Goal: Task Accomplishment & Management: Complete application form

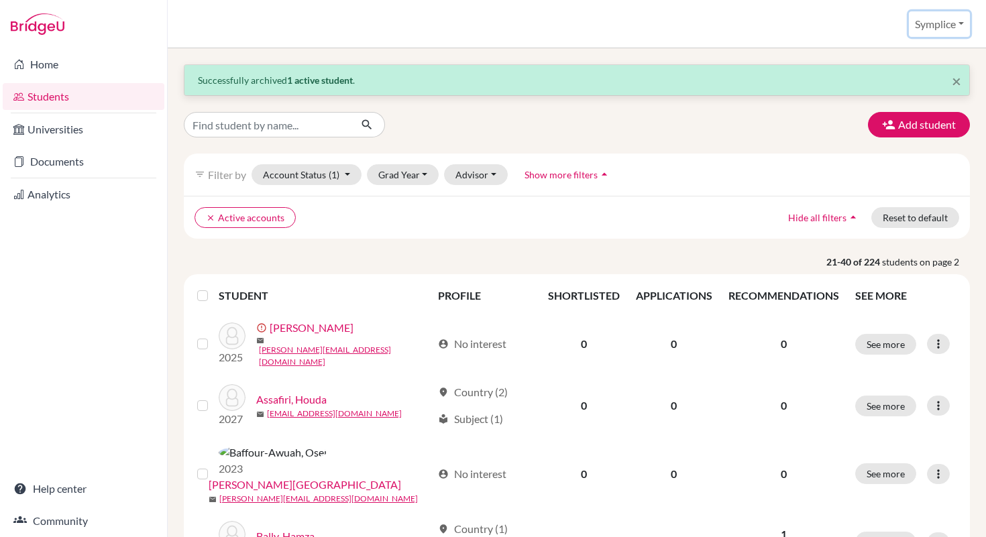
click at [963, 22] on button "Symplice" at bounding box center [939, 23] width 61 height 25
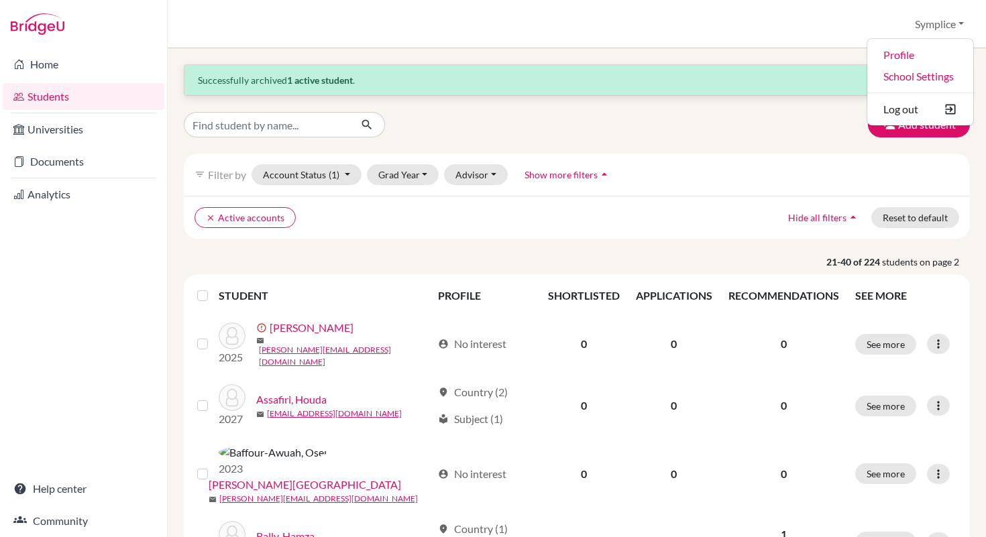
click at [865, 27] on div "Students overview Symplice Profile School Settings Log out" at bounding box center [577, 24] width 818 height 48
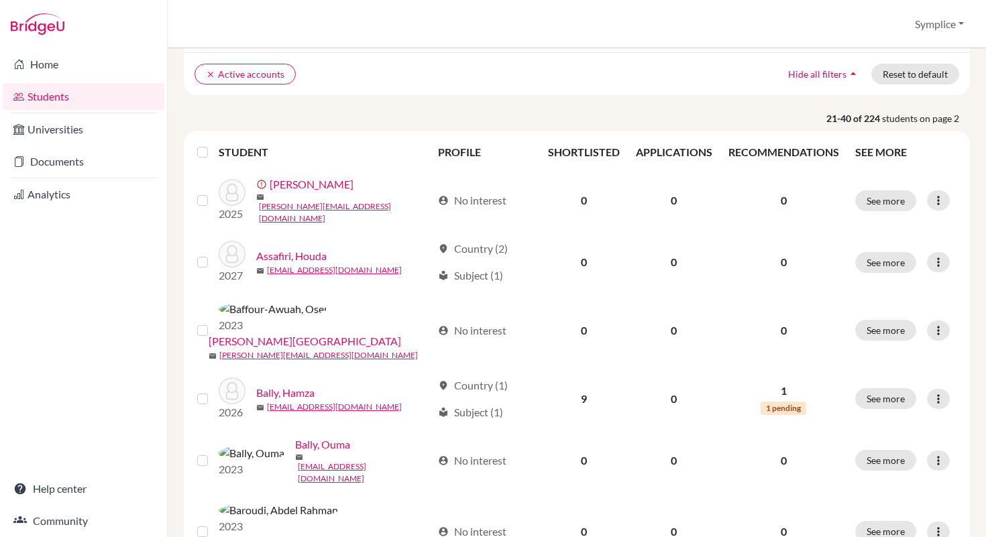
scroll to position [154, 0]
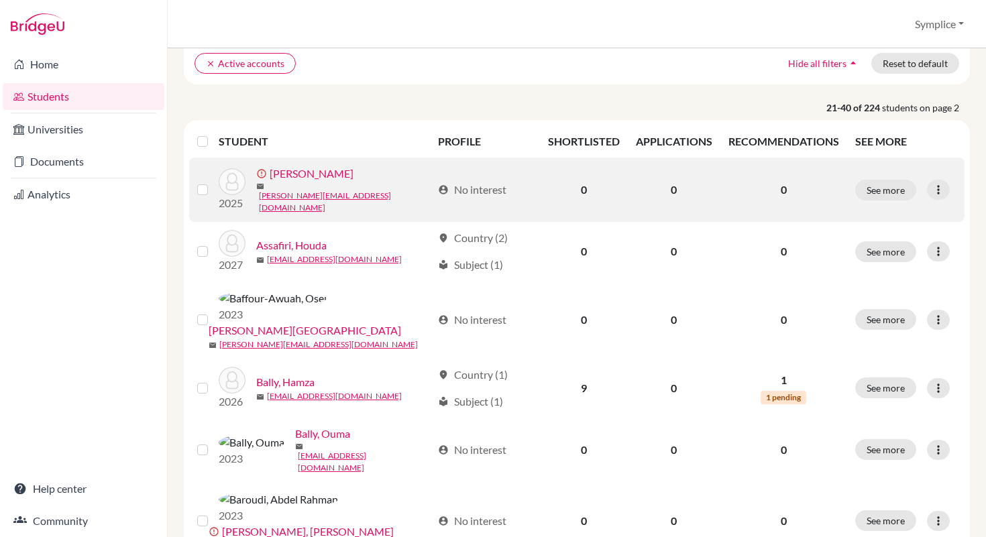
click at [213, 182] on label at bounding box center [213, 182] width 0 height 0
click at [0, 0] on input "checkbox" at bounding box center [0, 0] width 0 height 0
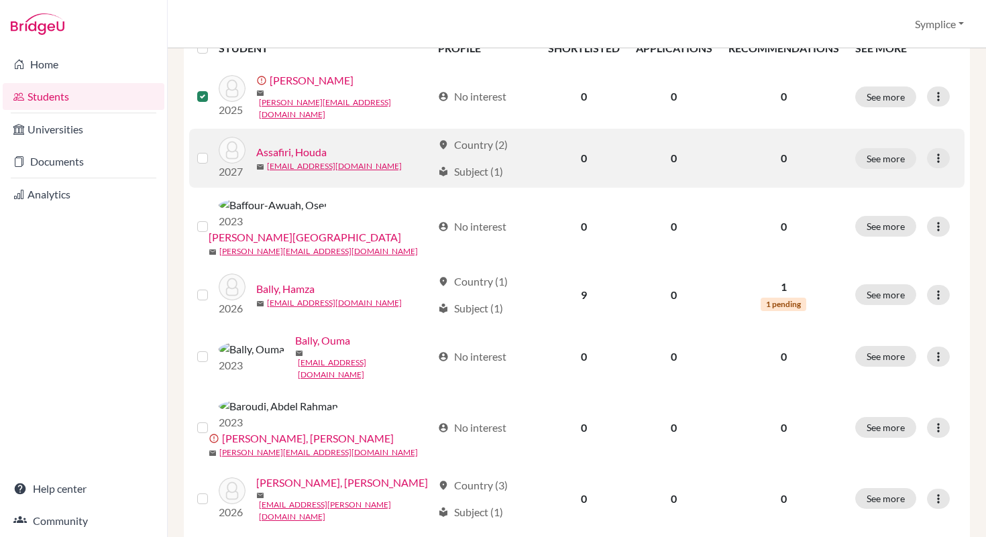
scroll to position [296, 0]
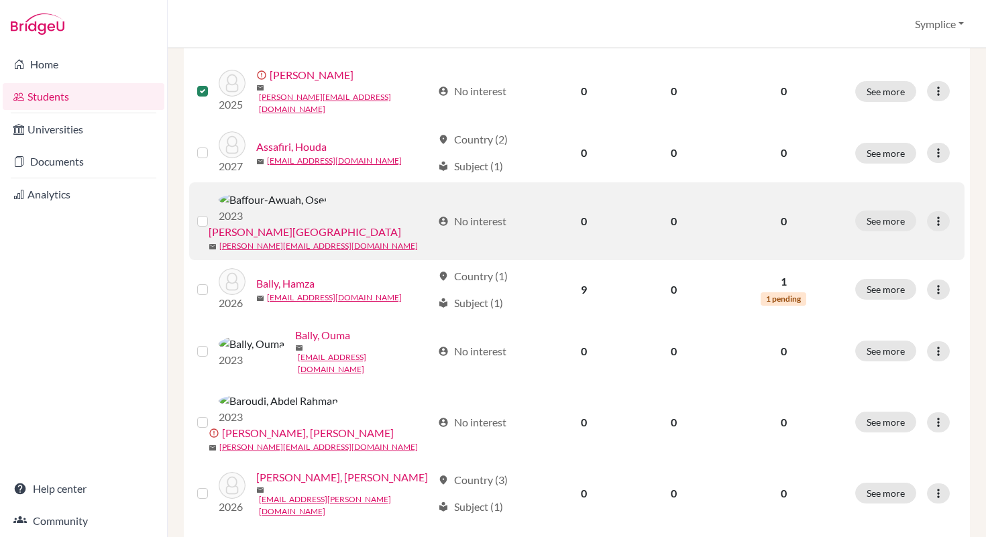
click at [213, 213] on label at bounding box center [213, 213] width 0 height 0
click at [0, 0] on input "checkbox" at bounding box center [0, 0] width 0 height 0
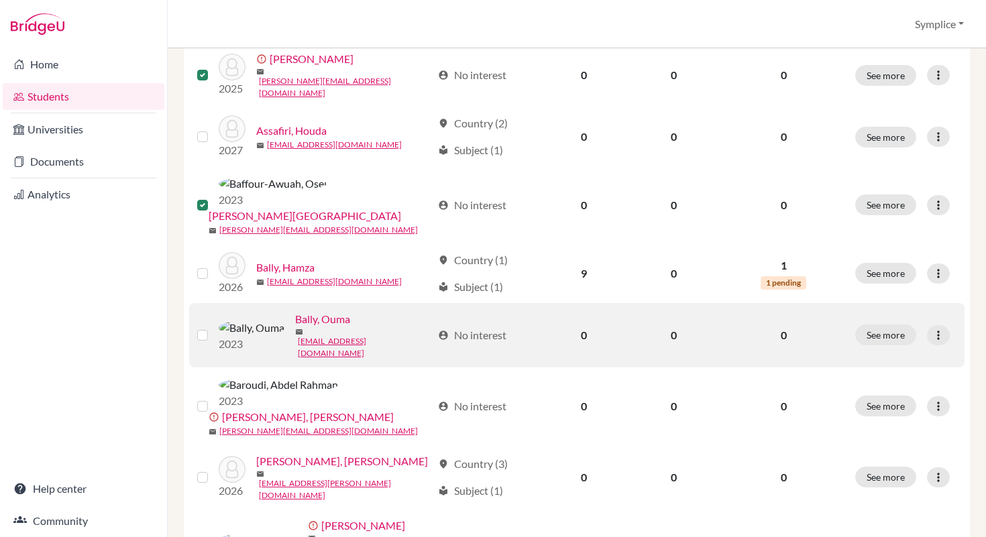
scroll to position [313, 0]
click at [213, 326] on label at bounding box center [213, 326] width 0 height 0
click at [0, 0] on input "checkbox" at bounding box center [0, 0] width 0 height 0
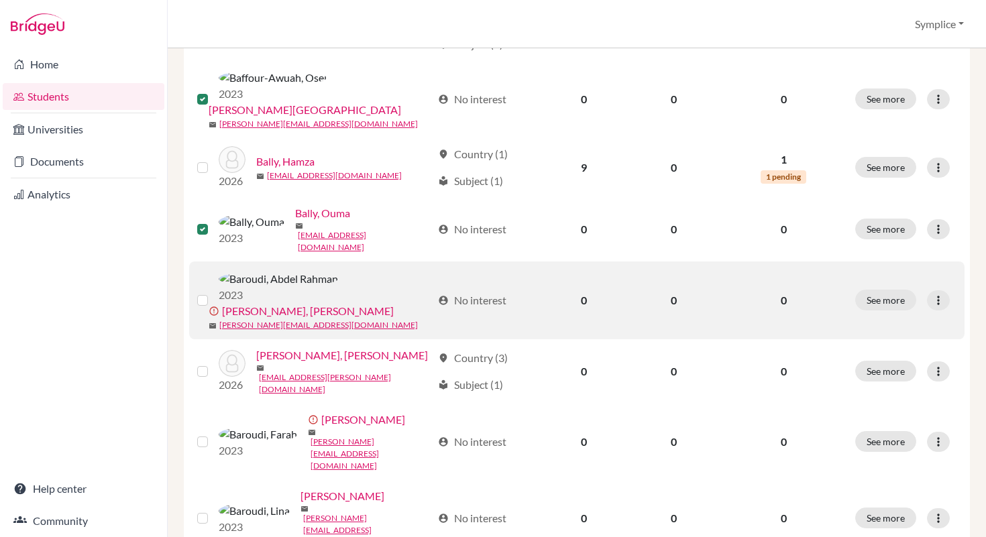
scroll to position [427, 0]
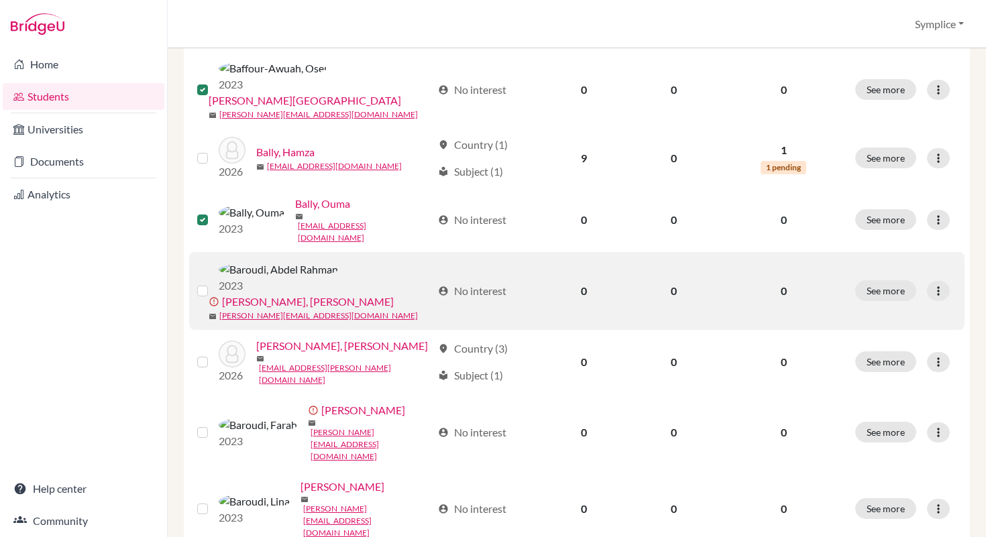
click at [213, 283] on label at bounding box center [213, 283] width 0 height 0
click at [0, 0] on input "checkbox" at bounding box center [0, 0] width 0 height 0
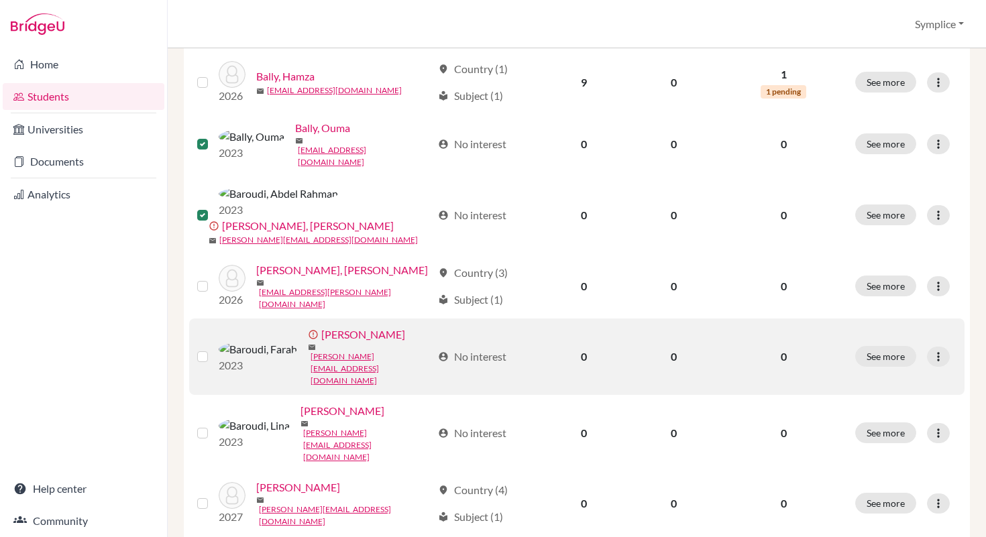
scroll to position [504, 0]
click at [213, 348] on label at bounding box center [213, 348] width 0 height 0
click at [0, 0] on input "checkbox" at bounding box center [0, 0] width 0 height 0
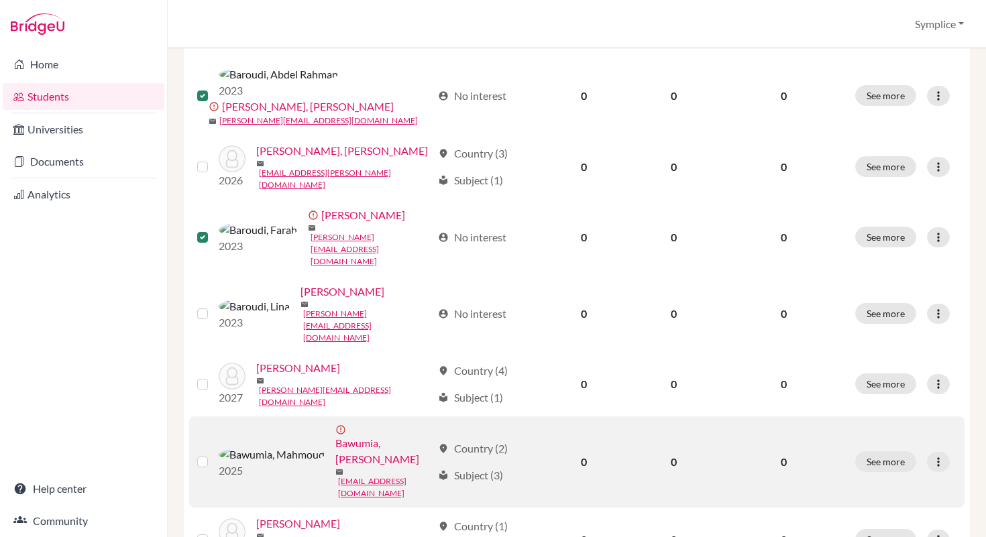
scroll to position [624, 0]
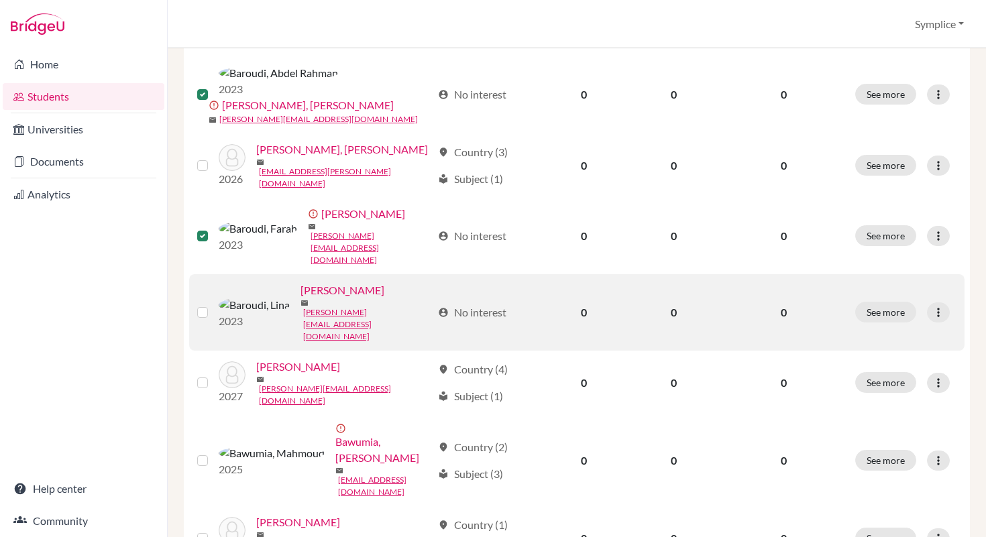
click at [213, 304] on label at bounding box center [213, 304] width 0 height 0
click at [0, 0] on input "checkbox" at bounding box center [0, 0] width 0 height 0
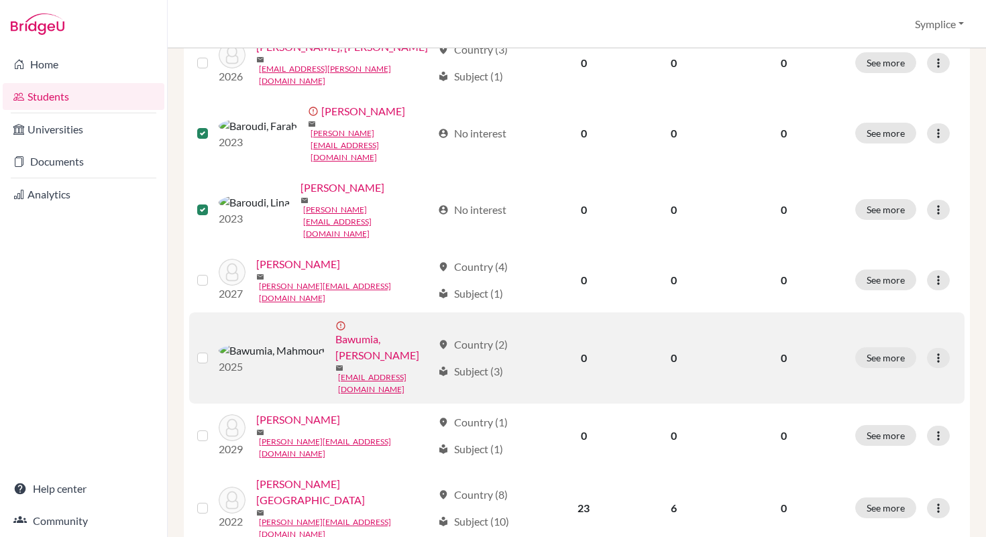
scroll to position [730, 0]
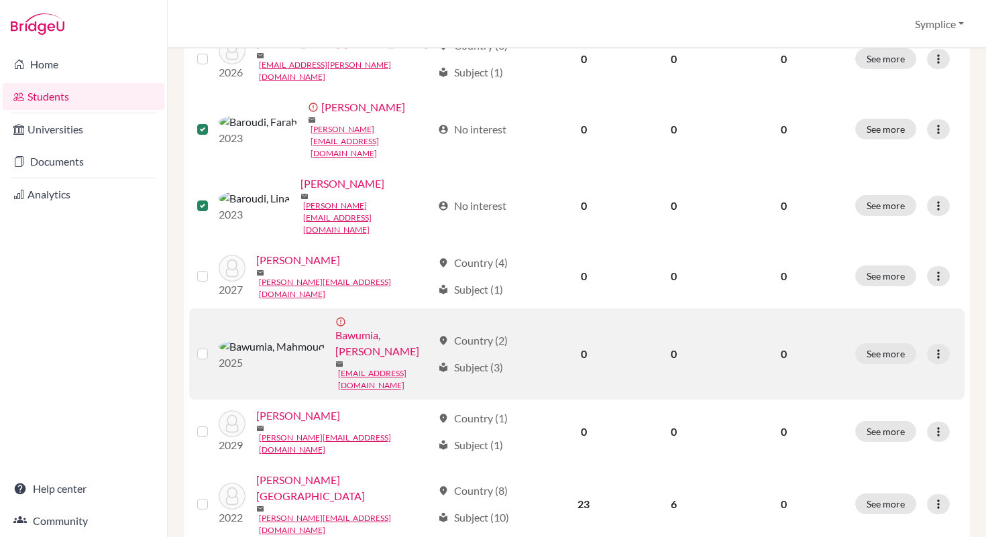
click at [213, 346] on label at bounding box center [213, 346] width 0 height 0
click at [0, 0] on input "checkbox" at bounding box center [0, 0] width 0 height 0
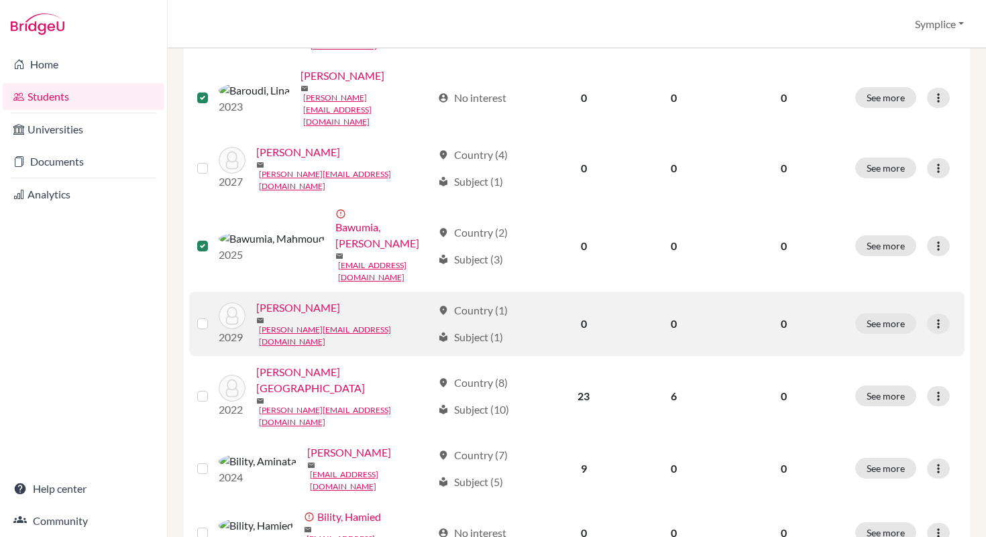
scroll to position [843, 0]
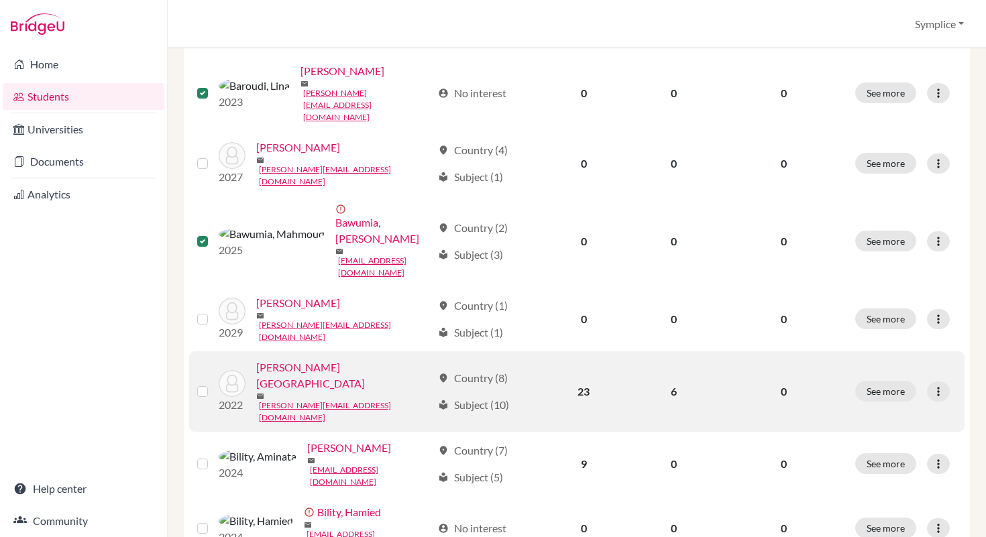
click at [213, 384] on label at bounding box center [213, 384] width 0 height 0
click at [0, 0] on input "checkbox" at bounding box center [0, 0] width 0 height 0
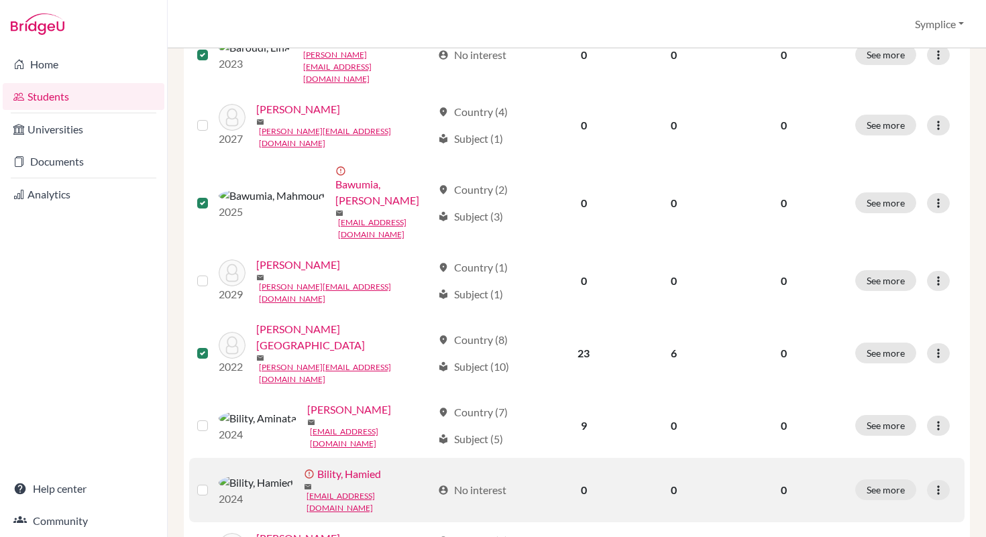
scroll to position [888, 0]
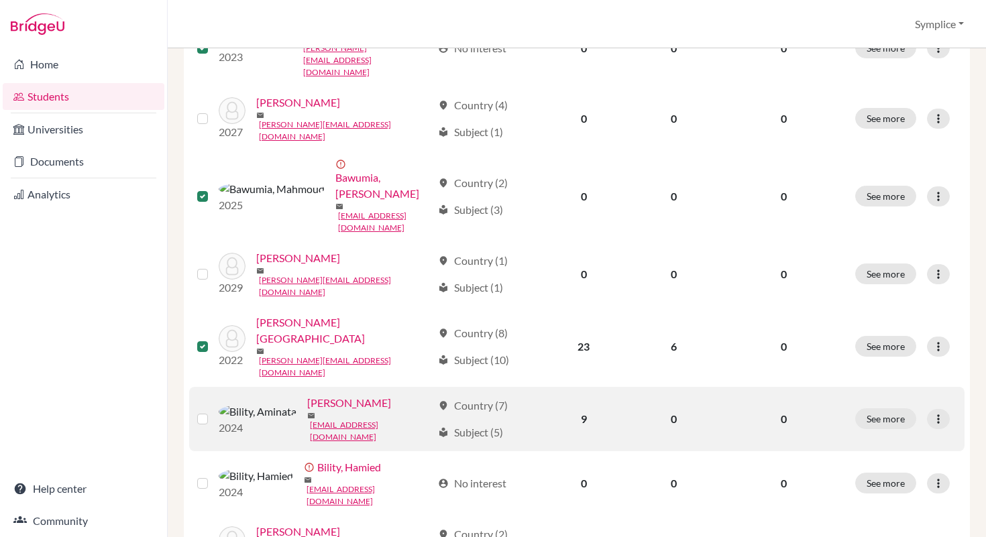
click at [213, 411] on label at bounding box center [213, 411] width 0 height 0
click at [0, 0] on input "checkbox" at bounding box center [0, 0] width 0 height 0
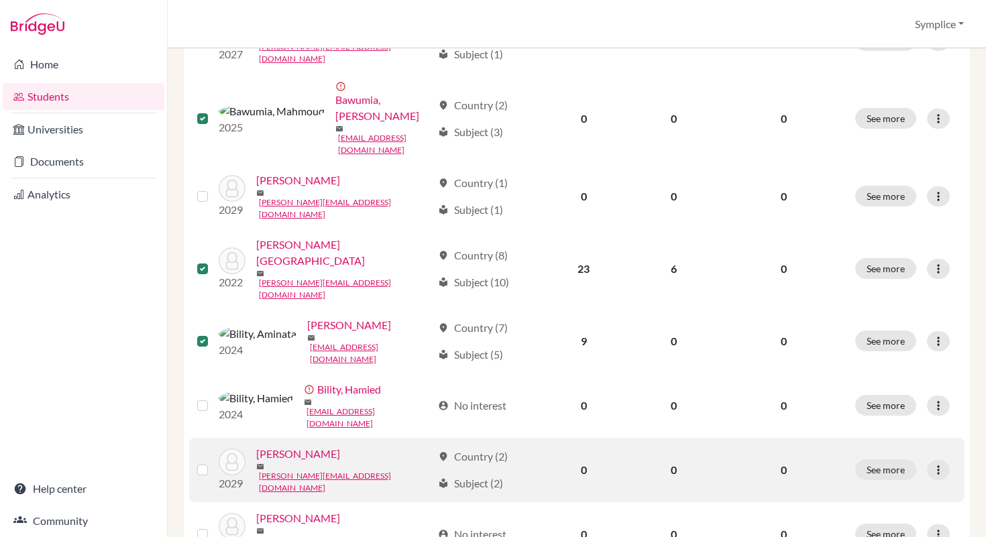
scroll to position [966, 0]
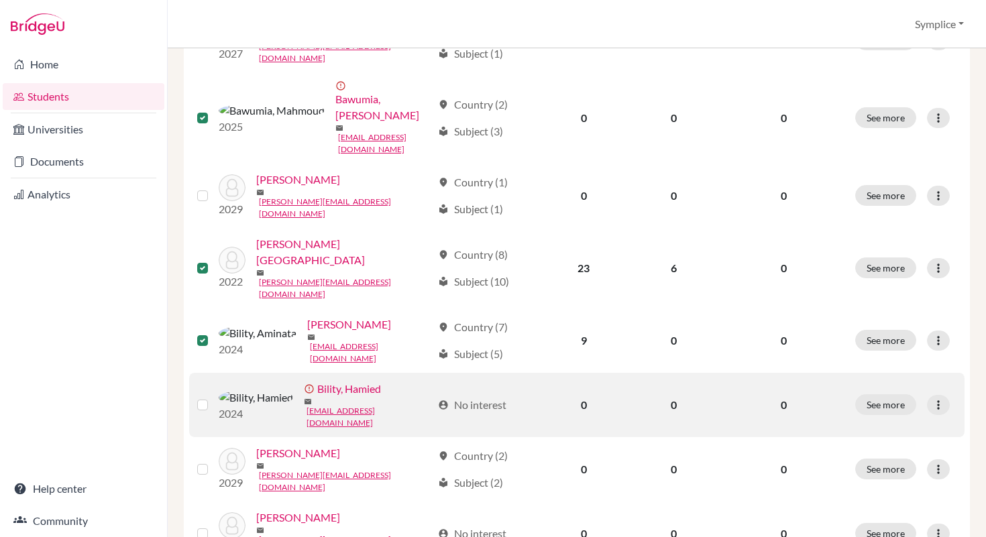
click at [213, 397] on label at bounding box center [213, 397] width 0 height 0
click at [0, 0] on input "checkbox" at bounding box center [0, 0] width 0 height 0
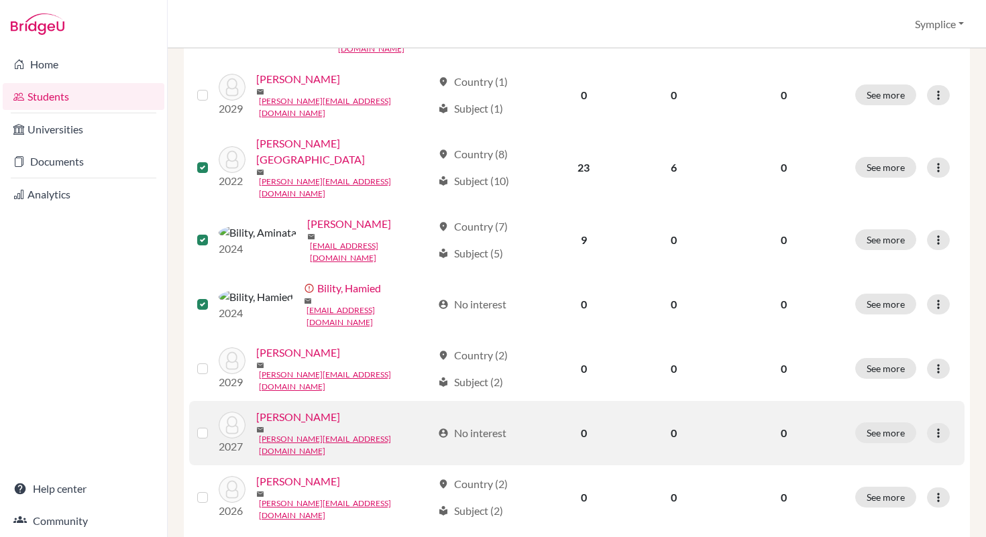
scroll to position [1088, 0]
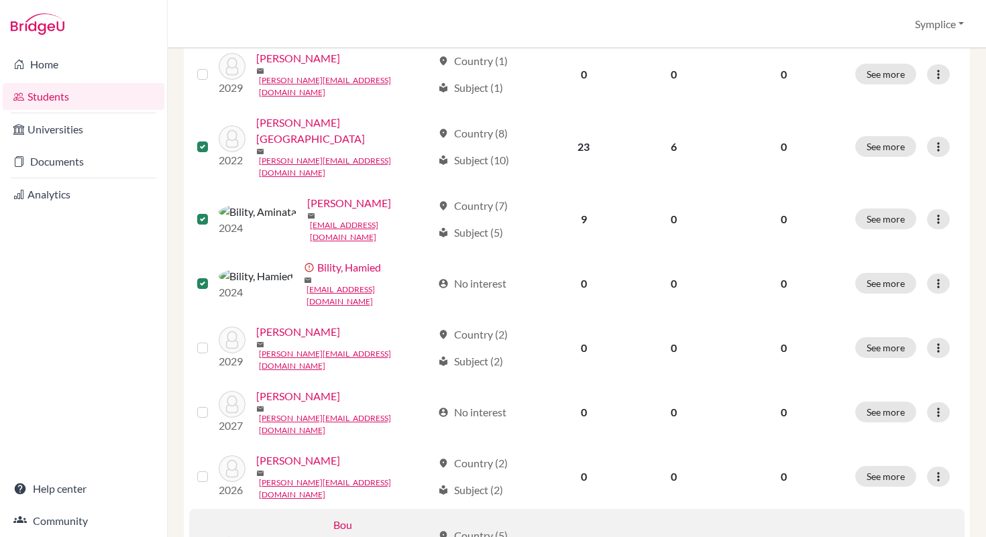
click at [213, 537] on label at bounding box center [213, 541] width 0 height 0
click at [0, 0] on input "checkbox" at bounding box center [0, 0] width 0 height 0
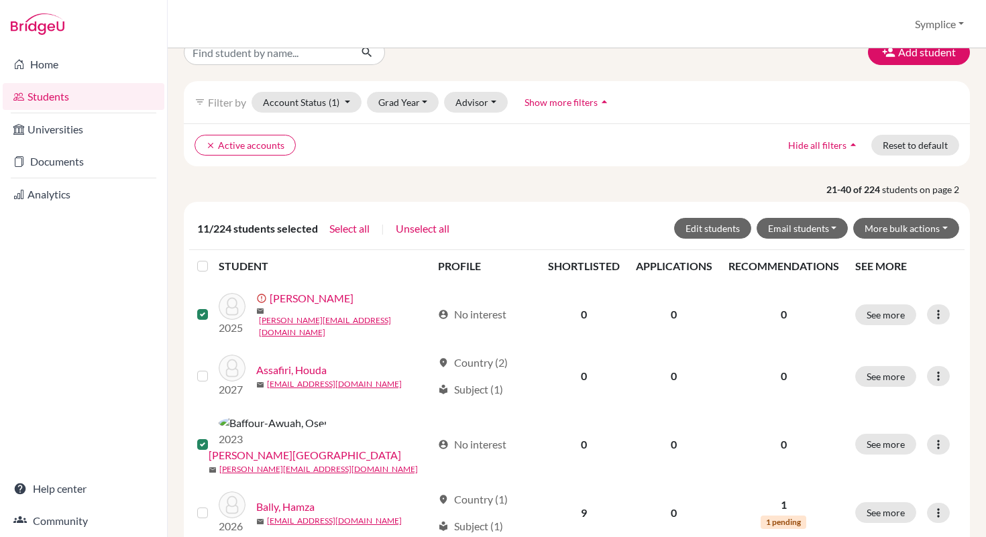
scroll to position [0, 0]
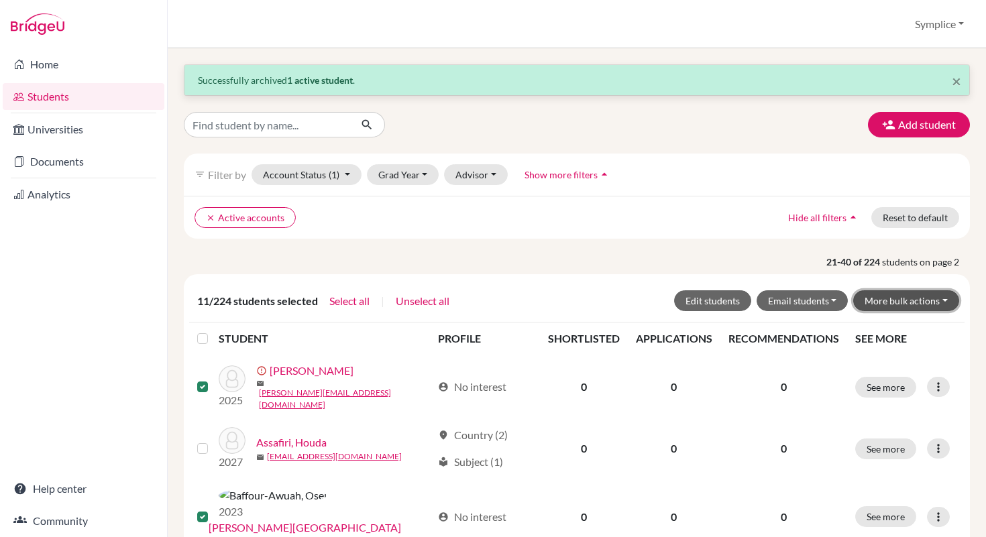
click at [949, 299] on button "More bulk actions" at bounding box center [906, 300] width 106 height 21
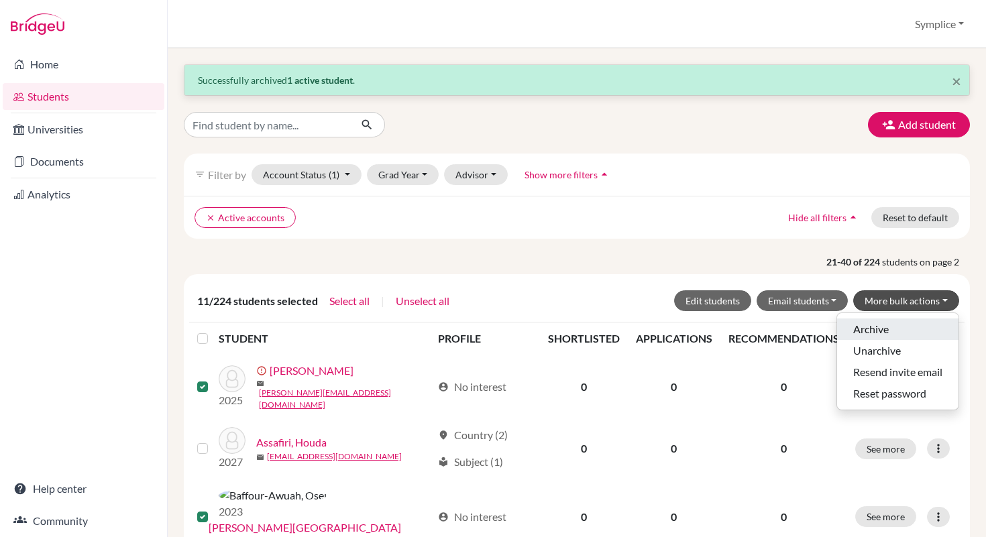
click at [881, 332] on button "Archive" at bounding box center [897, 329] width 121 height 21
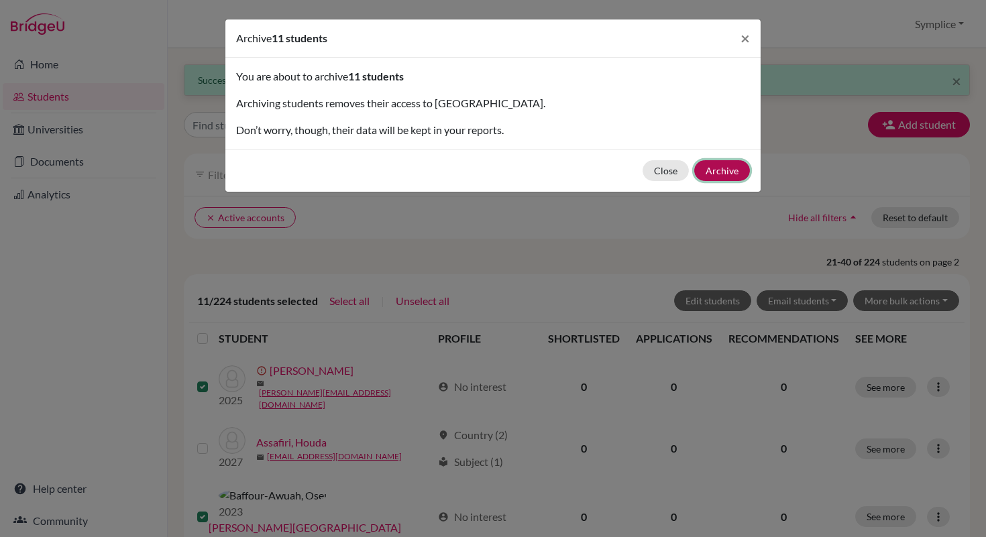
click at [736, 171] on button "Archive" at bounding box center [722, 170] width 56 height 21
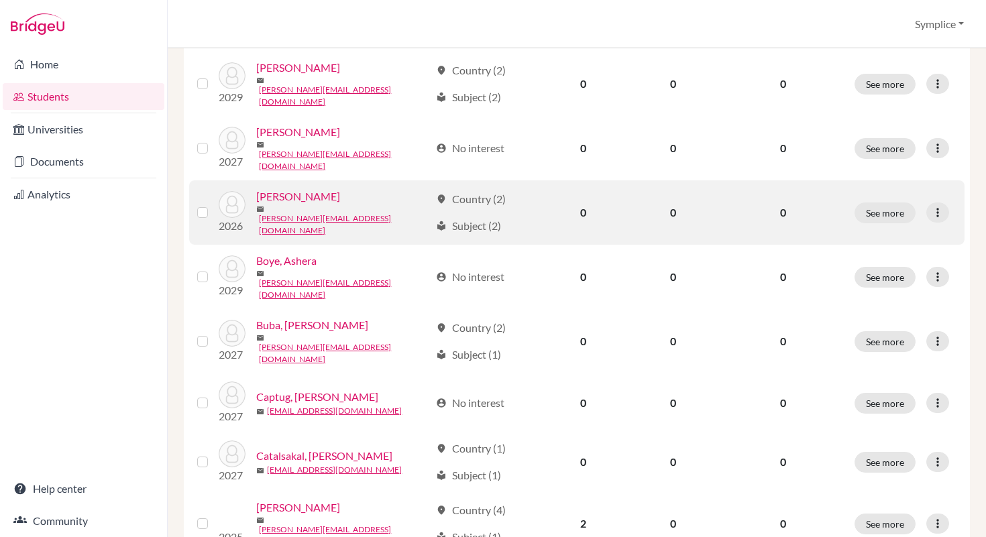
scroll to position [581, 0]
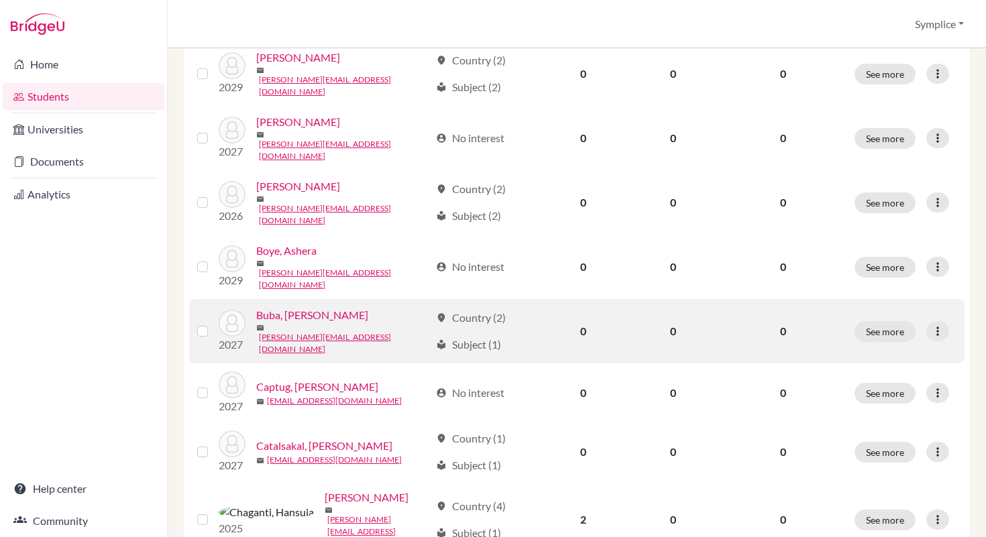
click at [213, 323] on label at bounding box center [213, 323] width 0 height 0
click at [0, 0] on input "checkbox" at bounding box center [0, 0] width 0 height 0
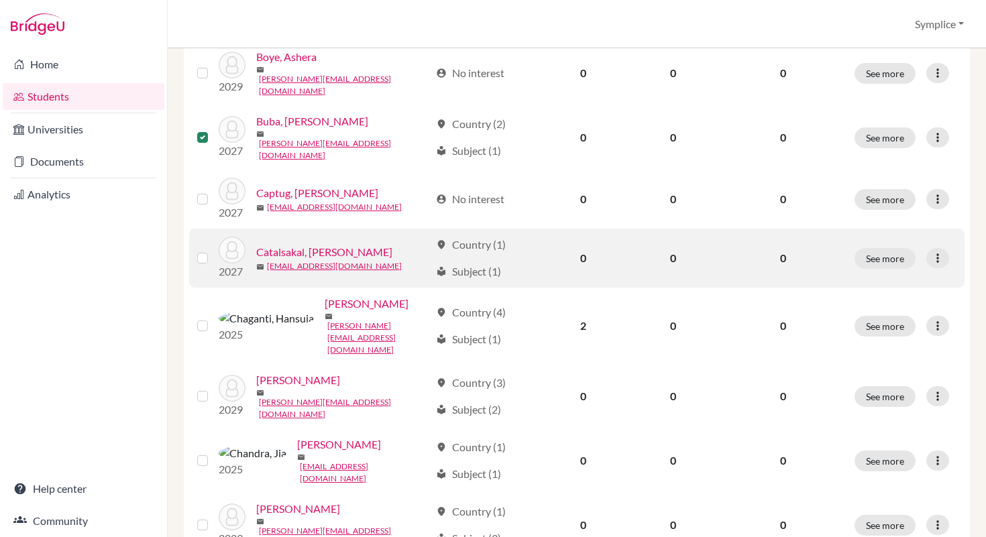
scroll to position [819, 0]
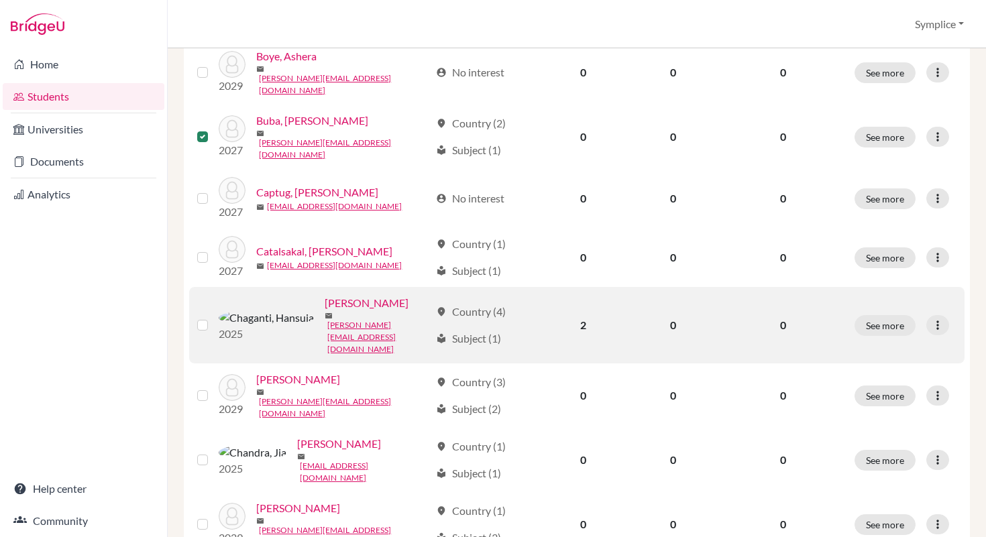
click at [213, 317] on label at bounding box center [213, 317] width 0 height 0
click at [0, 0] on input "checkbox" at bounding box center [0, 0] width 0 height 0
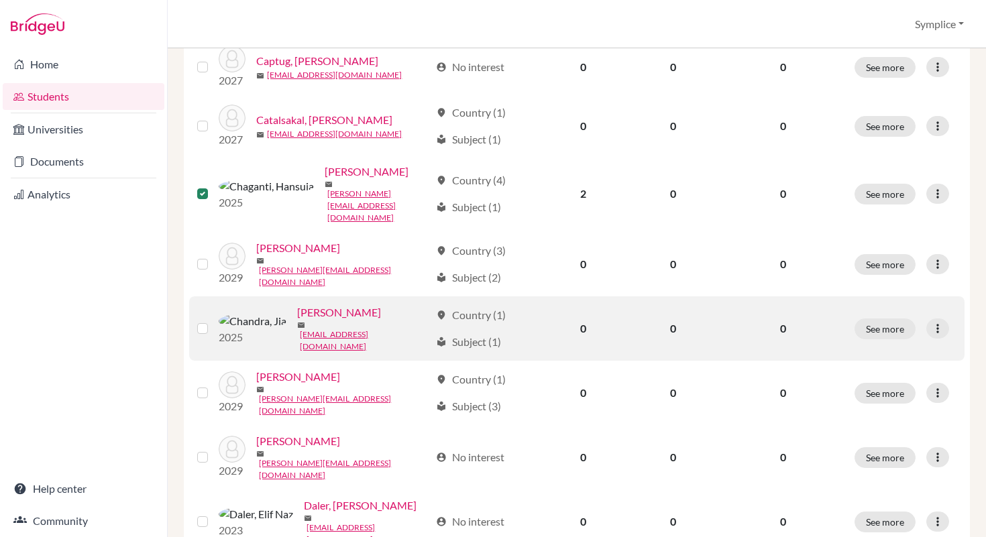
scroll to position [952, 0]
click at [213, 319] on label at bounding box center [213, 319] width 0 height 0
click at [0, 0] on input "checkbox" at bounding box center [0, 0] width 0 height 0
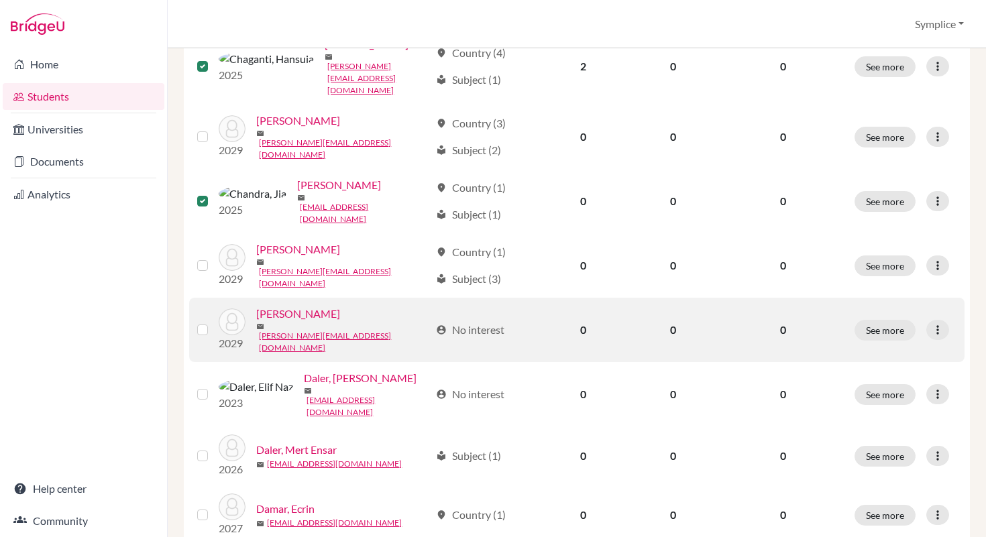
scroll to position [1088, 0]
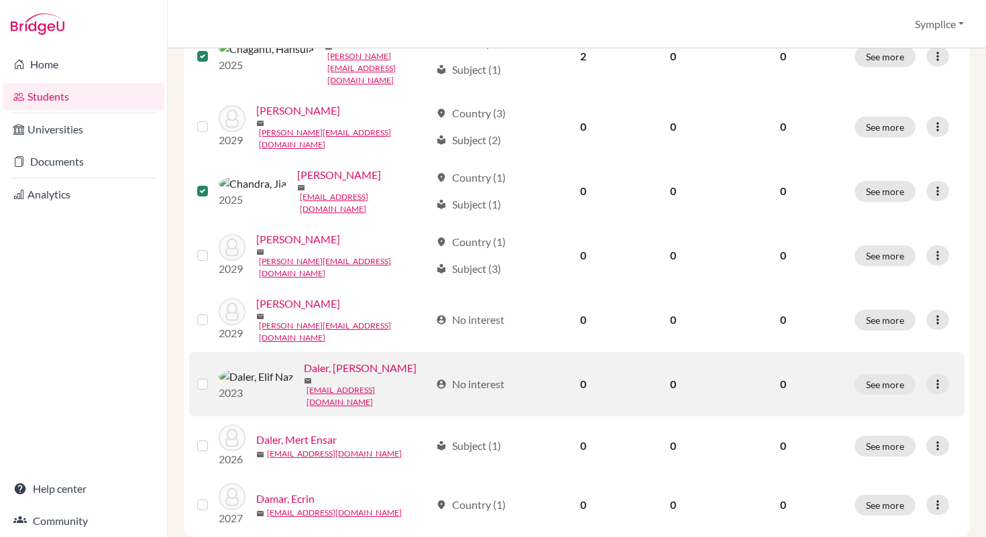
click at [213, 376] on label at bounding box center [213, 376] width 0 height 0
click at [0, 0] on input "checkbox" at bounding box center [0, 0] width 0 height 0
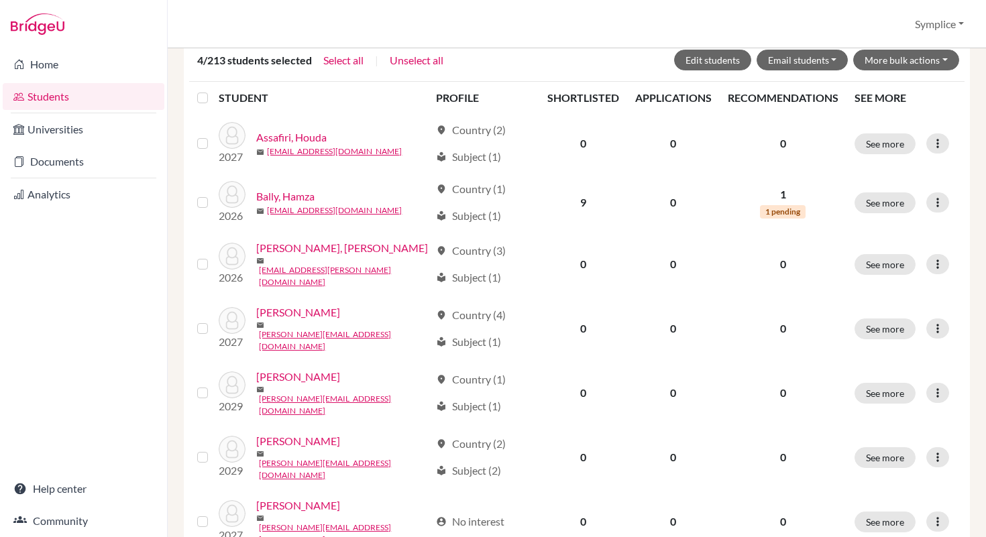
scroll to position [0, 0]
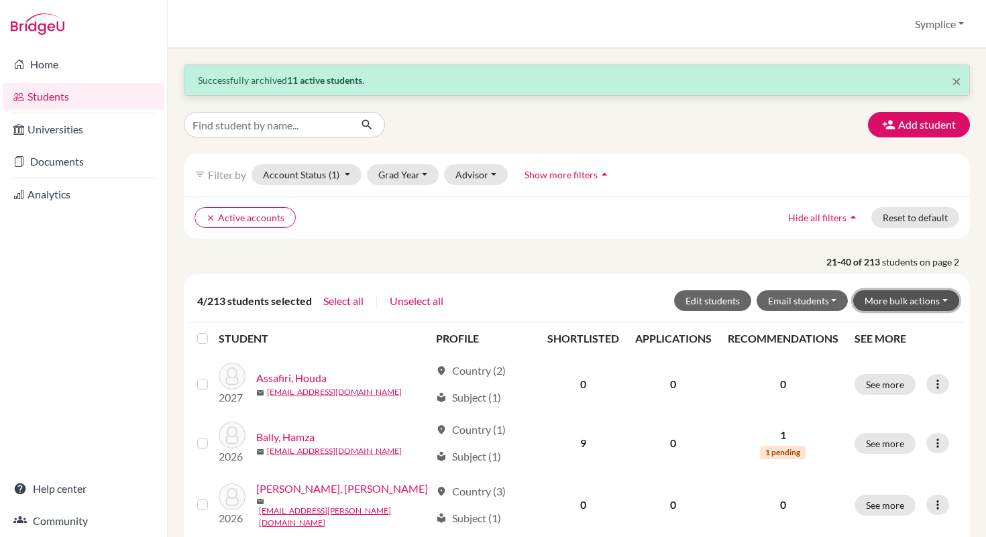
click at [945, 300] on button "More bulk actions" at bounding box center [906, 300] width 106 height 21
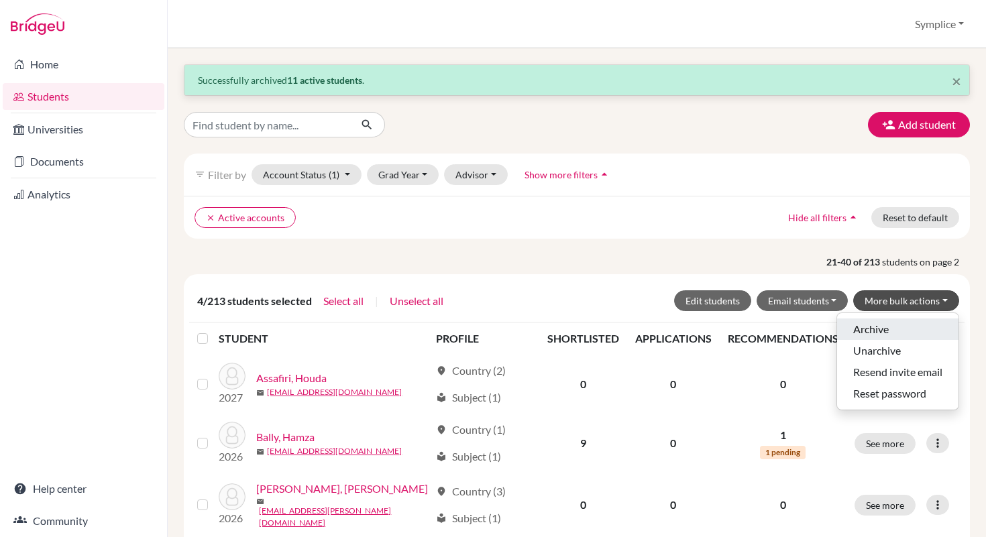
click at [875, 329] on button "Archive" at bounding box center [897, 329] width 121 height 21
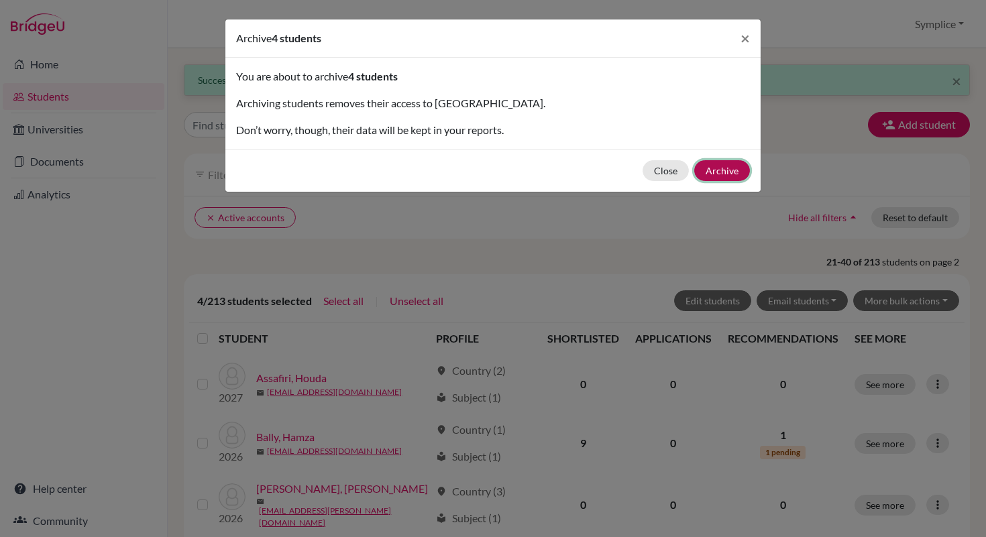
click at [728, 175] on button "Archive" at bounding box center [722, 170] width 56 height 21
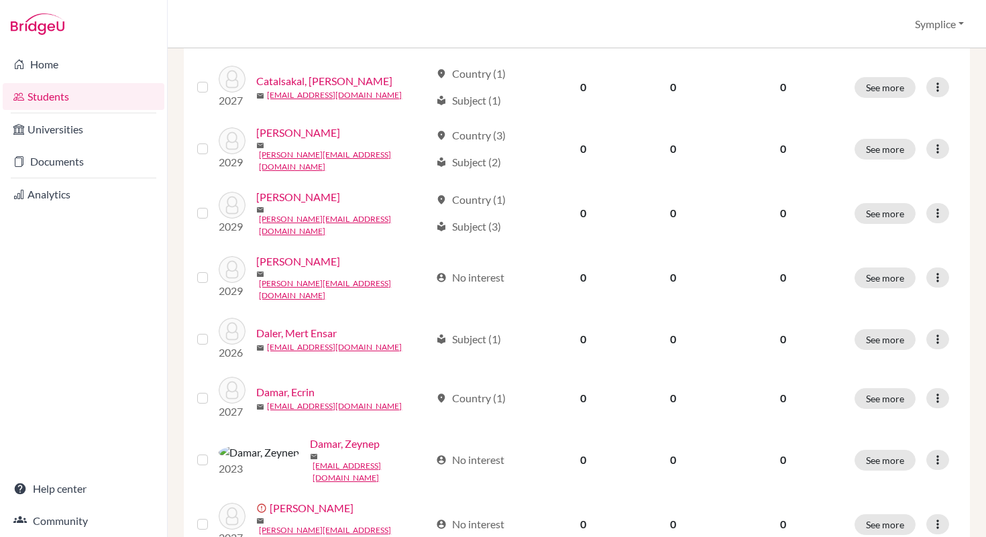
scroll to position [891, 0]
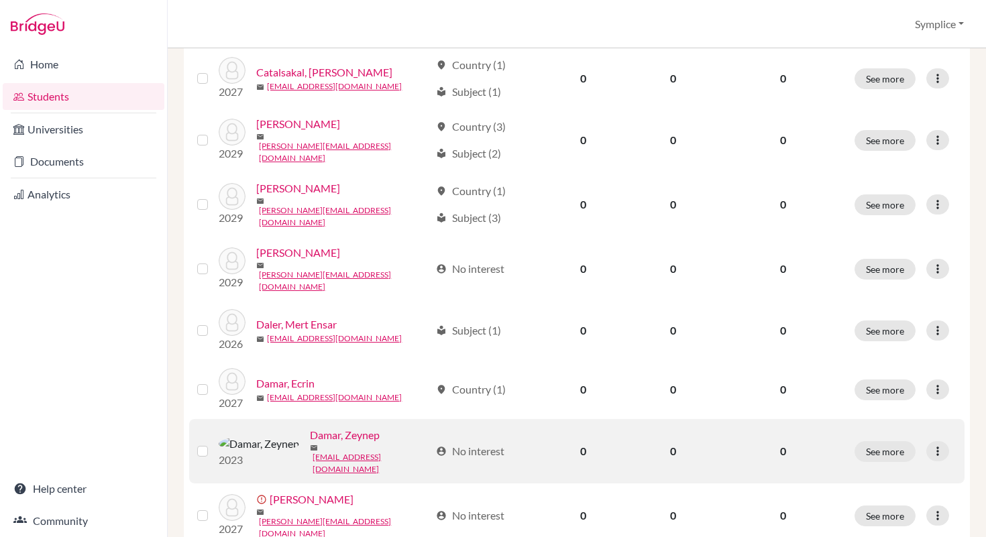
click at [213, 443] on label at bounding box center [213, 443] width 0 height 0
click at [0, 0] on input "checkbox" at bounding box center [0, 0] width 0 height 0
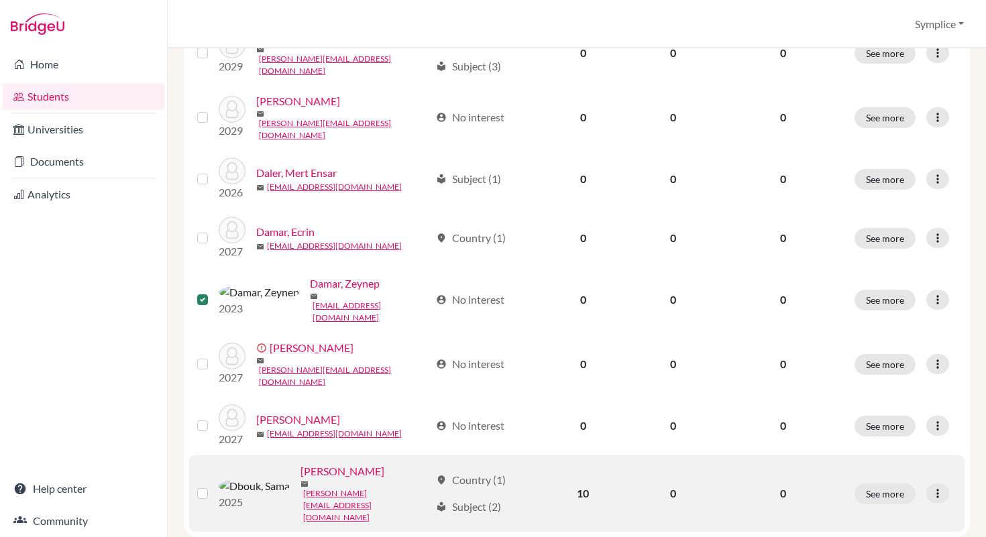
scroll to position [1088, 0]
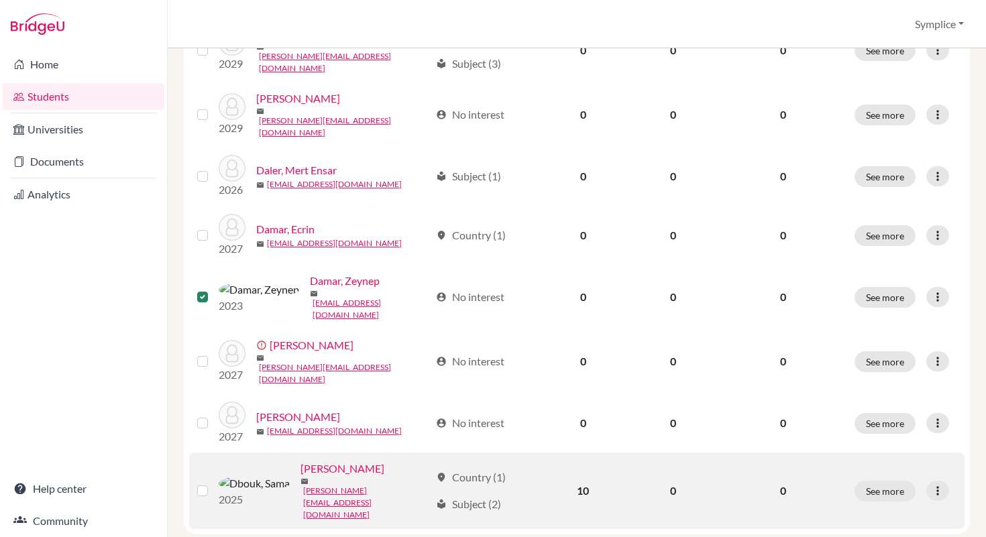
click at [213, 483] on label at bounding box center [213, 483] width 0 height 0
click at [0, 0] on input "checkbox" at bounding box center [0, 0] width 0 height 0
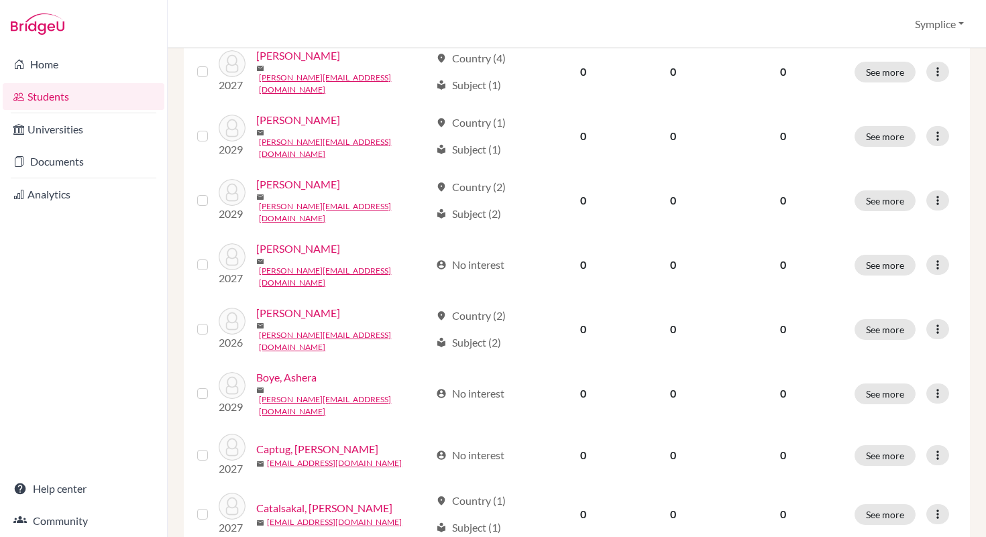
scroll to position [0, 0]
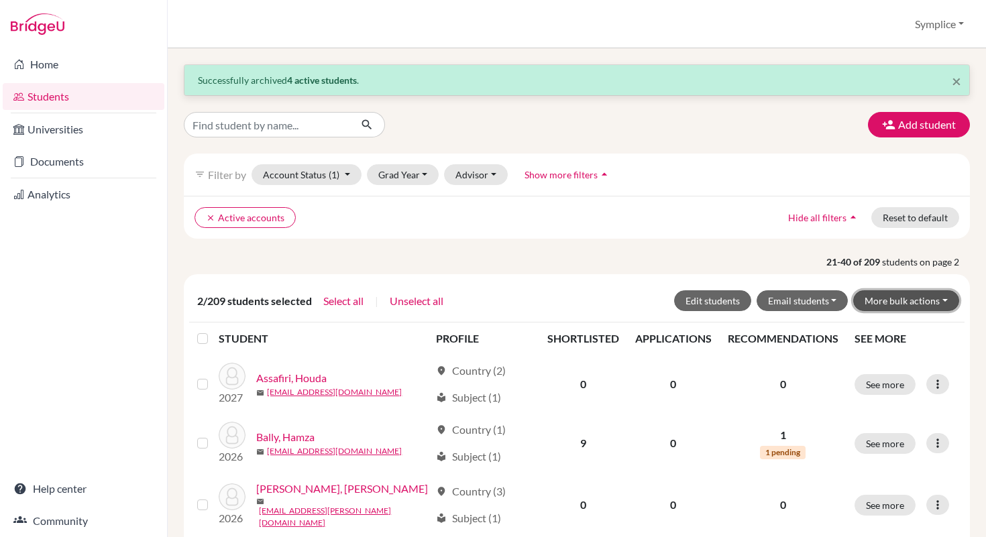
click at [946, 302] on button "More bulk actions" at bounding box center [906, 300] width 106 height 21
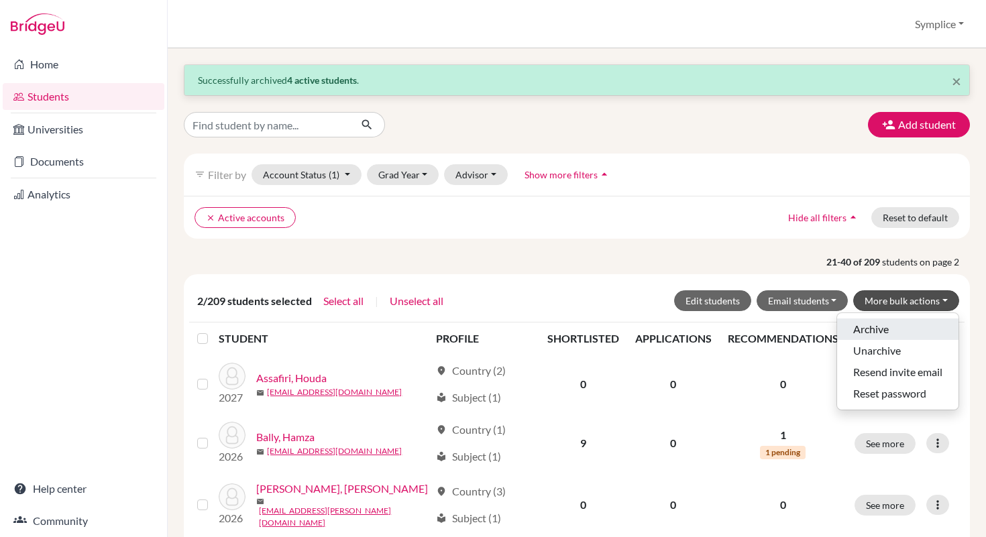
click at [877, 334] on button "Archive" at bounding box center [897, 329] width 121 height 21
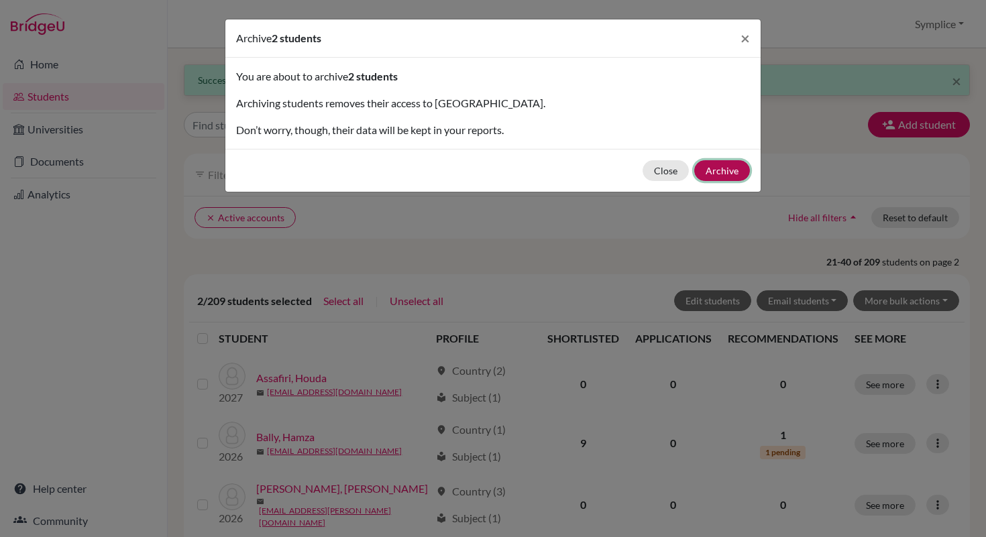
click at [729, 172] on button "Archive" at bounding box center [722, 170] width 56 height 21
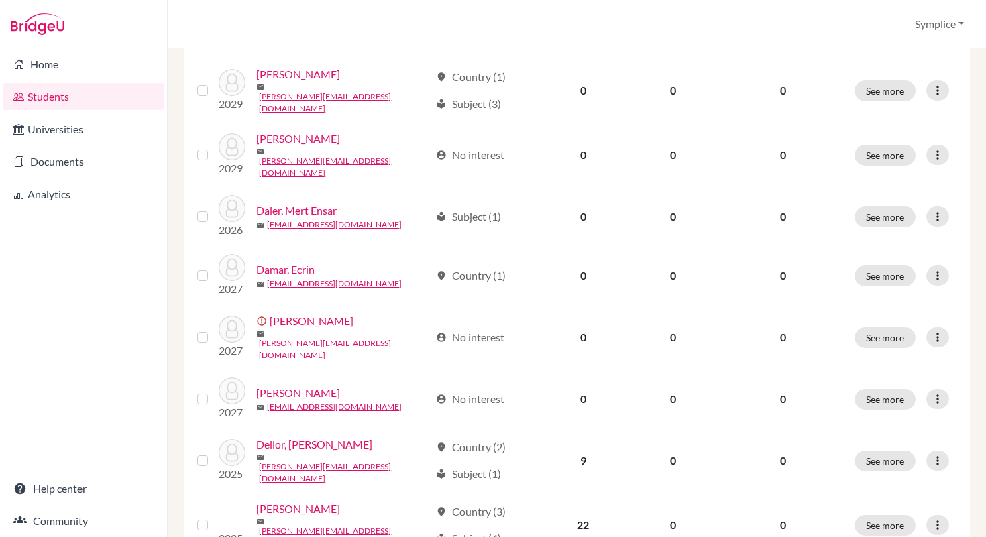
scroll to position [1045, 0]
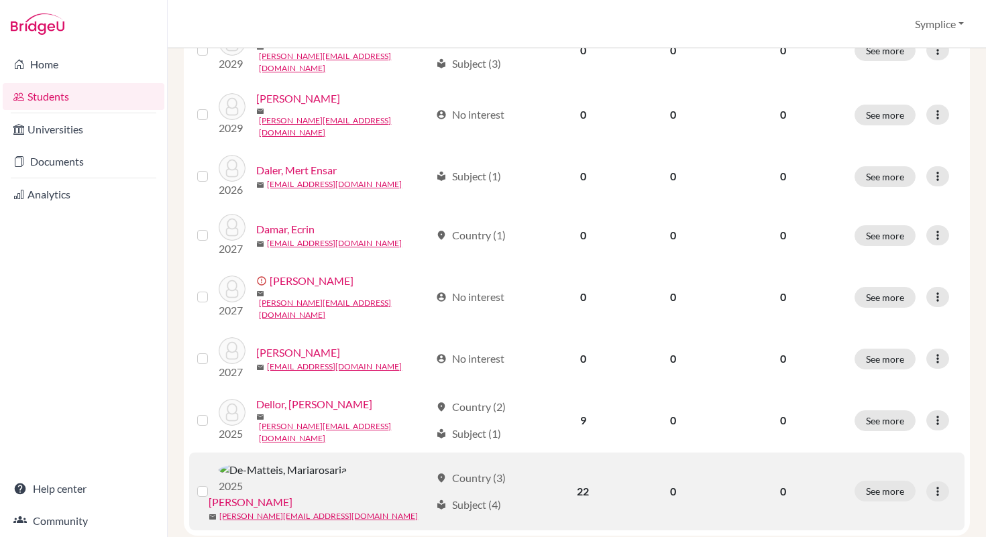
click at [213, 484] on label at bounding box center [213, 484] width 0 height 0
click at [0, 0] on input "checkbox" at bounding box center [0, 0] width 0 height 0
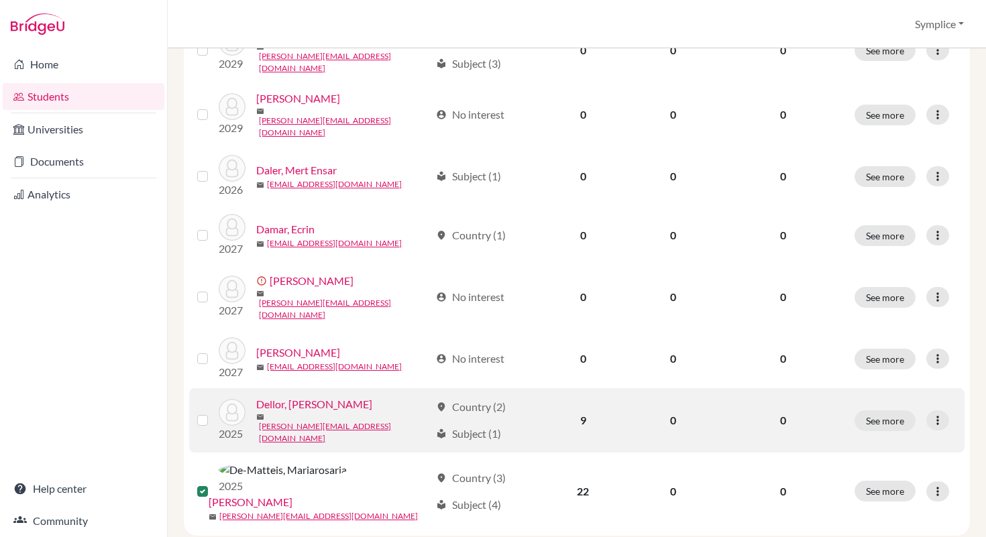
click at [213, 412] on label at bounding box center [213, 412] width 0 height 0
click at [0, 0] on input "checkbox" at bounding box center [0, 0] width 0 height 0
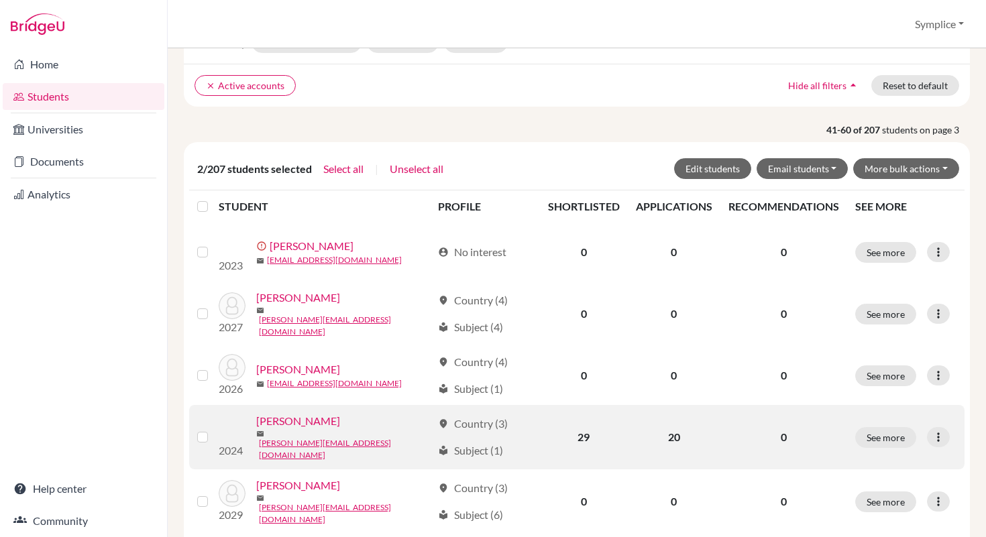
scroll to position [133, 0]
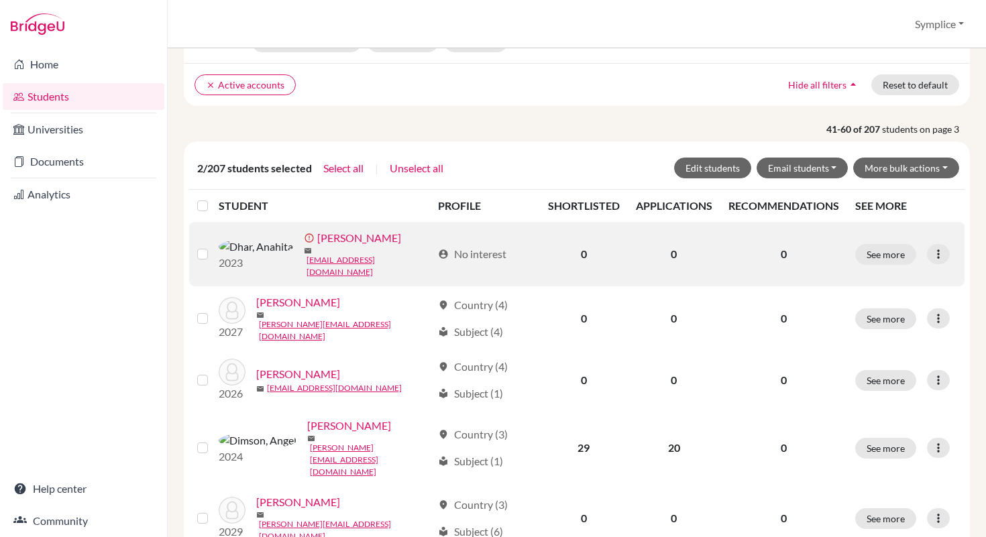
click at [213, 246] on label at bounding box center [213, 246] width 0 height 0
click at [0, 0] on input "checkbox" at bounding box center [0, 0] width 0 height 0
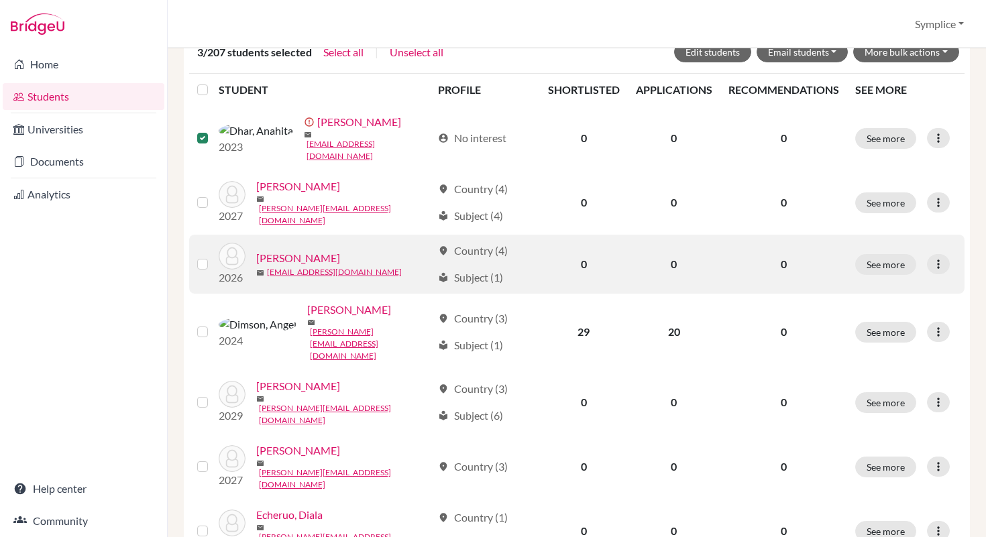
scroll to position [251, 0]
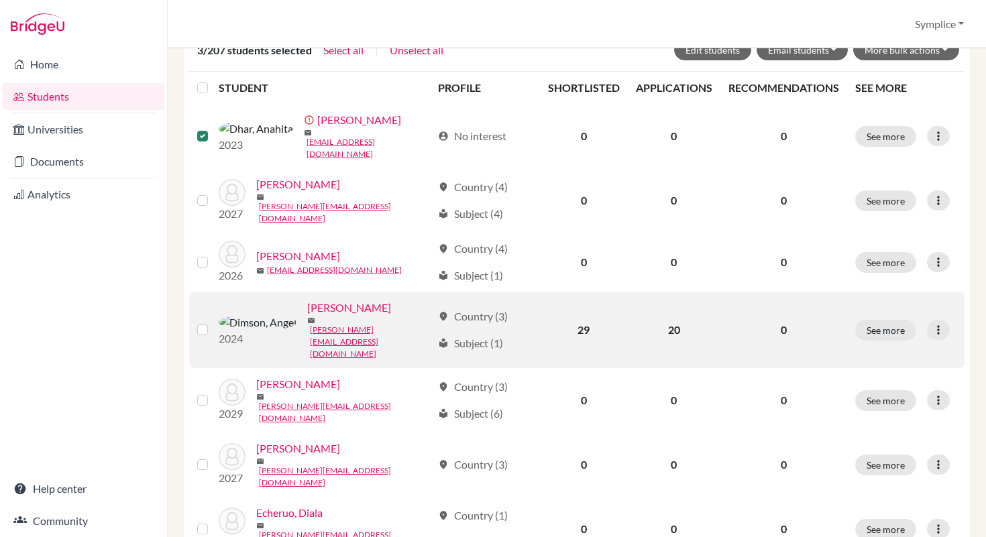
click at [213, 322] on label at bounding box center [213, 322] width 0 height 0
click at [0, 0] on input "checkbox" at bounding box center [0, 0] width 0 height 0
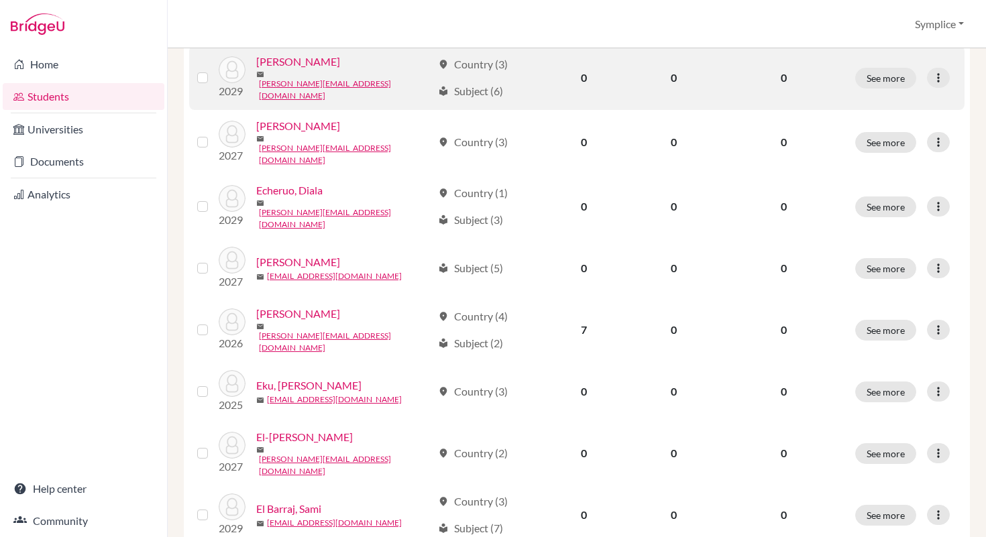
scroll to position [583, 0]
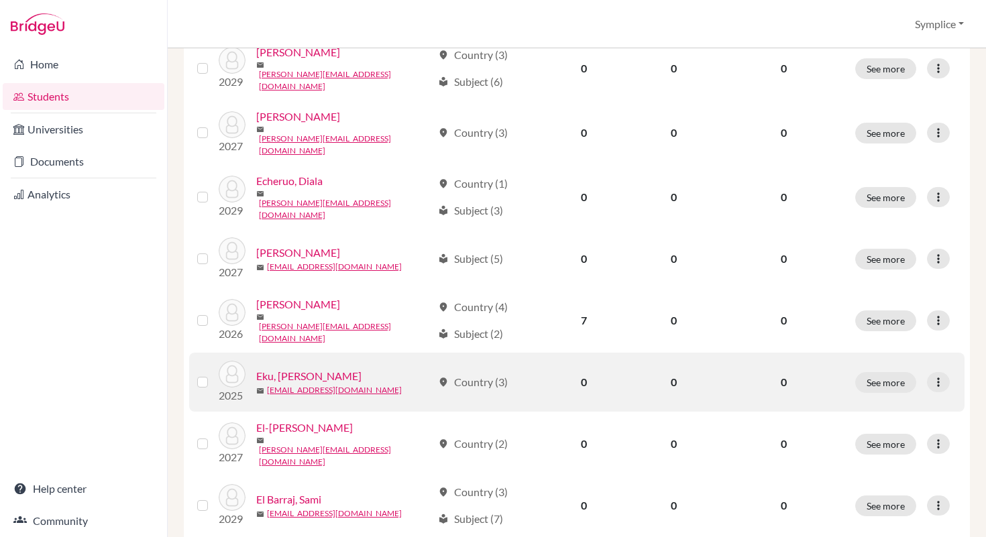
click at [213, 374] on label at bounding box center [213, 374] width 0 height 0
click at [0, 0] on input "checkbox" at bounding box center [0, 0] width 0 height 0
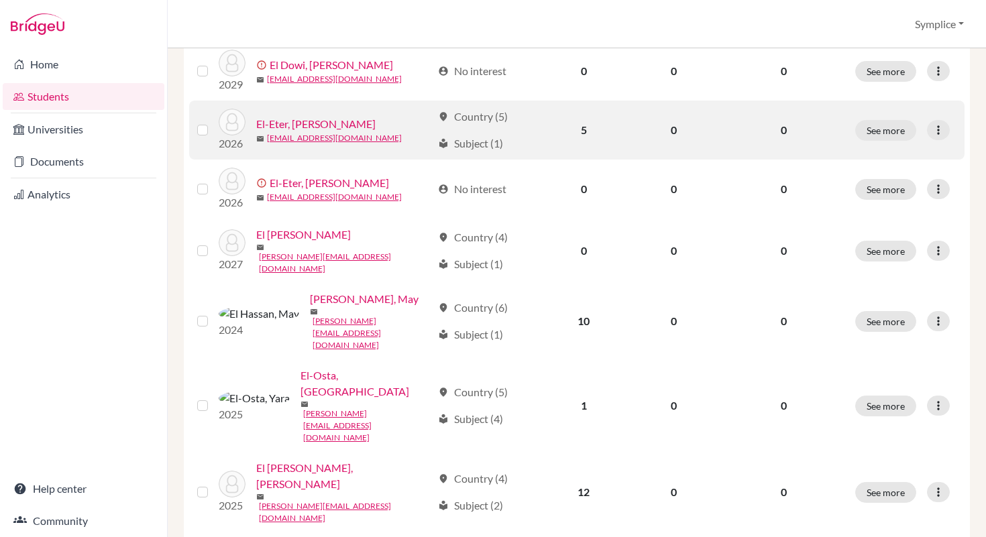
scroll to position [1088, 0]
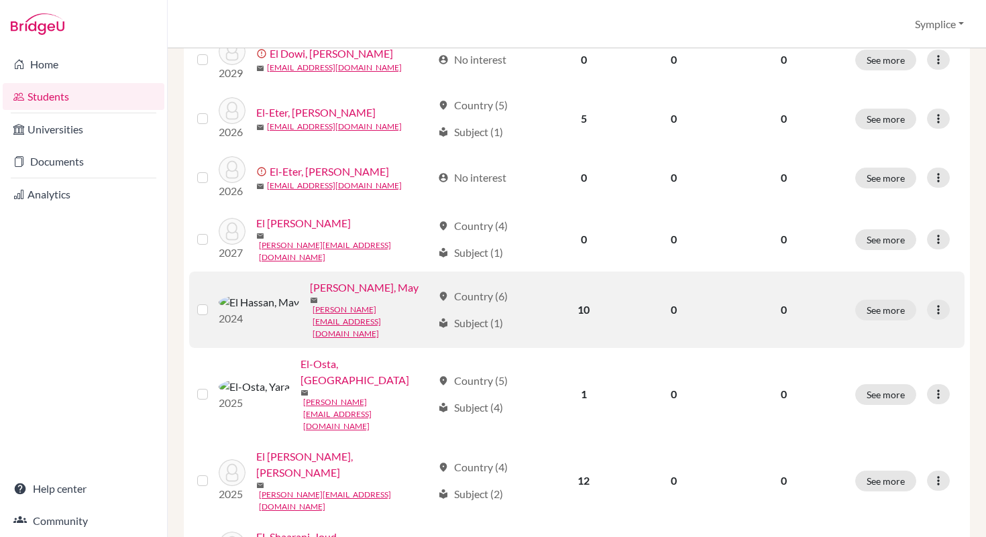
click at [213, 302] on label at bounding box center [213, 302] width 0 height 0
click at [0, 0] on input "checkbox" at bounding box center [0, 0] width 0 height 0
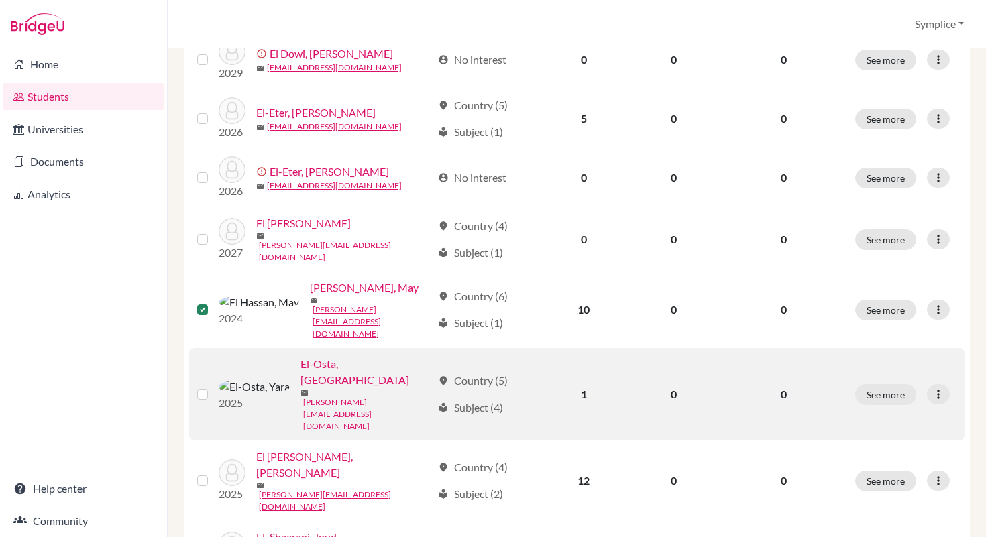
click at [213, 386] on label at bounding box center [213, 386] width 0 height 0
click at [0, 0] on input "checkbox" at bounding box center [0, 0] width 0 height 0
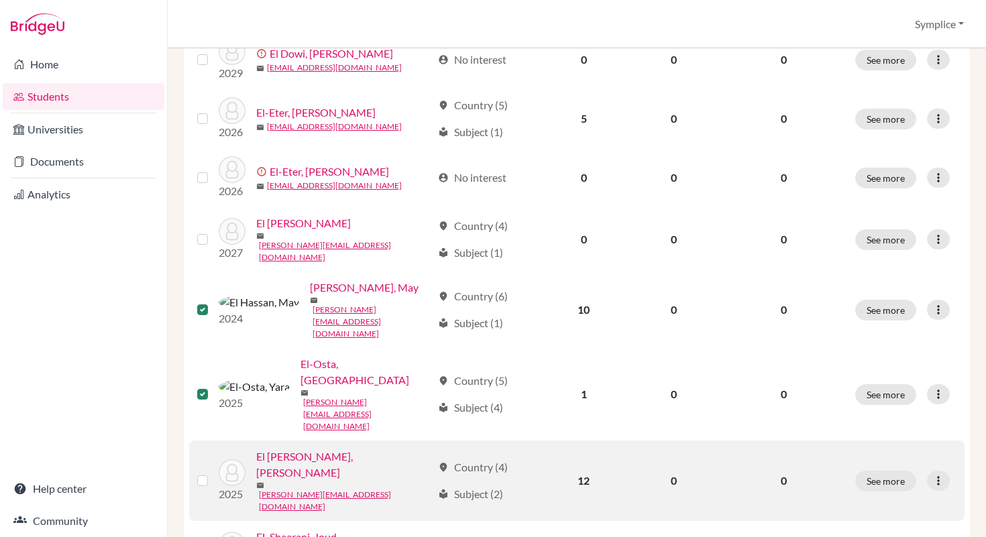
click at [213, 473] on label at bounding box center [213, 473] width 0 height 0
click at [0, 0] on input "checkbox" at bounding box center [0, 0] width 0 height 0
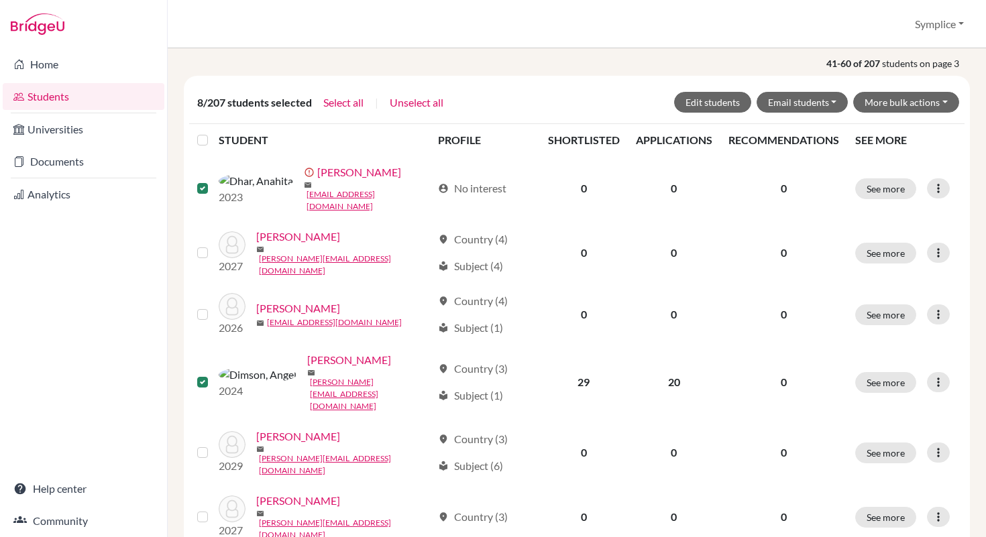
scroll to position [0, 0]
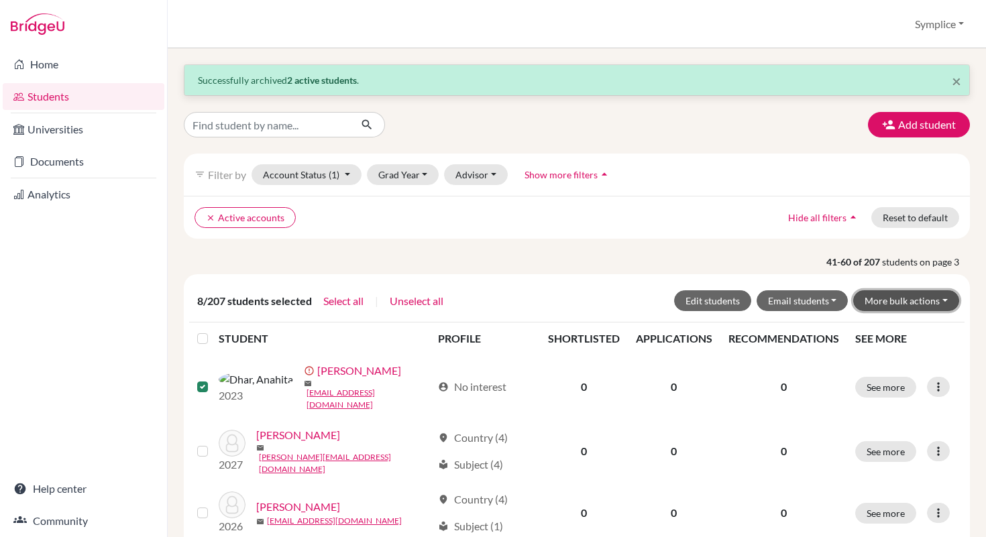
click at [946, 299] on button "More bulk actions" at bounding box center [906, 300] width 106 height 21
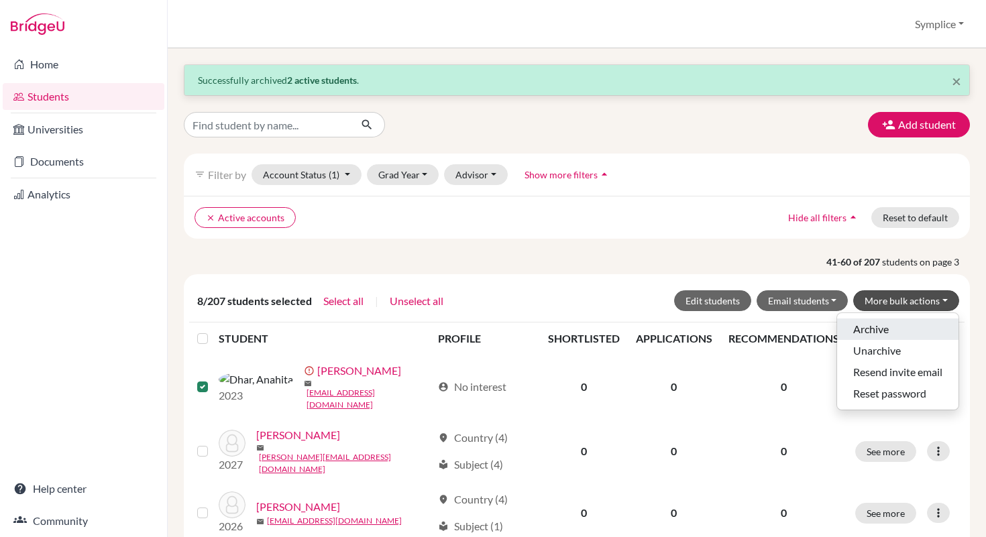
click at [878, 327] on button "Archive" at bounding box center [897, 329] width 121 height 21
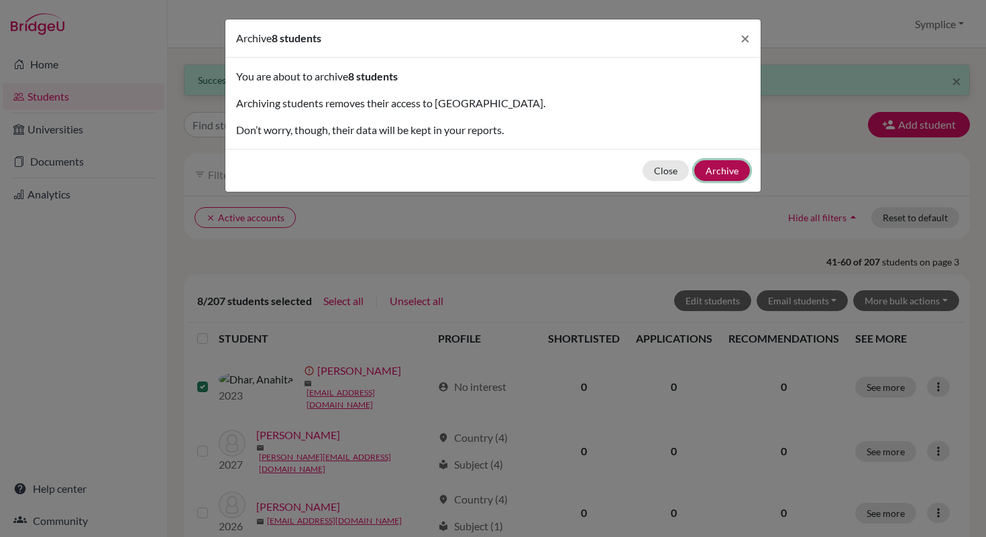
click at [732, 175] on button "Archive" at bounding box center [722, 170] width 56 height 21
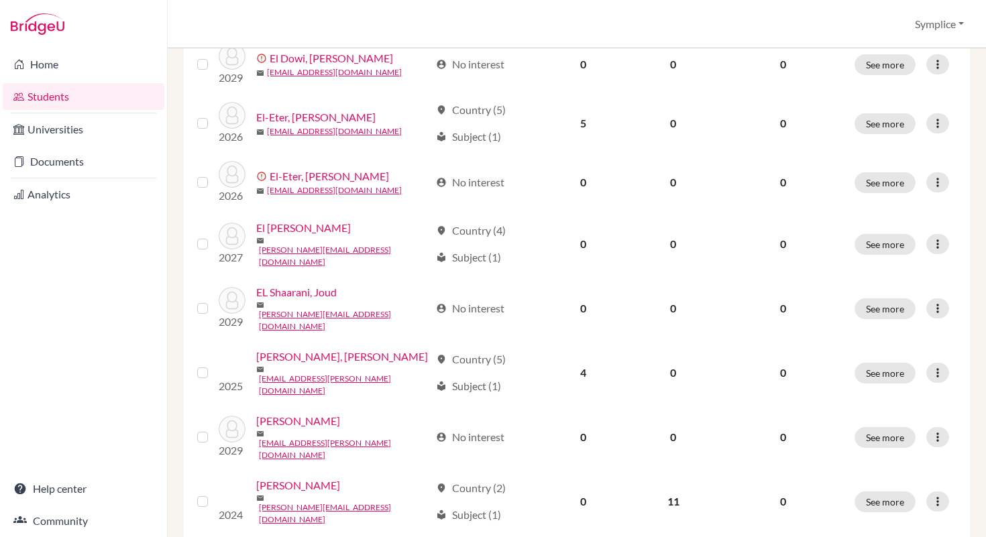
scroll to position [738, 0]
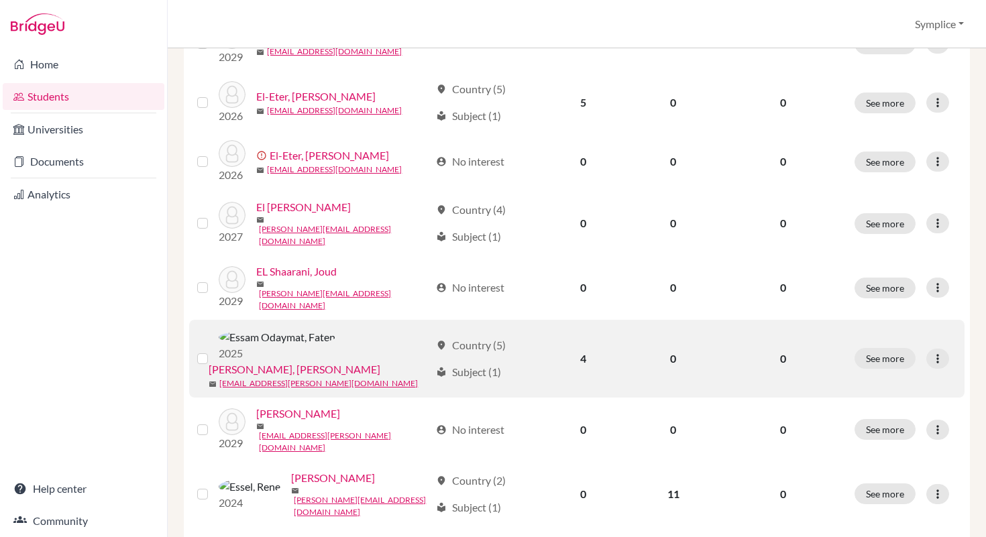
click at [213, 351] on label at bounding box center [213, 351] width 0 height 0
click at [0, 0] on input "checkbox" at bounding box center [0, 0] width 0 height 0
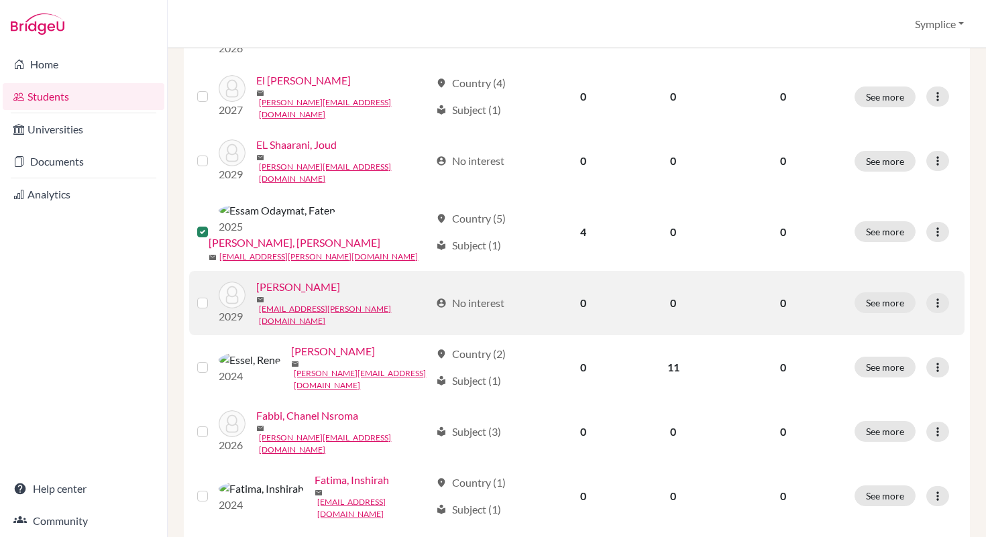
scroll to position [922, 0]
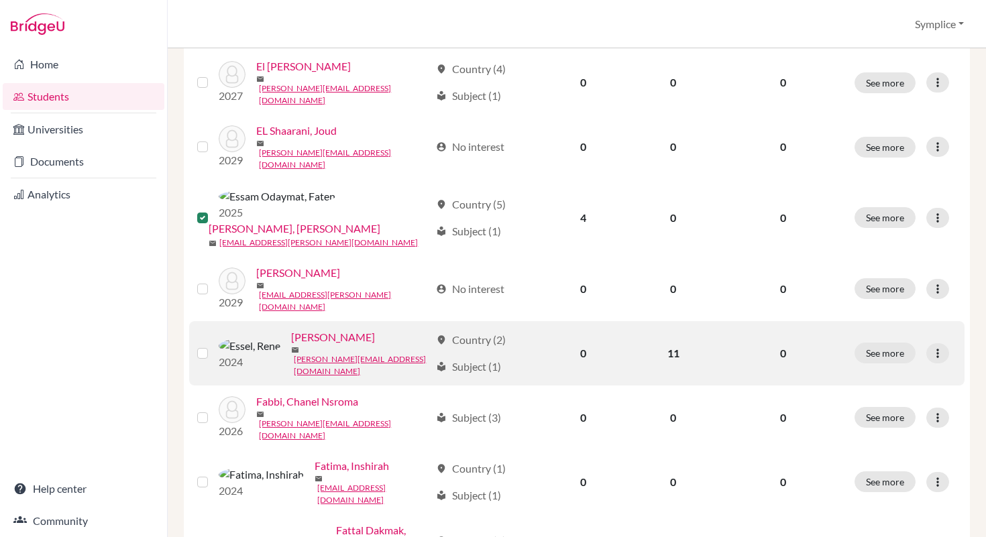
click at [213, 345] on label at bounding box center [213, 345] width 0 height 0
click at [0, 0] on input "checkbox" at bounding box center [0, 0] width 0 height 0
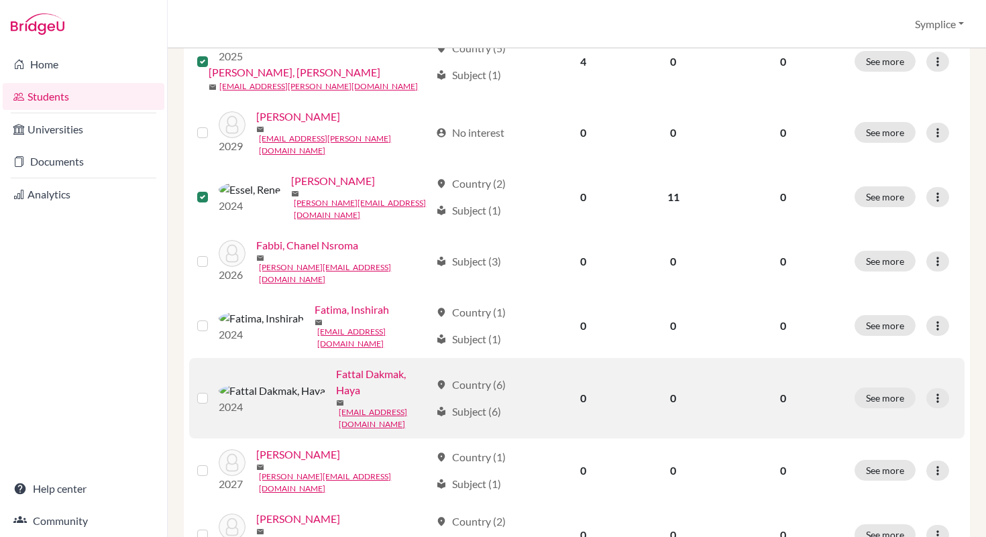
scroll to position [1079, 0]
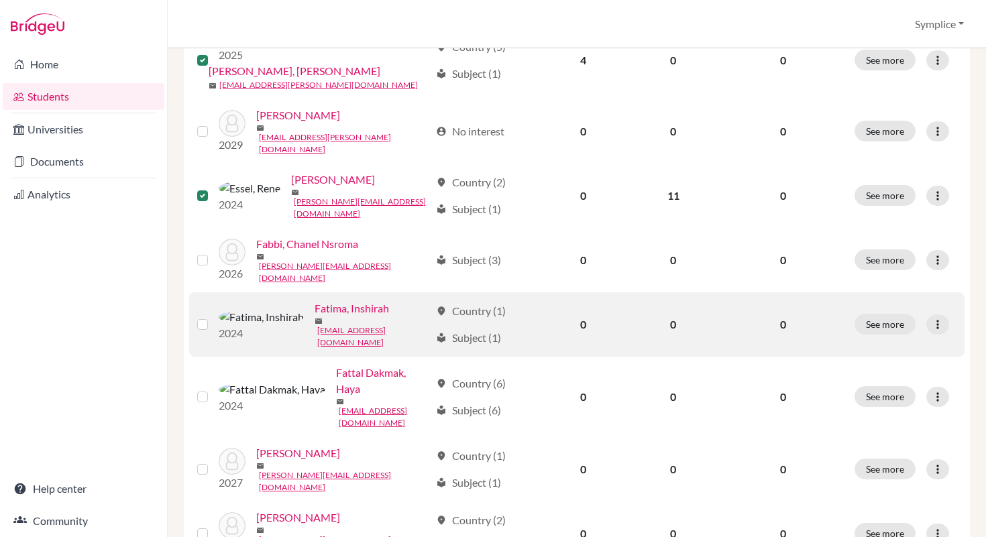
click at [213, 317] on label at bounding box center [213, 317] width 0 height 0
click at [0, 0] on input "checkbox" at bounding box center [0, 0] width 0 height 0
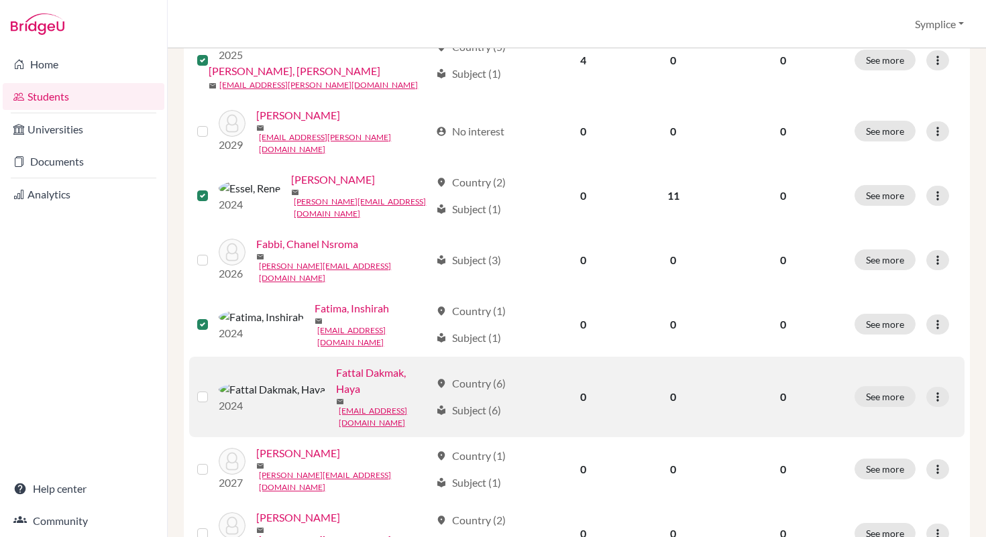
click at [213, 389] on label at bounding box center [213, 389] width 0 height 0
click at [0, 0] on input "checkbox" at bounding box center [0, 0] width 0 height 0
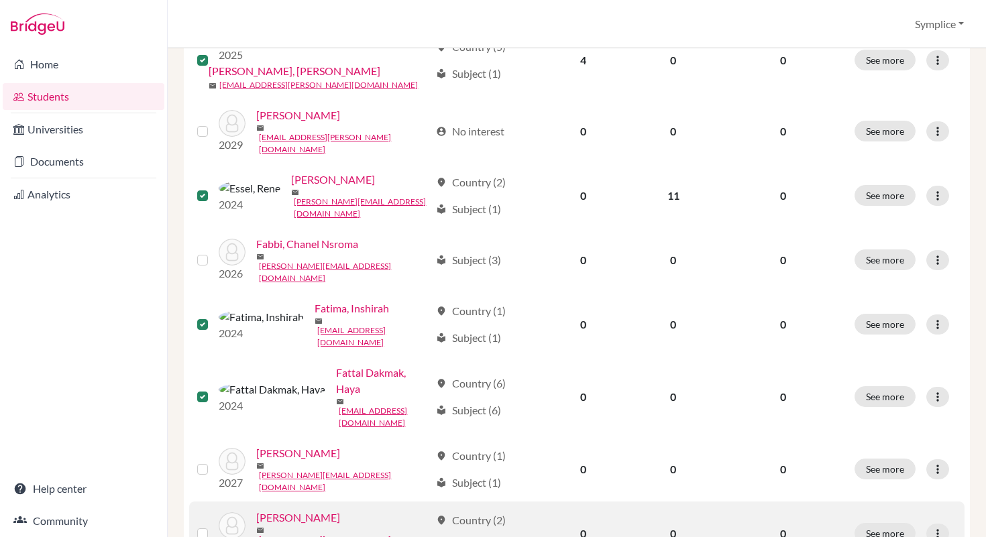
scroll to position [1088, 0]
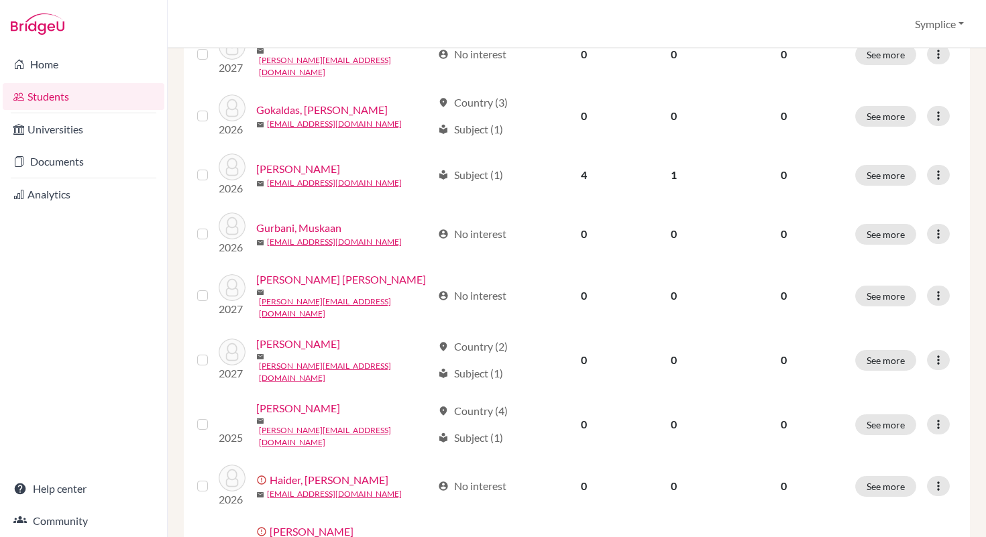
scroll to position [529, 0]
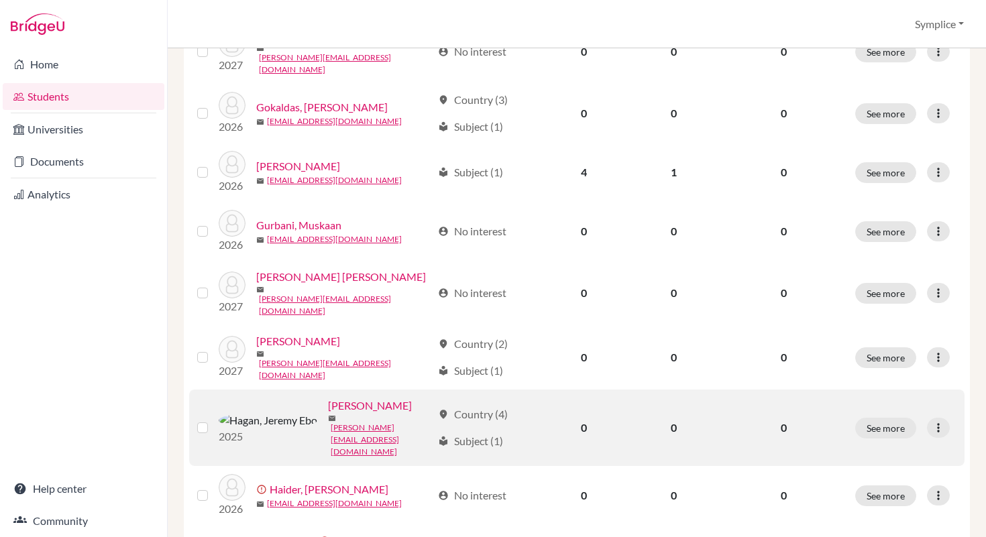
click at [213, 420] on label at bounding box center [213, 420] width 0 height 0
click at [0, 0] on input "checkbox" at bounding box center [0, 0] width 0 height 0
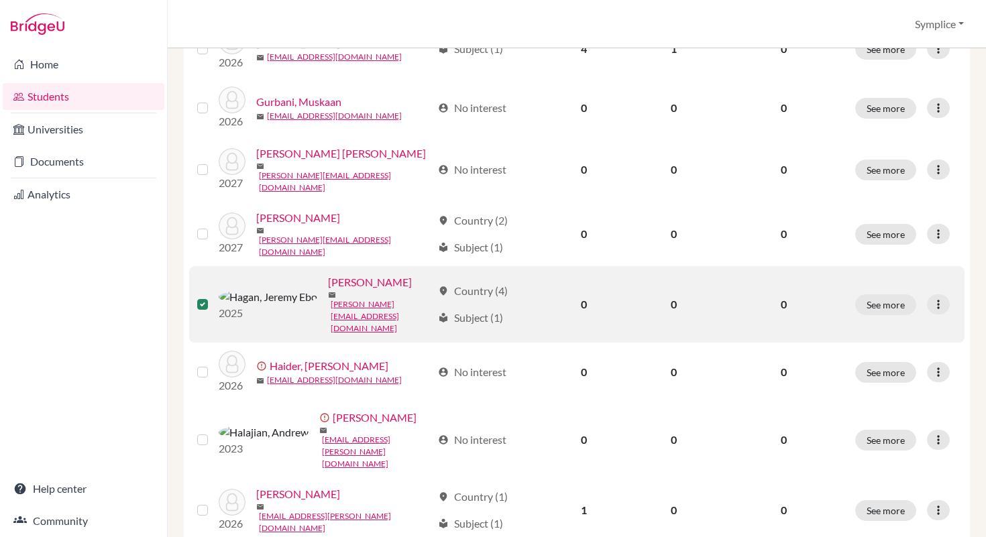
scroll to position [657, 0]
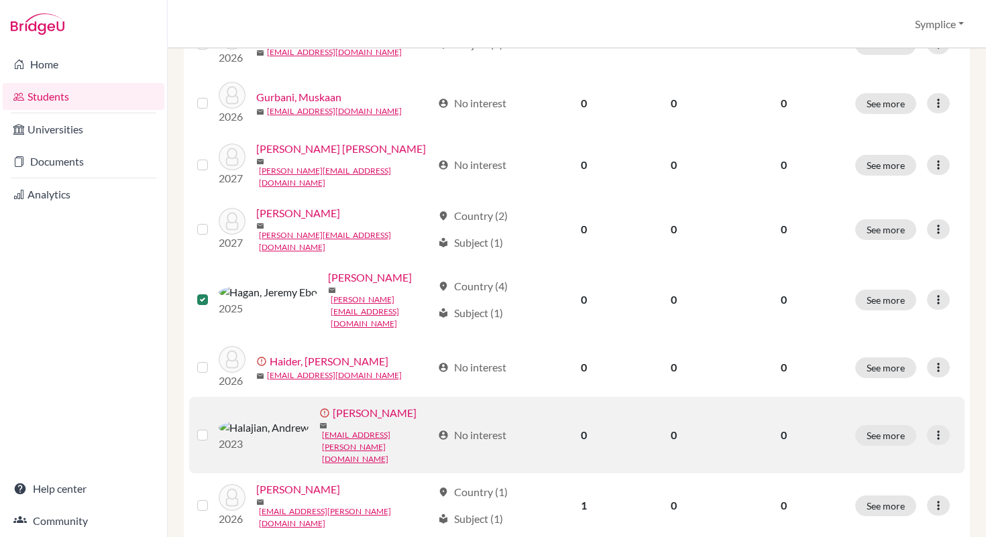
click at [213, 427] on label at bounding box center [213, 427] width 0 height 0
click at [0, 0] on input "checkbox" at bounding box center [0, 0] width 0 height 0
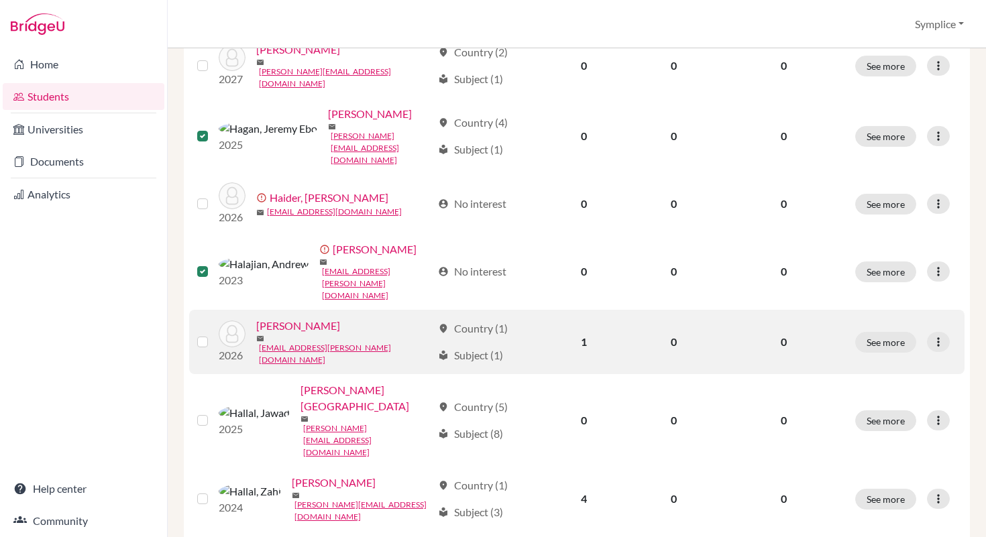
scroll to position [822, 0]
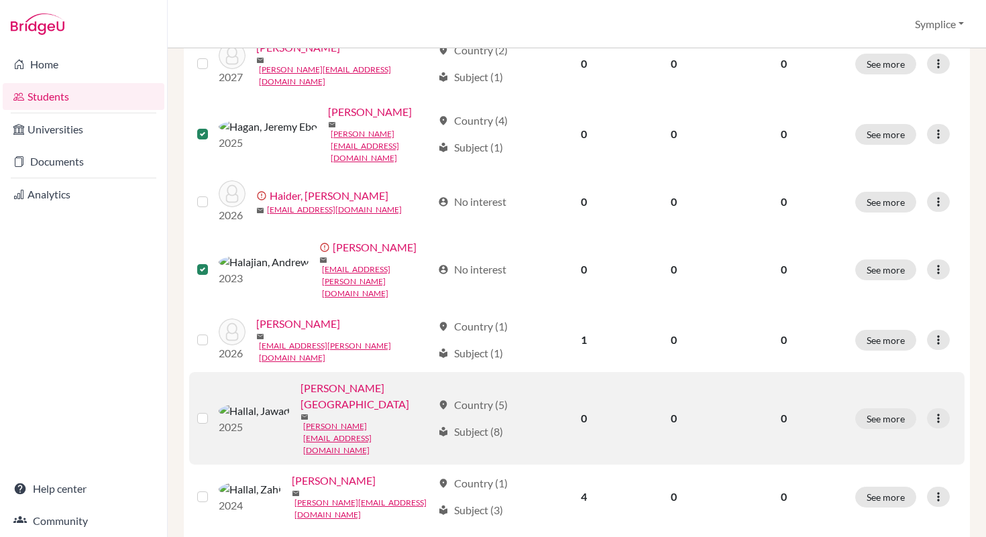
click at [213, 410] on label at bounding box center [213, 410] width 0 height 0
click at [0, 0] on input "checkbox" at bounding box center [0, 0] width 0 height 0
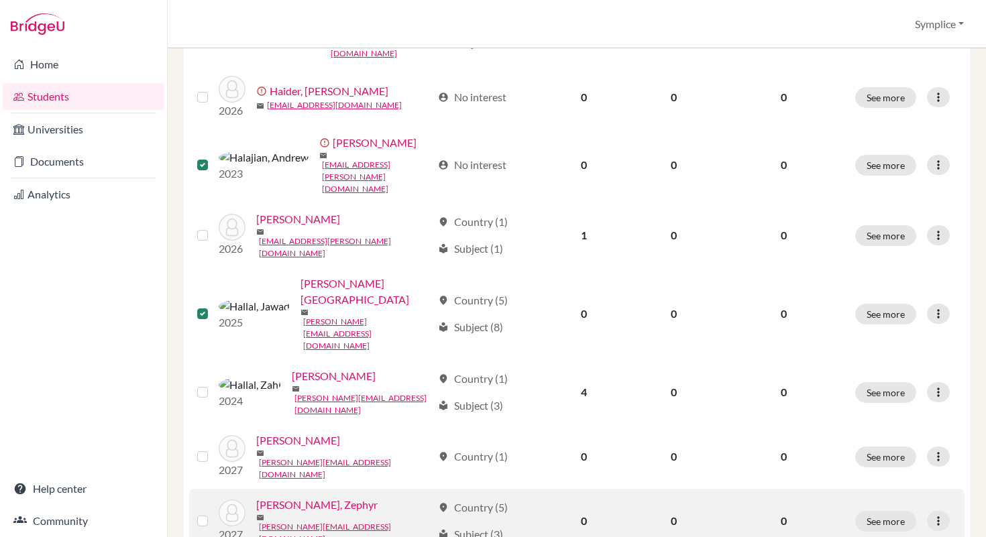
scroll to position [930, 0]
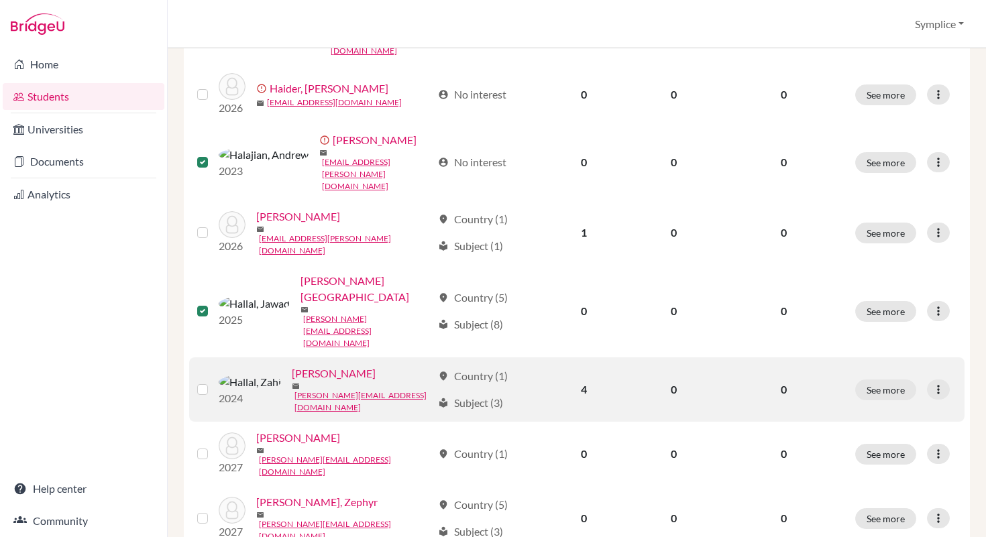
click at [213, 382] on label at bounding box center [213, 382] width 0 height 0
click at [0, 0] on input "checkbox" at bounding box center [0, 0] width 0 height 0
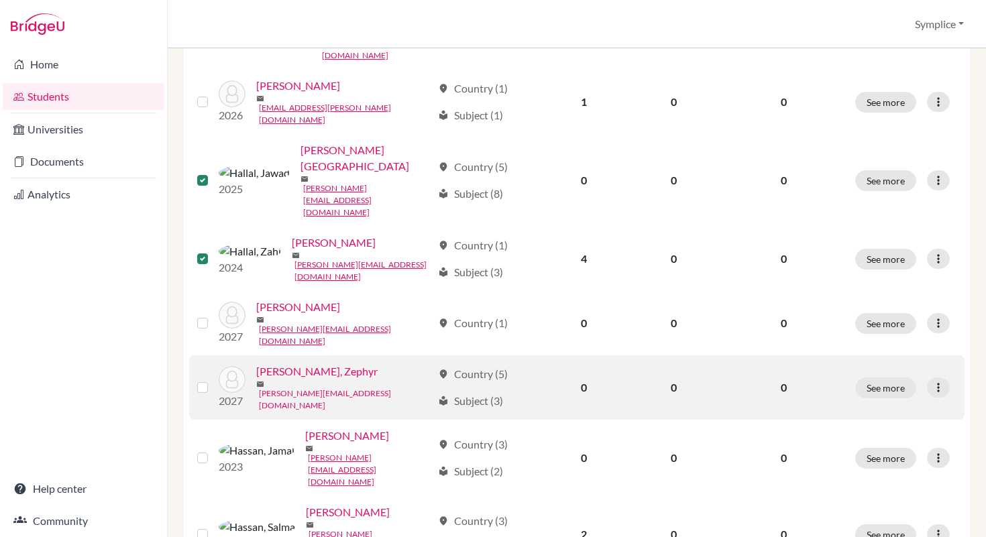
scroll to position [1088, 0]
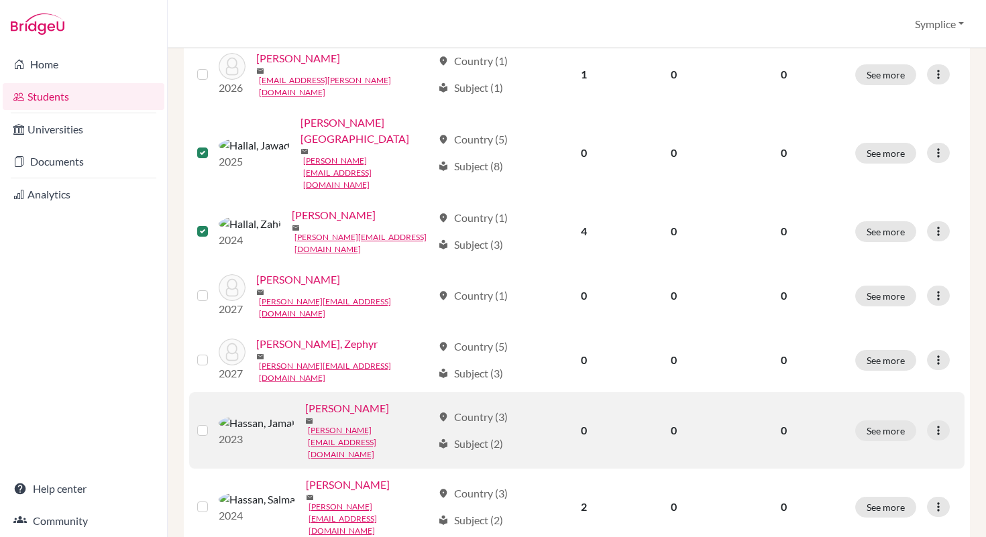
click at [213, 423] on label at bounding box center [213, 423] width 0 height 0
click at [0, 0] on input "checkbox" at bounding box center [0, 0] width 0 height 0
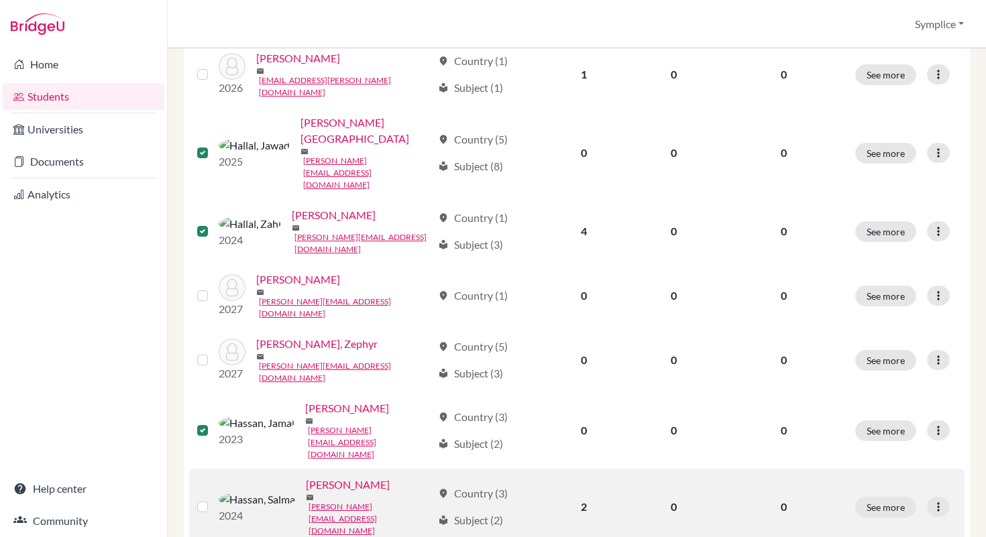
click at [213, 499] on label at bounding box center [213, 499] width 0 height 0
click at [0, 0] on input "checkbox" at bounding box center [0, 0] width 0 height 0
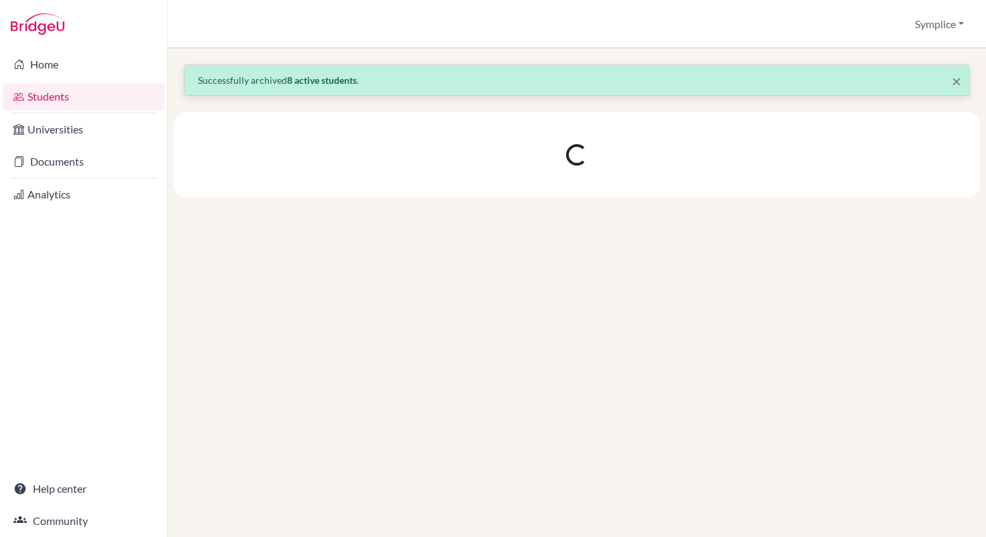
scroll to position [0, 0]
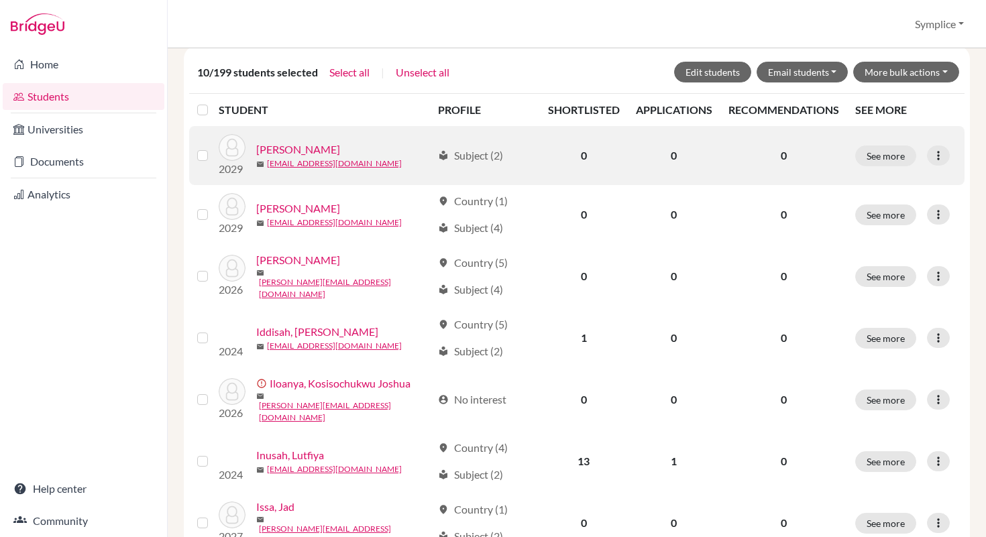
scroll to position [245, 0]
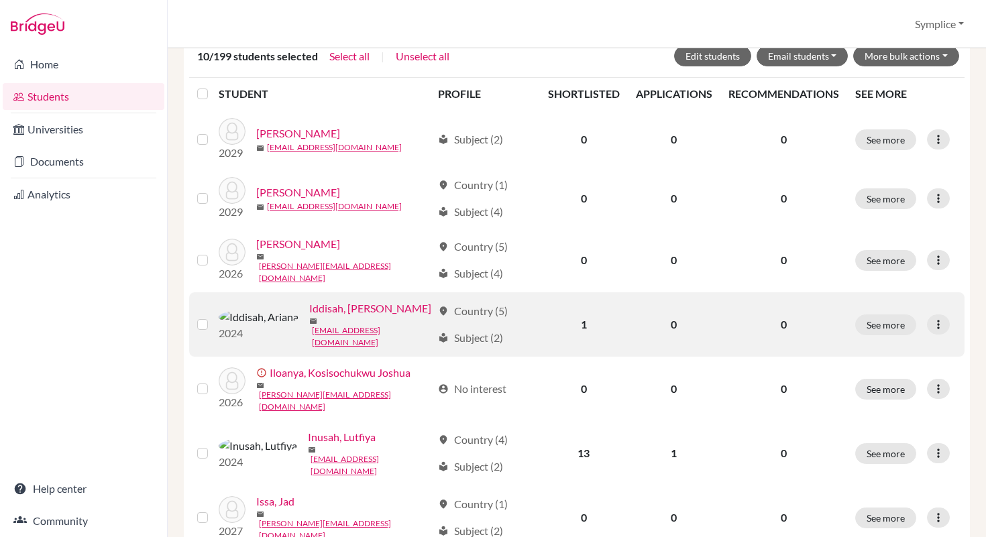
click at [213, 317] on label at bounding box center [213, 317] width 0 height 0
click at [0, 0] on input "checkbox" at bounding box center [0, 0] width 0 height 0
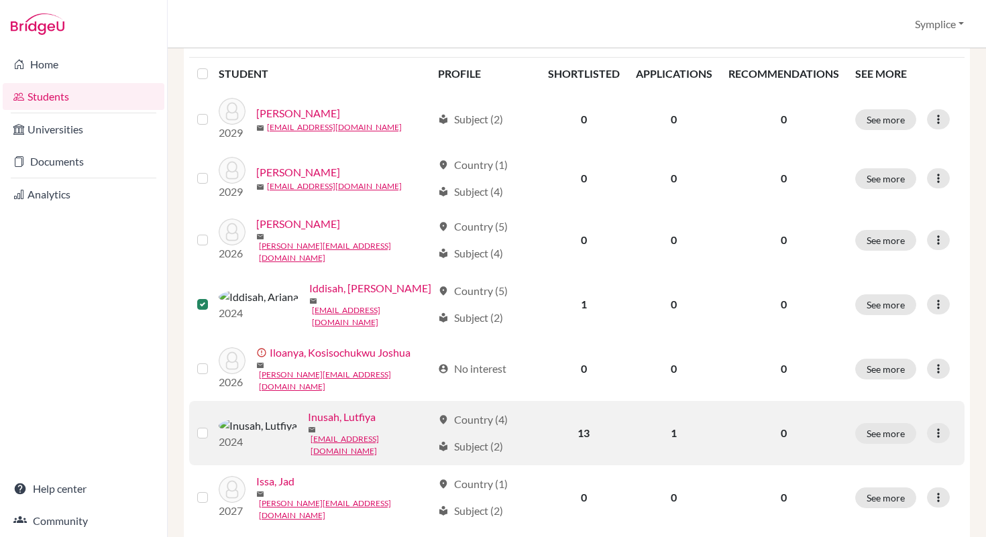
scroll to position [268, 0]
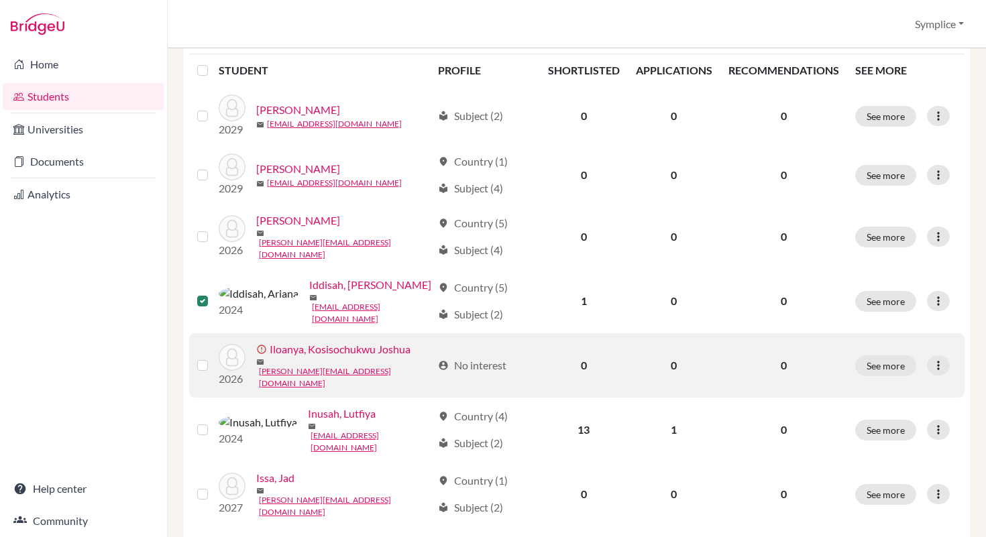
click at [213, 357] on label at bounding box center [213, 357] width 0 height 0
click at [0, 0] on input "checkbox" at bounding box center [0, 0] width 0 height 0
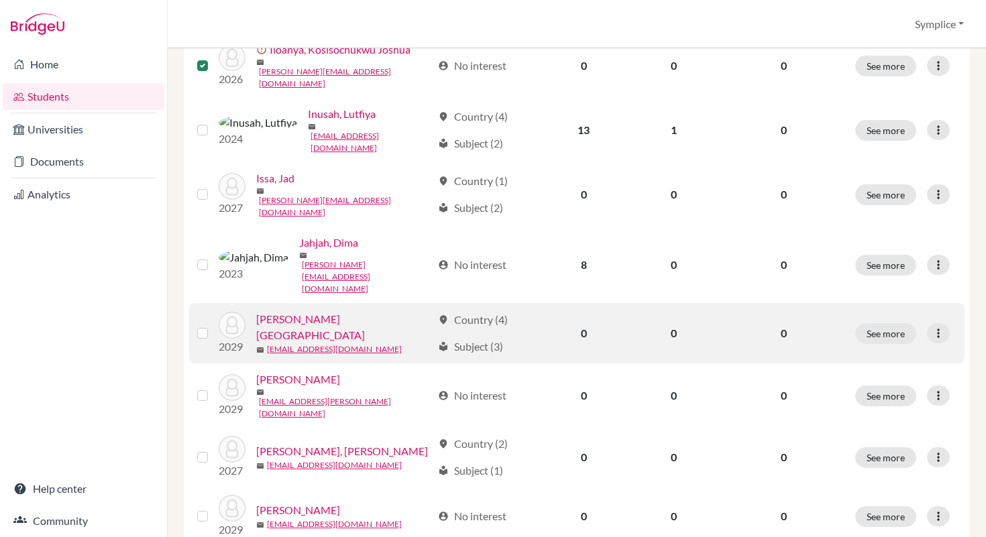
scroll to position [573, 0]
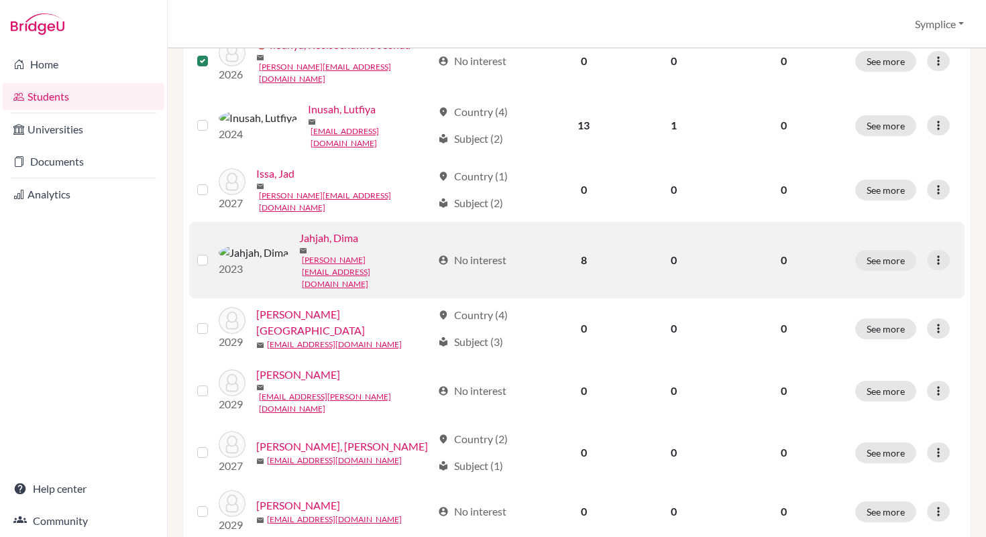
click at [213, 252] on label at bounding box center [213, 252] width 0 height 0
click at [0, 0] on input "checkbox" at bounding box center [0, 0] width 0 height 0
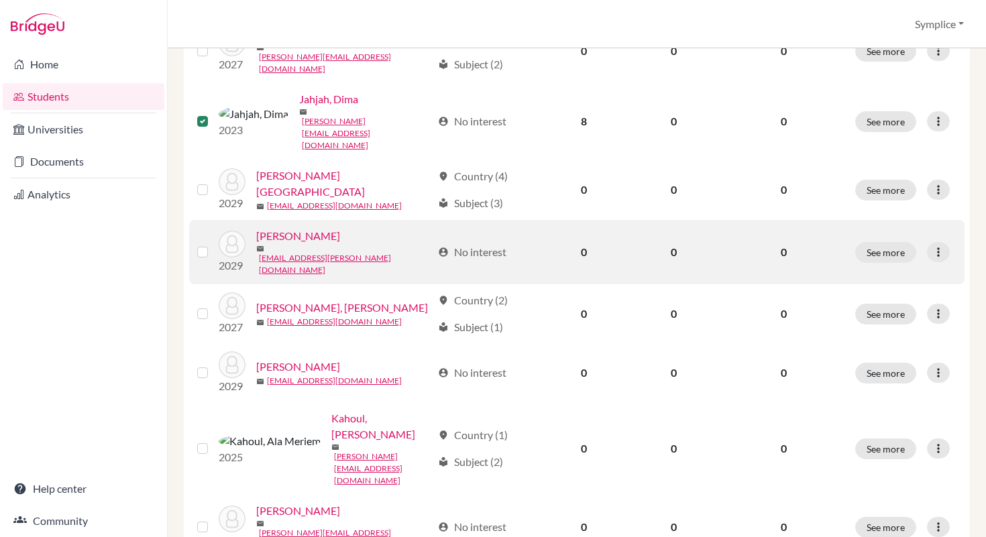
scroll to position [713, 0]
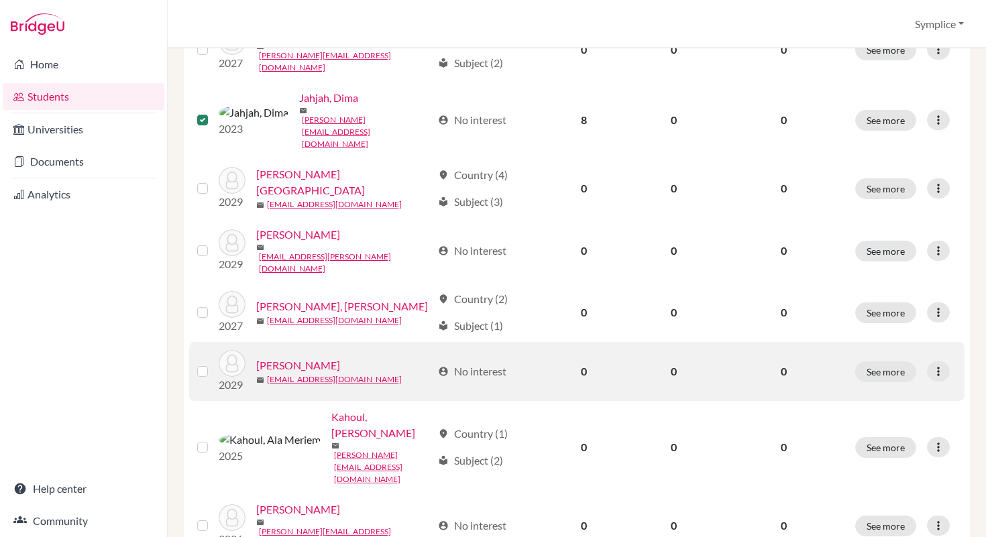
click at [213, 364] on label at bounding box center [213, 364] width 0 height 0
click at [0, 0] on input "checkbox" at bounding box center [0, 0] width 0 height 0
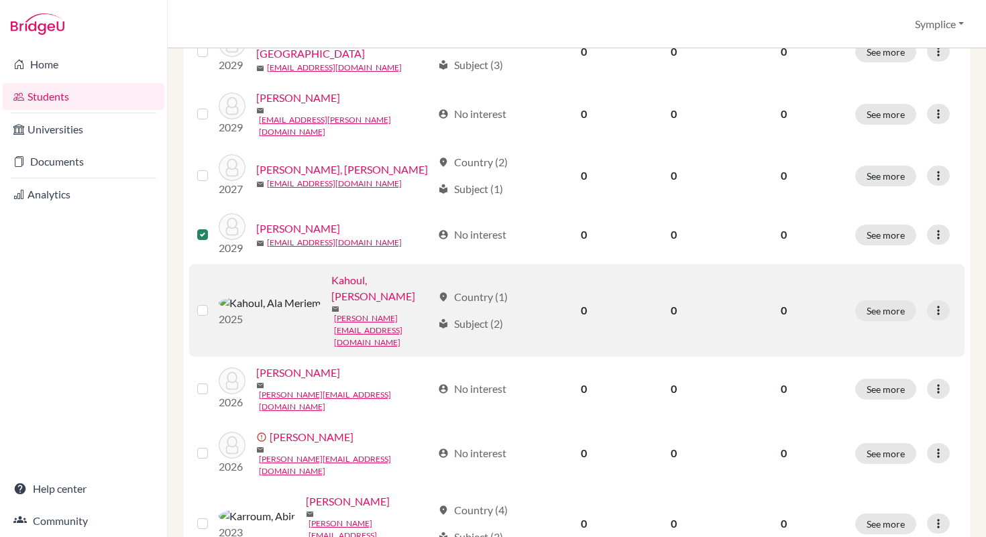
scroll to position [855, 0]
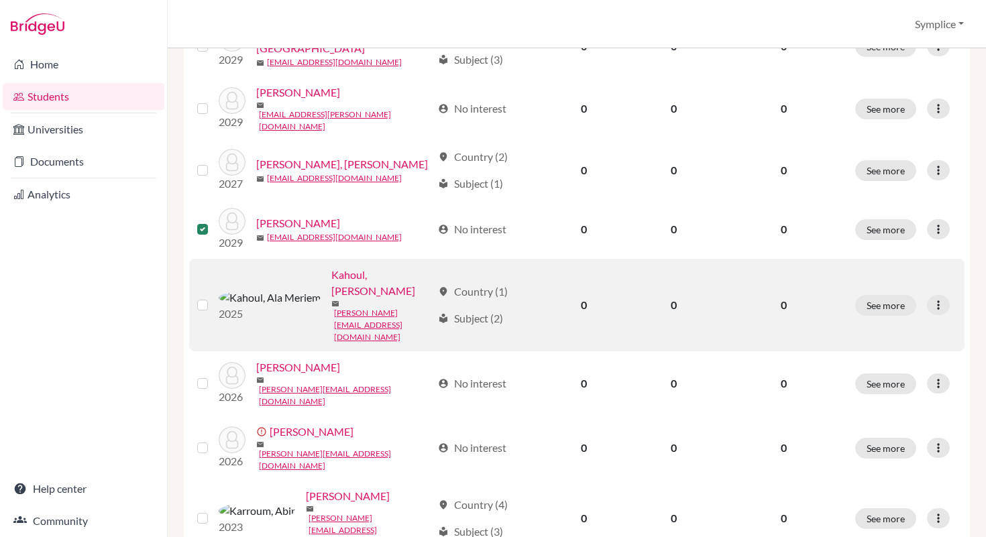
click at [213, 297] on label at bounding box center [213, 297] width 0 height 0
click at [0, 0] on input "checkbox" at bounding box center [0, 0] width 0 height 0
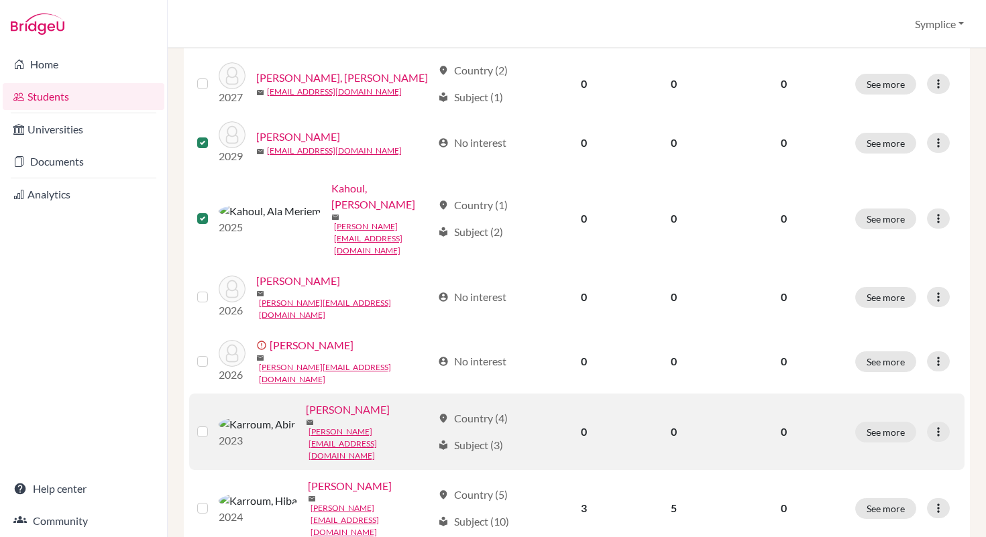
scroll to position [950, 0]
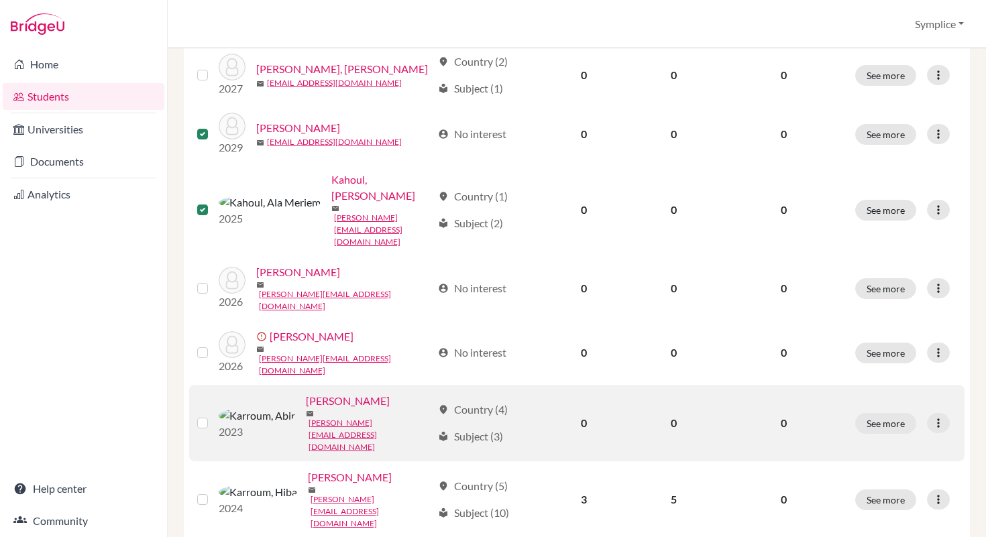
click at [213, 415] on label at bounding box center [213, 415] width 0 height 0
click at [0, 0] on input "checkbox" at bounding box center [0, 0] width 0 height 0
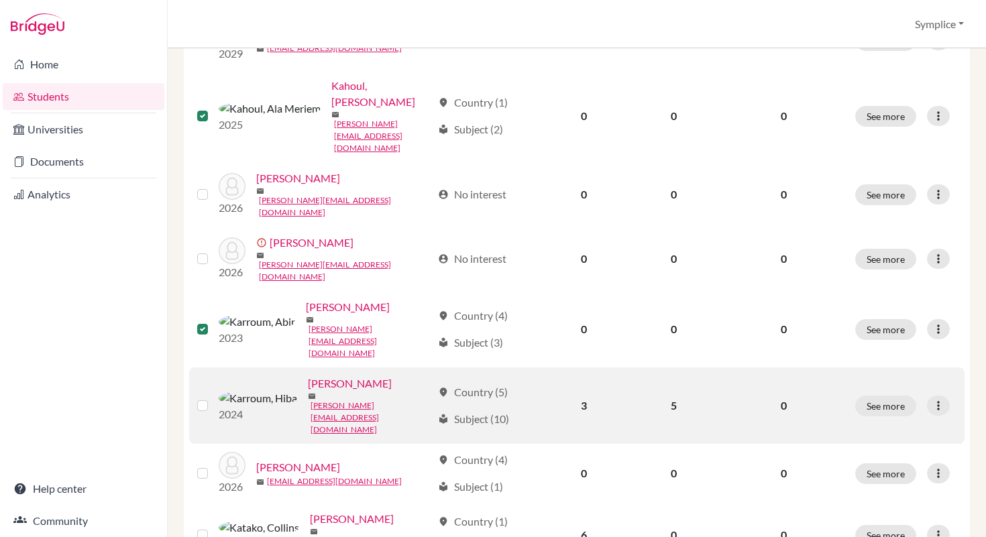
scroll to position [1047, 0]
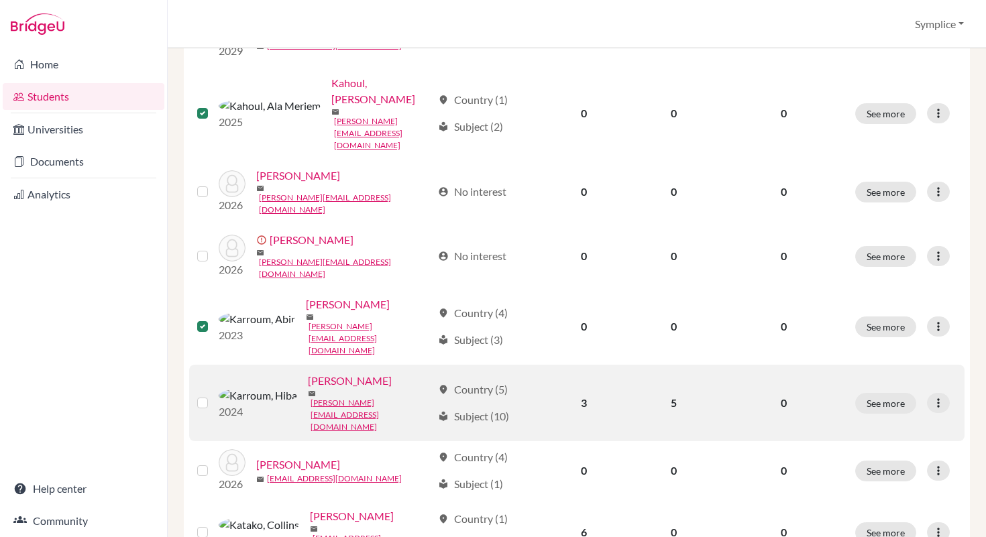
click at [213, 395] on label at bounding box center [213, 395] width 0 height 0
click at [0, 0] on input "checkbox" at bounding box center [0, 0] width 0 height 0
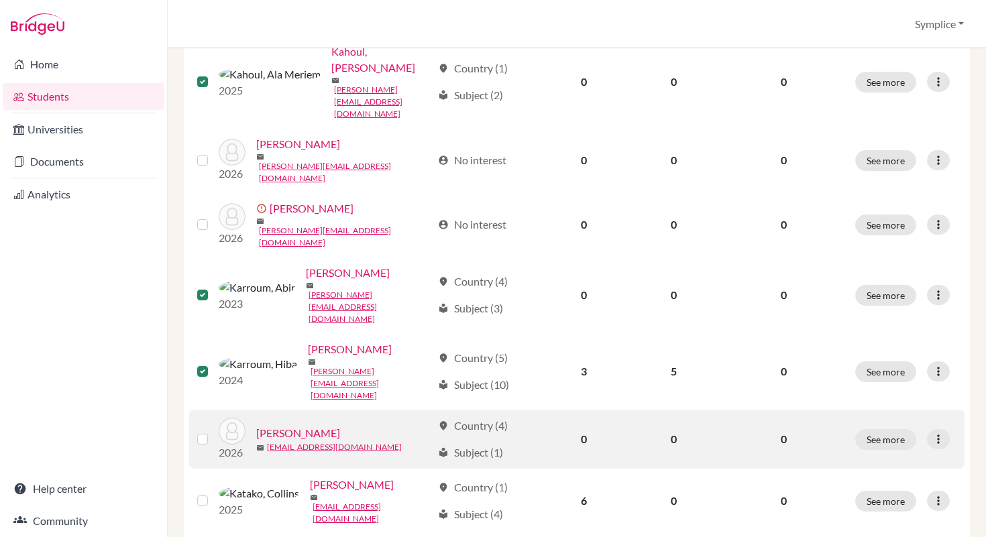
scroll to position [1088, 0]
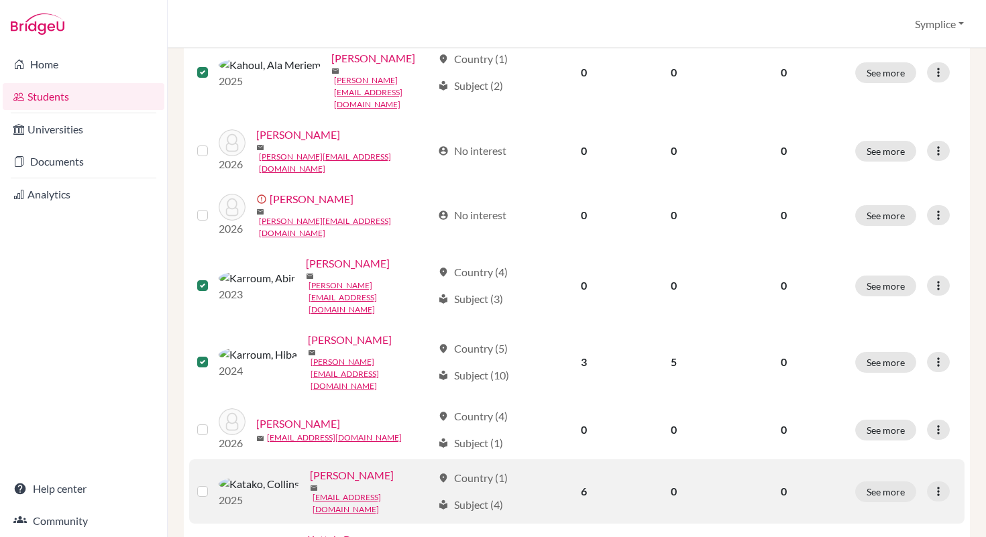
click at [213, 484] on label at bounding box center [213, 484] width 0 height 0
click at [0, 0] on input "checkbox" at bounding box center [0, 0] width 0 height 0
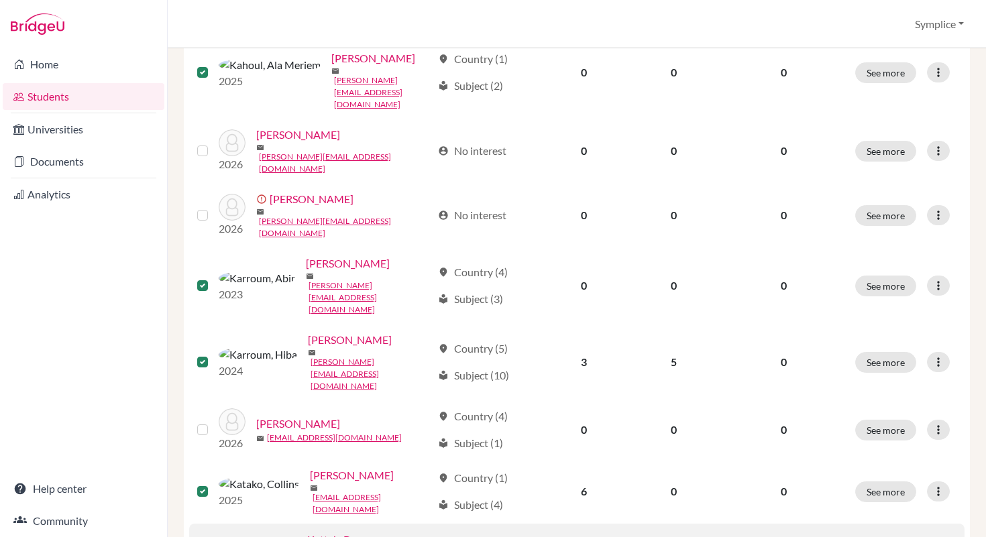
click at [0, 0] on input "checkbox" at bounding box center [0, 0] width 0 height 0
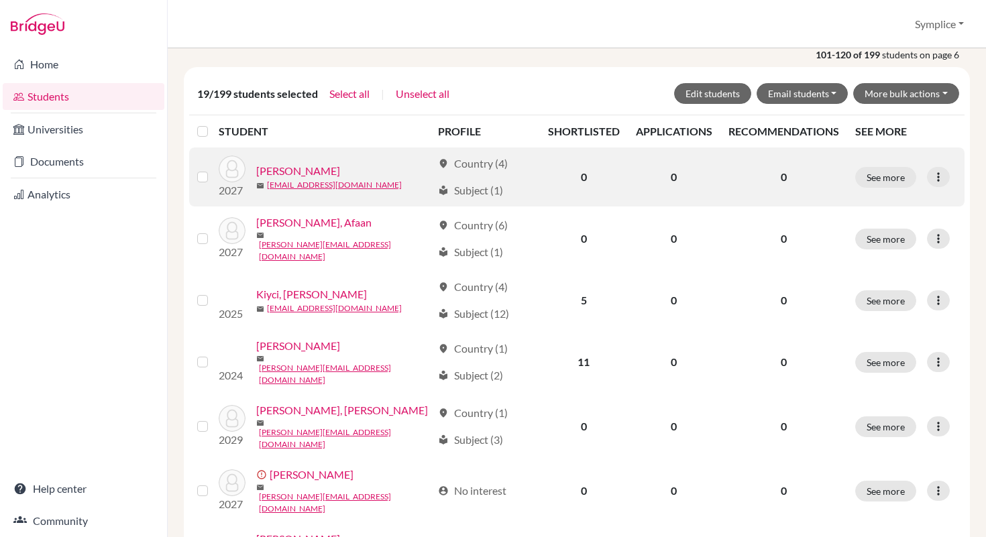
scroll to position [216, 0]
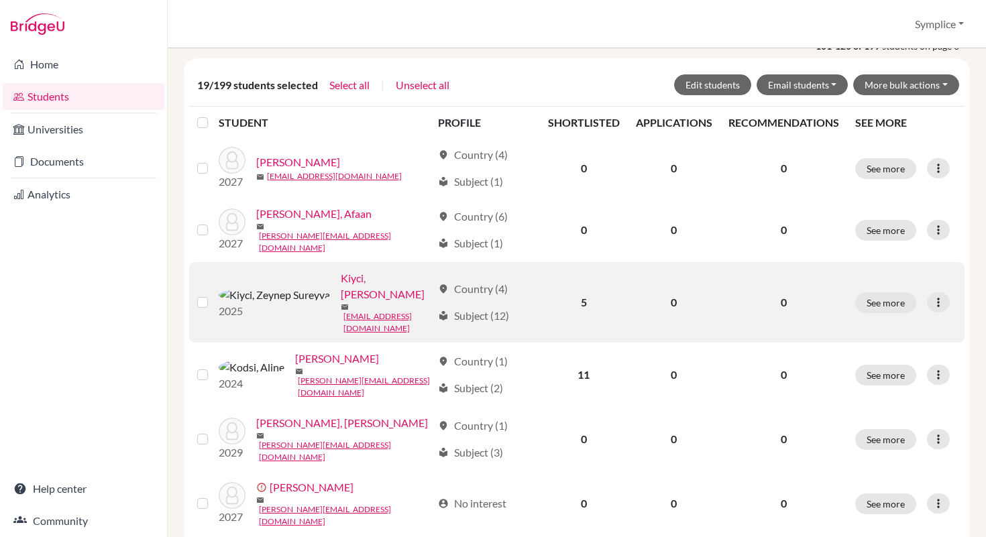
click at [213, 294] on label at bounding box center [213, 294] width 0 height 0
click at [0, 0] on input "checkbox" at bounding box center [0, 0] width 0 height 0
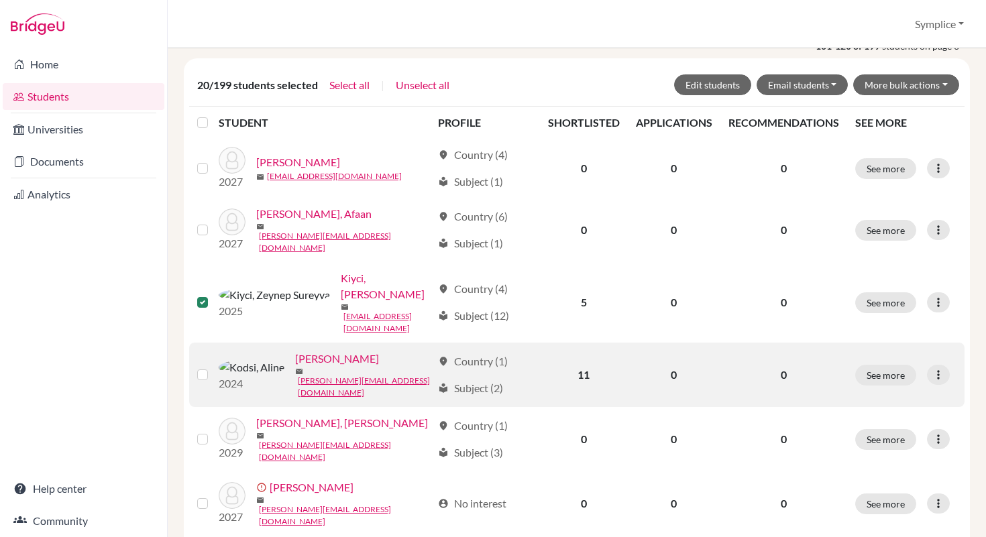
click at [213, 367] on label at bounding box center [213, 367] width 0 height 0
click at [0, 0] on input "checkbox" at bounding box center [0, 0] width 0 height 0
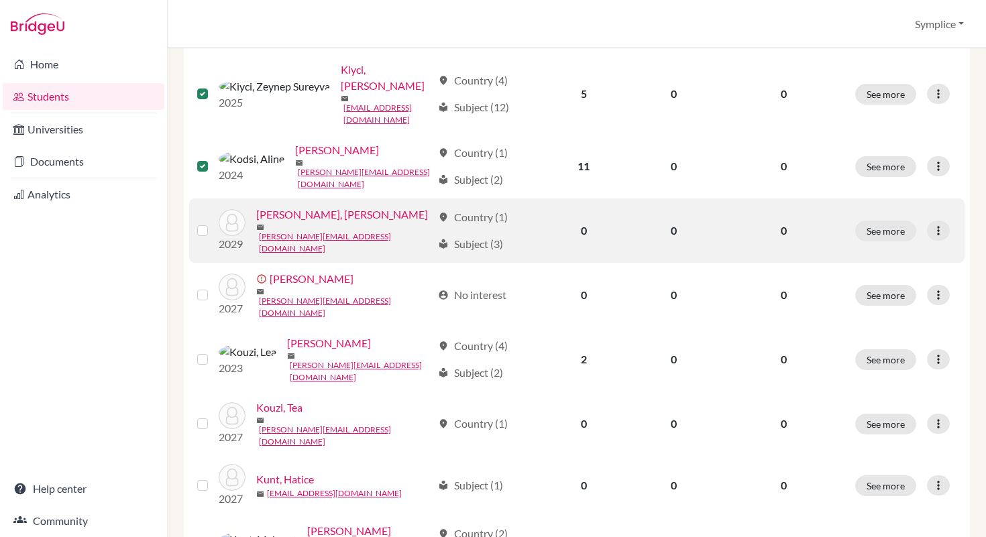
scroll to position [429, 0]
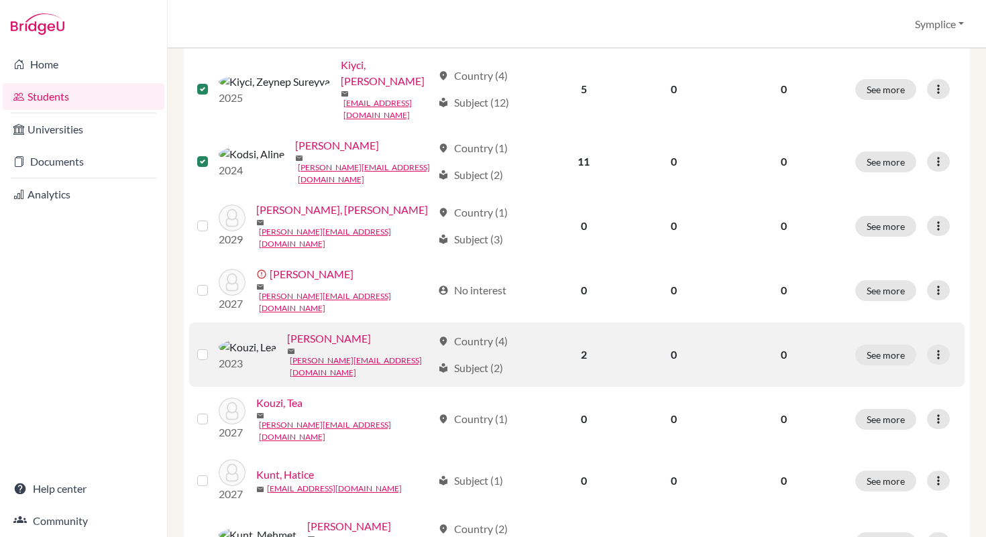
click at [213, 347] on label at bounding box center [213, 347] width 0 height 0
click at [0, 0] on input "checkbox" at bounding box center [0, 0] width 0 height 0
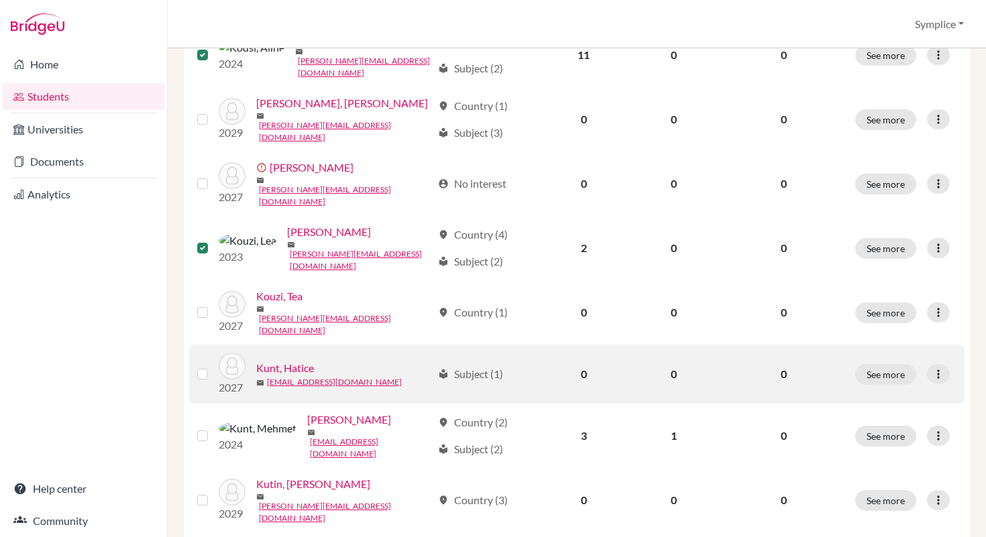
scroll to position [547, 0]
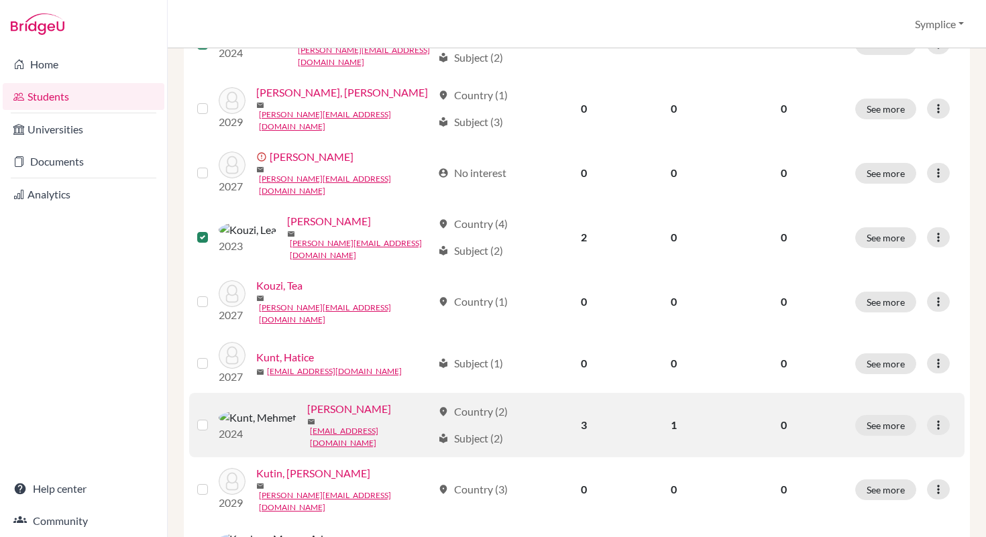
click at [213, 417] on label at bounding box center [213, 417] width 0 height 0
click at [0, 0] on input "checkbox" at bounding box center [0, 0] width 0 height 0
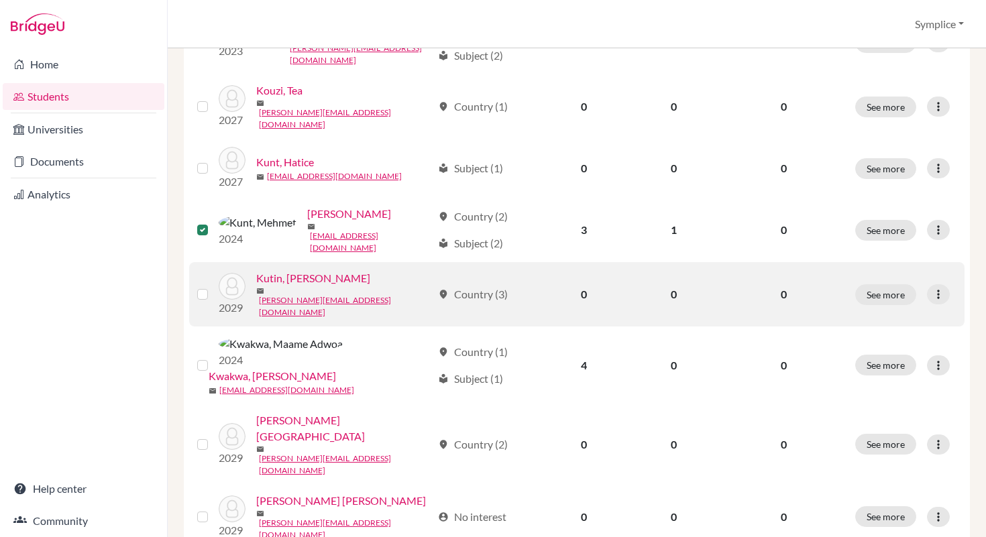
scroll to position [765, 0]
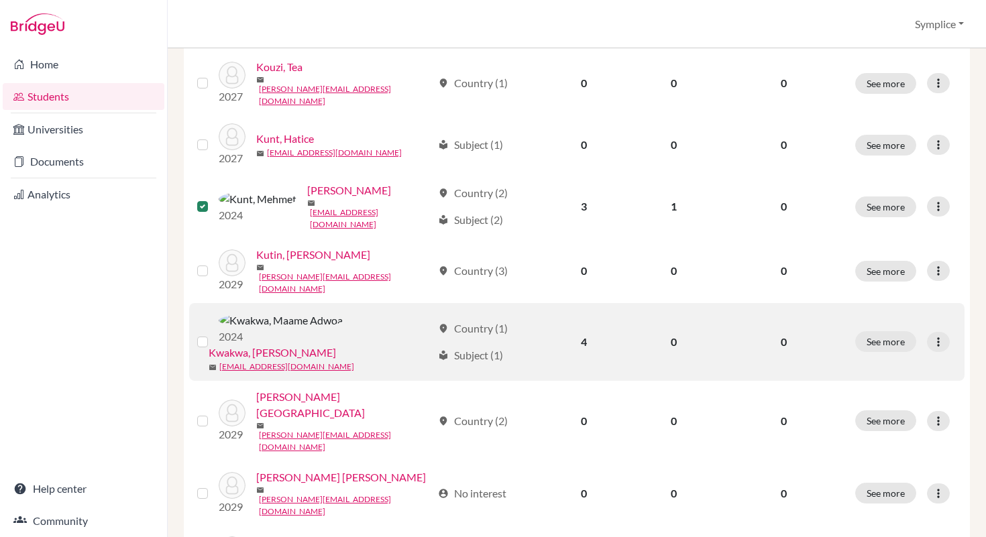
click at [213, 334] on label at bounding box center [213, 334] width 0 height 0
click at [0, 0] on input "checkbox" at bounding box center [0, 0] width 0 height 0
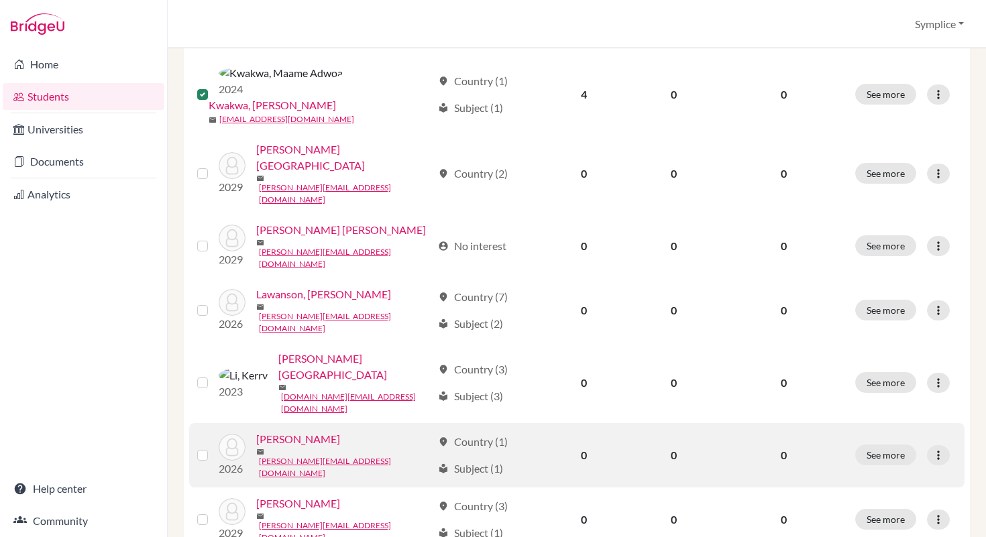
scroll to position [1027, 0]
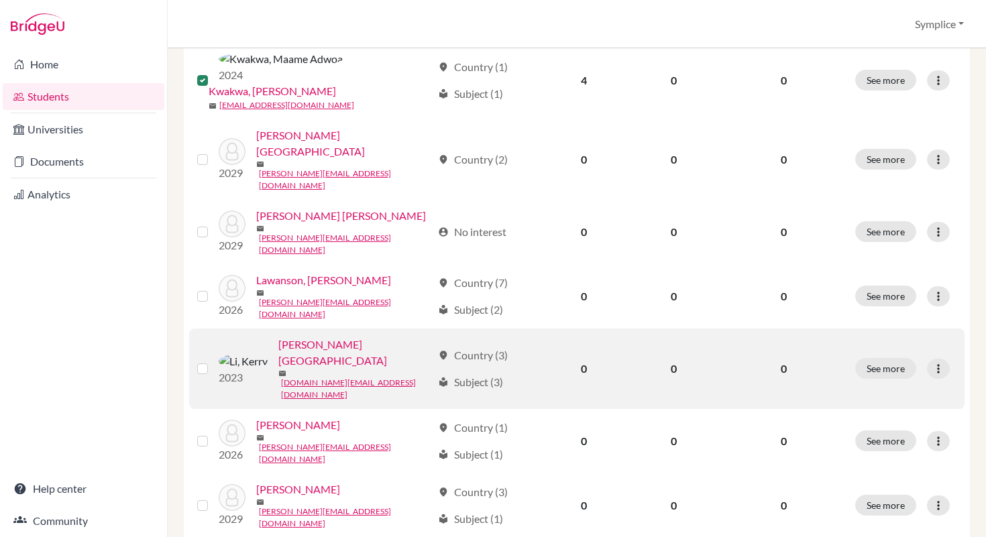
click at [213, 361] on label at bounding box center [213, 361] width 0 height 0
click at [0, 0] on input "checkbox" at bounding box center [0, 0] width 0 height 0
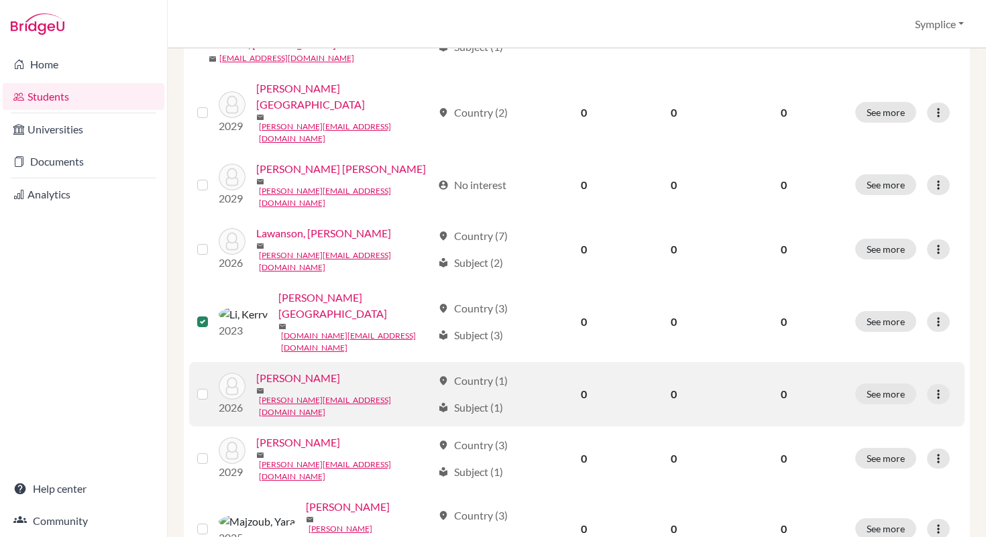
scroll to position [1088, 0]
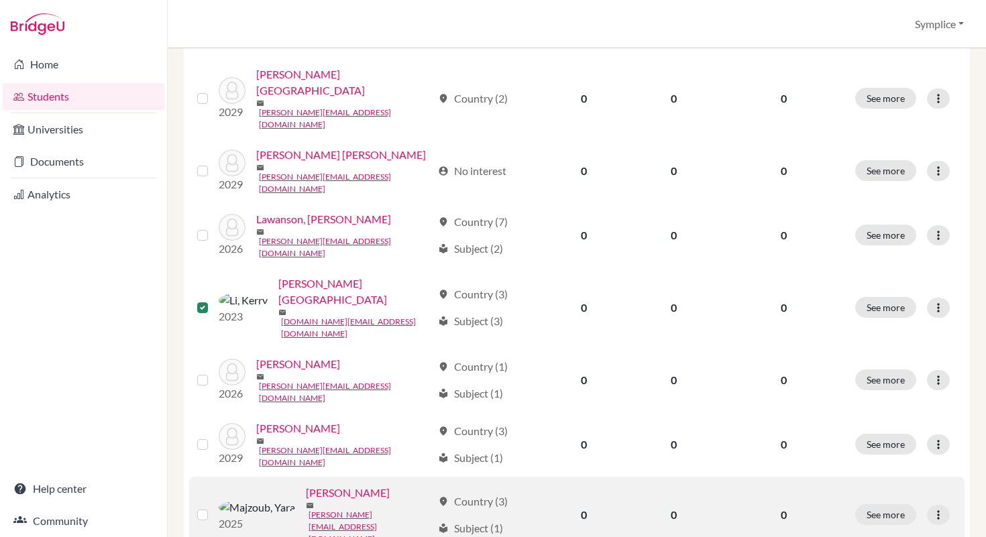
click at [213, 507] on label at bounding box center [213, 507] width 0 height 0
click at [0, 0] on input "checkbox" at bounding box center [0, 0] width 0 height 0
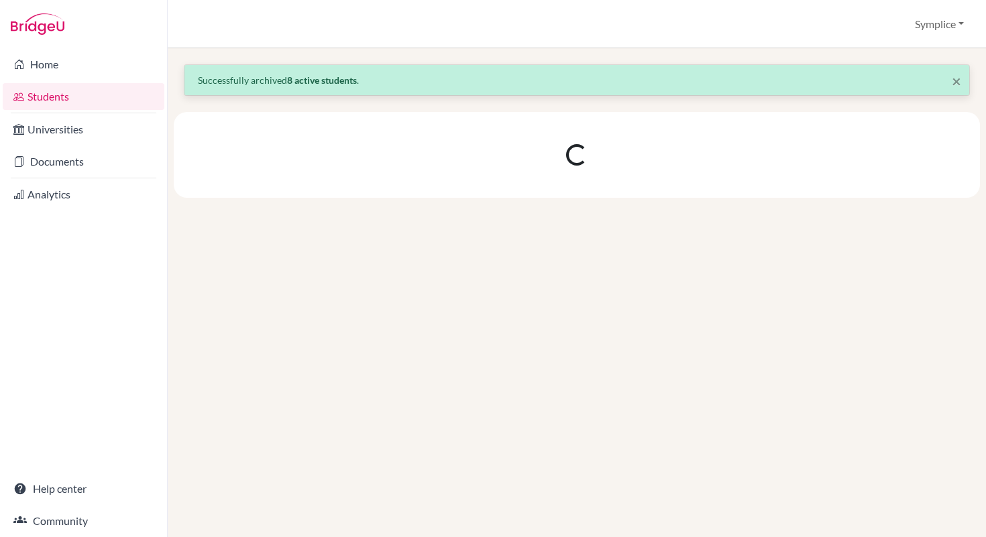
scroll to position [0, 0]
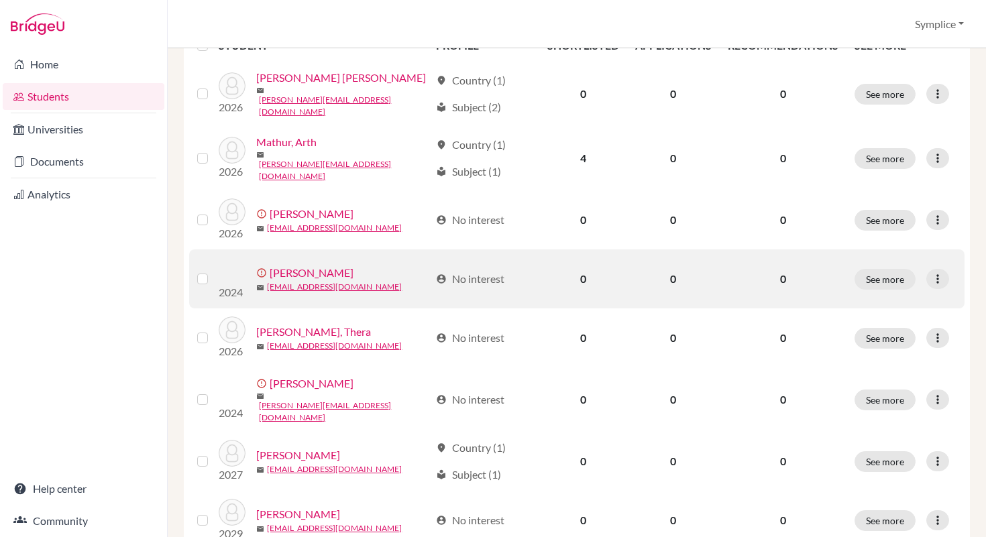
scroll to position [294, 0]
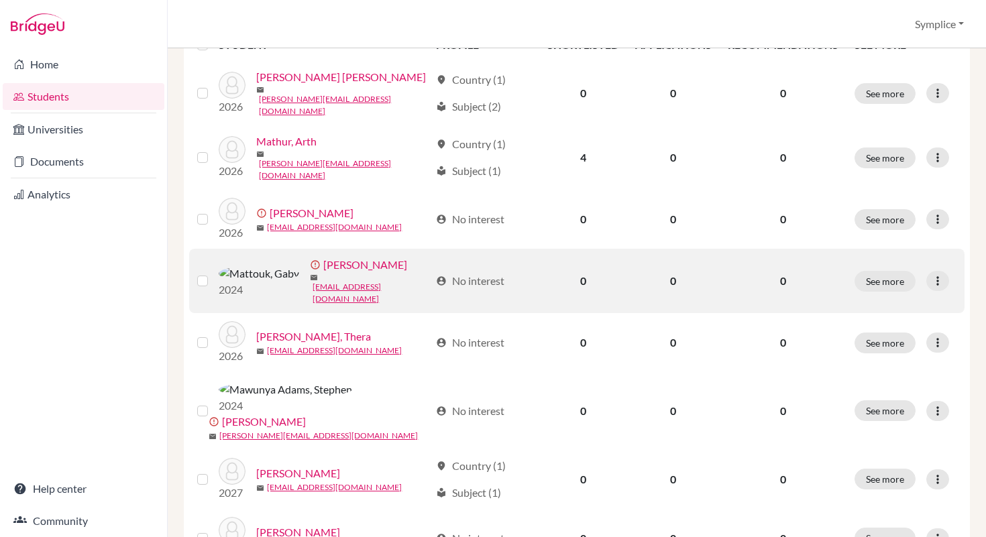
click at [213, 273] on label at bounding box center [213, 273] width 0 height 0
click at [0, 0] on input "checkbox" at bounding box center [0, 0] width 0 height 0
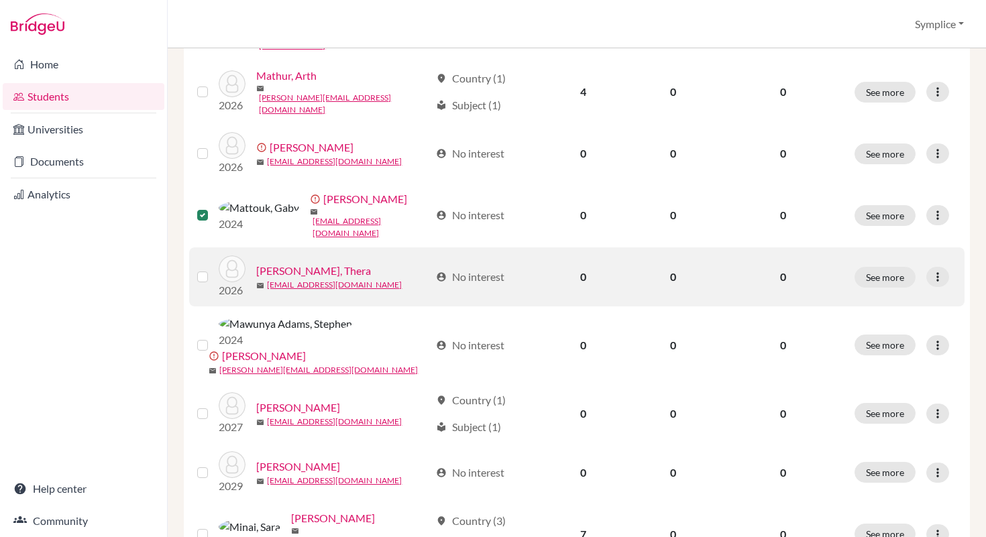
scroll to position [365, 0]
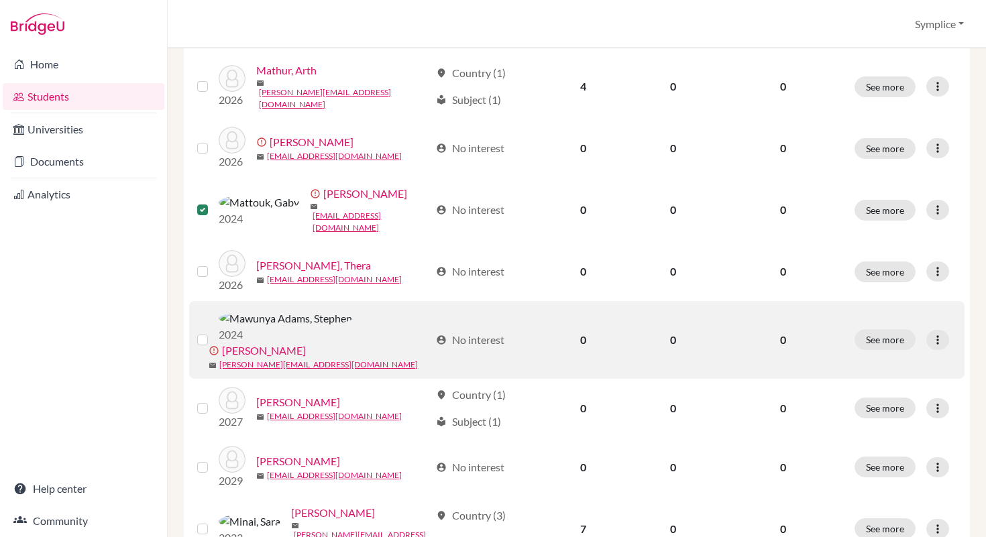
click at [213, 332] on label at bounding box center [213, 332] width 0 height 0
click at [0, 0] on input "checkbox" at bounding box center [0, 0] width 0 height 0
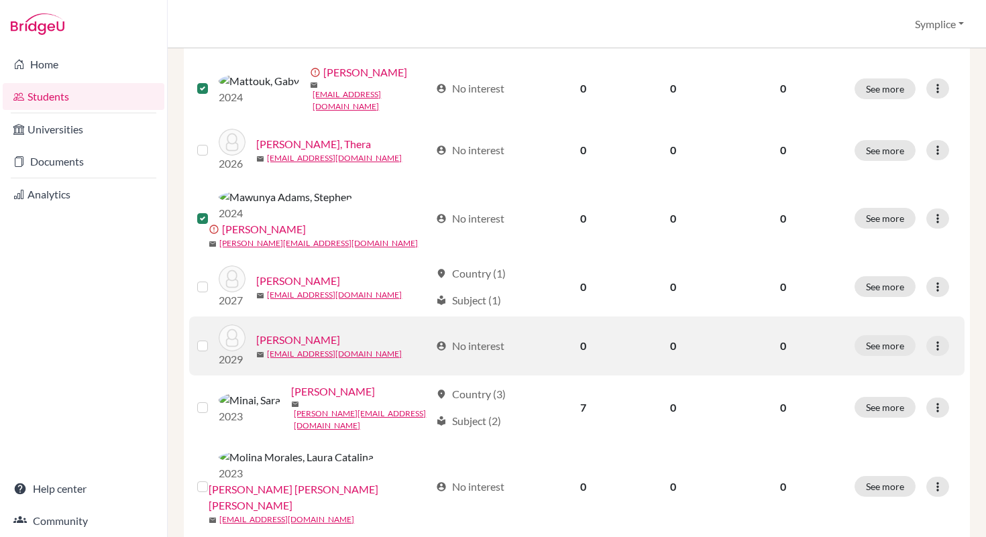
scroll to position [487, 0]
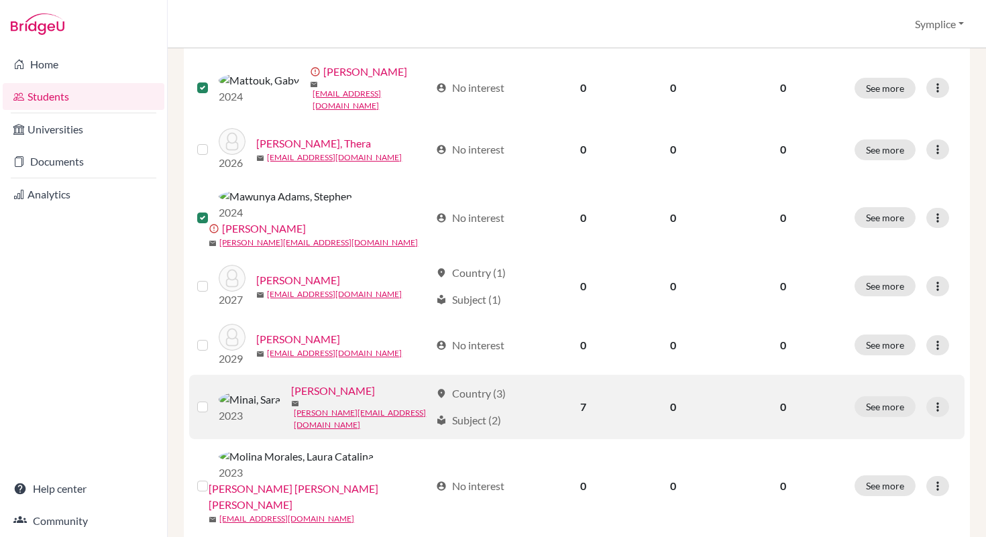
click at [213, 399] on label at bounding box center [213, 399] width 0 height 0
click at [0, 0] on input "checkbox" at bounding box center [0, 0] width 0 height 0
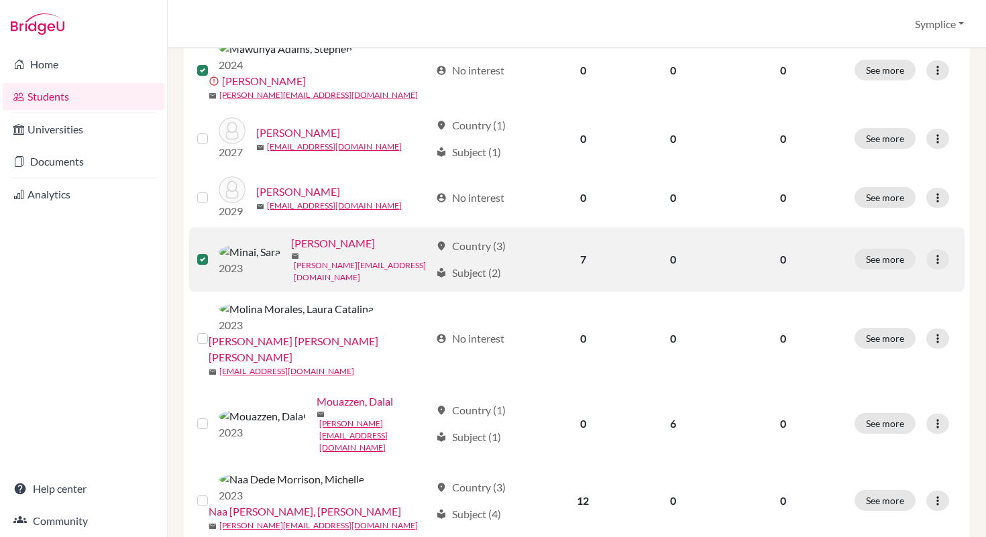
scroll to position [637, 0]
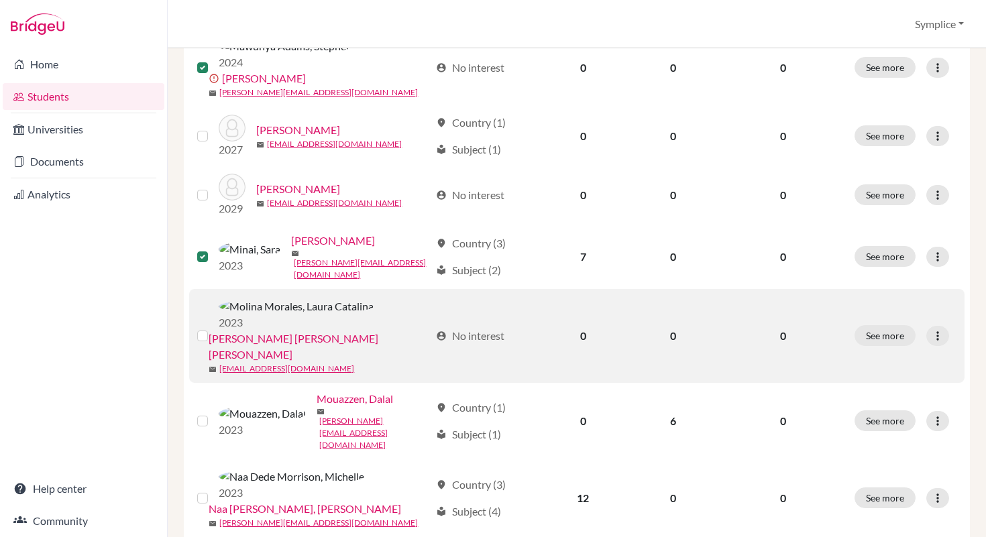
click at [213, 328] on label at bounding box center [213, 328] width 0 height 0
click at [0, 0] on input "checkbox" at bounding box center [0, 0] width 0 height 0
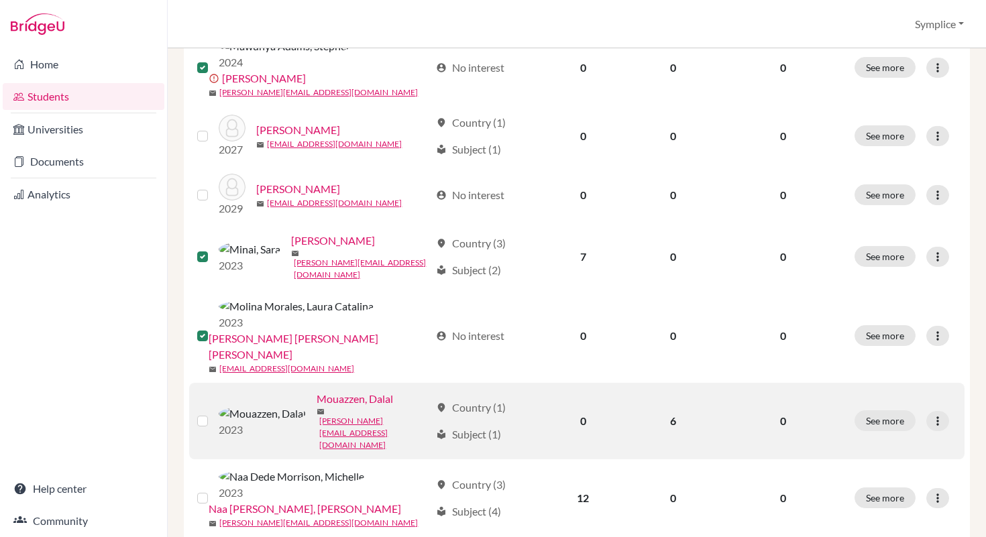
click at [213, 413] on label at bounding box center [213, 413] width 0 height 0
click at [0, 0] on input "checkbox" at bounding box center [0, 0] width 0 height 0
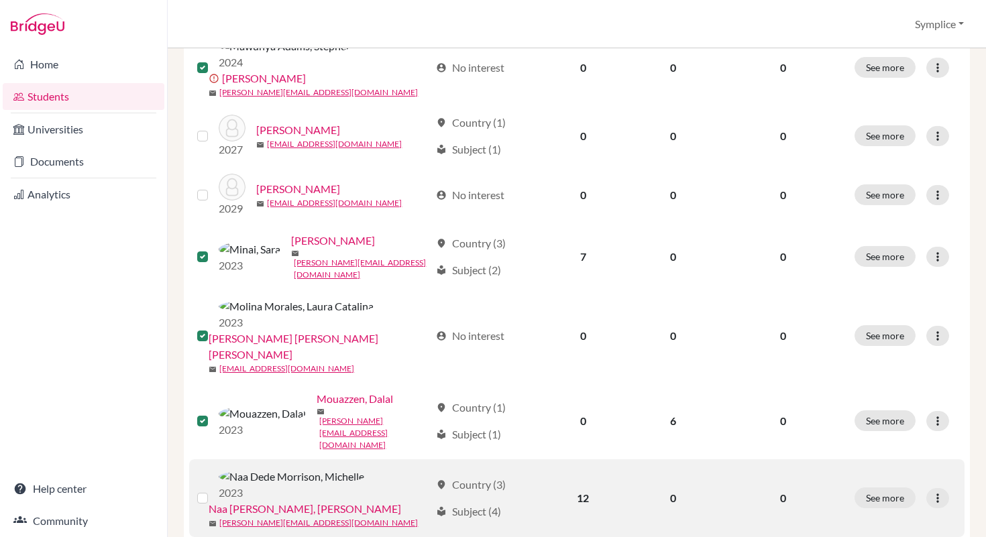
click at [213, 490] on label at bounding box center [213, 490] width 0 height 0
click at [0, 0] on input "checkbox" at bounding box center [0, 0] width 0 height 0
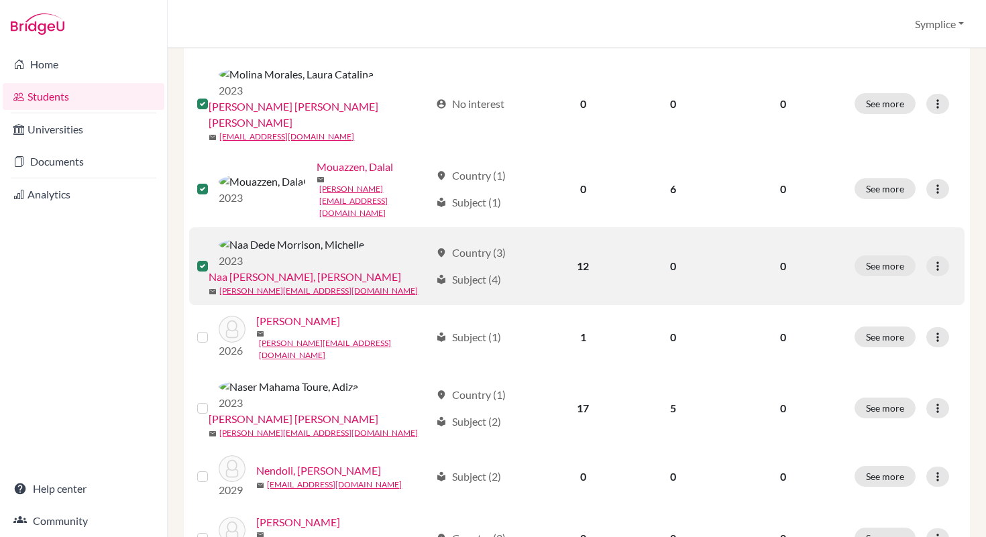
scroll to position [872, 0]
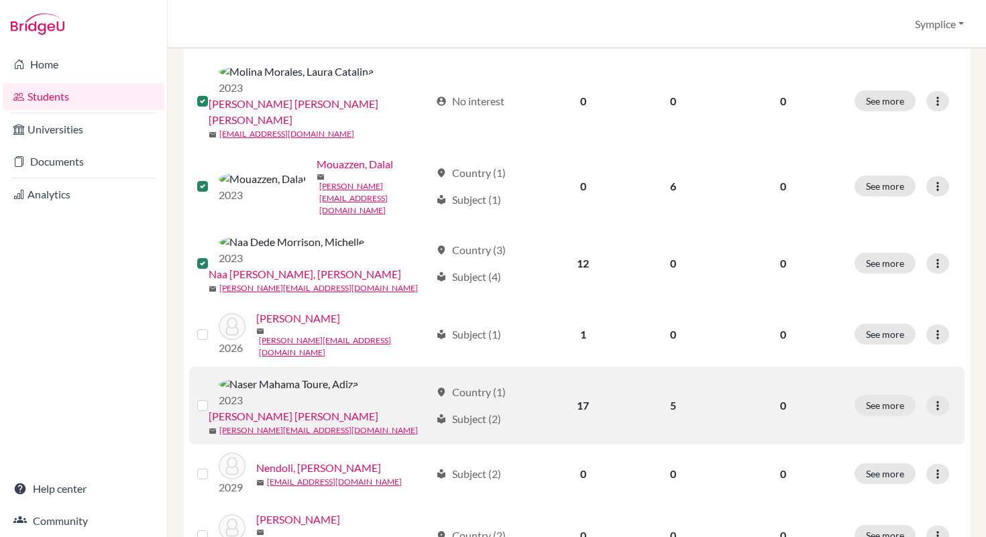
click at [213, 398] on label at bounding box center [213, 398] width 0 height 0
click at [0, 0] on input "checkbox" at bounding box center [0, 0] width 0 height 0
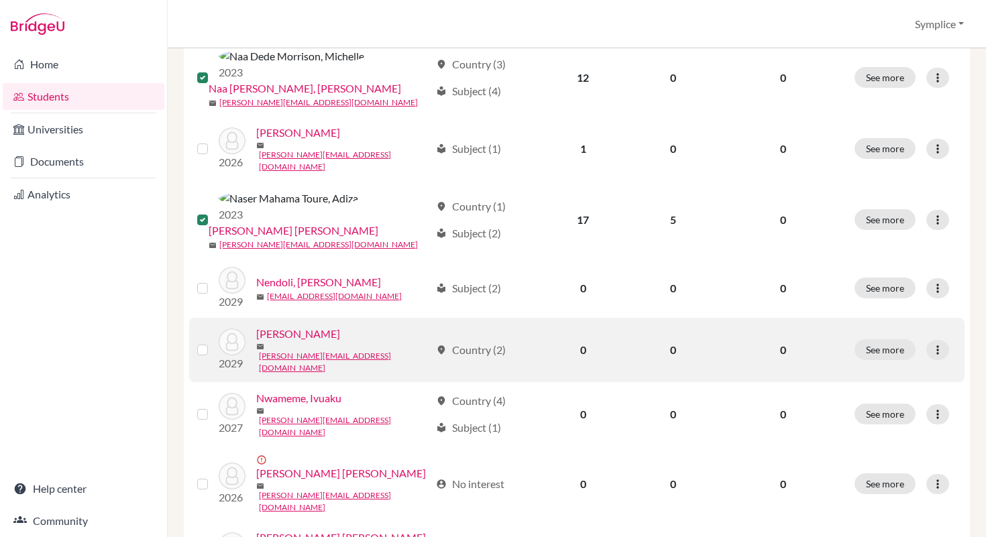
scroll to position [1088, 0]
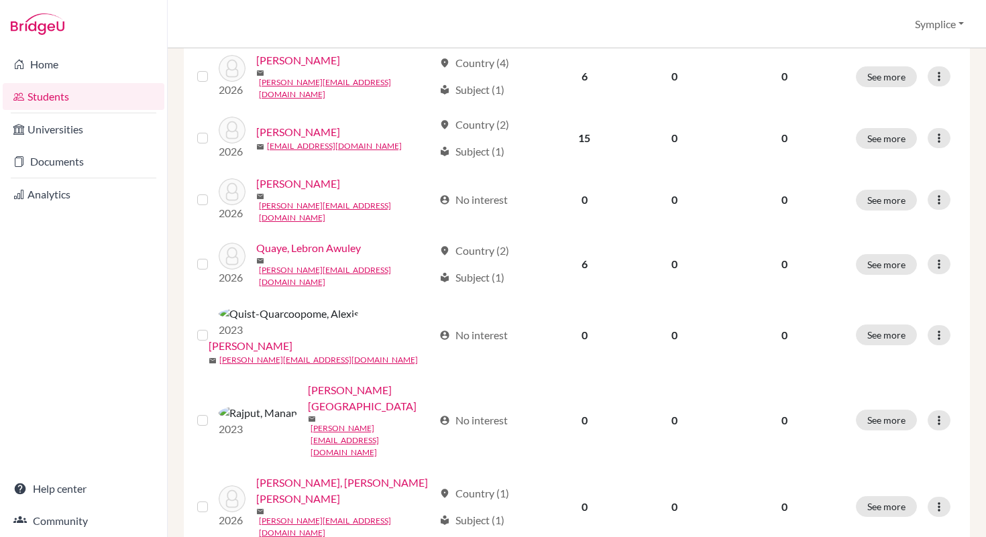
scroll to position [684, 0]
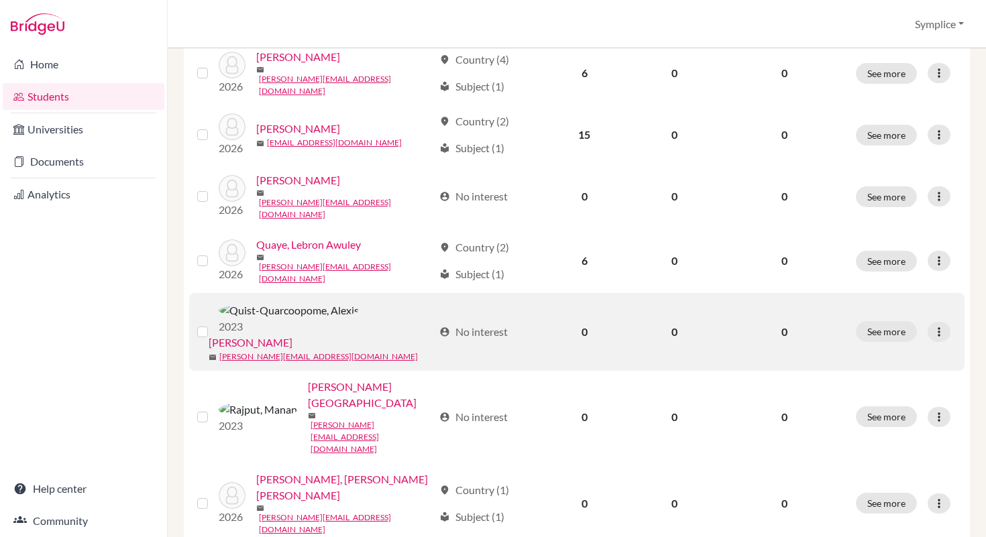
click at [213, 324] on label at bounding box center [213, 324] width 0 height 0
click at [0, 0] on input "checkbox" at bounding box center [0, 0] width 0 height 0
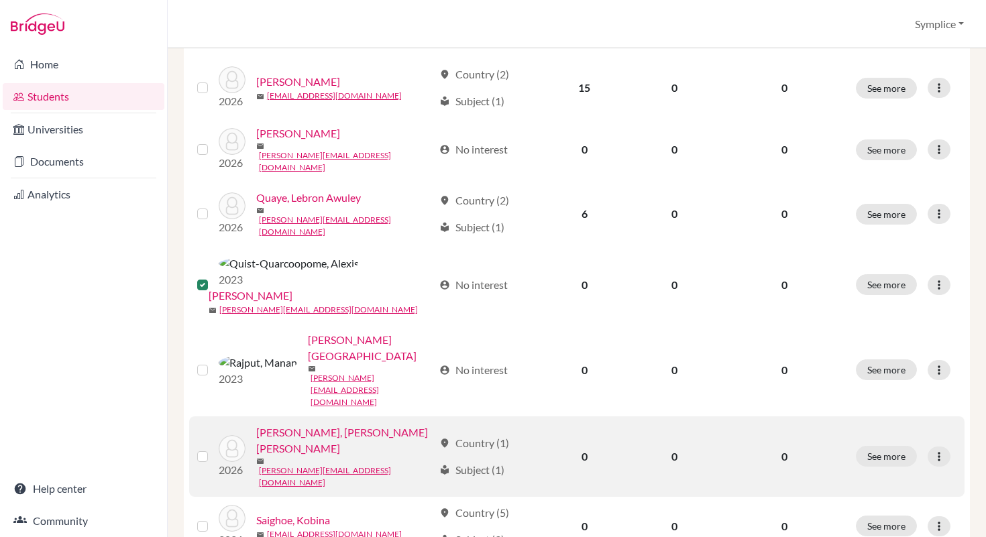
scroll to position [738, 0]
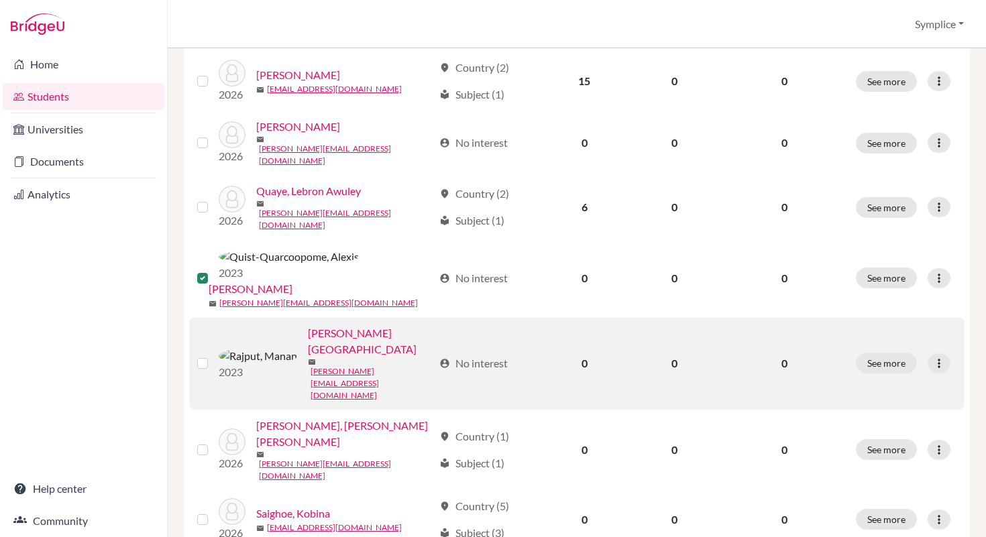
click at [208, 355] on div at bounding box center [205, 363] width 16 height 16
click at [213, 355] on label at bounding box center [213, 355] width 0 height 0
click at [0, 0] on input "checkbox" at bounding box center [0, 0] width 0 height 0
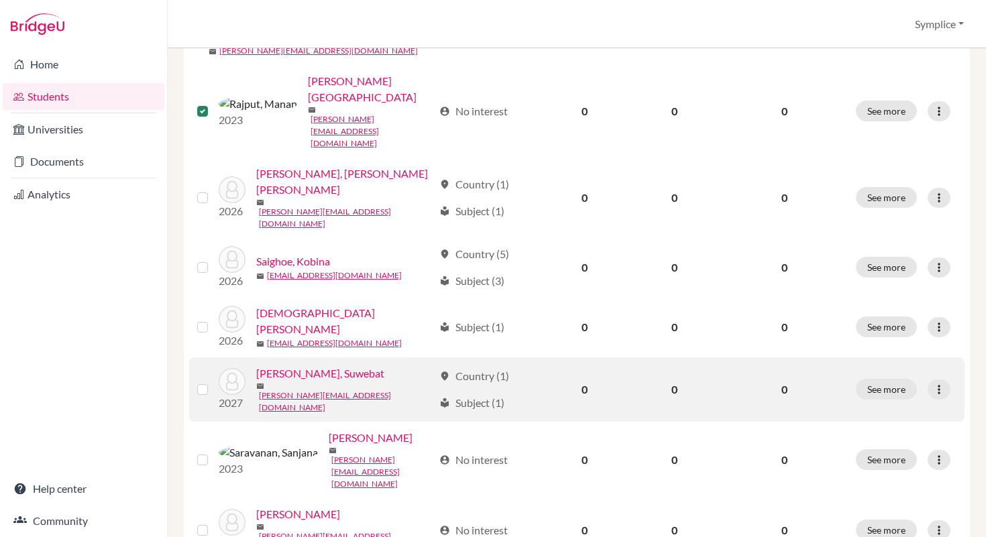
scroll to position [995, 0]
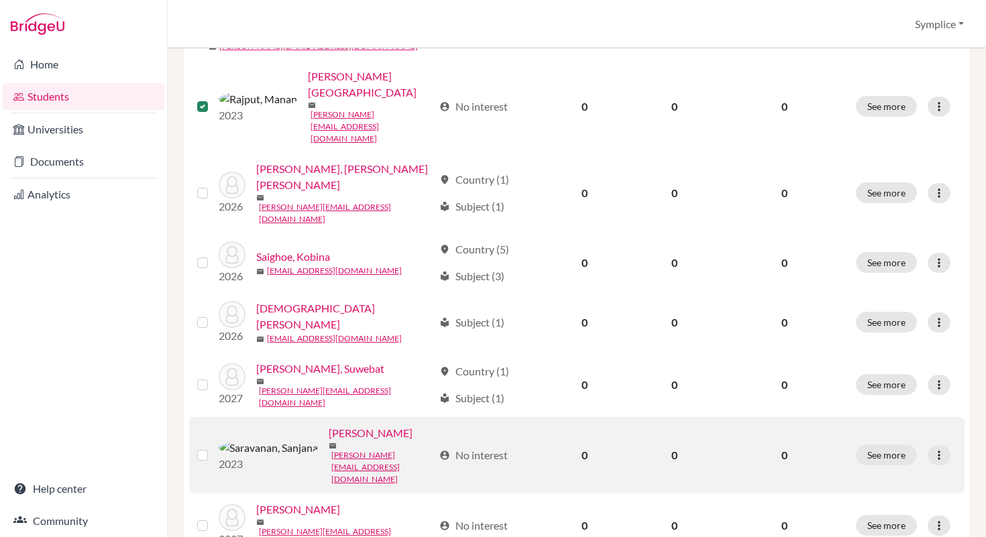
click at [213, 447] on label at bounding box center [213, 447] width 0 height 0
click at [0, 0] on input "checkbox" at bounding box center [0, 0] width 0 height 0
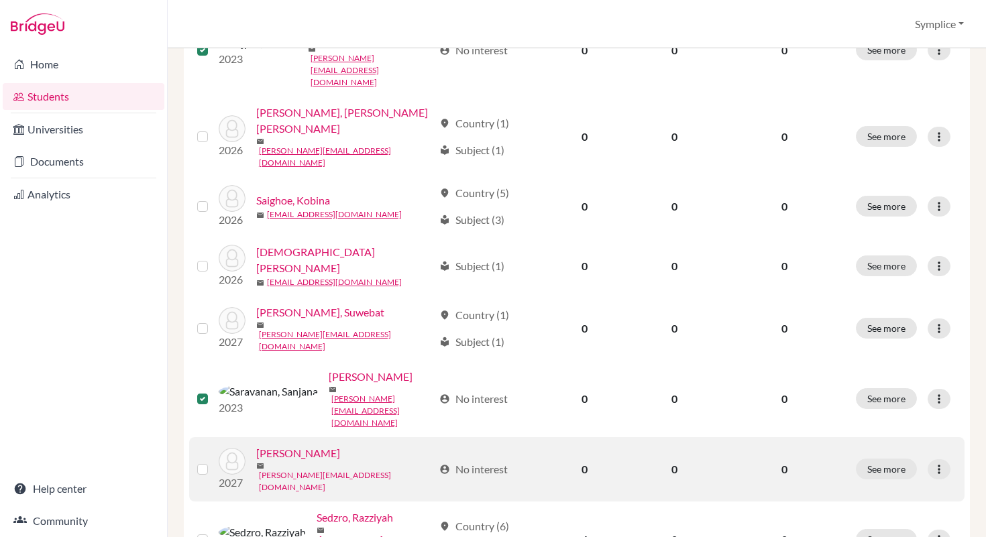
scroll to position [1088, 0]
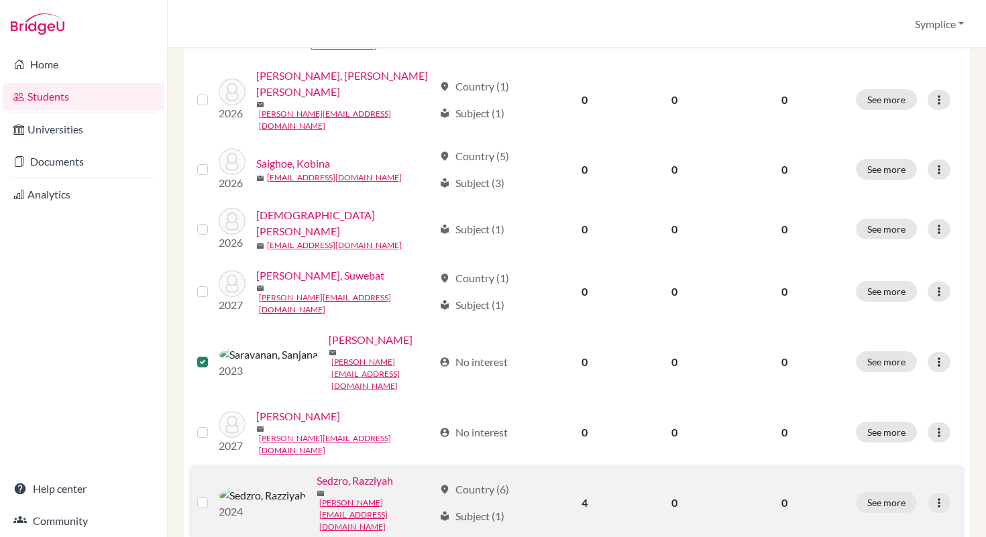
click at [213, 495] on label at bounding box center [213, 495] width 0 height 0
click at [0, 0] on input "checkbox" at bounding box center [0, 0] width 0 height 0
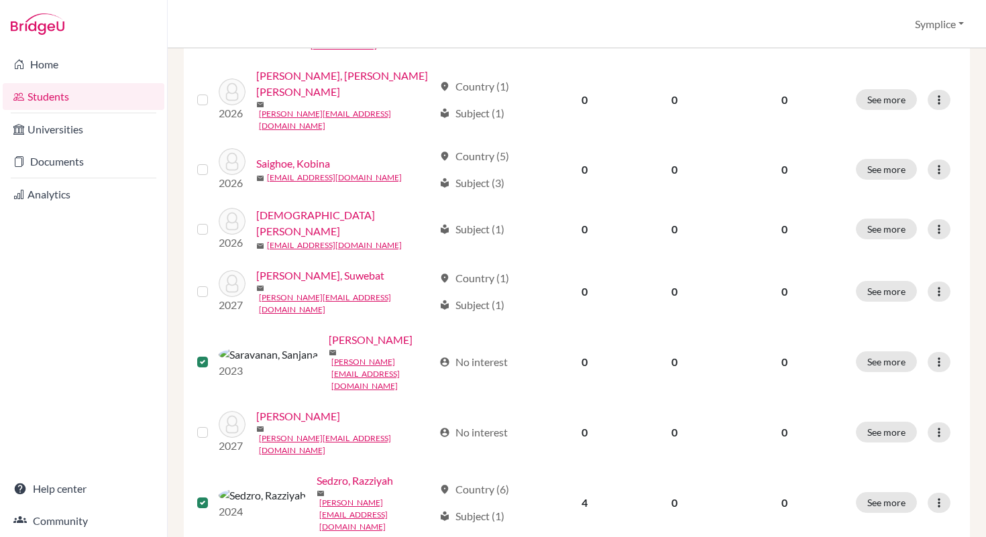
click at [0, 0] on input "checkbox" at bounding box center [0, 0] width 0 height 0
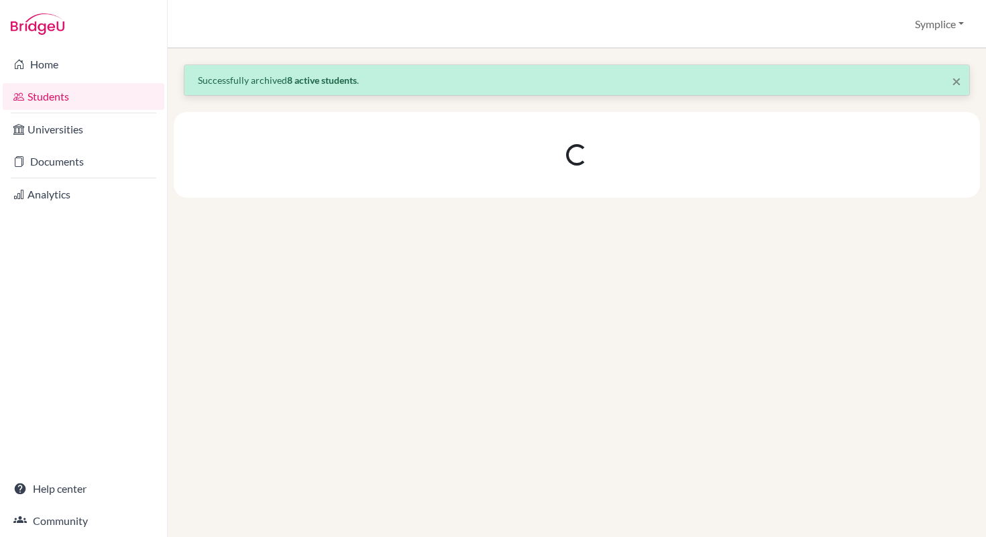
scroll to position [0, 0]
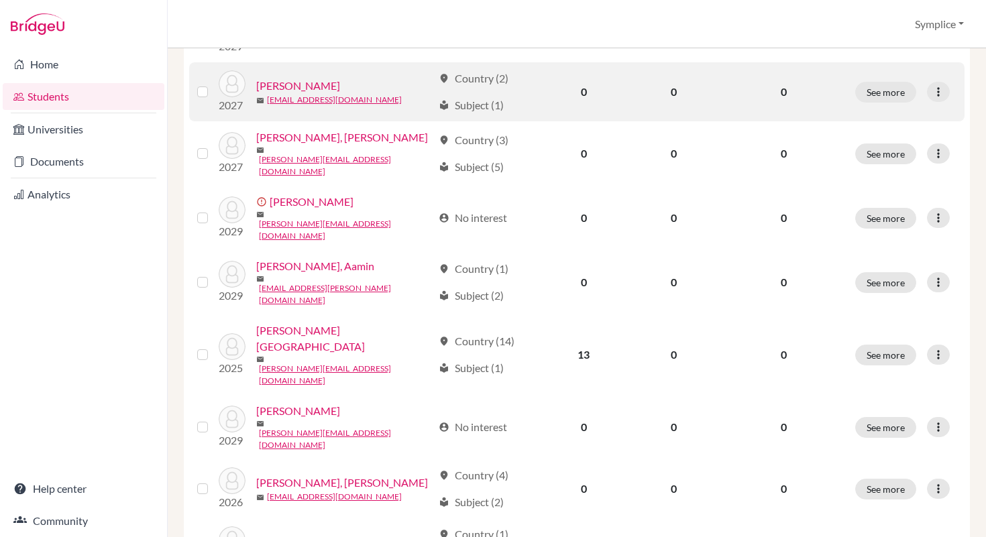
scroll to position [419, 0]
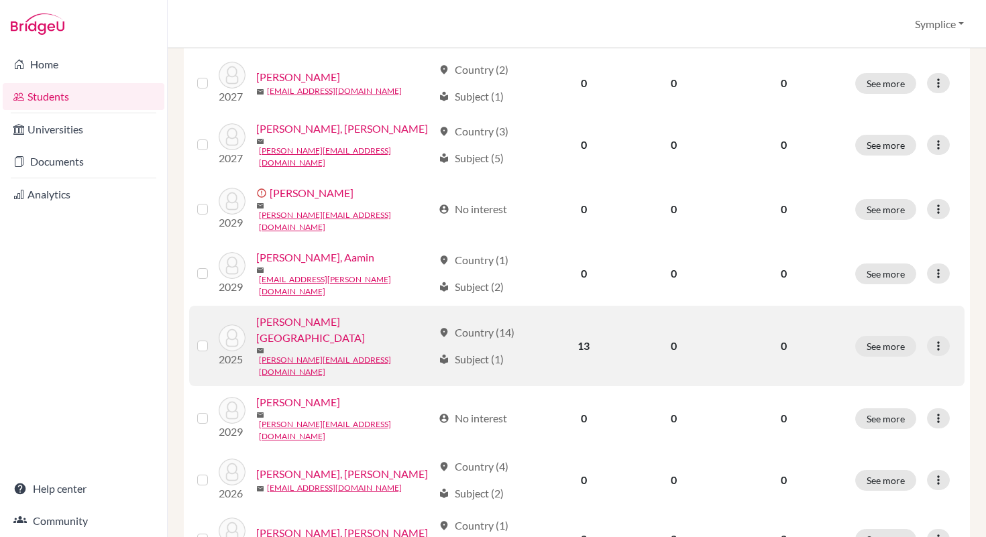
click at [213, 338] on label at bounding box center [213, 338] width 0 height 0
click at [0, 0] on input "checkbox" at bounding box center [0, 0] width 0 height 0
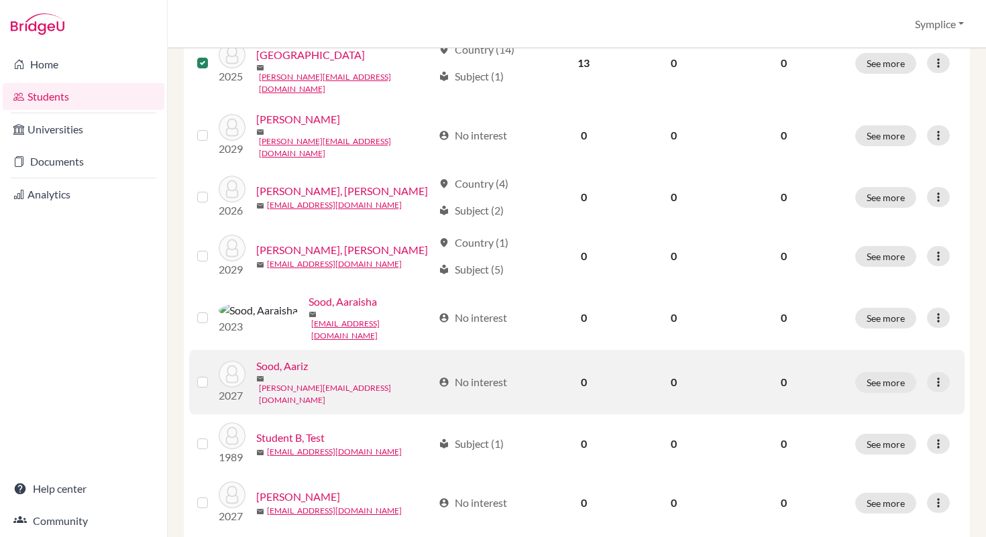
scroll to position [713, 0]
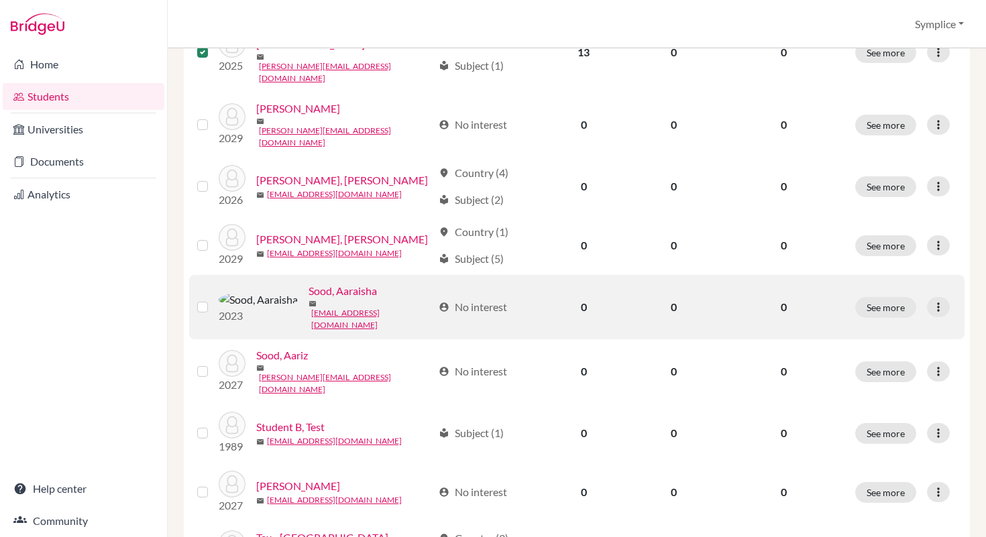
click at [213, 299] on label at bounding box center [213, 299] width 0 height 0
click at [0, 0] on input "checkbox" at bounding box center [0, 0] width 0 height 0
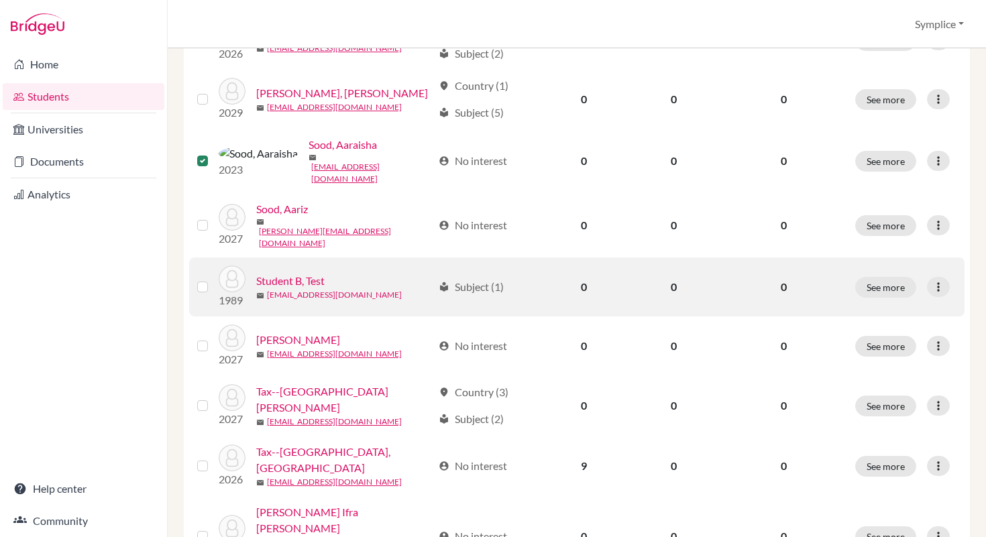
scroll to position [861, 0]
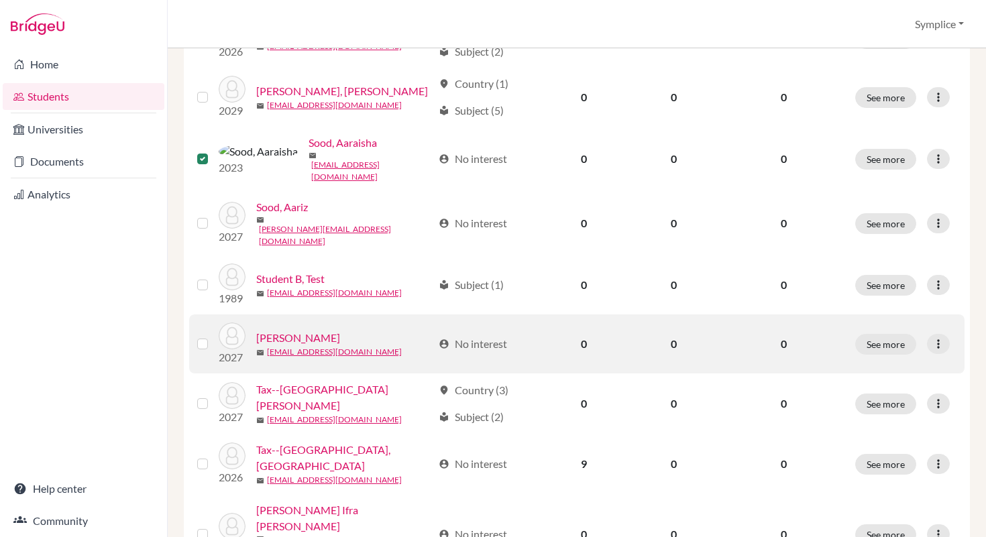
click at [213, 336] on label at bounding box center [213, 336] width 0 height 0
click at [0, 0] on input "checkbox" at bounding box center [0, 0] width 0 height 0
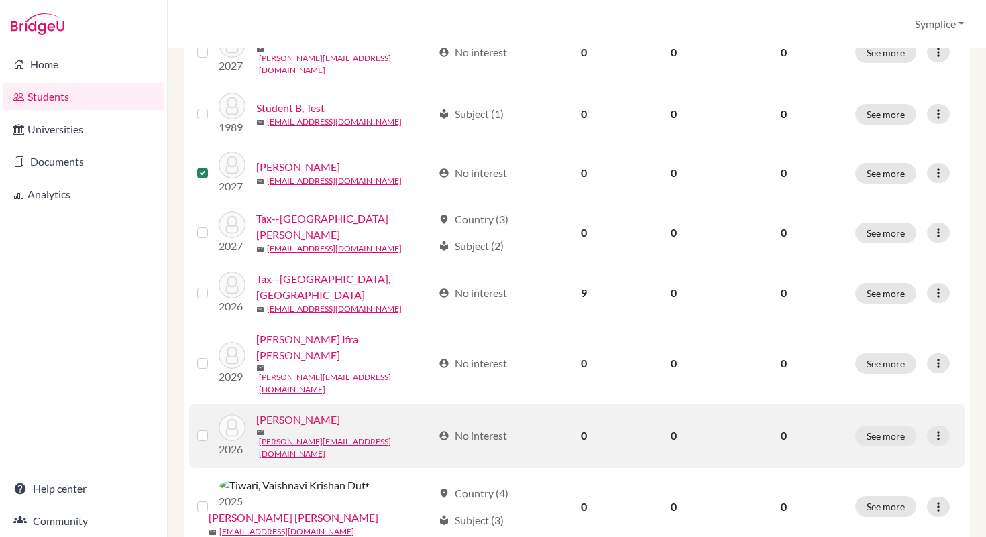
scroll to position [1088, 0]
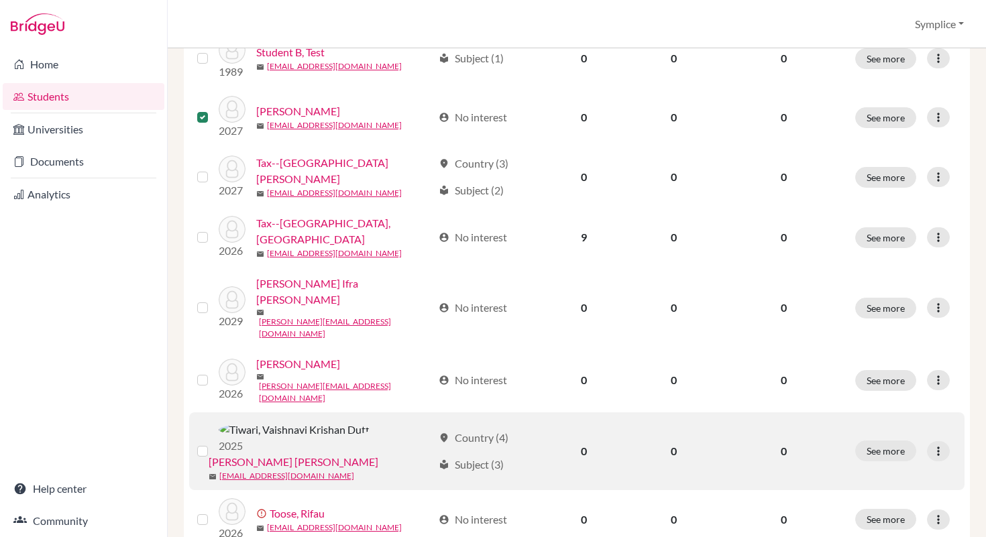
click at [213, 443] on label at bounding box center [213, 443] width 0 height 0
click at [0, 0] on input "checkbox" at bounding box center [0, 0] width 0 height 0
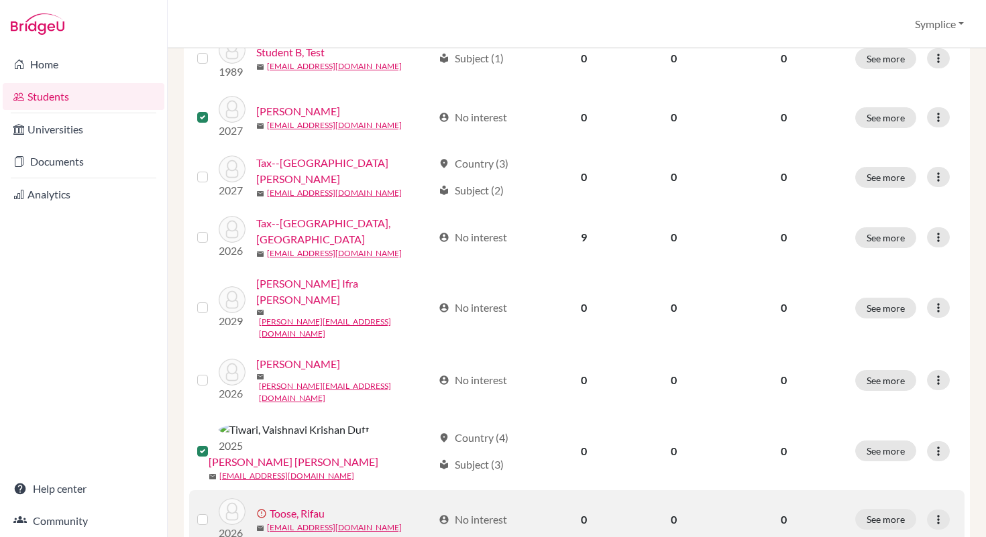
click at [213, 512] on label at bounding box center [213, 512] width 0 height 0
click at [0, 0] on input "checkbox" at bounding box center [0, 0] width 0 height 0
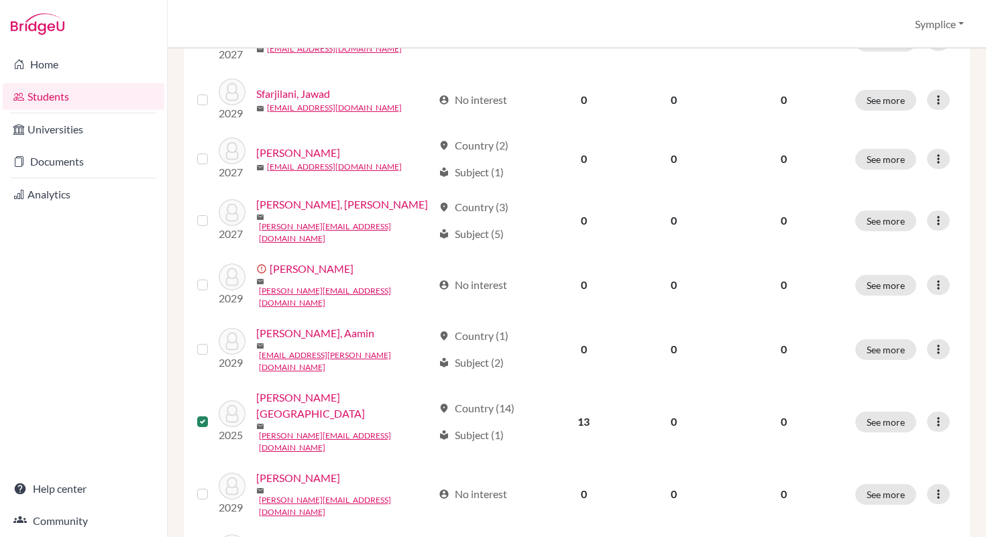
scroll to position [0, 0]
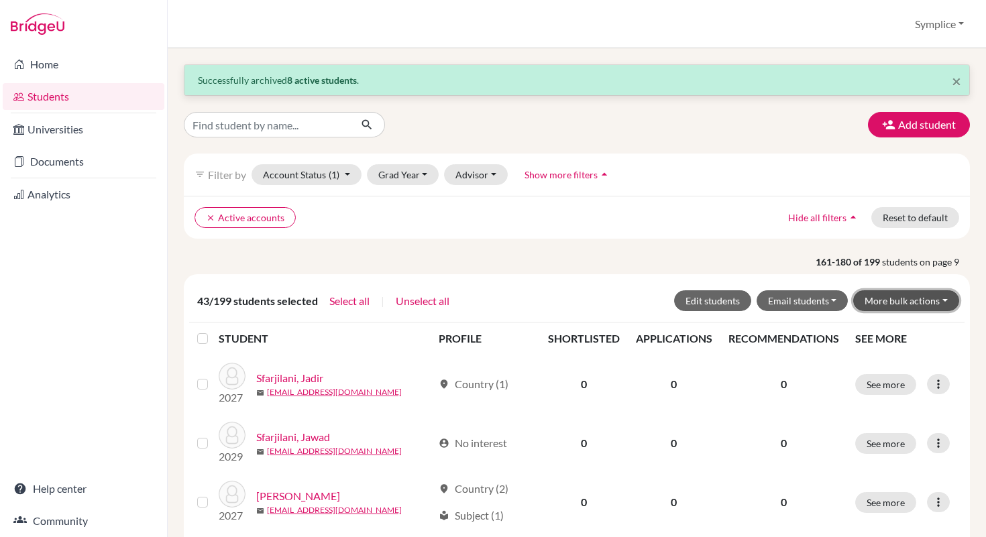
click at [946, 300] on button "More bulk actions" at bounding box center [906, 300] width 106 height 21
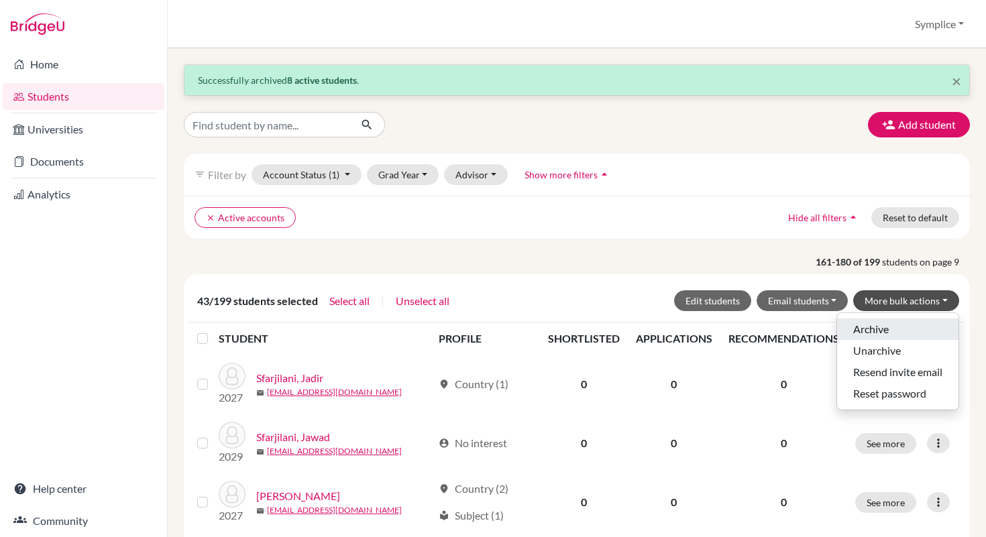
click at [887, 327] on button "Archive" at bounding box center [897, 329] width 121 height 21
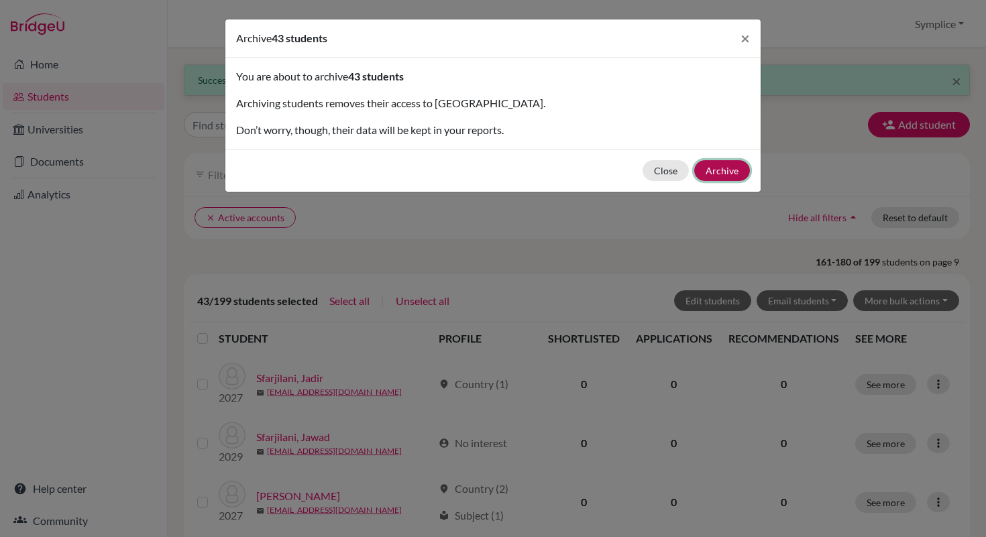
click at [730, 170] on button "Archive" at bounding box center [722, 170] width 56 height 21
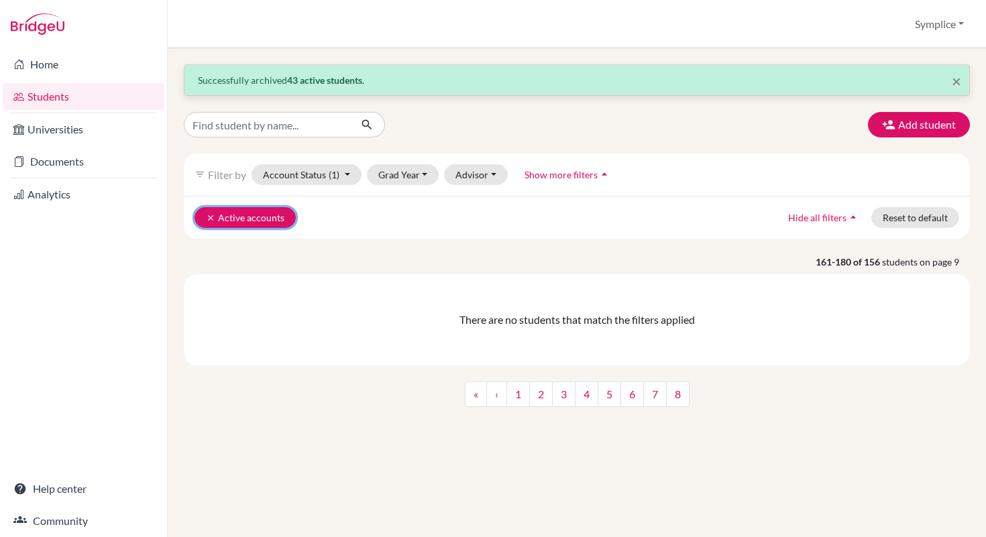
click at [227, 217] on button "clear Active accounts" at bounding box center [244, 217] width 101 height 21
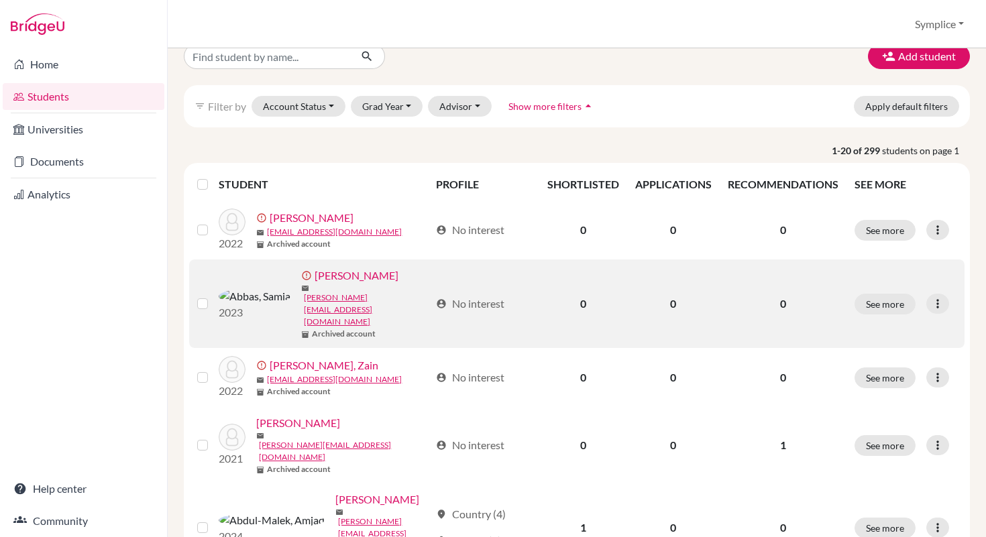
scroll to position [30, 0]
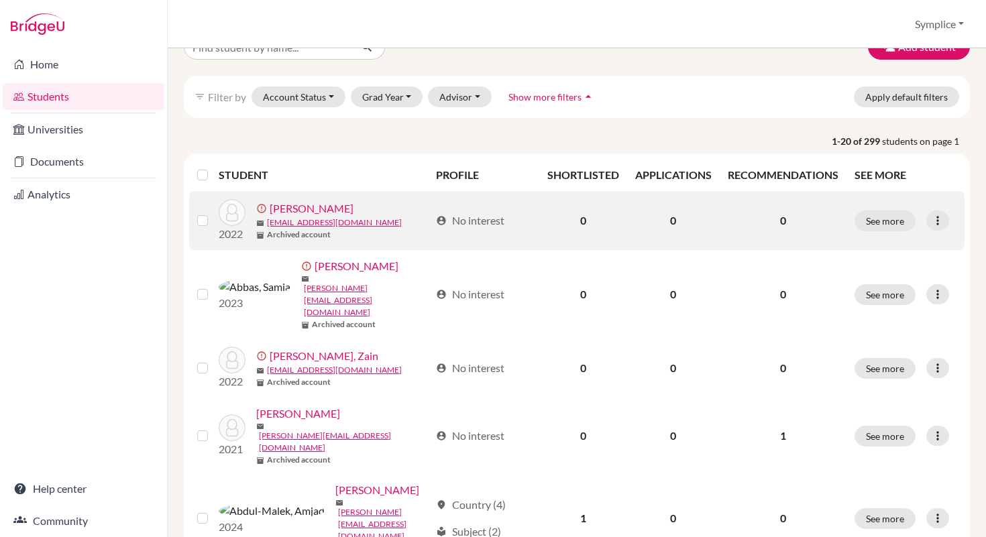
click at [213, 213] on label at bounding box center [213, 213] width 0 height 0
click at [0, 0] on input "checkbox" at bounding box center [0, 0] width 0 height 0
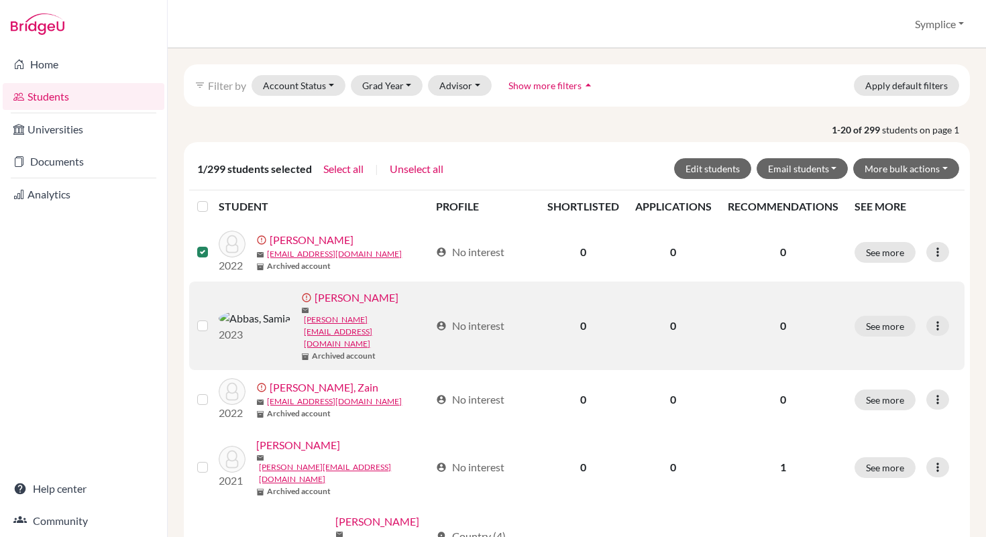
scroll to position [43, 0]
click at [213, 317] on label at bounding box center [213, 317] width 0 height 0
click at [0, 0] on input "checkbox" at bounding box center [0, 0] width 0 height 0
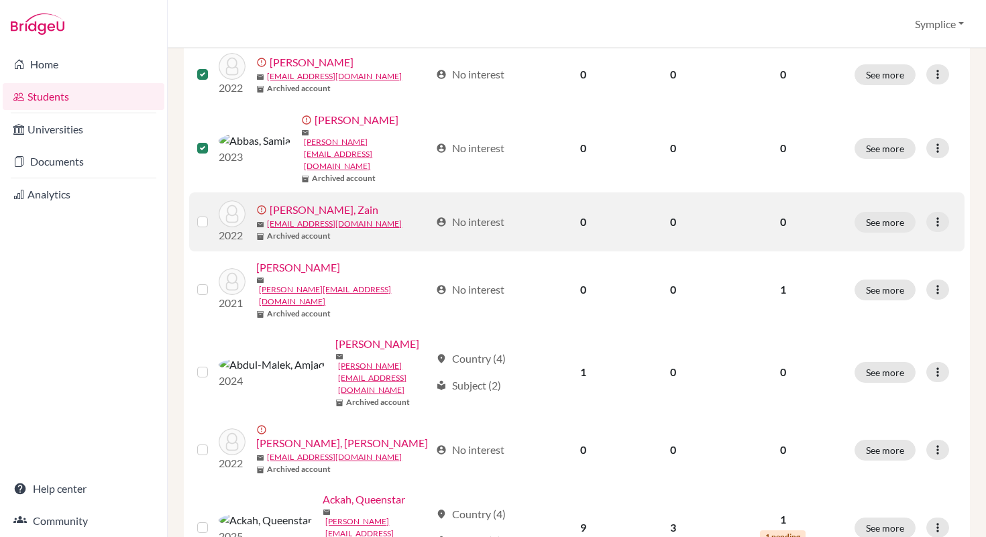
scroll to position [221, 0]
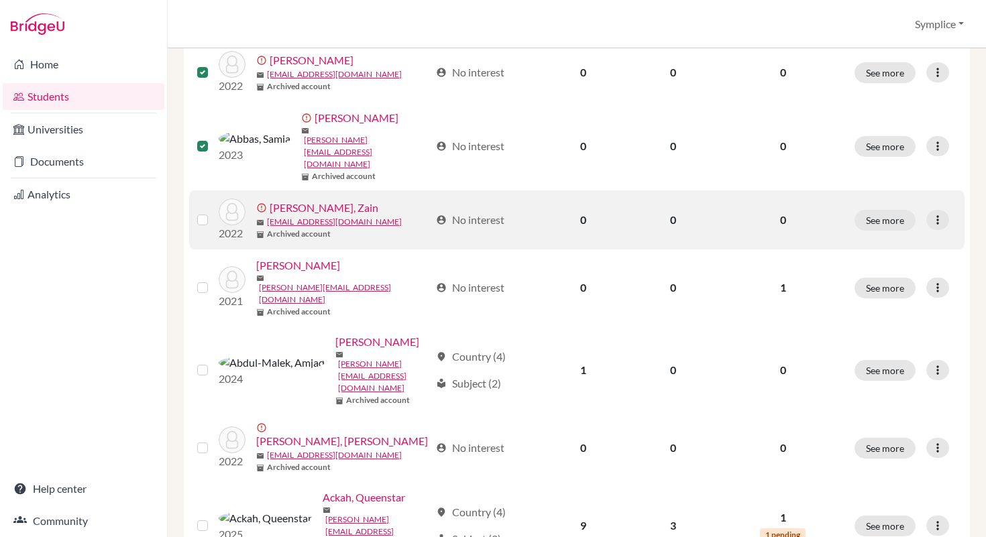
click at [213, 212] on label at bounding box center [213, 212] width 0 height 0
click at [0, 0] on input "checkbox" at bounding box center [0, 0] width 0 height 0
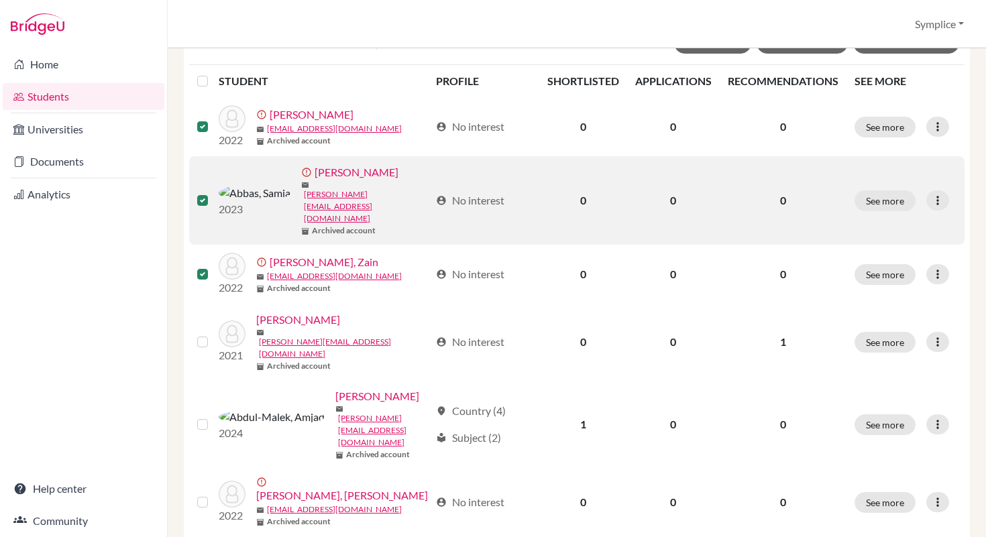
scroll to position [168, 0]
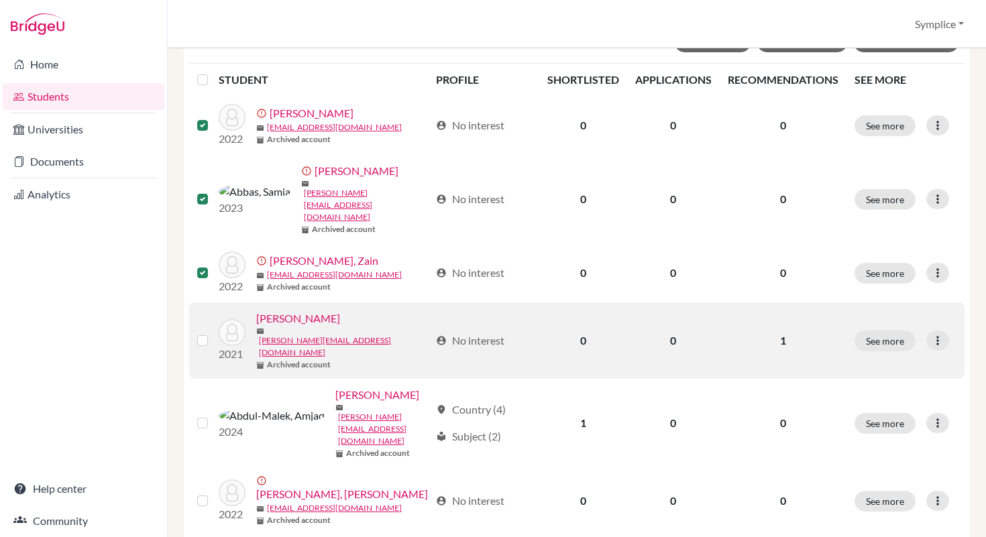
click at [213, 333] on label at bounding box center [213, 333] width 0 height 0
click at [0, 0] on input "checkbox" at bounding box center [0, 0] width 0 height 0
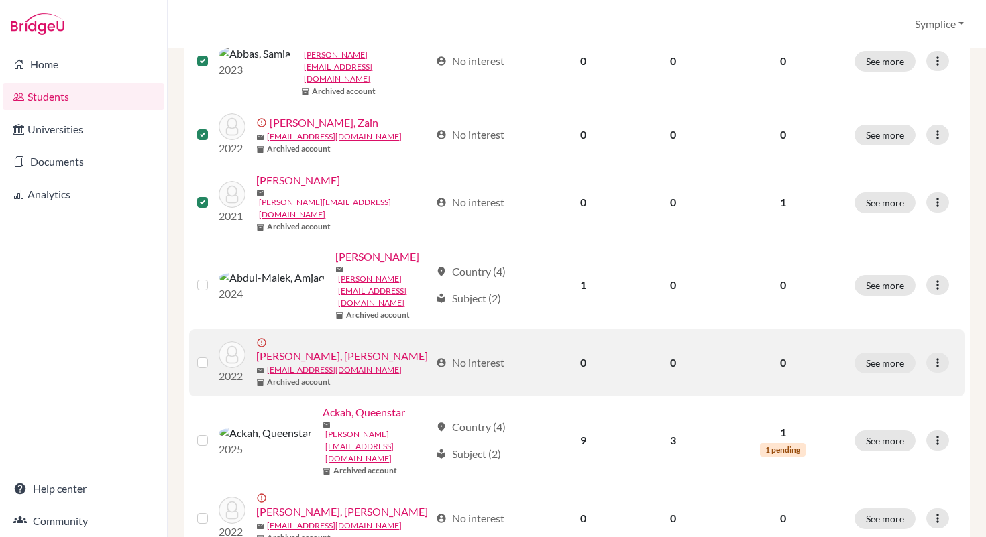
scroll to position [325, 0]
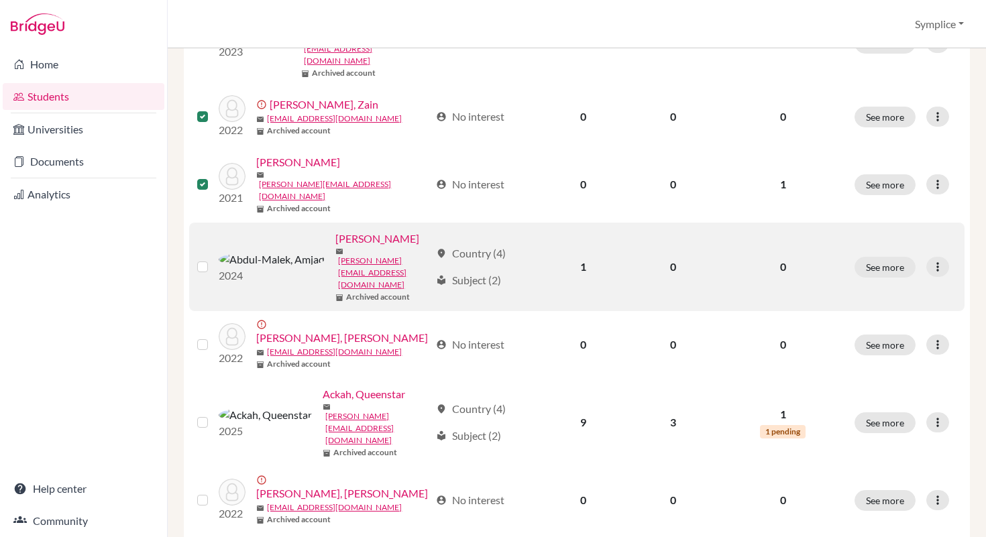
click at [213, 259] on label at bounding box center [213, 259] width 0 height 0
click at [0, 0] on input "checkbox" at bounding box center [0, 0] width 0 height 0
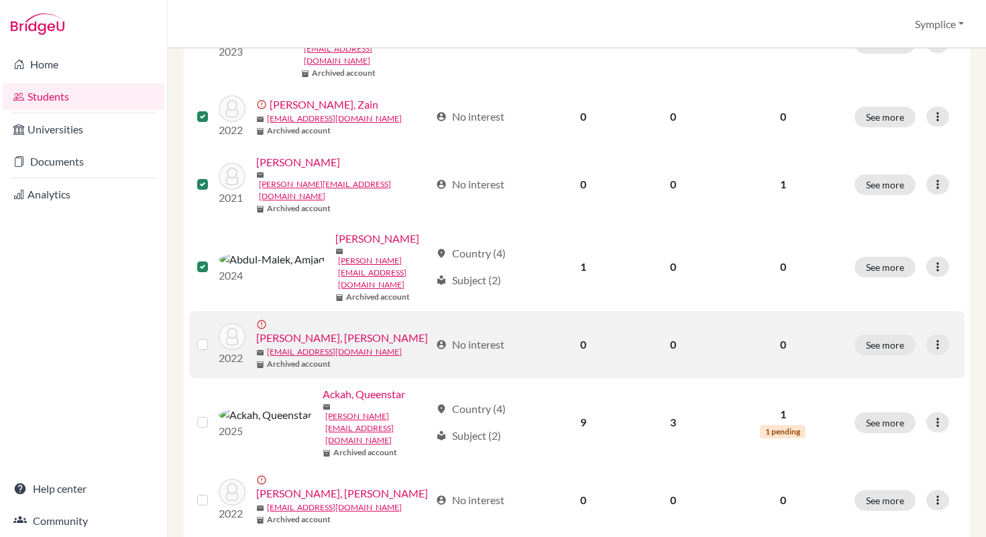
click at [213, 337] on label at bounding box center [213, 337] width 0 height 0
click at [0, 0] on input "checkbox" at bounding box center [0, 0] width 0 height 0
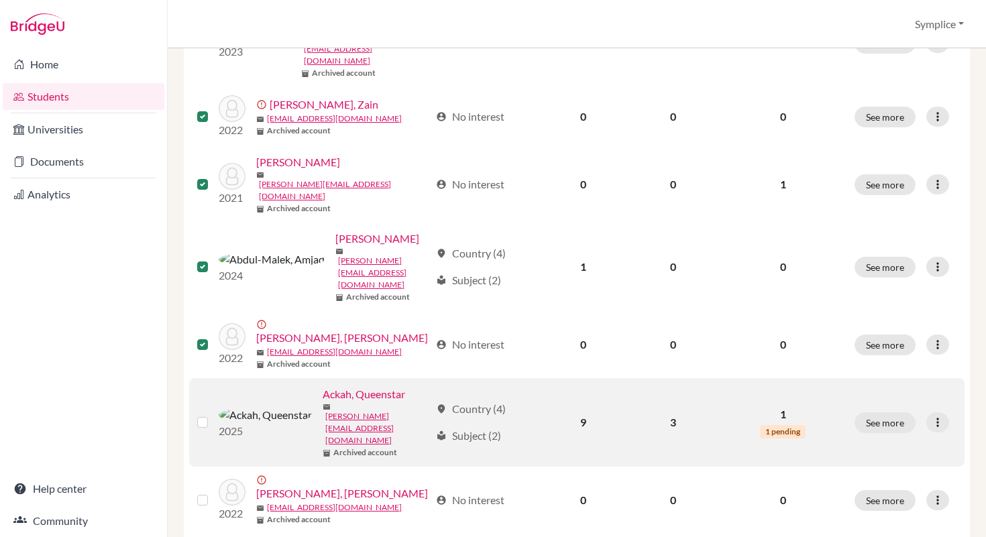
click at [213, 414] on label at bounding box center [213, 414] width 0 height 0
click at [0, 0] on input "checkbox" at bounding box center [0, 0] width 0 height 0
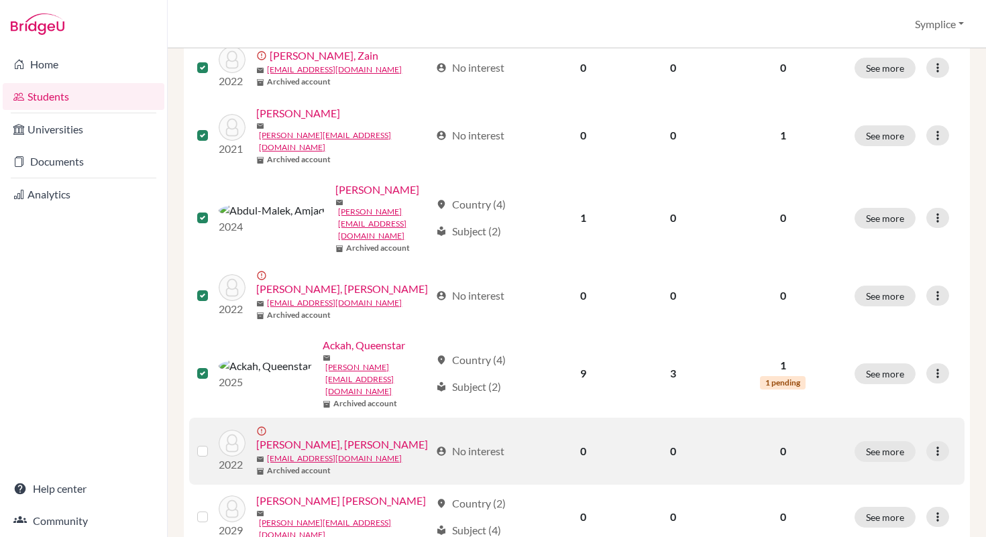
scroll to position [382, 0]
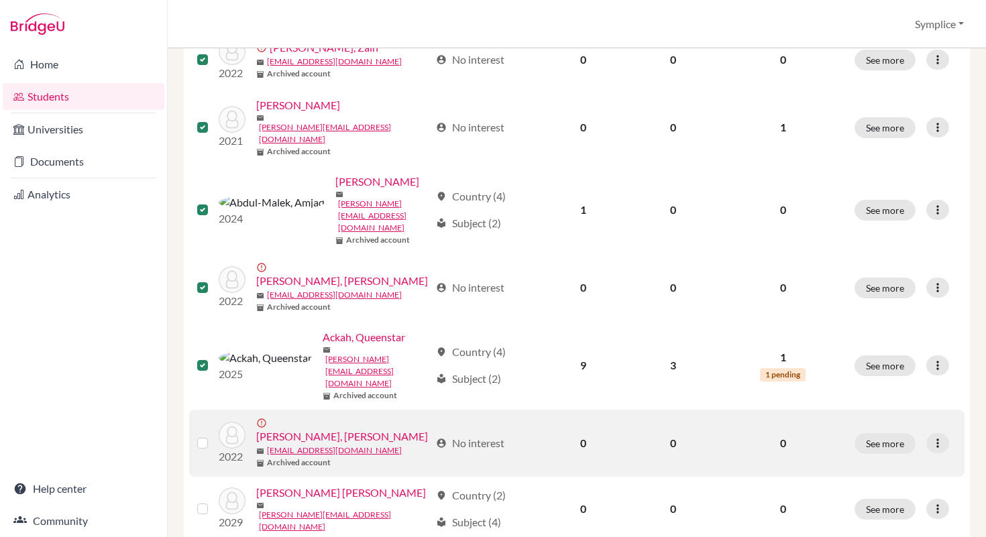
click at [213, 435] on label at bounding box center [213, 435] width 0 height 0
click at [0, 0] on input "checkbox" at bounding box center [0, 0] width 0 height 0
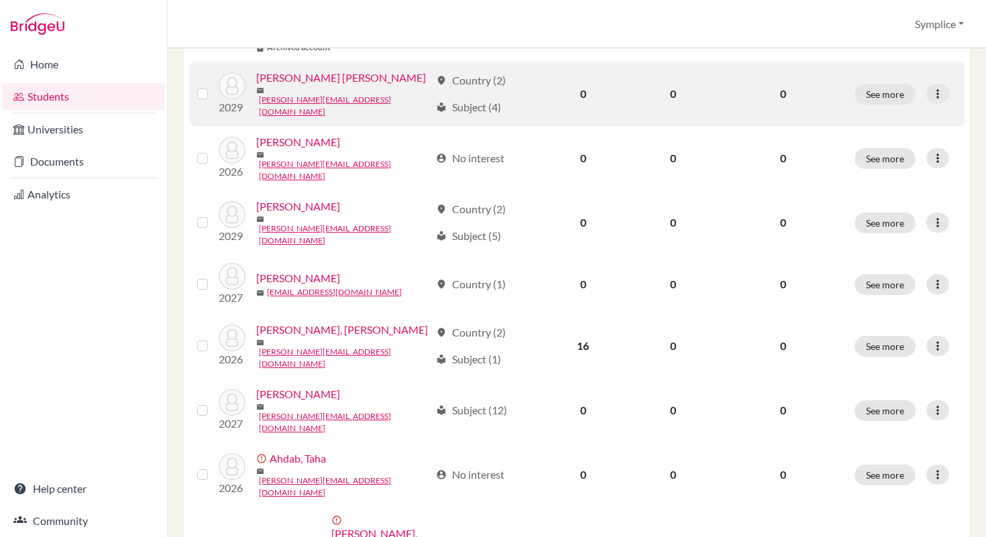
scroll to position [811, 0]
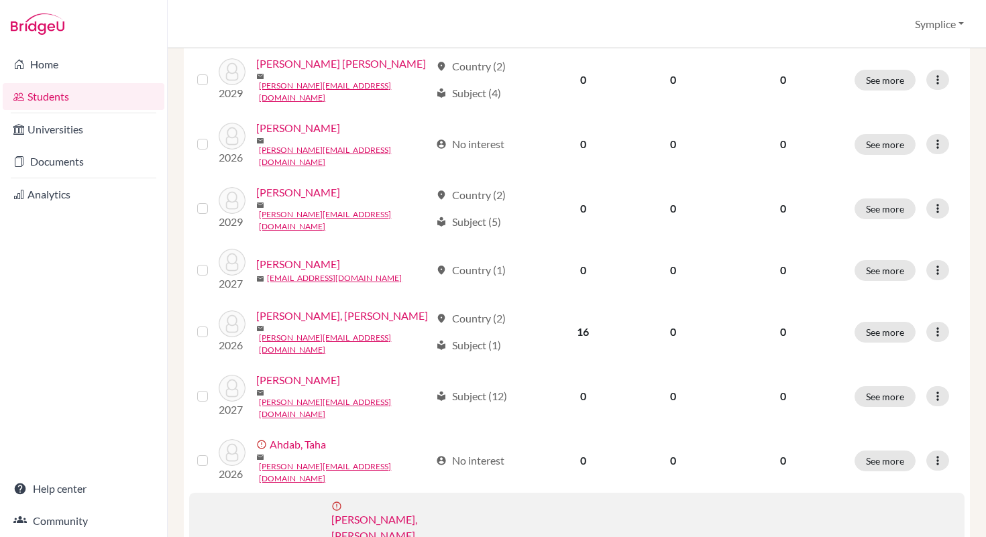
click at [213, 537] on label at bounding box center [213, 543] width 0 height 0
click at [0, 0] on input "checkbox" at bounding box center [0, 0] width 0 height 0
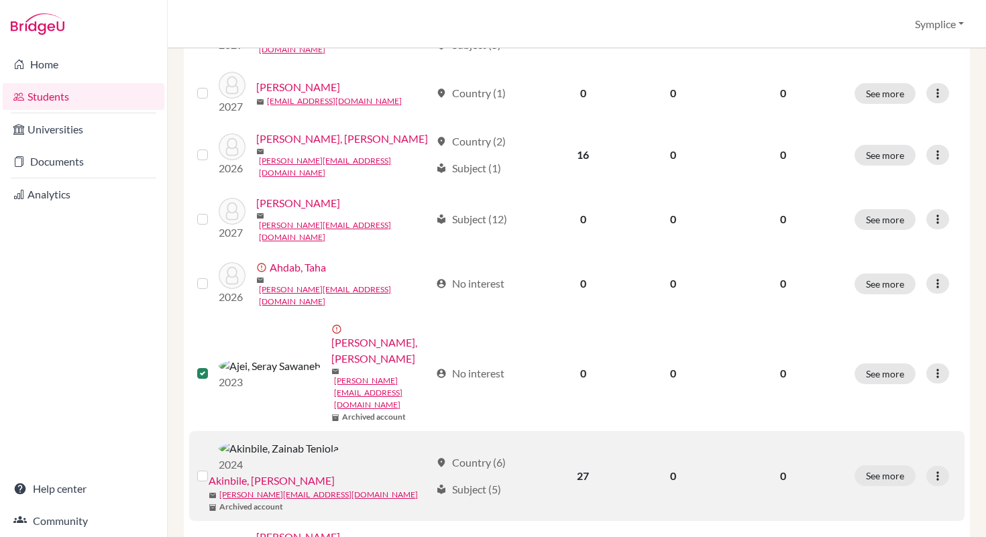
scroll to position [990, 0]
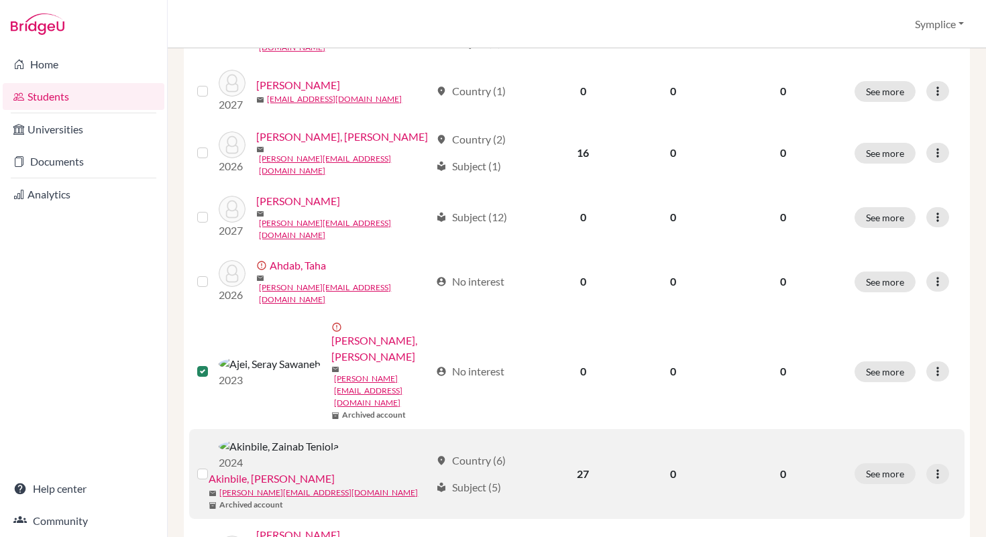
click at [213, 466] on label at bounding box center [213, 466] width 0 height 0
click at [0, 0] on input "checkbox" at bounding box center [0, 0] width 0 height 0
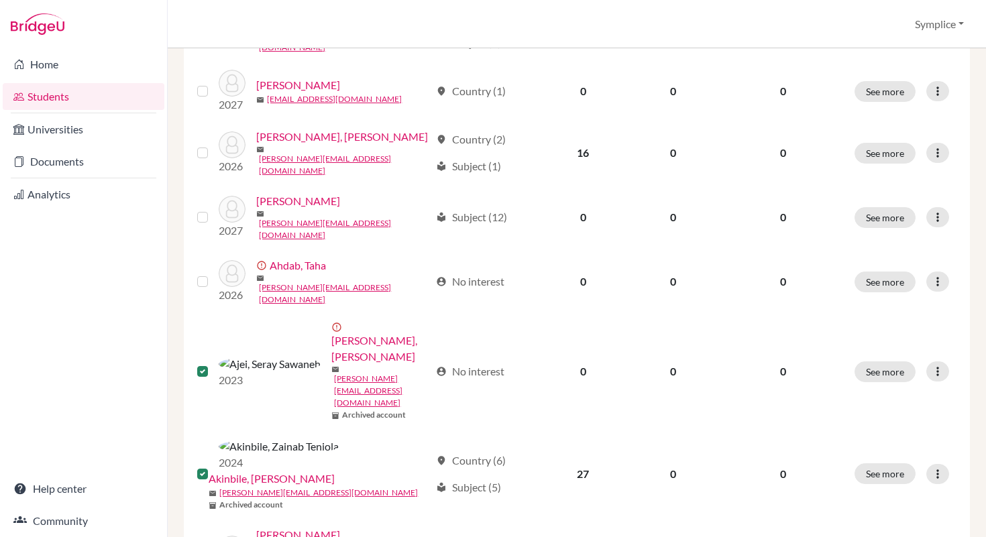
click at [0, 0] on input "checkbox" at bounding box center [0, 0] width 0 height 0
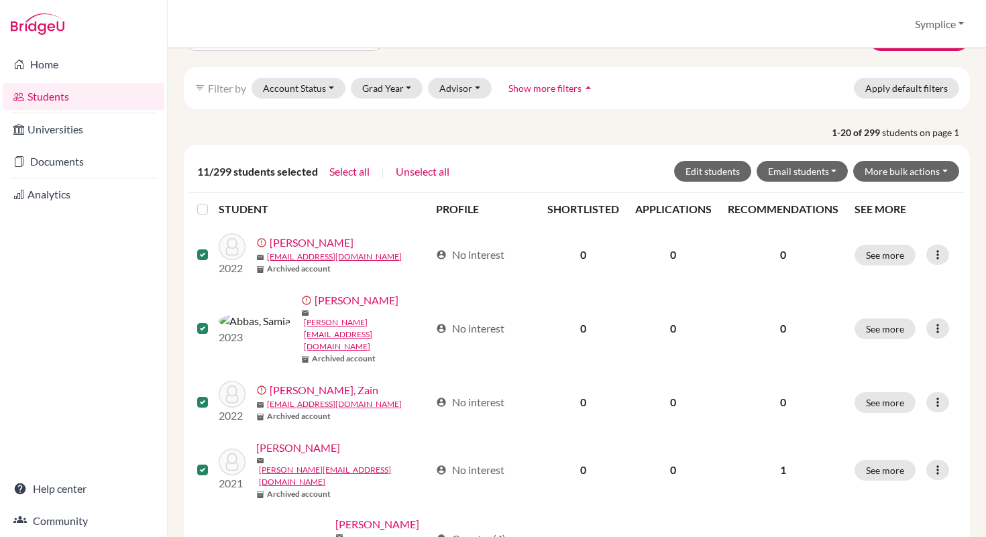
scroll to position [0, 0]
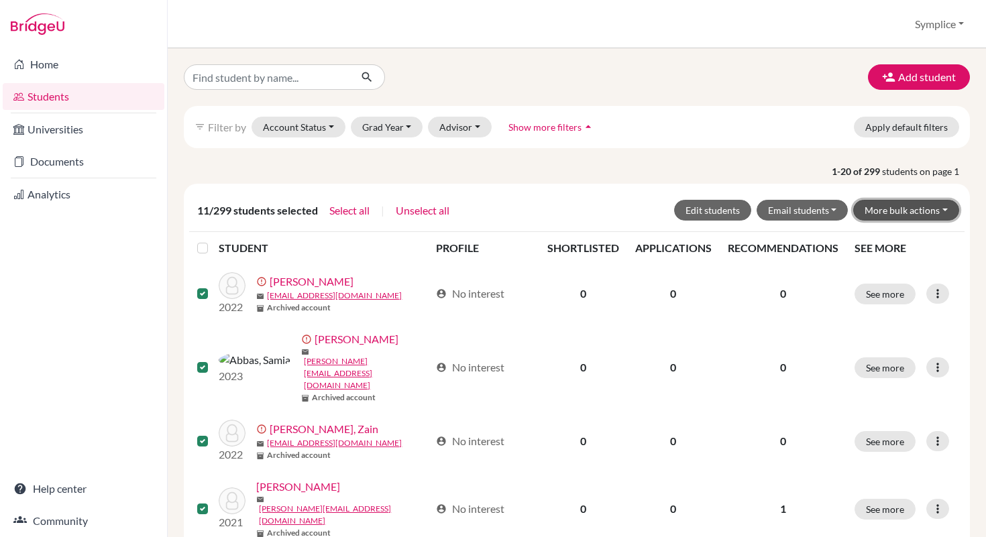
click at [948, 214] on button "More bulk actions" at bounding box center [906, 210] width 106 height 21
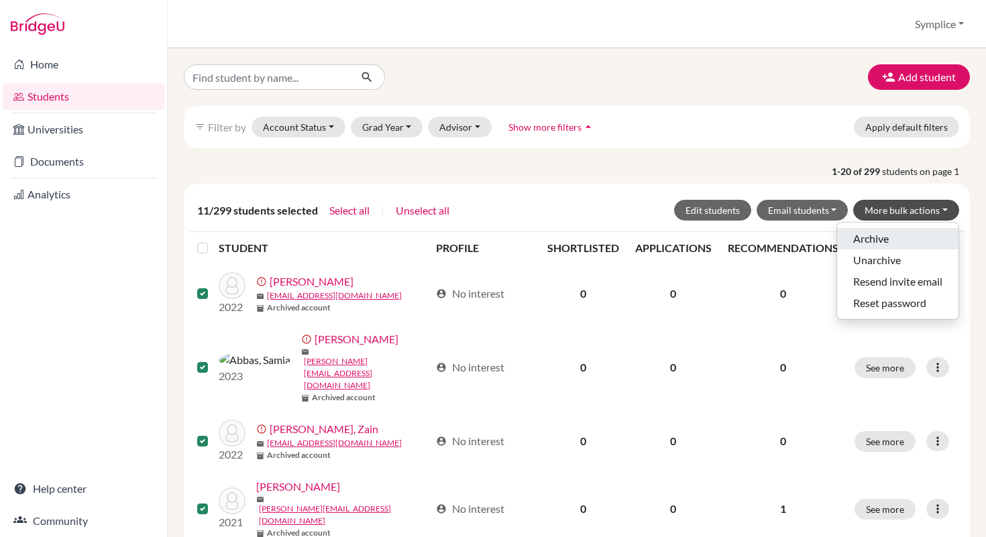
click at [877, 241] on button "Archive" at bounding box center [897, 238] width 121 height 21
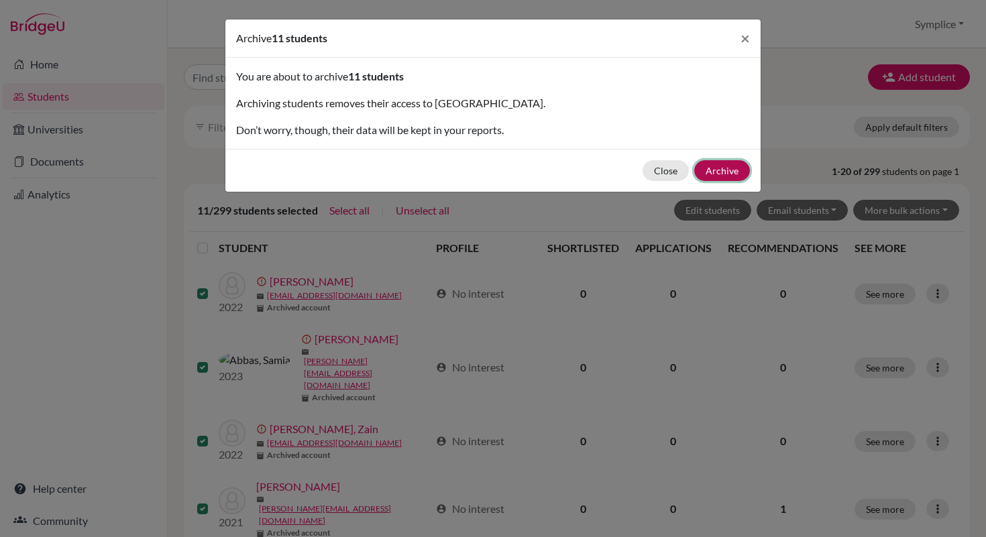
click at [728, 177] on button "Archive" at bounding box center [722, 170] width 56 height 21
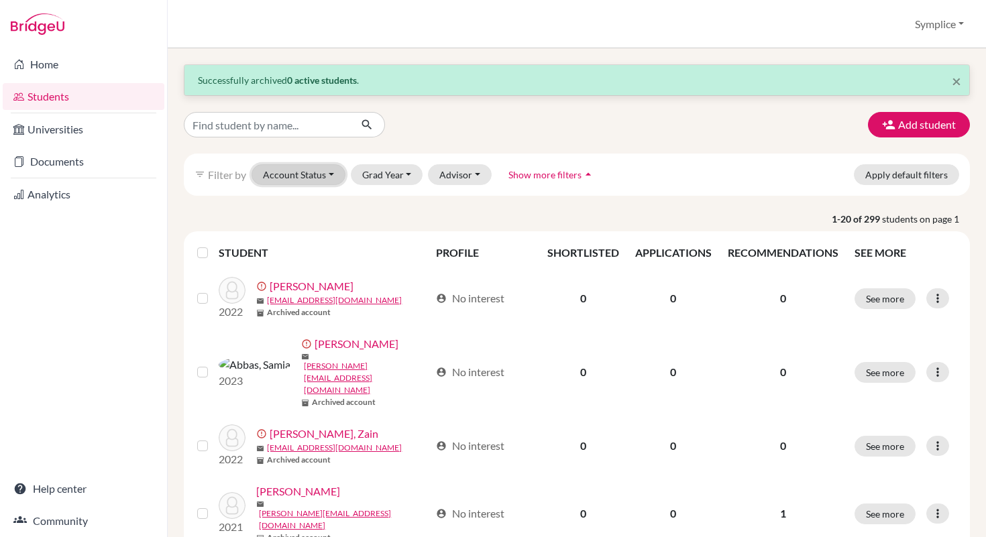
click at [329, 174] on button "Account Status" at bounding box center [299, 174] width 94 height 21
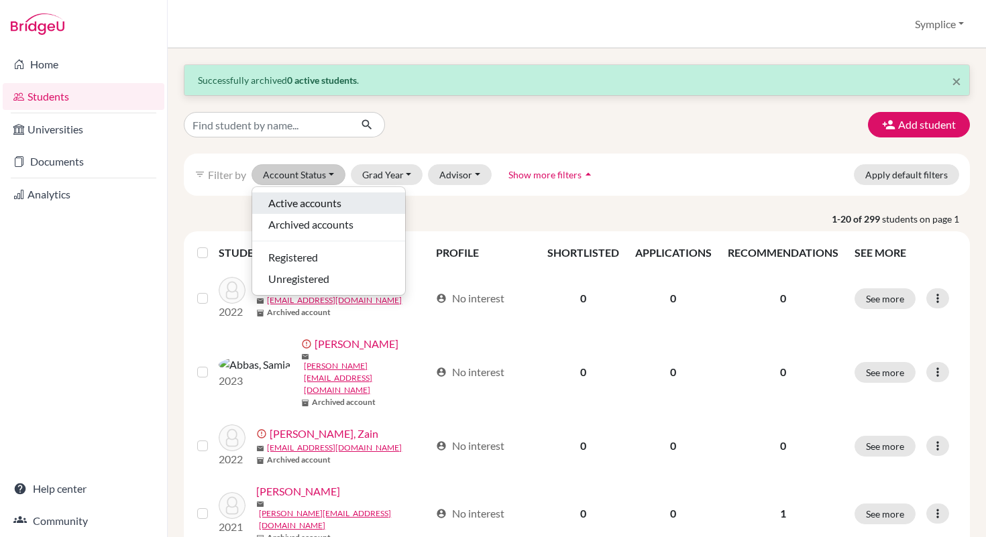
click at [311, 209] on span "Active accounts" at bounding box center [304, 203] width 73 height 16
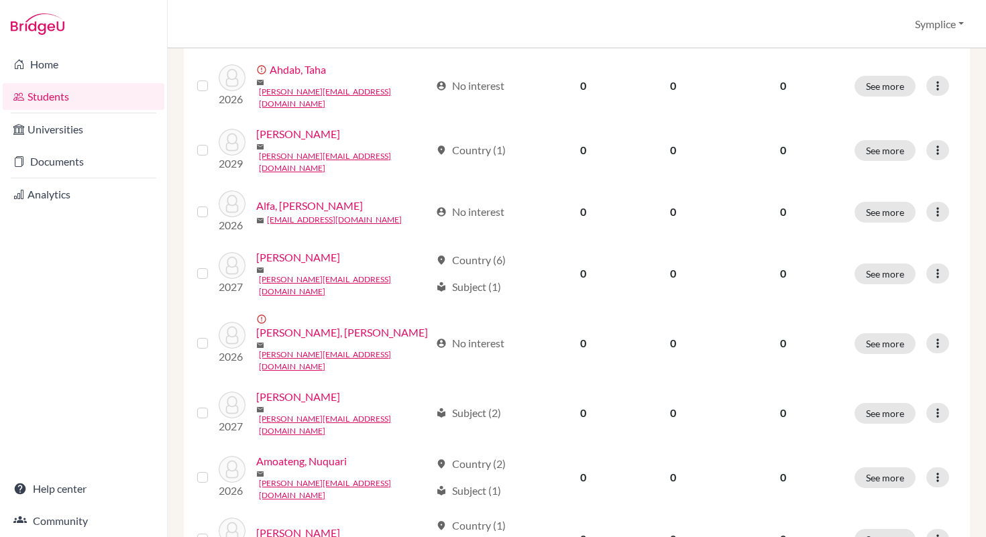
scroll to position [644, 0]
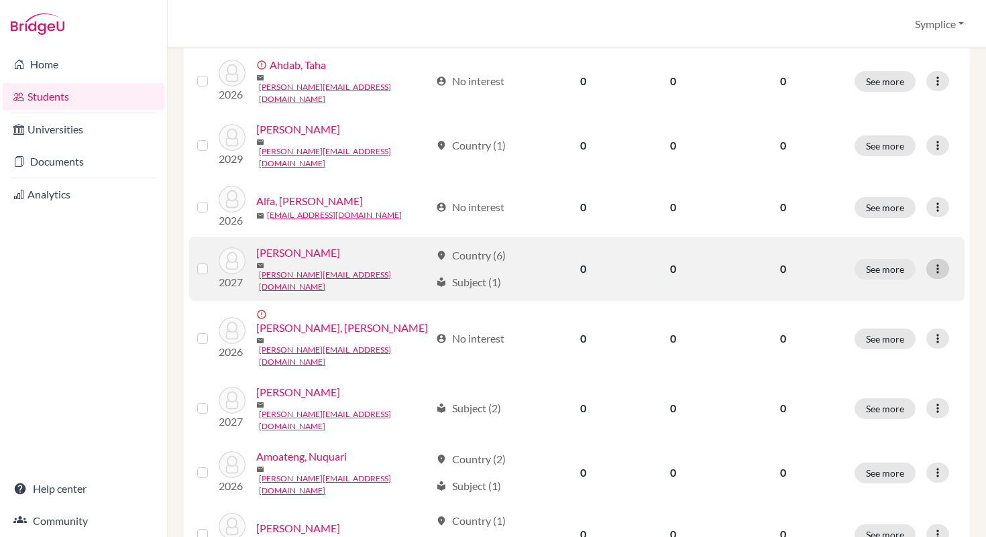
click at [940, 262] on icon at bounding box center [937, 268] width 13 height 13
click at [880, 252] on button "Edit student" at bounding box center [879, 256] width 106 height 21
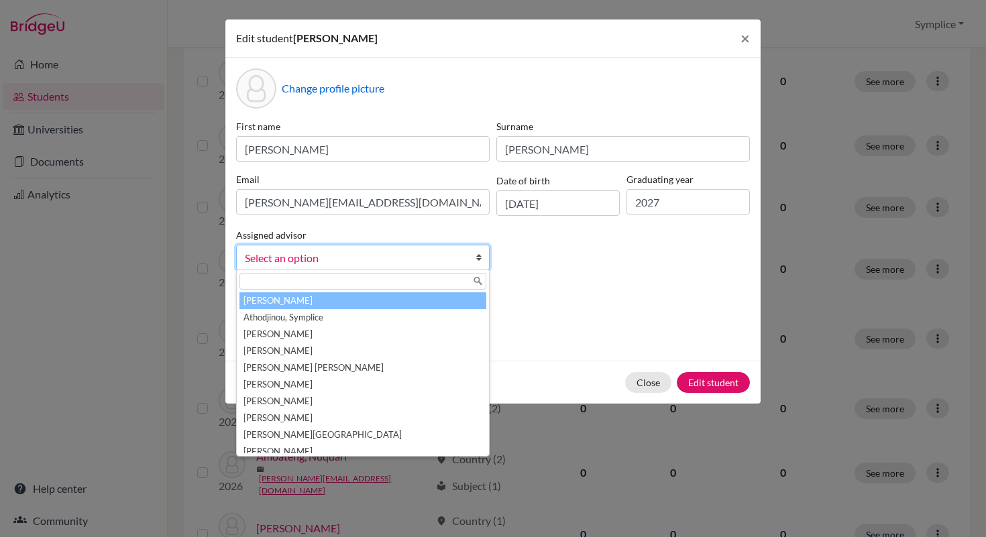
click at [480, 260] on b at bounding box center [482, 257] width 13 height 24
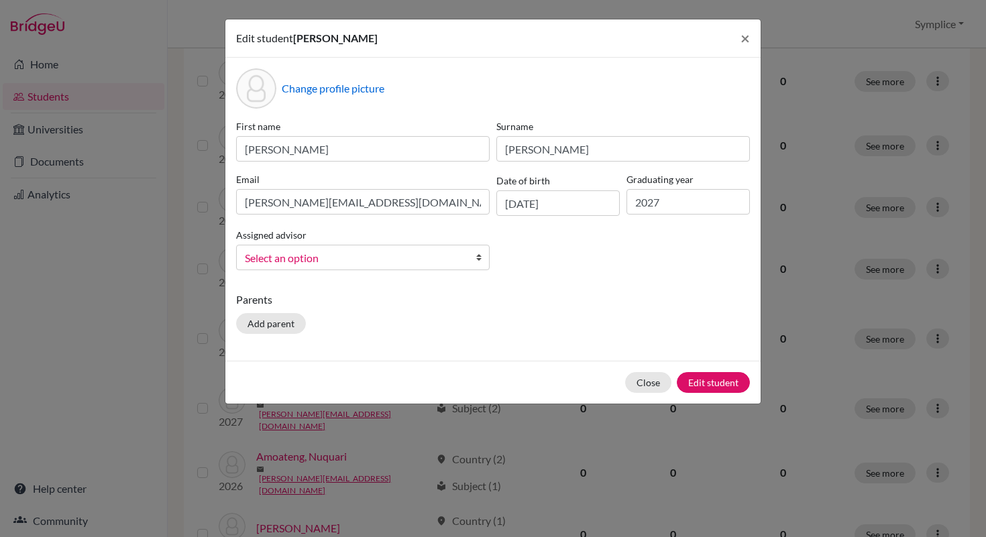
click at [577, 294] on p "Parents" at bounding box center [493, 300] width 514 height 16
click at [645, 384] on button "Close" at bounding box center [648, 382] width 46 height 21
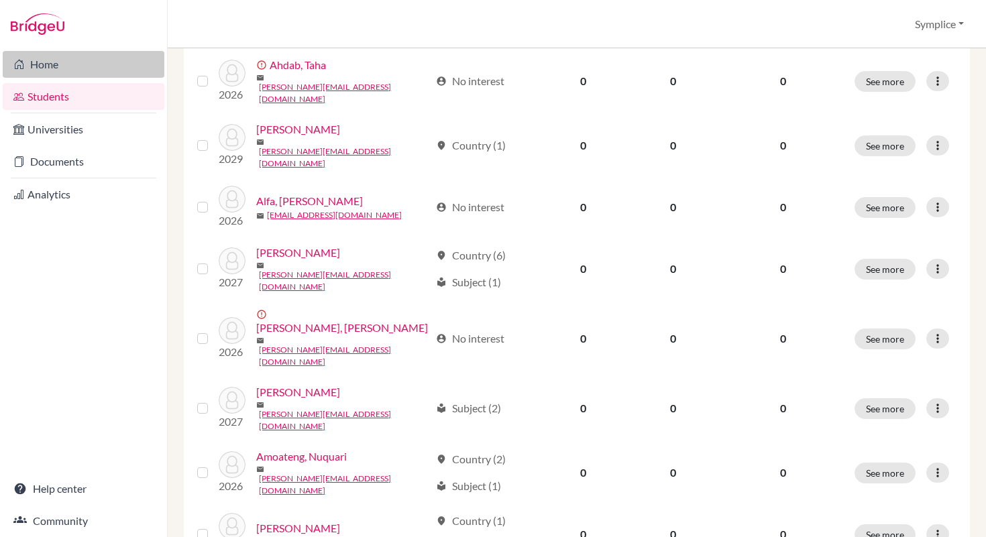
click at [44, 68] on link "Home" at bounding box center [84, 64] width 162 height 27
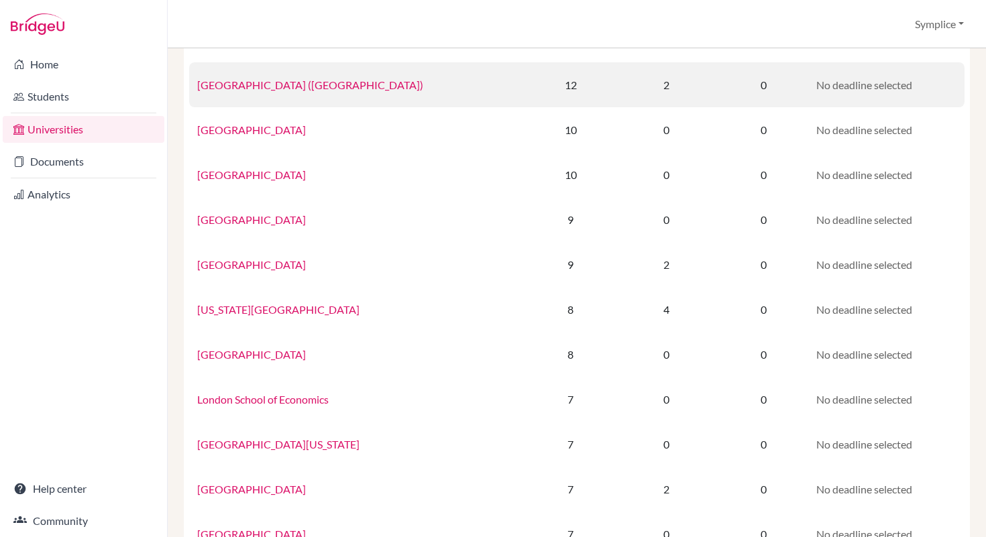
scroll to position [281, 0]
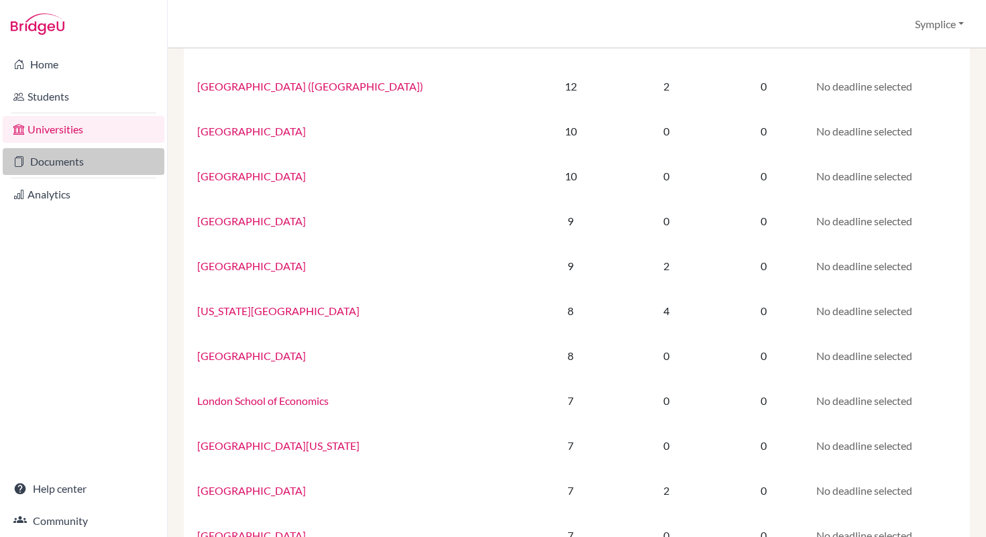
click at [63, 166] on link "Documents" at bounding box center [84, 161] width 162 height 27
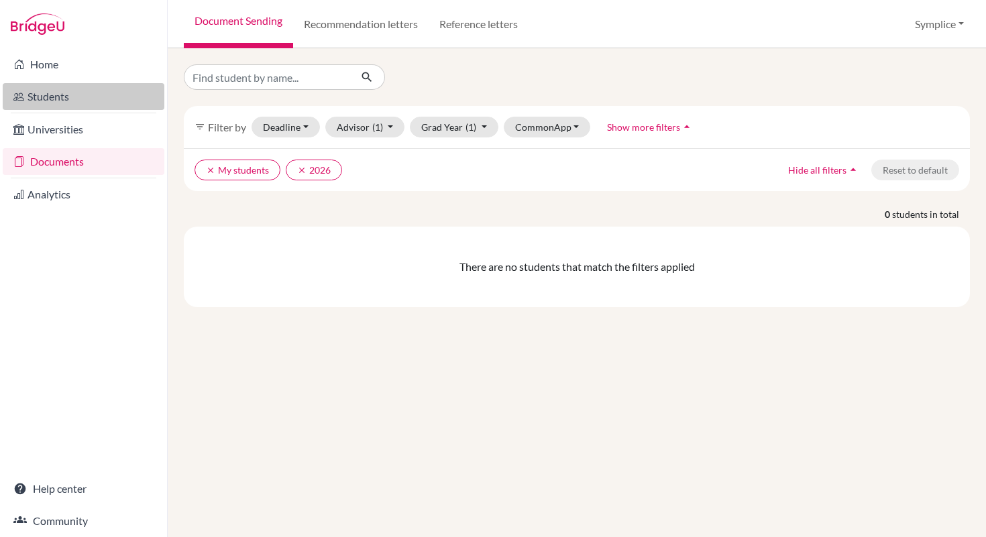
click at [69, 96] on link "Students" at bounding box center [84, 96] width 162 height 27
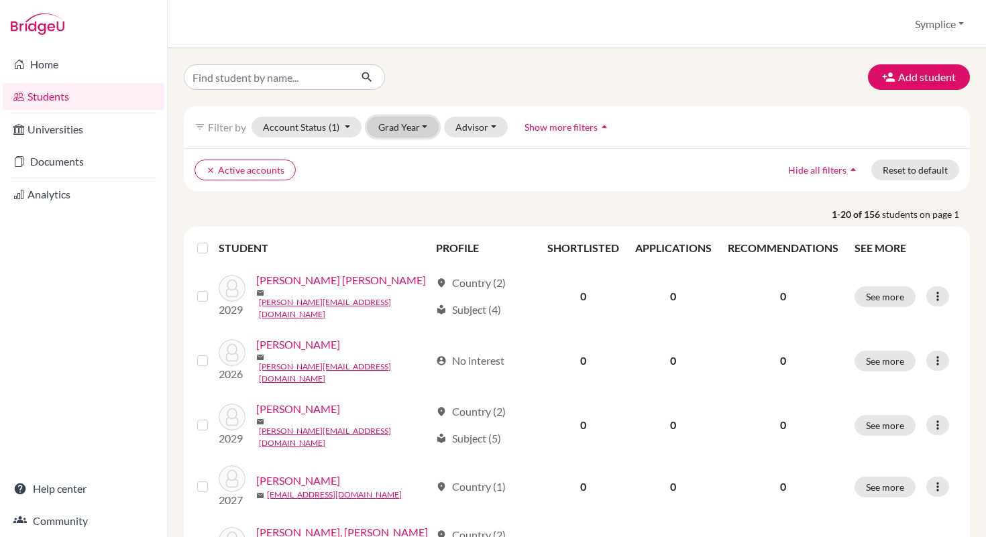
click at [428, 131] on button "Grad Year" at bounding box center [403, 127] width 72 height 21
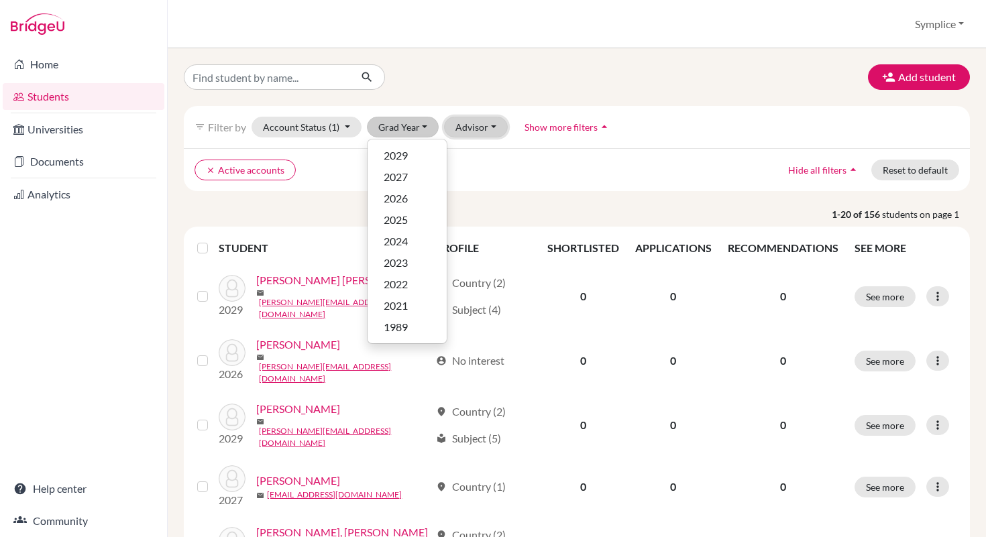
click at [493, 127] on button "Advisor" at bounding box center [476, 127] width 64 height 21
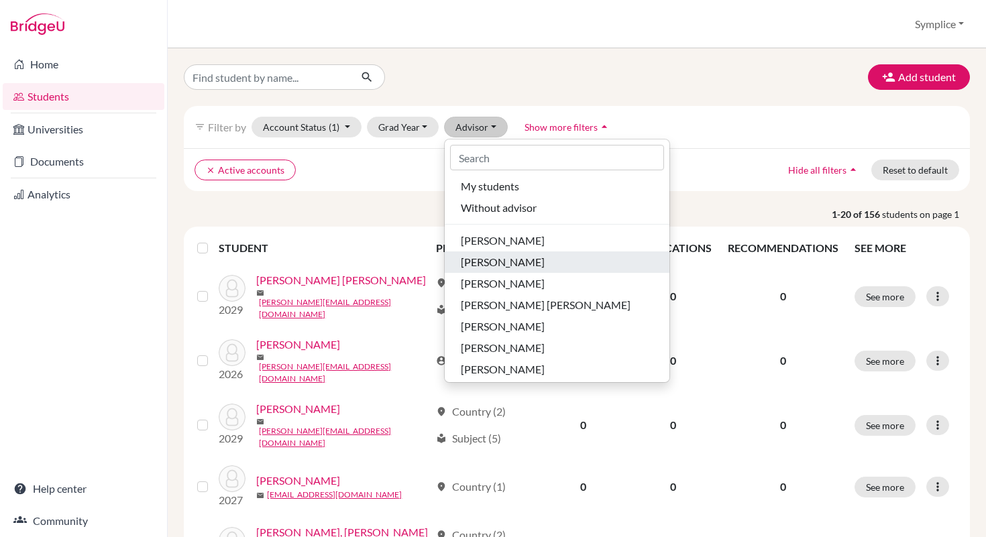
click at [506, 264] on span "[PERSON_NAME]" at bounding box center [503, 262] width 84 height 16
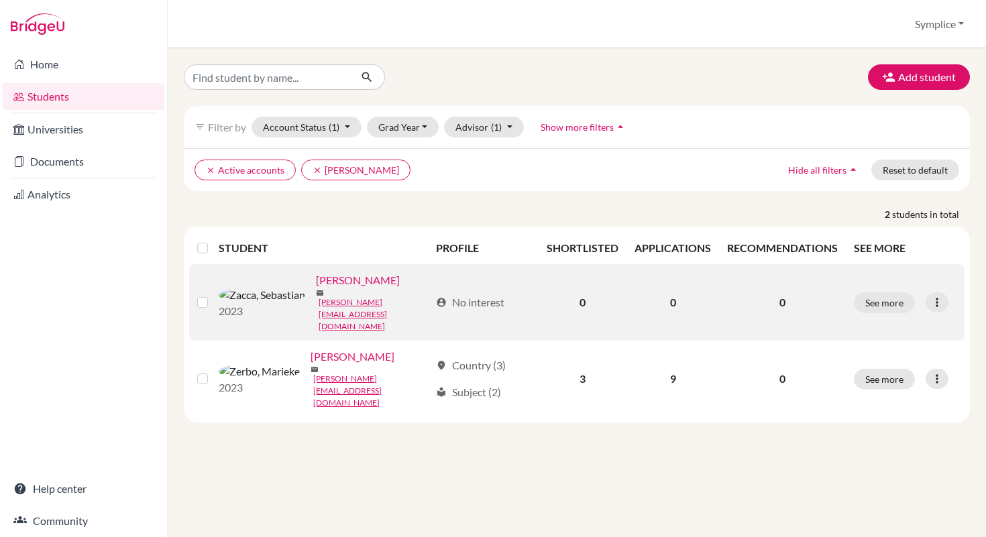
click at [213, 294] on label at bounding box center [213, 294] width 0 height 0
click at [0, 0] on input "checkbox" at bounding box center [0, 0] width 0 height 0
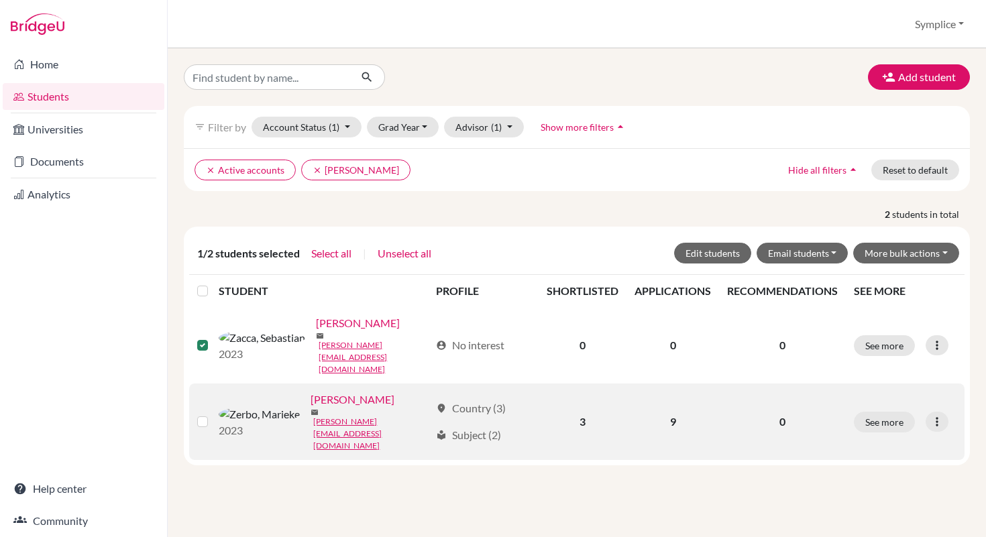
click at [213, 414] on label at bounding box center [213, 414] width 0 height 0
click at [0, 0] on input "checkbox" at bounding box center [0, 0] width 0 height 0
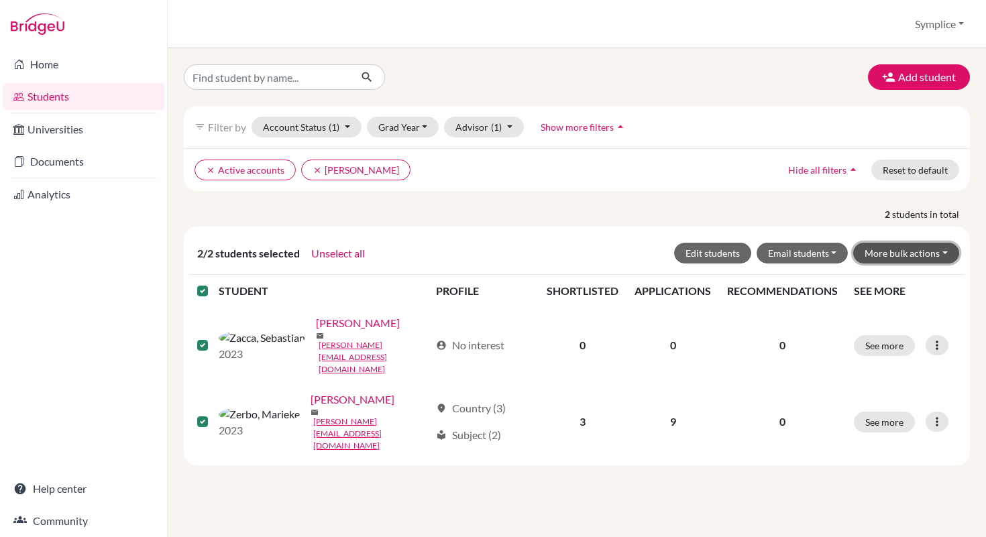
click at [947, 252] on button "More bulk actions" at bounding box center [906, 253] width 106 height 21
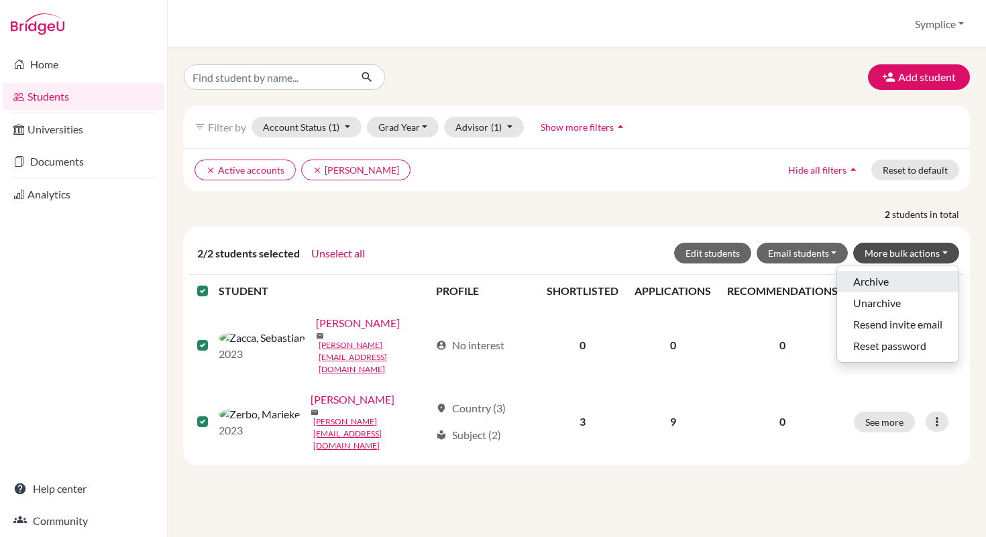
click at [881, 280] on button "Archive" at bounding box center [897, 281] width 121 height 21
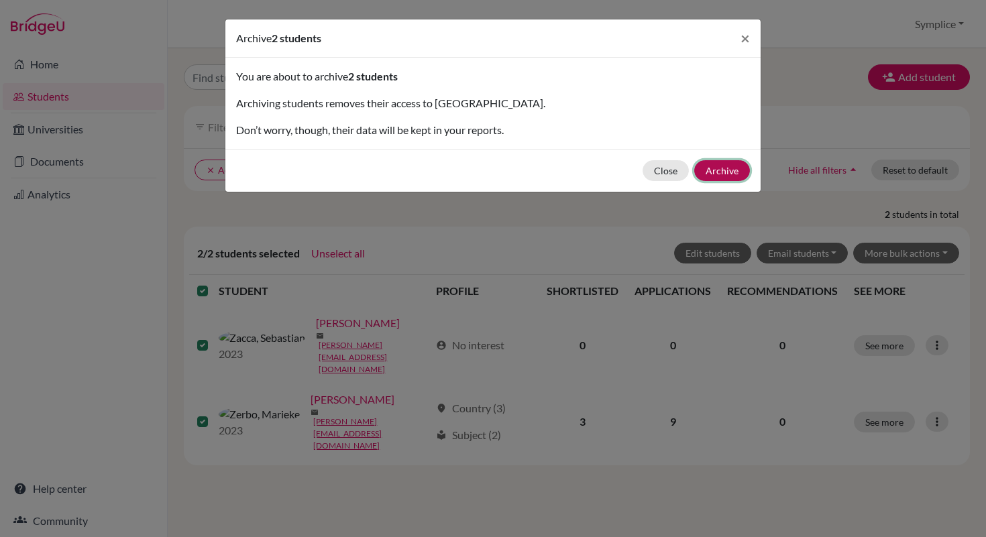
click at [730, 168] on button "Archive" at bounding box center [722, 170] width 56 height 21
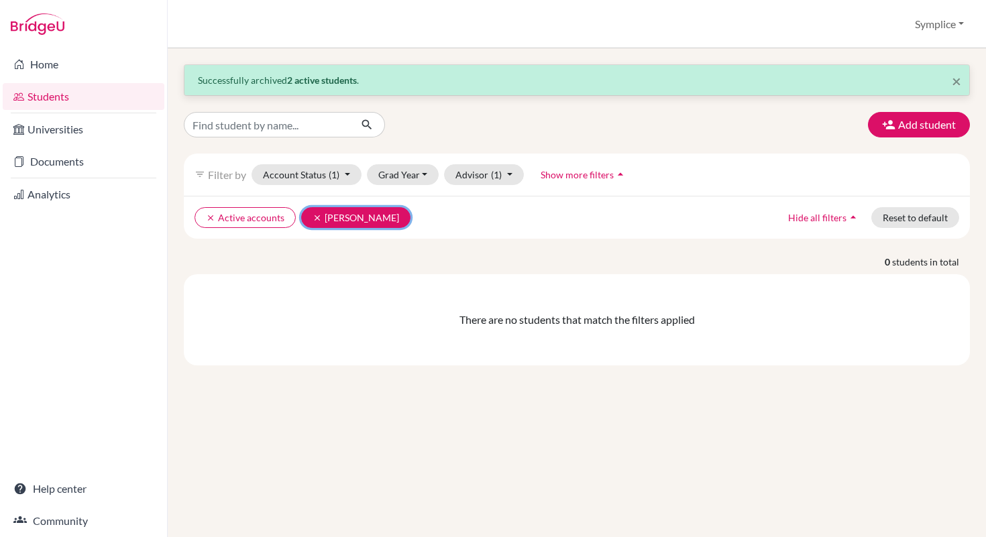
click at [319, 219] on icon "clear" at bounding box center [317, 217] width 9 height 9
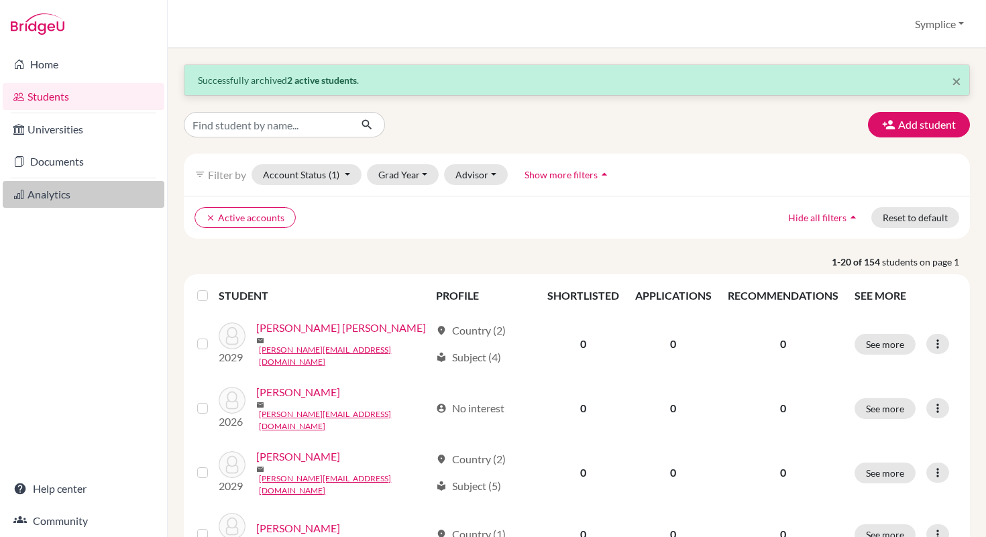
click at [58, 198] on link "Analytics" at bounding box center [84, 194] width 162 height 27
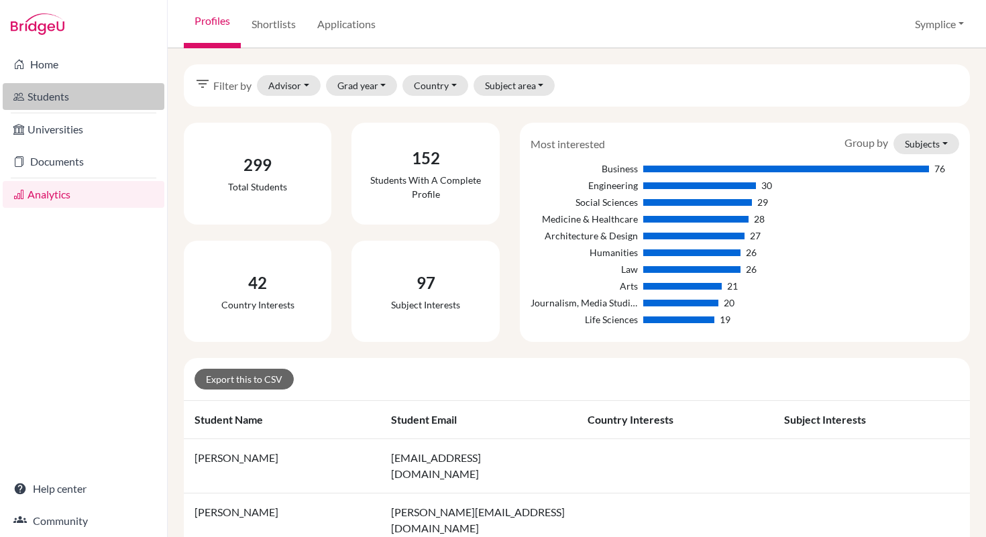
click at [54, 97] on link "Students" at bounding box center [84, 96] width 162 height 27
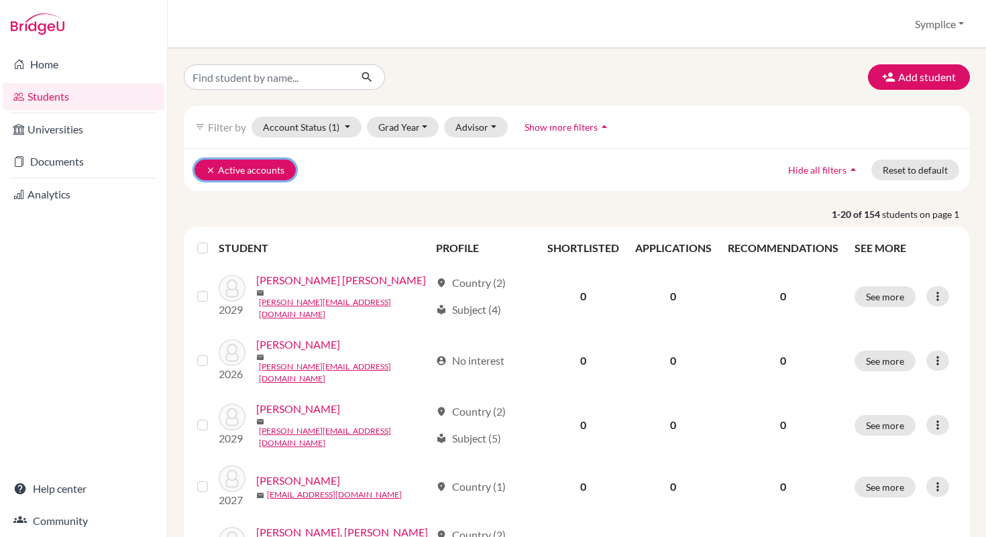
click at [229, 172] on button "clear Active accounts" at bounding box center [244, 170] width 101 height 21
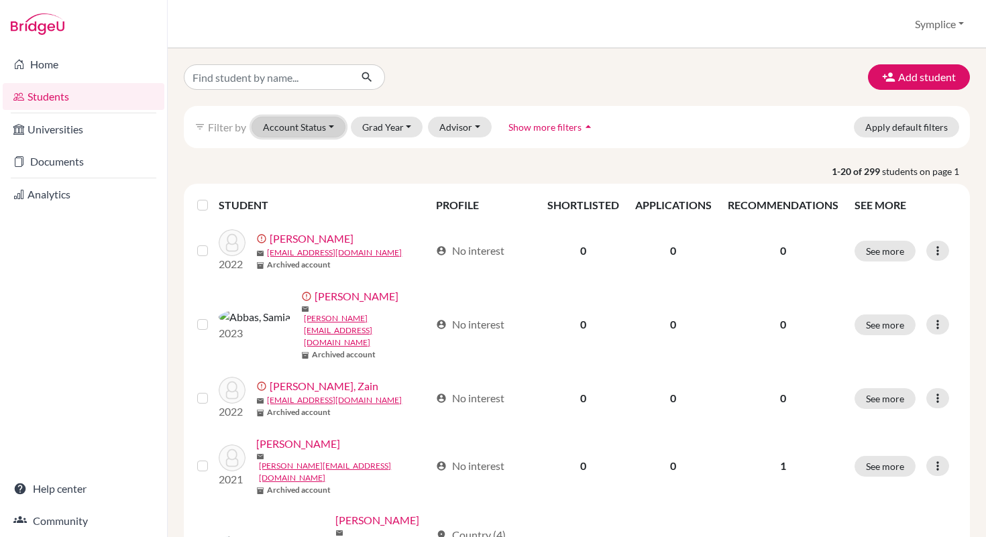
click at [333, 125] on button "Account Status" at bounding box center [299, 127] width 94 height 21
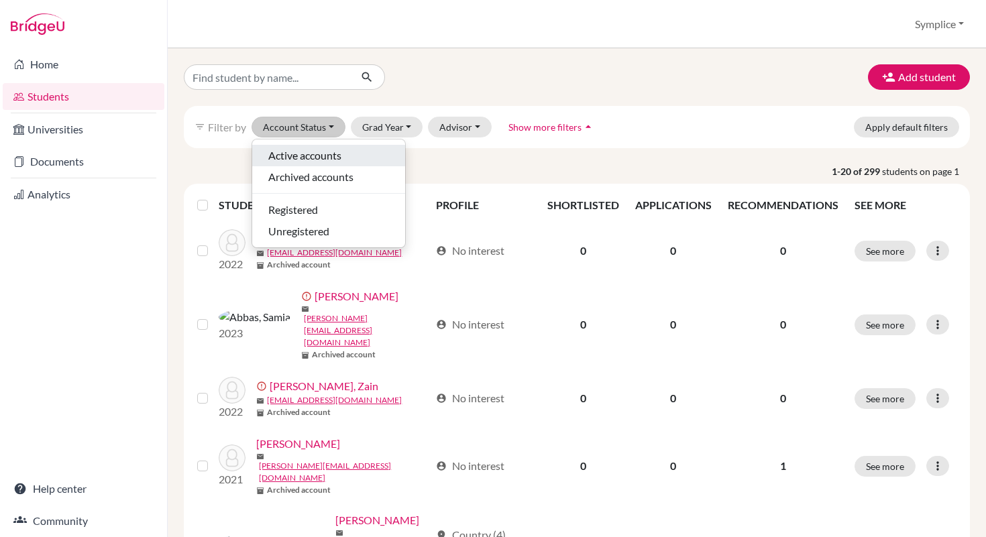
click at [313, 156] on span "Active accounts" at bounding box center [304, 156] width 73 height 16
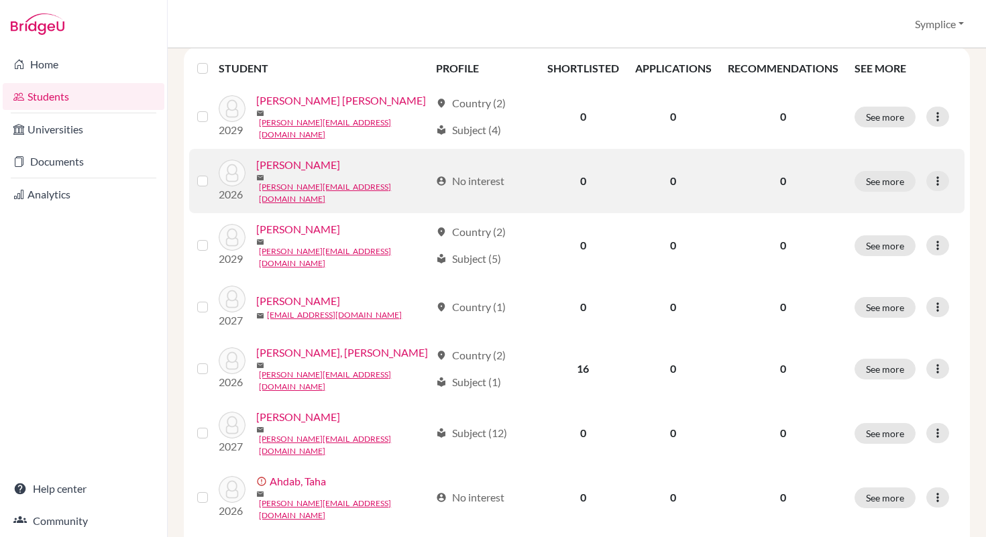
scroll to position [183, 0]
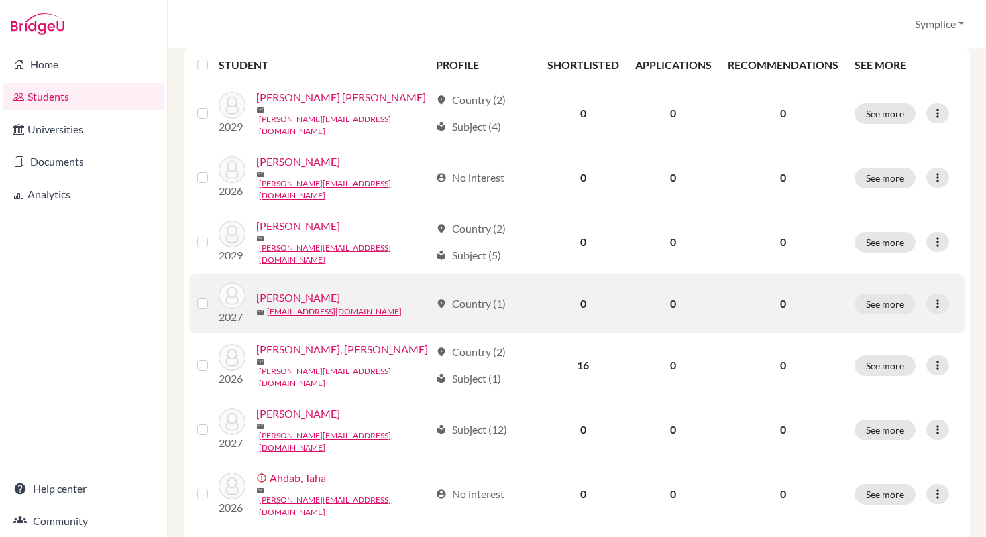
click at [213, 296] on label at bounding box center [213, 296] width 0 height 0
click at [0, 0] on input "checkbox" at bounding box center [0, 0] width 0 height 0
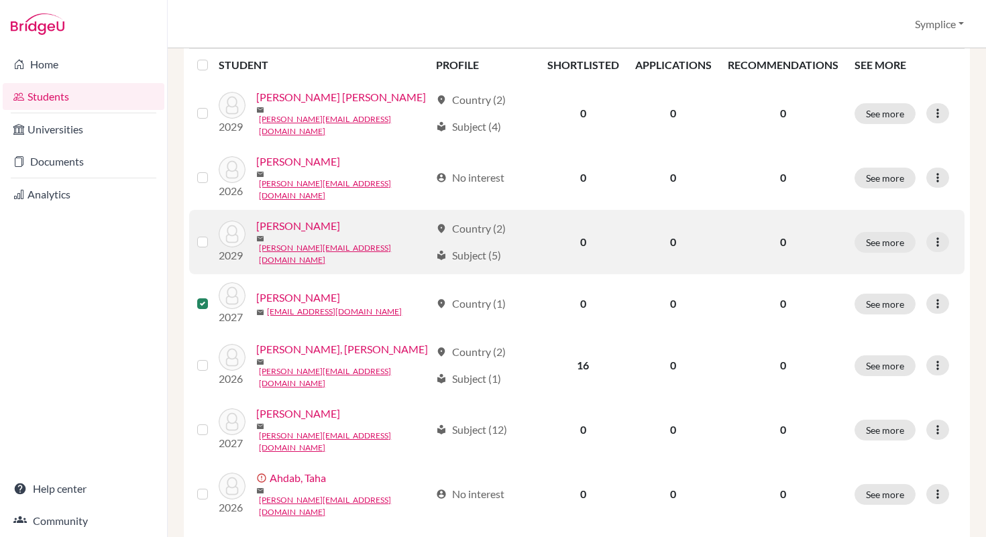
scroll to position [0, 0]
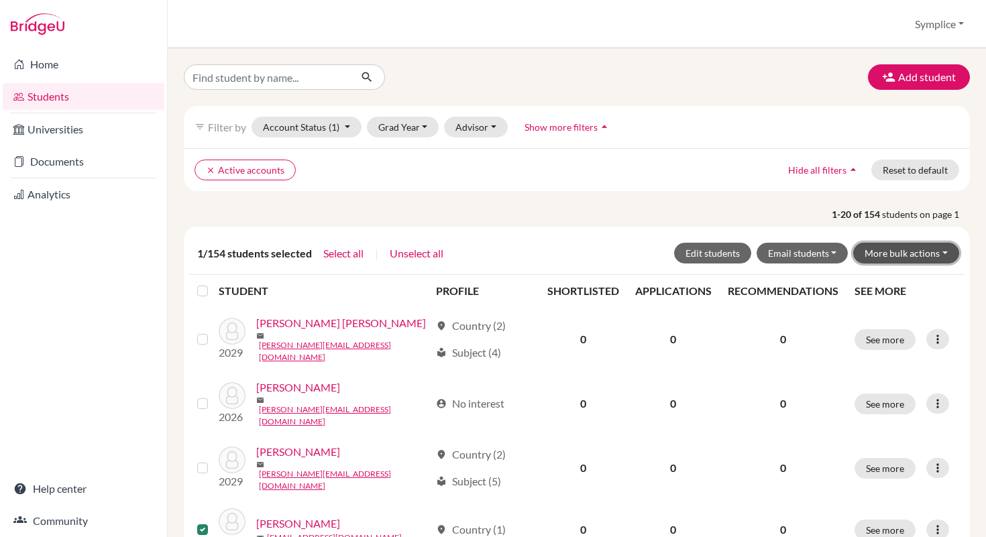
click at [942, 250] on button "More bulk actions" at bounding box center [906, 253] width 106 height 21
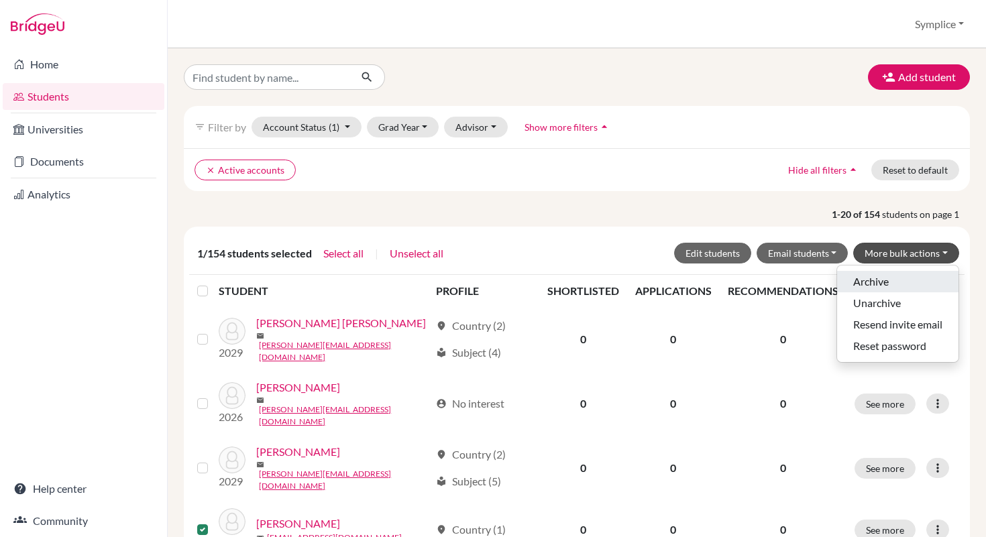
click at [878, 278] on button "Archive" at bounding box center [897, 281] width 121 height 21
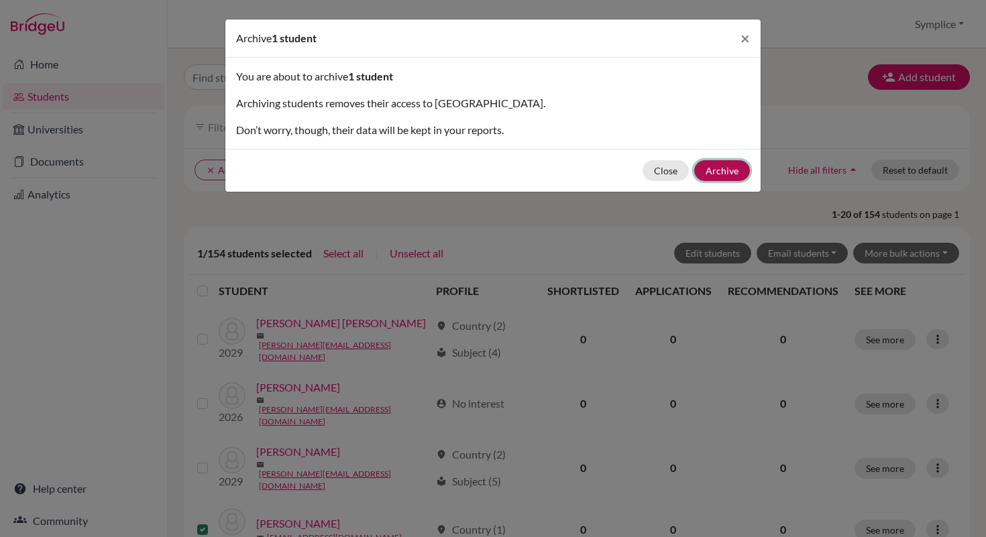
click at [729, 172] on button "Archive" at bounding box center [722, 170] width 56 height 21
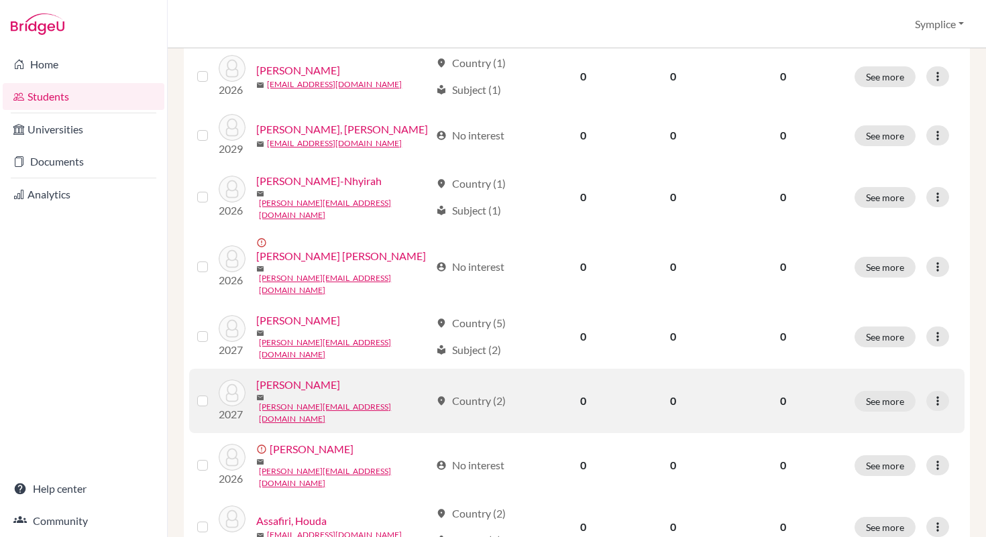
scroll to position [1045, 0]
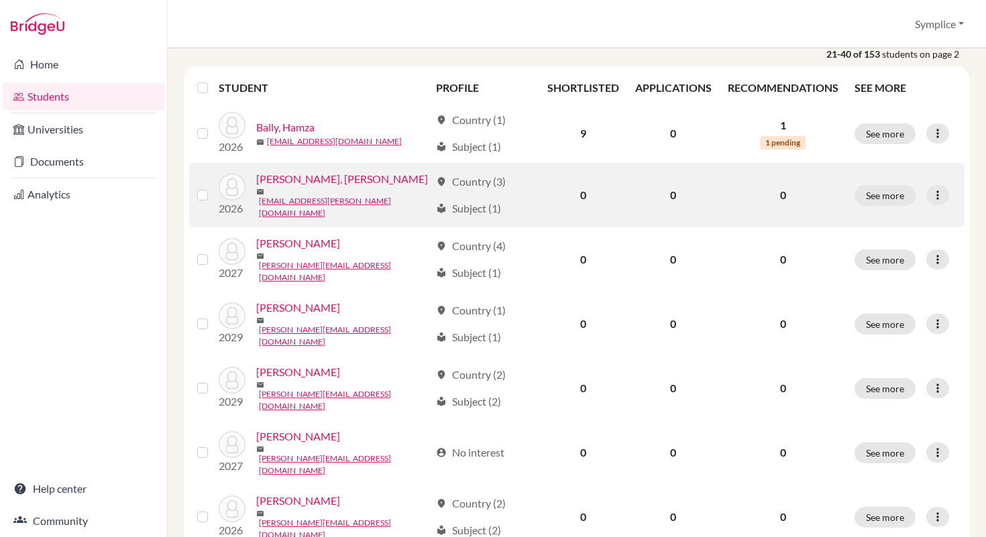
scroll to position [209, 0]
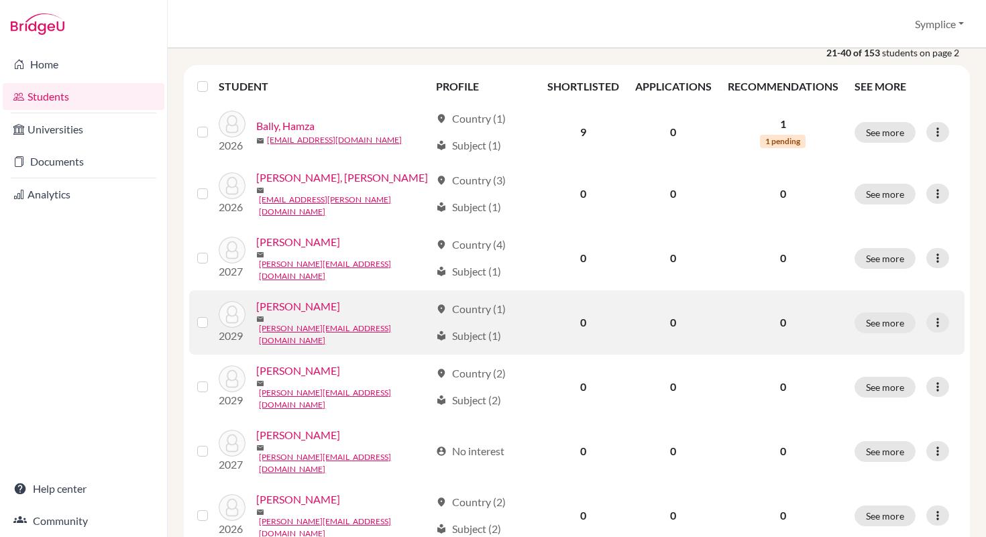
click at [213, 315] on label at bounding box center [213, 315] width 0 height 0
click at [0, 0] on input "checkbox" at bounding box center [0, 0] width 0 height 0
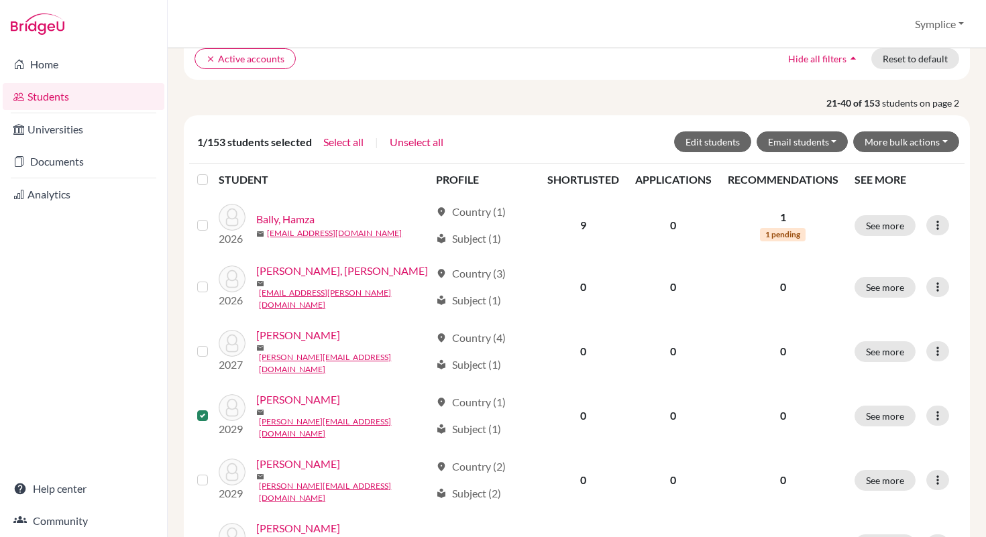
scroll to position [153, 0]
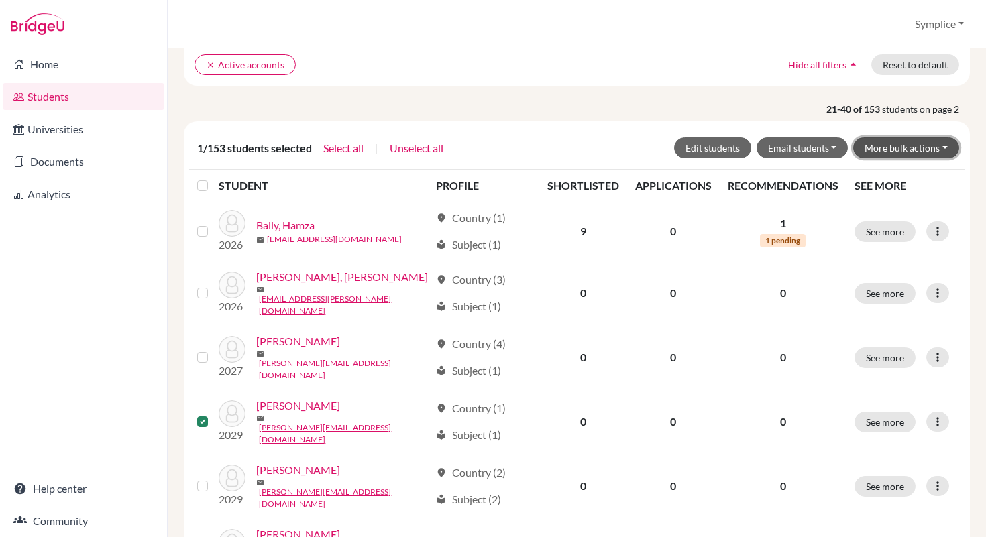
click at [944, 145] on button "More bulk actions" at bounding box center [906, 147] width 106 height 21
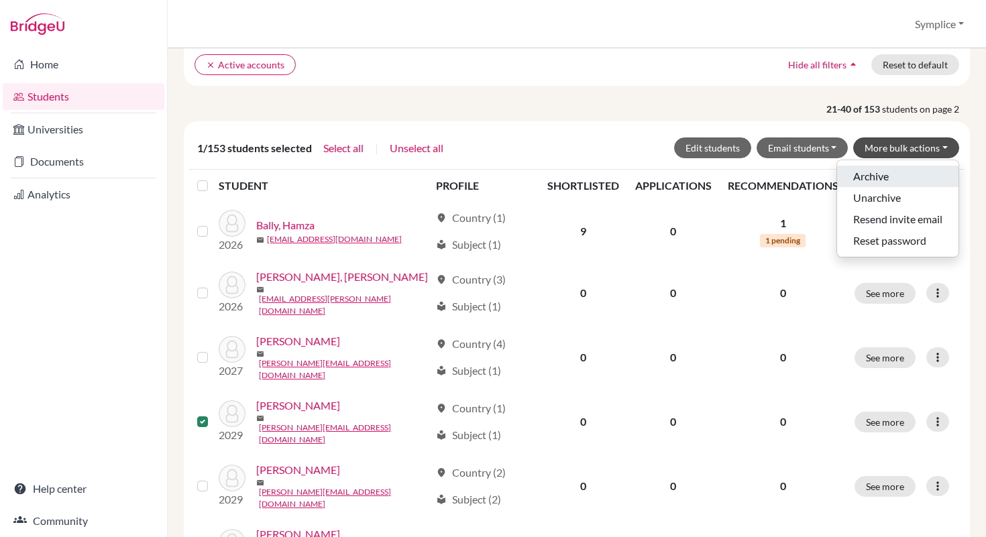
click at [888, 172] on button "Archive" at bounding box center [897, 176] width 121 height 21
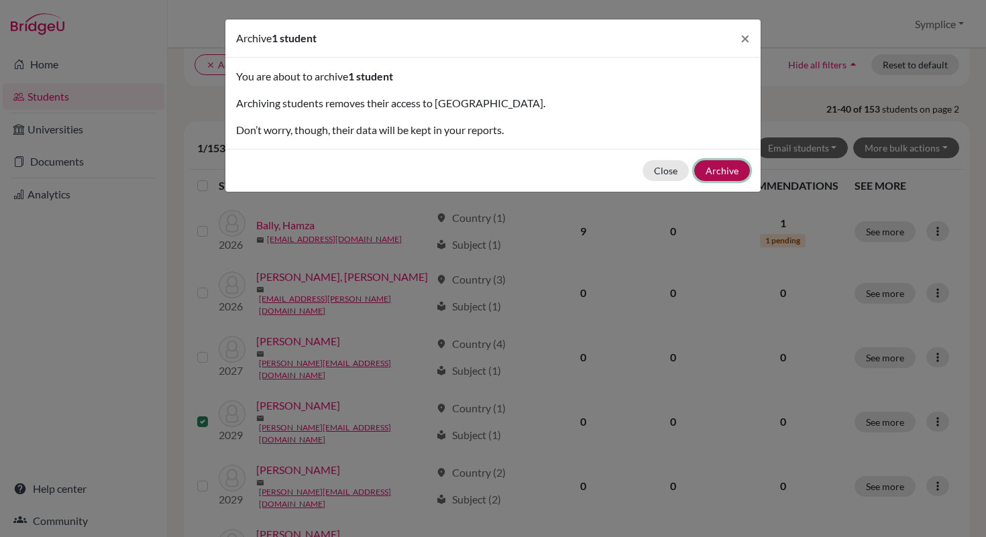
click at [732, 170] on button "Archive" at bounding box center [722, 170] width 56 height 21
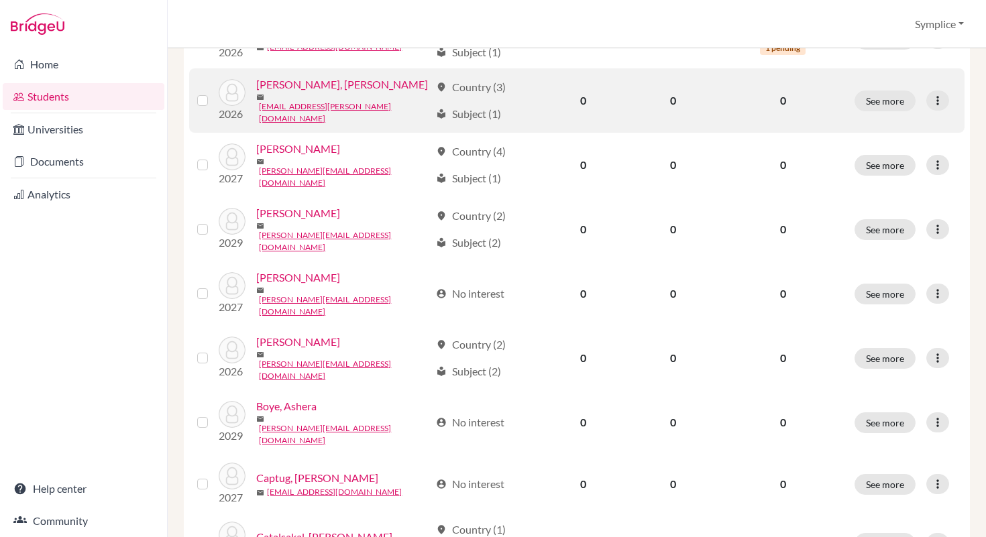
scroll to position [308, 0]
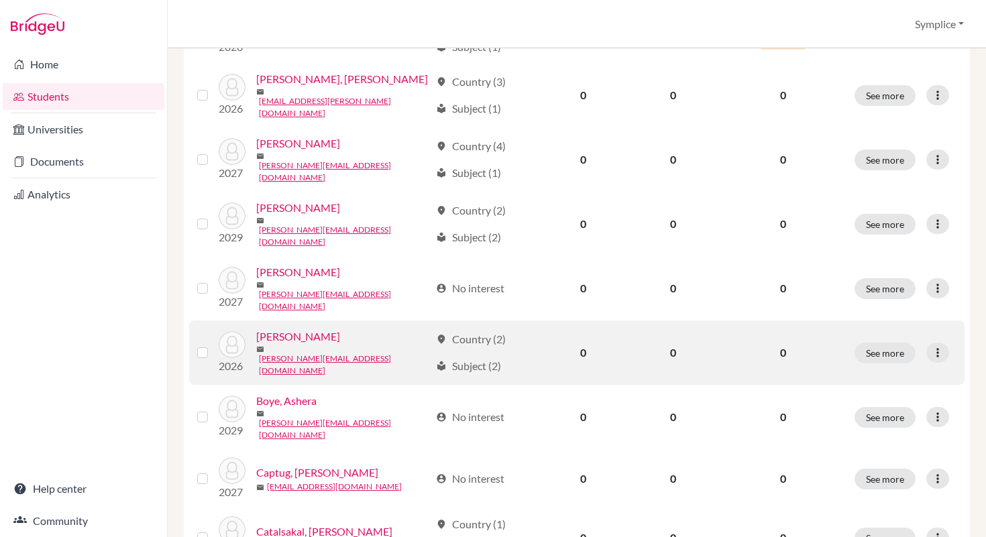
click at [213, 345] on label at bounding box center [213, 345] width 0 height 0
click at [0, 0] on input "checkbox" at bounding box center [0, 0] width 0 height 0
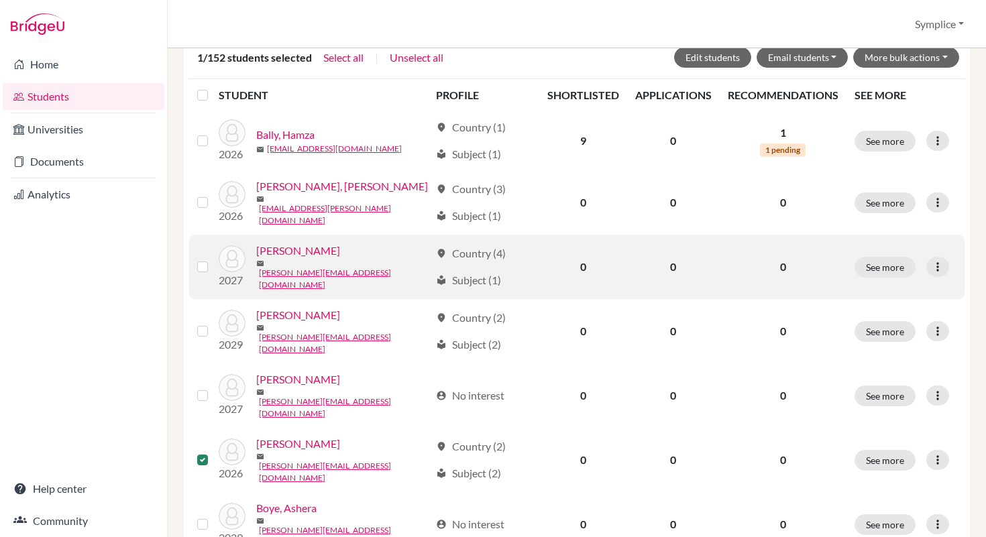
scroll to position [0, 0]
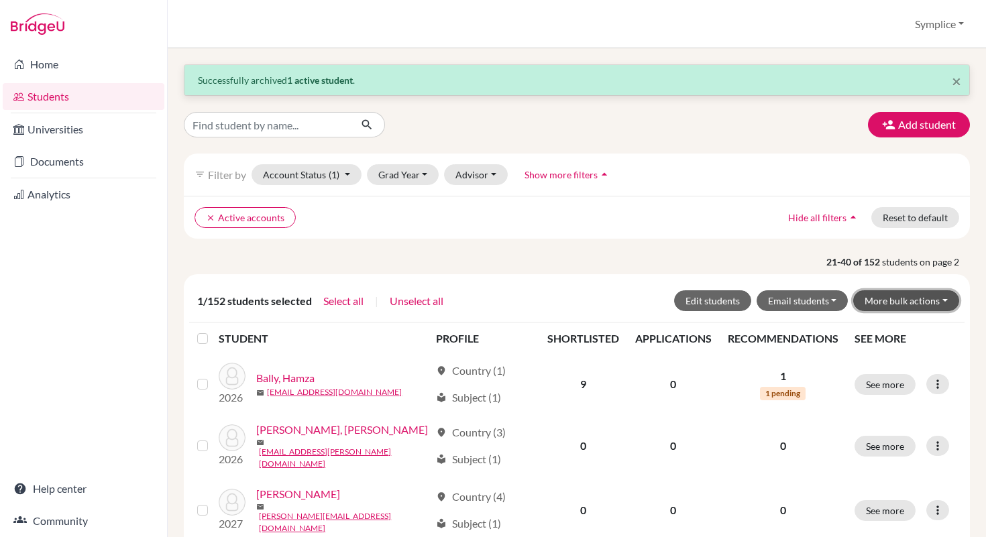
click at [942, 298] on button "More bulk actions" at bounding box center [906, 300] width 106 height 21
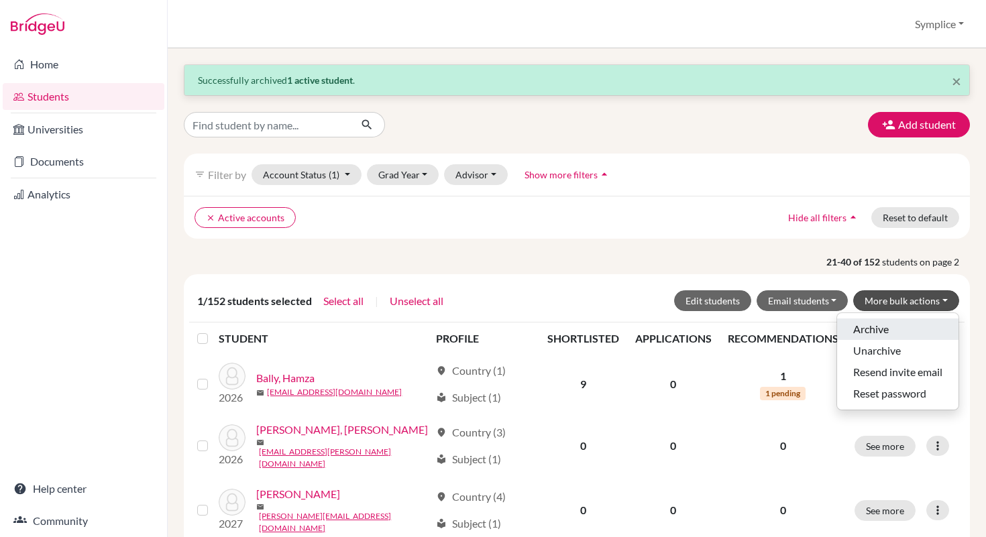
click at [875, 329] on button "Archive" at bounding box center [897, 329] width 121 height 21
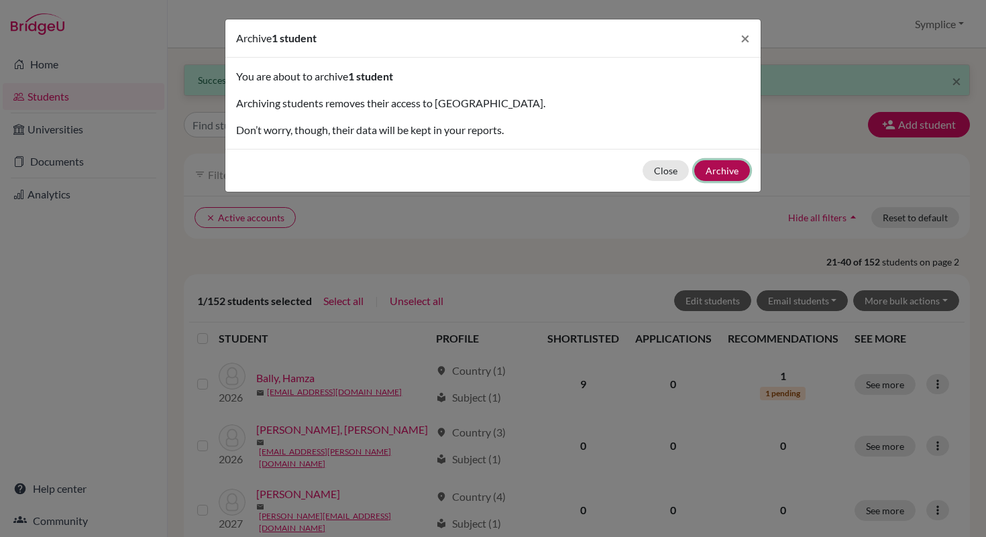
click at [712, 168] on button "Archive" at bounding box center [722, 170] width 56 height 21
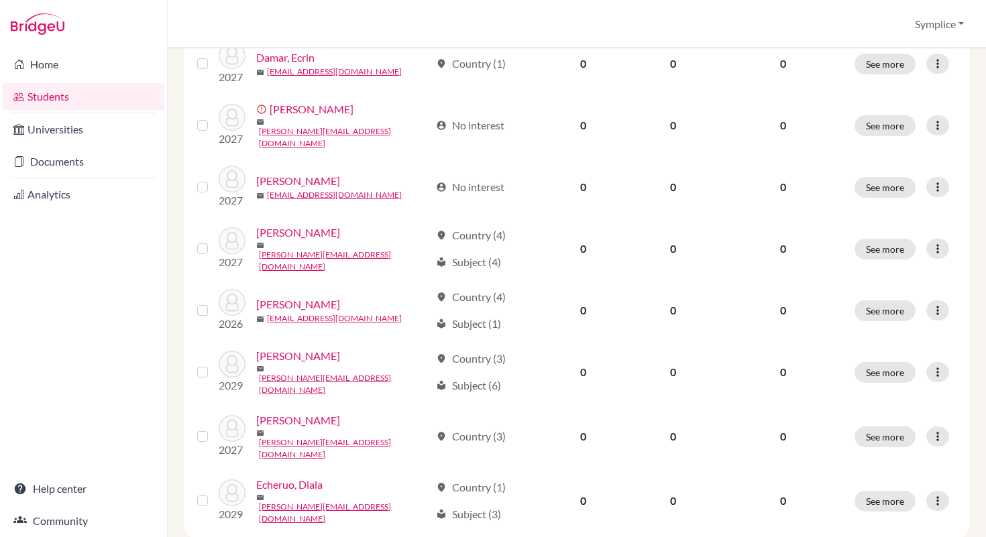
scroll to position [1031, 0]
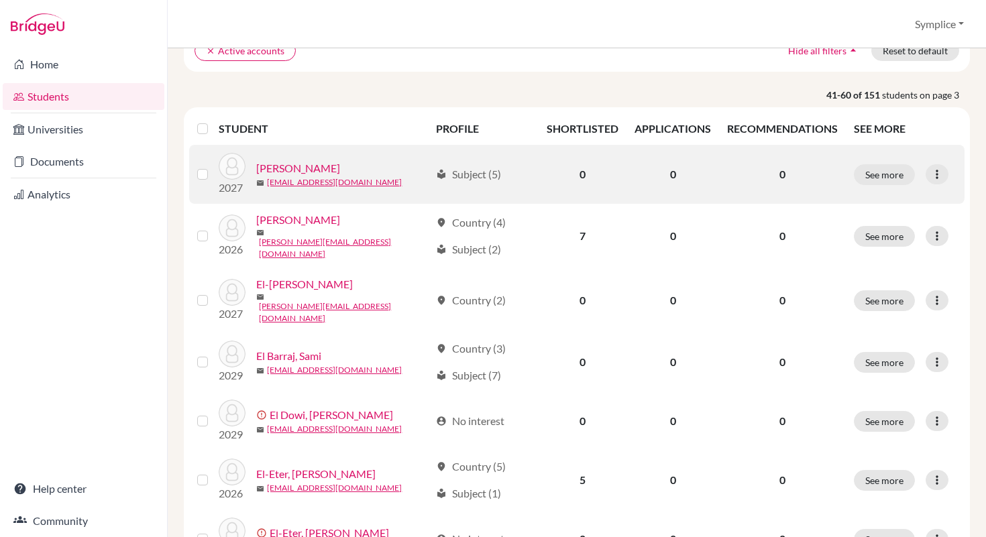
scroll to position [176, 0]
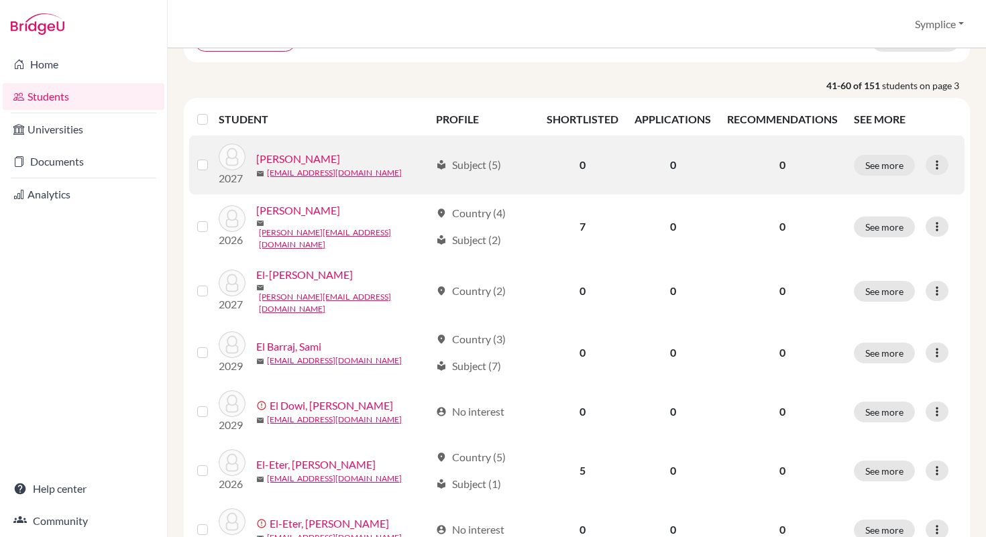
click at [213, 157] on label at bounding box center [213, 157] width 0 height 0
click at [0, 0] on input "checkbox" at bounding box center [0, 0] width 0 height 0
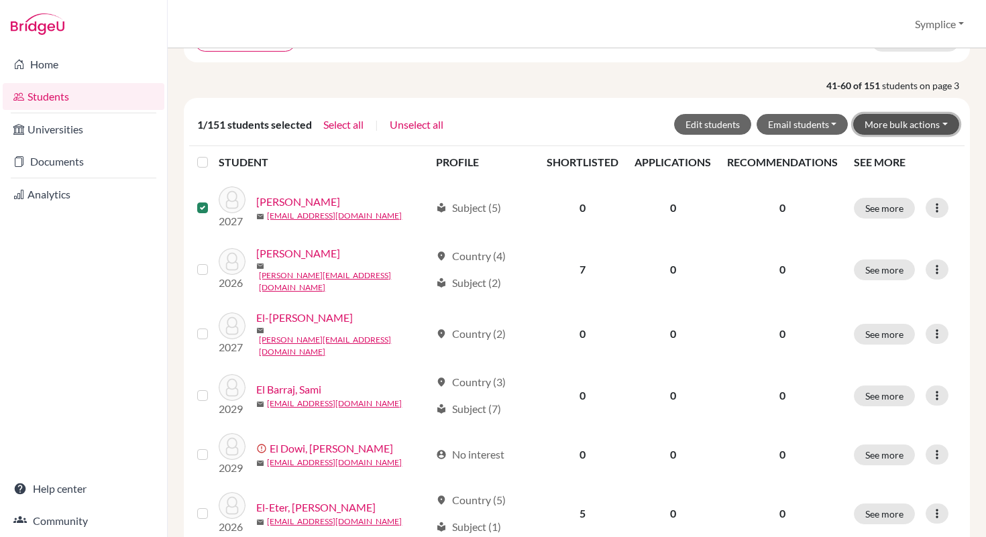
click at [940, 126] on button "More bulk actions" at bounding box center [906, 124] width 106 height 21
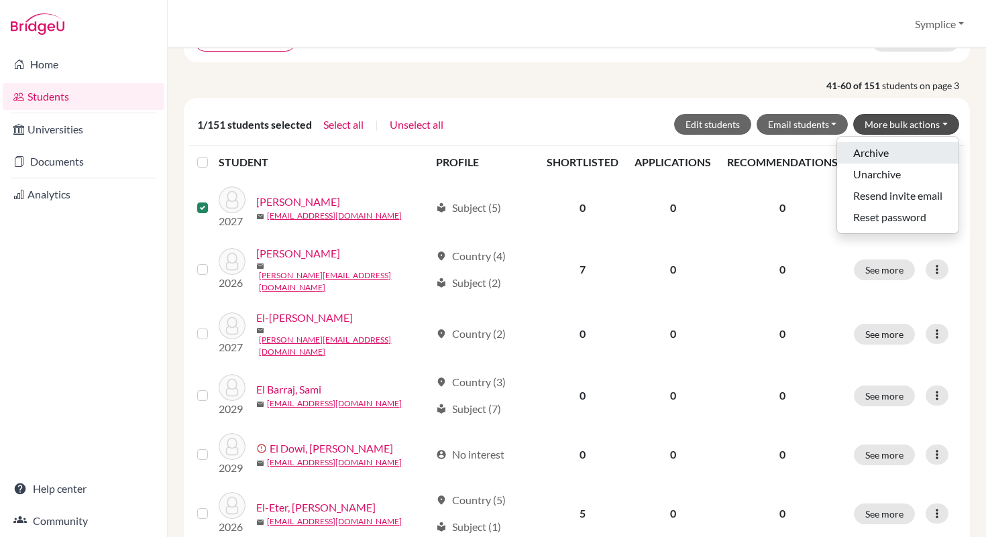
click at [884, 145] on button "Archive" at bounding box center [897, 152] width 121 height 21
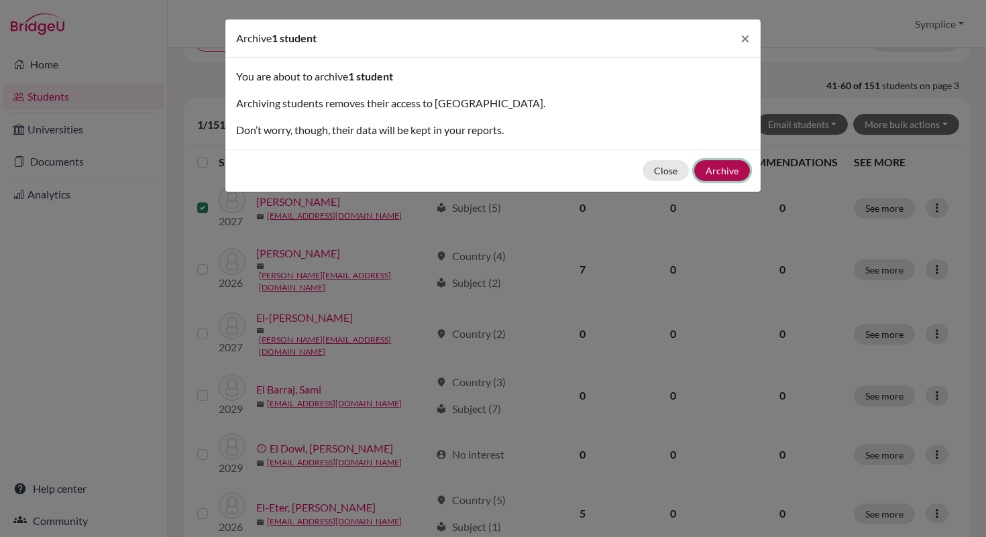
click at [713, 168] on button "Archive" at bounding box center [722, 170] width 56 height 21
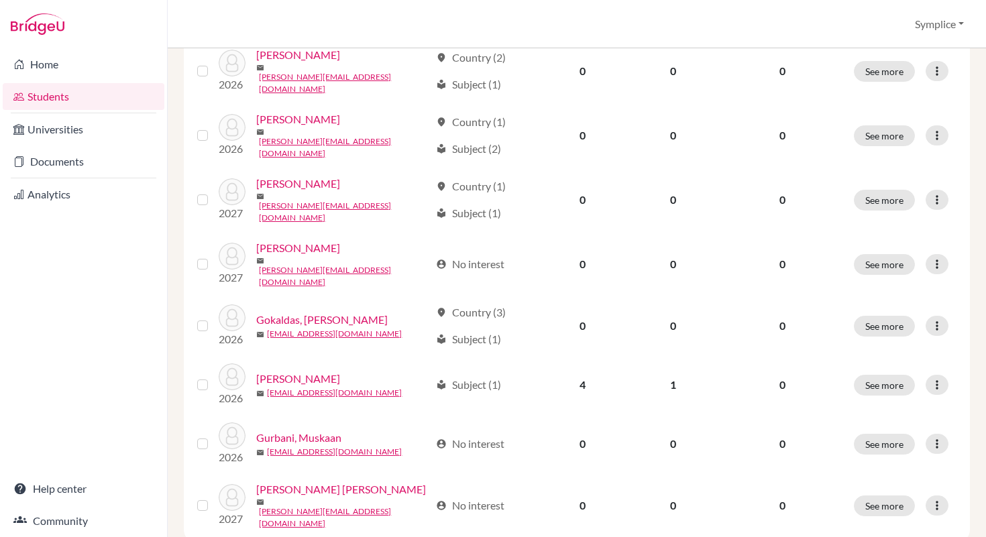
scroll to position [1026, 0]
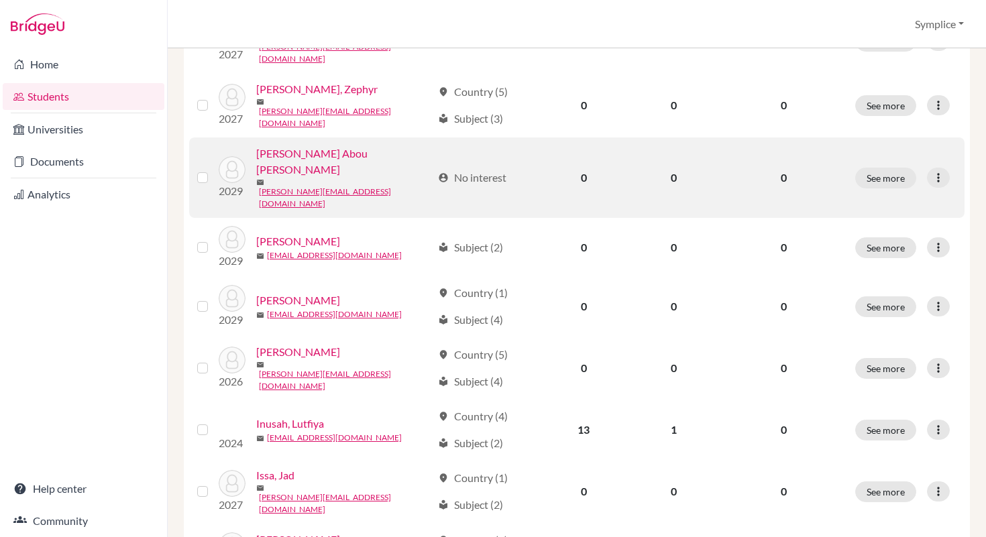
scroll to position [492, 0]
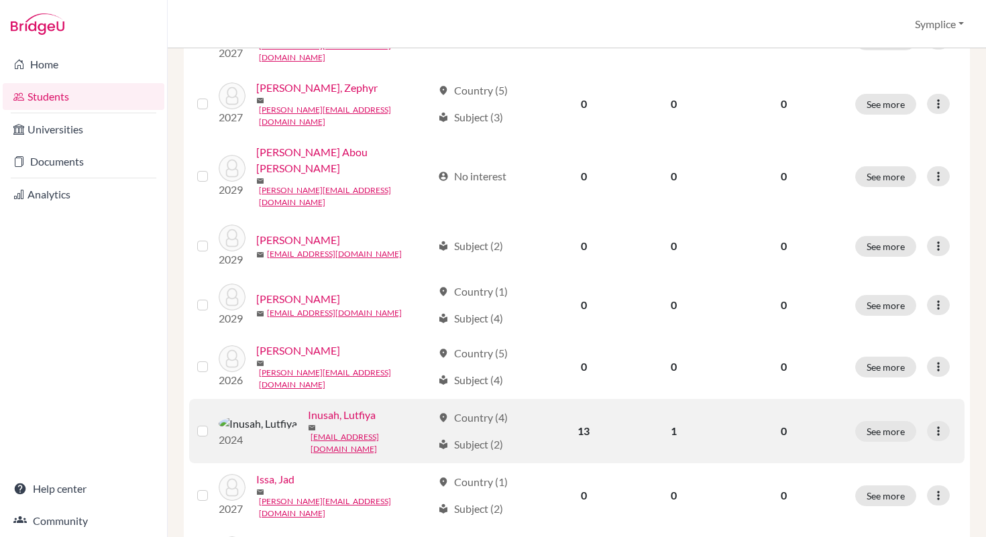
click at [213, 423] on label at bounding box center [213, 423] width 0 height 0
click at [0, 0] on input "checkbox" at bounding box center [0, 0] width 0 height 0
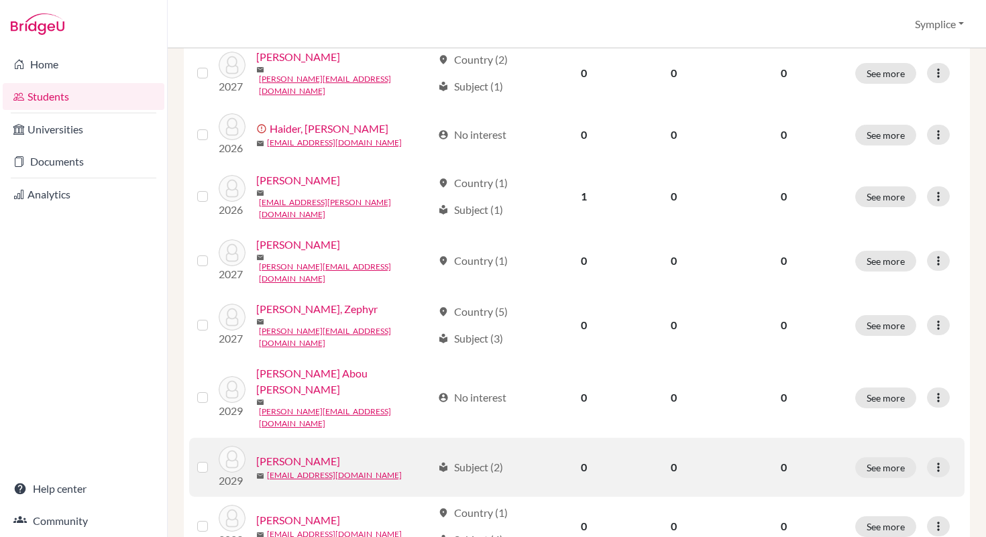
scroll to position [0, 0]
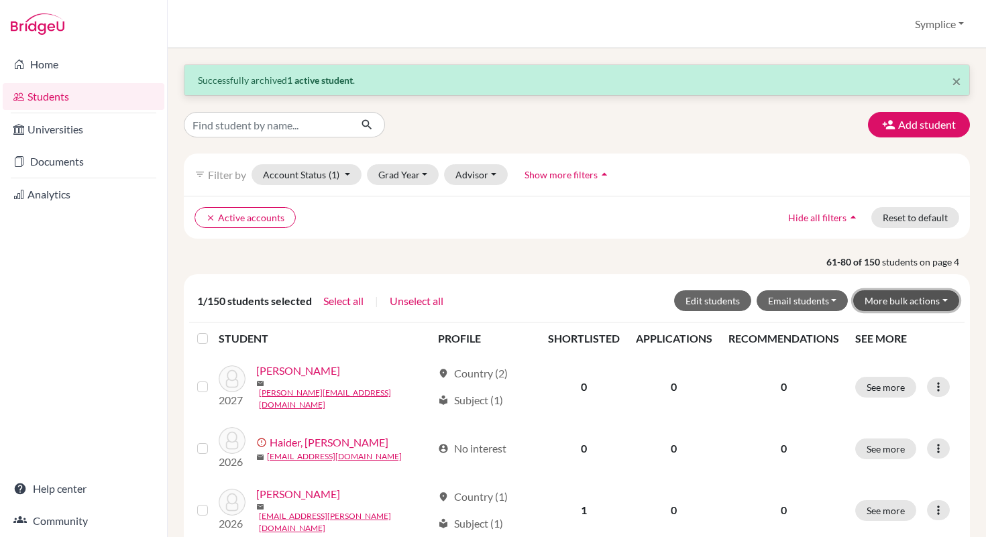
click at [938, 304] on button "More bulk actions" at bounding box center [906, 300] width 106 height 21
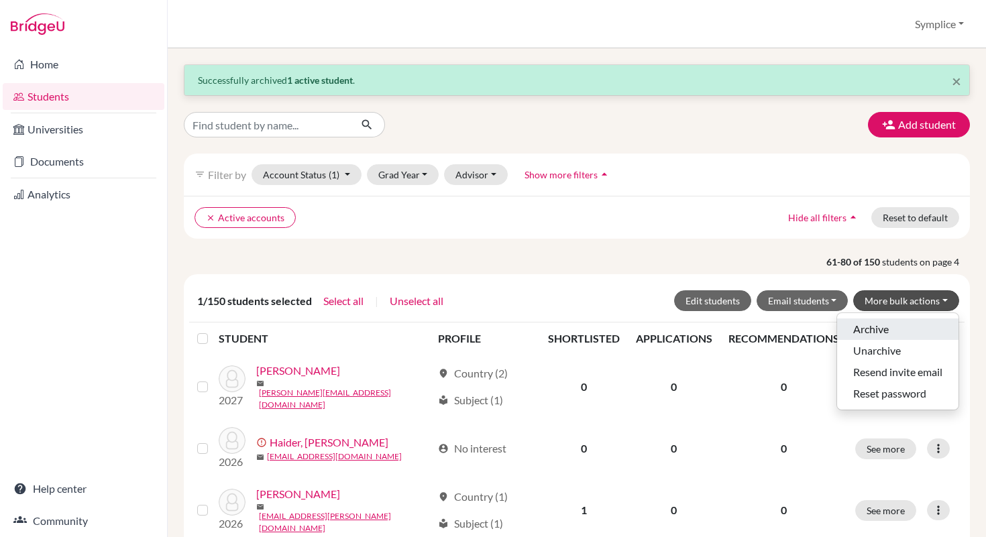
click at [879, 325] on button "Archive" at bounding box center [897, 329] width 121 height 21
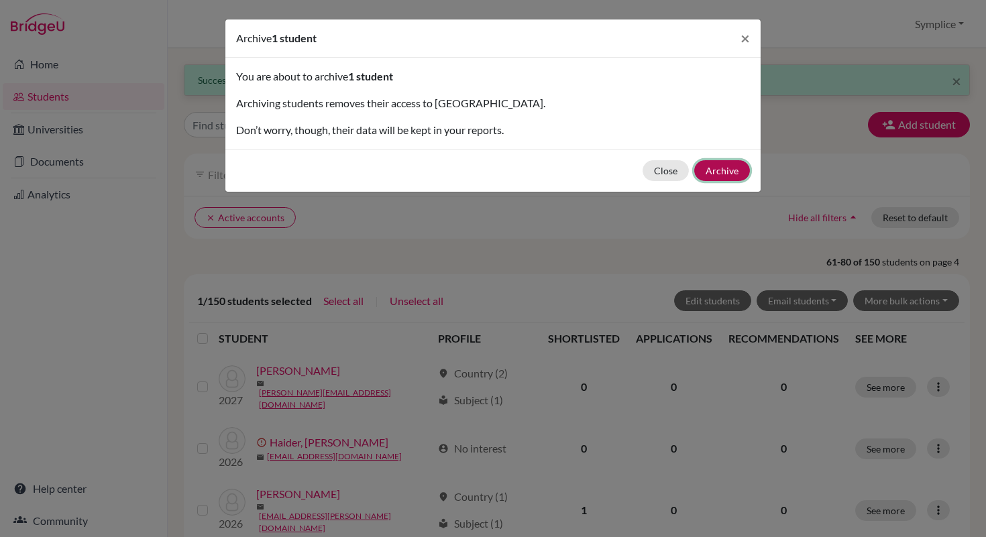
click at [728, 174] on button "Archive" at bounding box center [722, 170] width 56 height 21
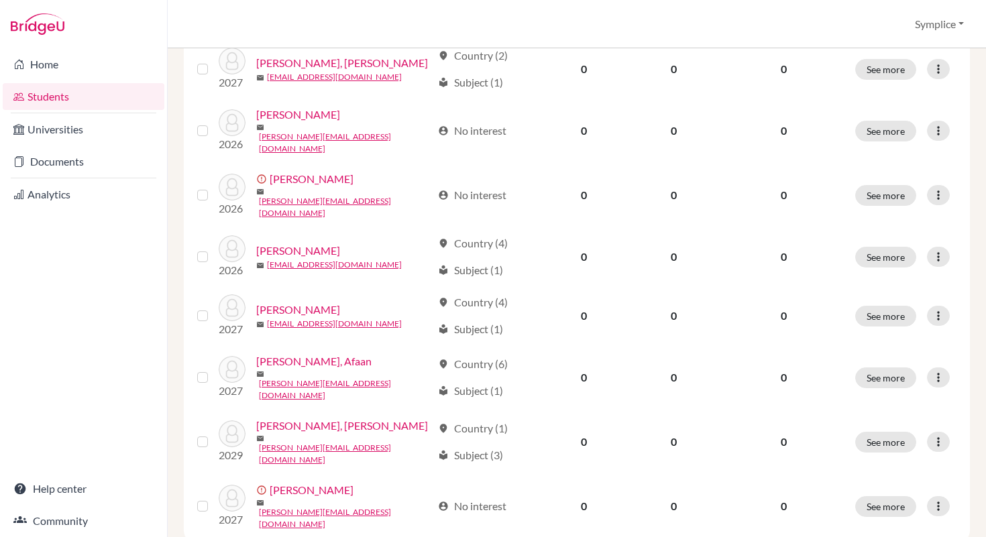
scroll to position [1045, 0]
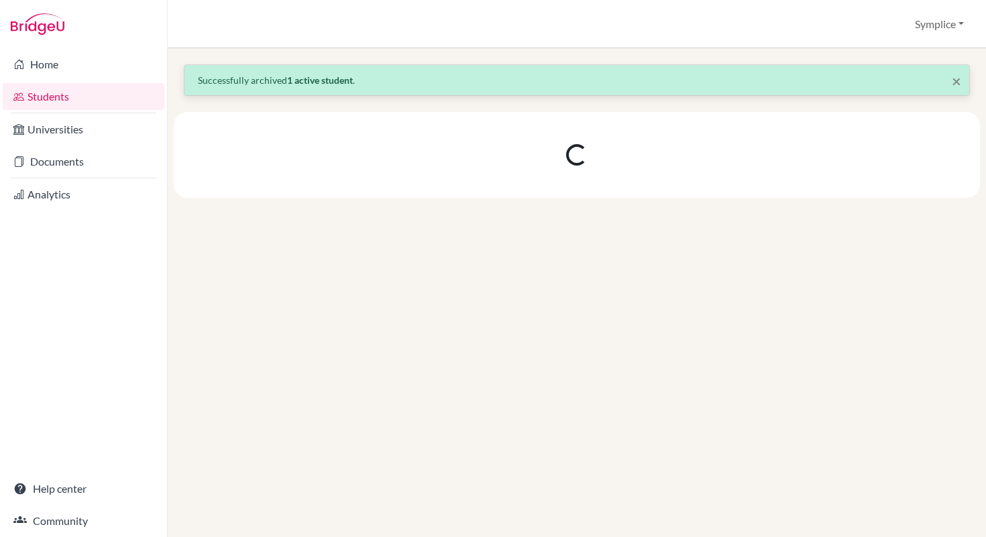
scroll to position [0, 0]
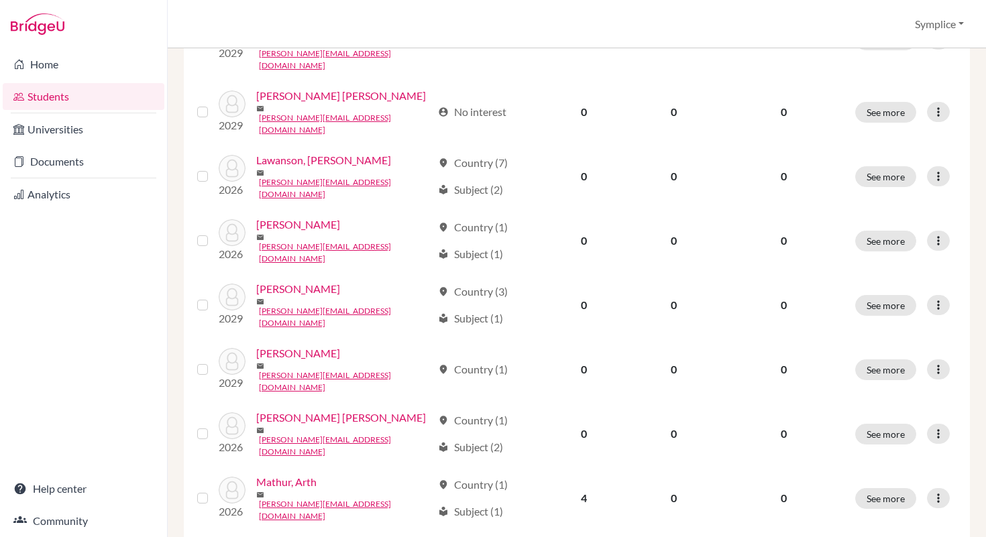
scroll to position [504, 0]
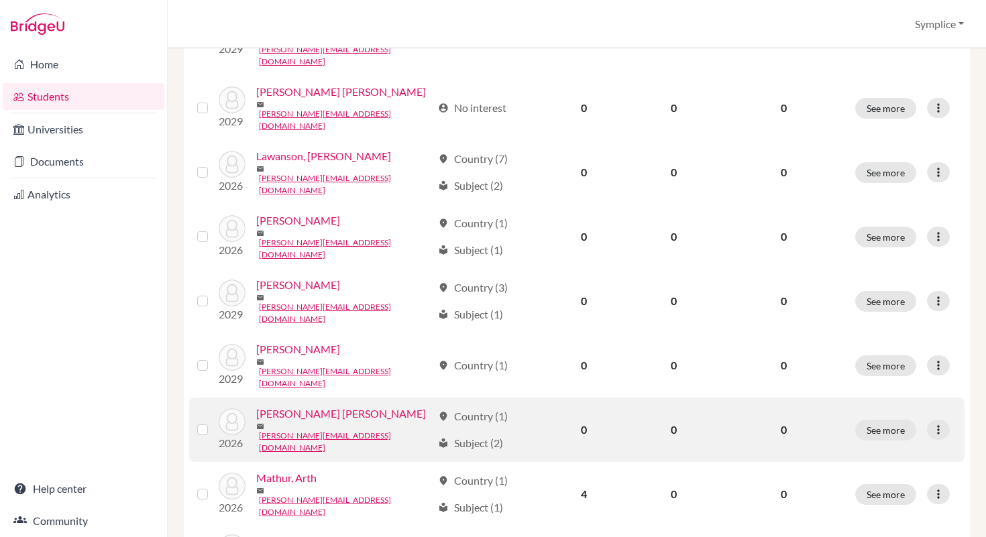
click at [213, 422] on label at bounding box center [213, 422] width 0 height 0
click at [0, 0] on input "checkbox" at bounding box center [0, 0] width 0 height 0
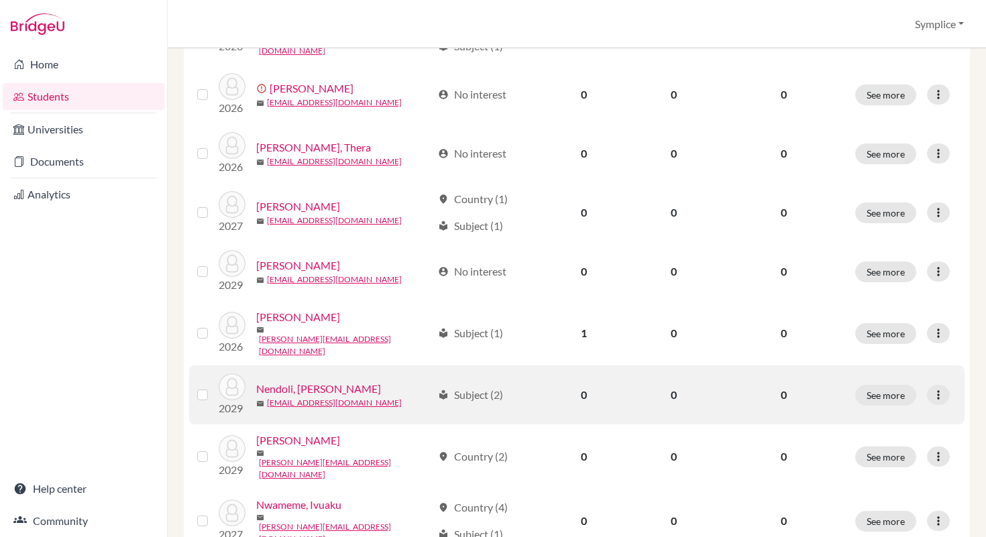
scroll to position [1014, 0]
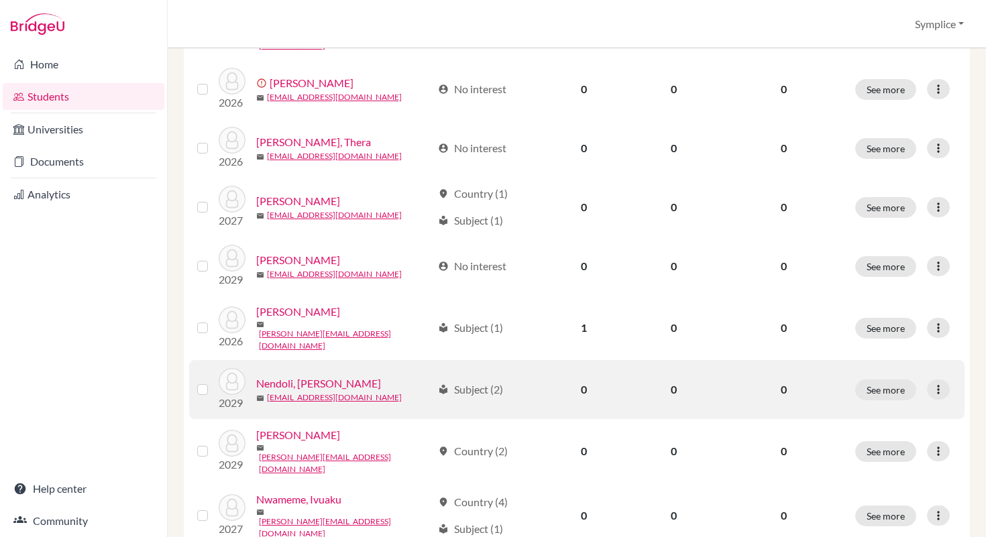
click at [213, 382] on label at bounding box center [213, 382] width 0 height 0
click at [0, 0] on input "checkbox" at bounding box center [0, 0] width 0 height 0
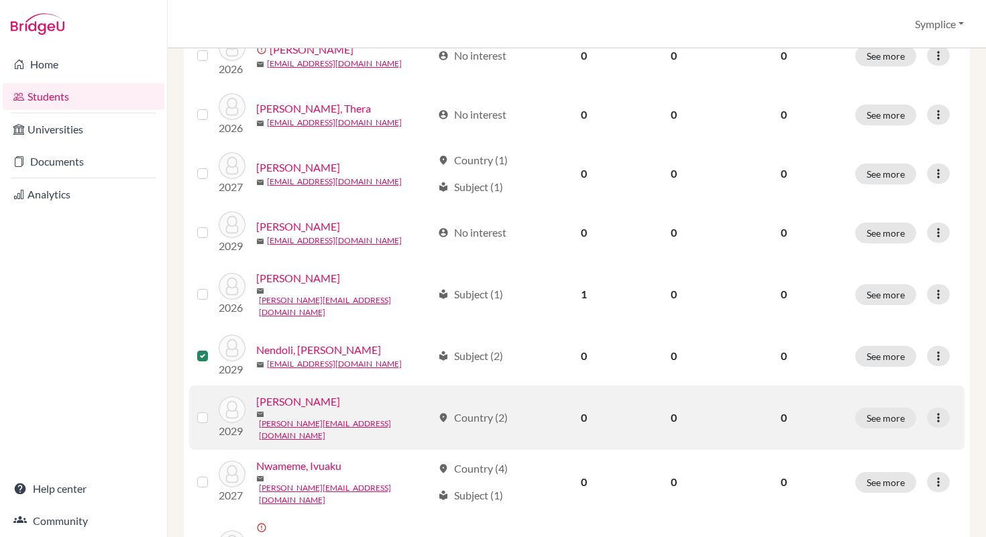
scroll to position [1052, 0]
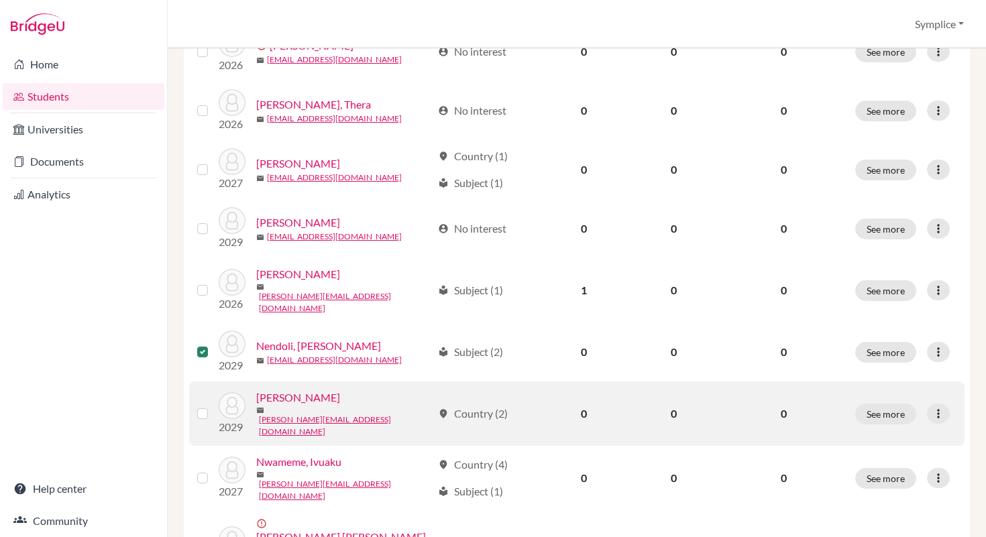
click at [213, 406] on label at bounding box center [213, 406] width 0 height 0
click at [0, 0] on input "checkbox" at bounding box center [0, 0] width 0 height 0
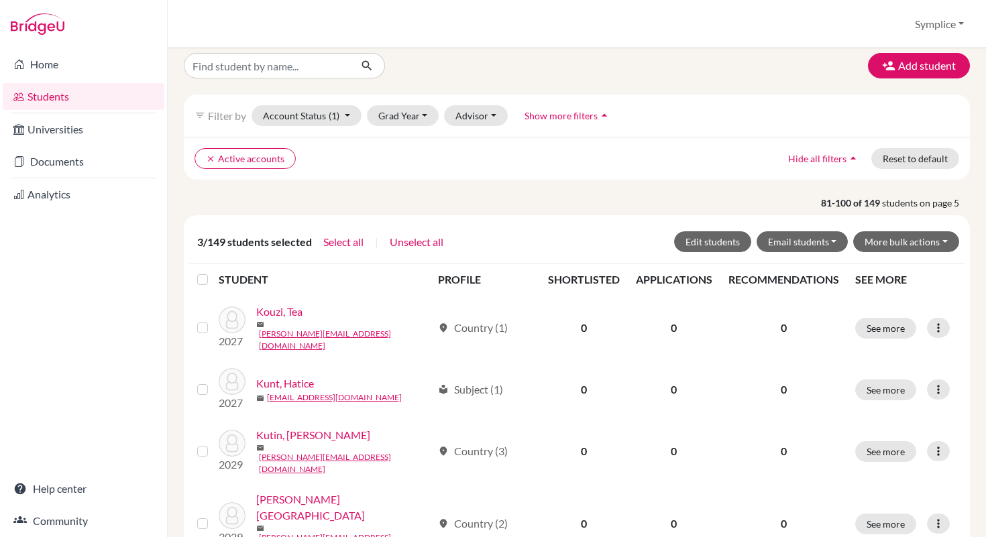
scroll to position [0, 0]
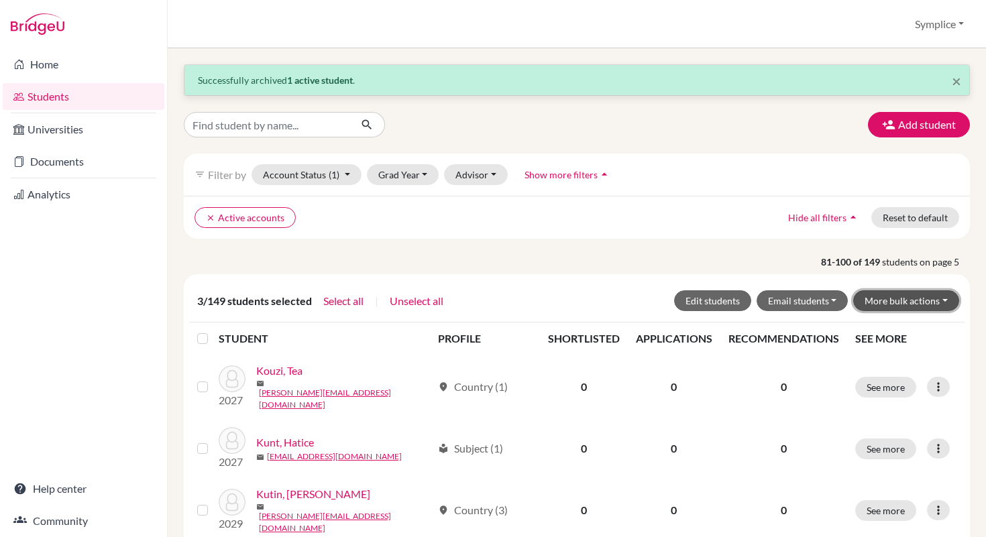
click at [942, 300] on button "More bulk actions" at bounding box center [906, 300] width 106 height 21
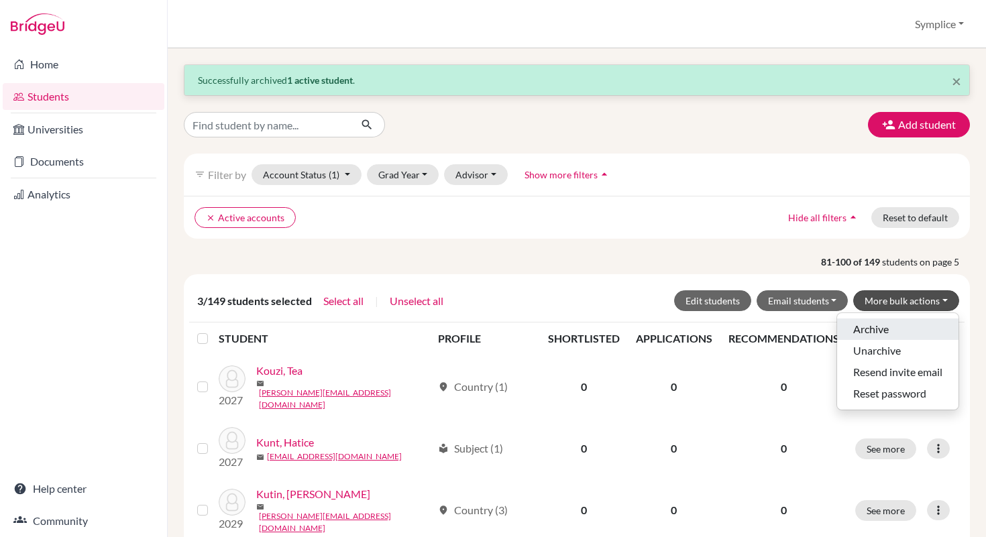
click at [881, 327] on button "Archive" at bounding box center [897, 329] width 121 height 21
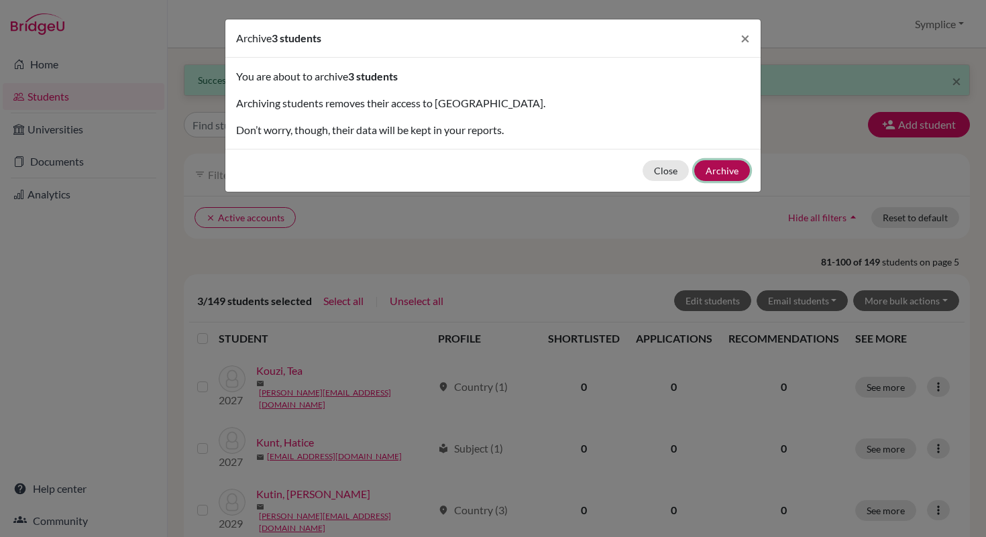
click at [730, 163] on button "Archive" at bounding box center [722, 170] width 56 height 21
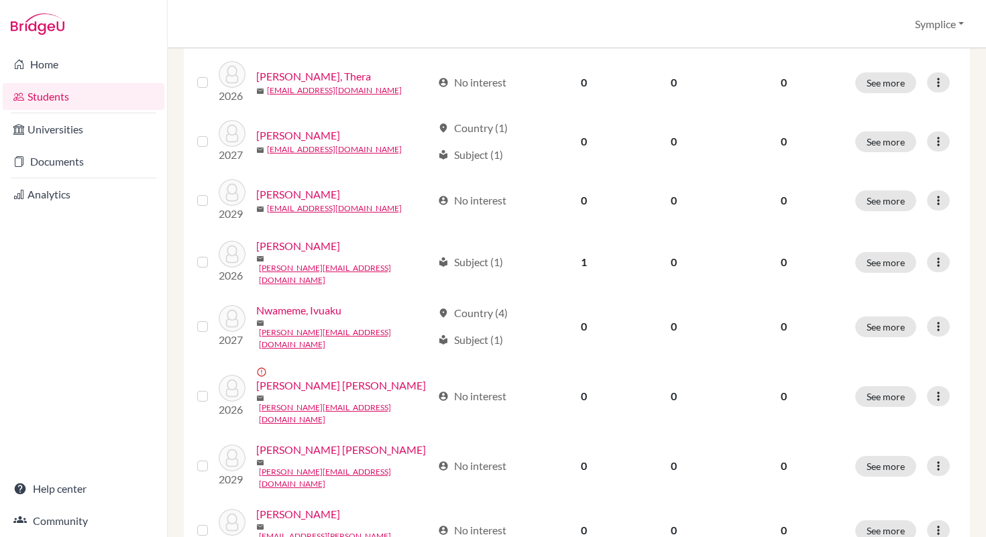
scroll to position [1045, 0]
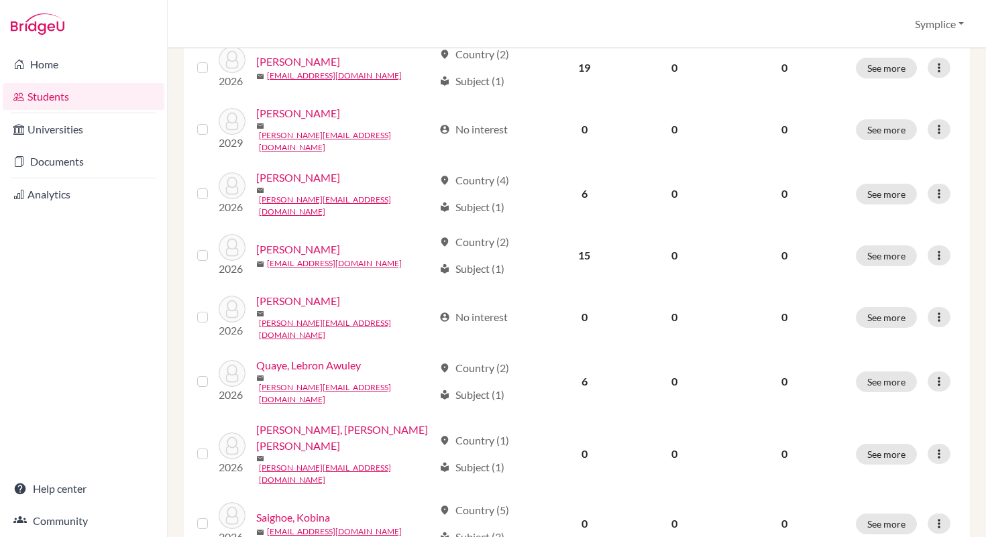
scroll to position [454, 0]
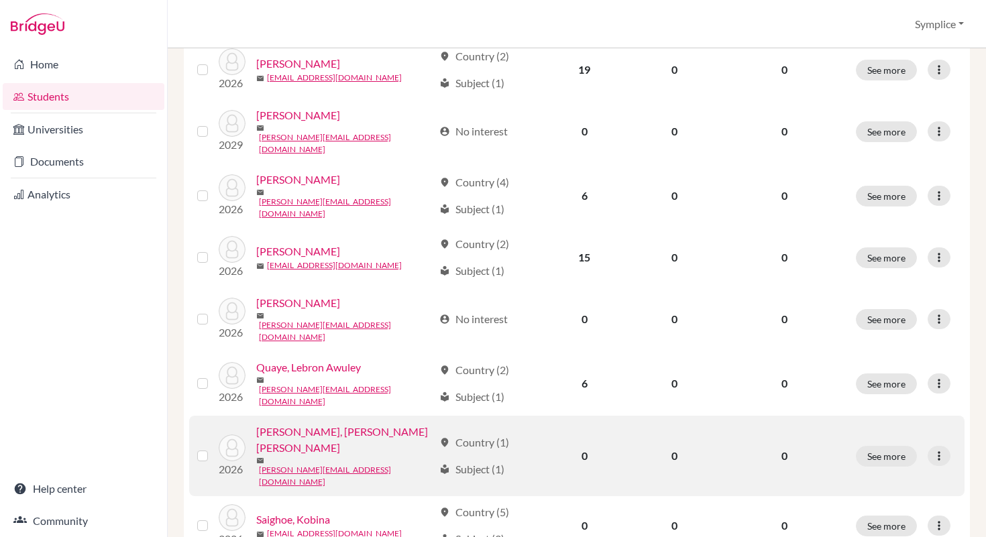
click at [213, 448] on label at bounding box center [213, 448] width 0 height 0
click at [0, 0] on input "checkbox" at bounding box center [0, 0] width 0 height 0
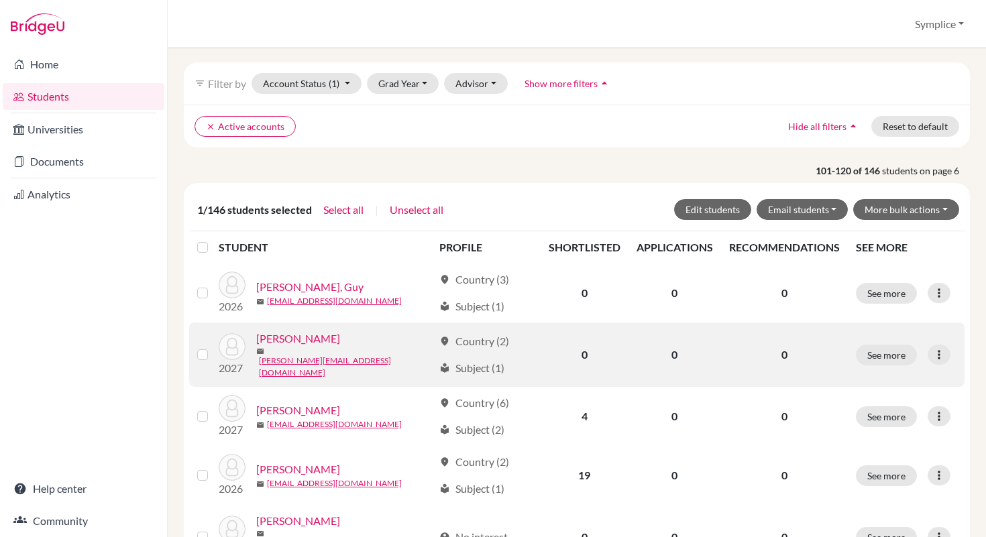
scroll to position [0, 0]
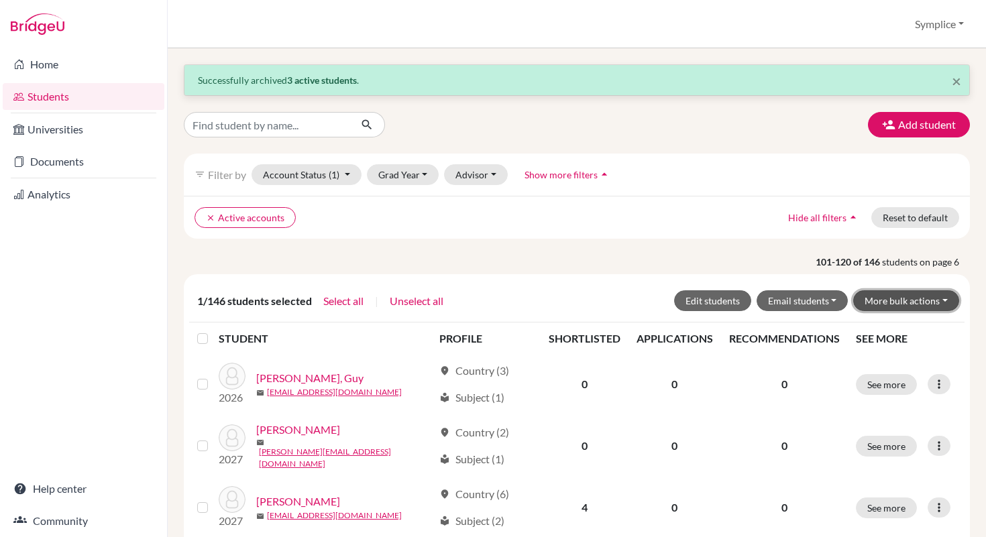
click at [944, 303] on button "More bulk actions" at bounding box center [906, 300] width 106 height 21
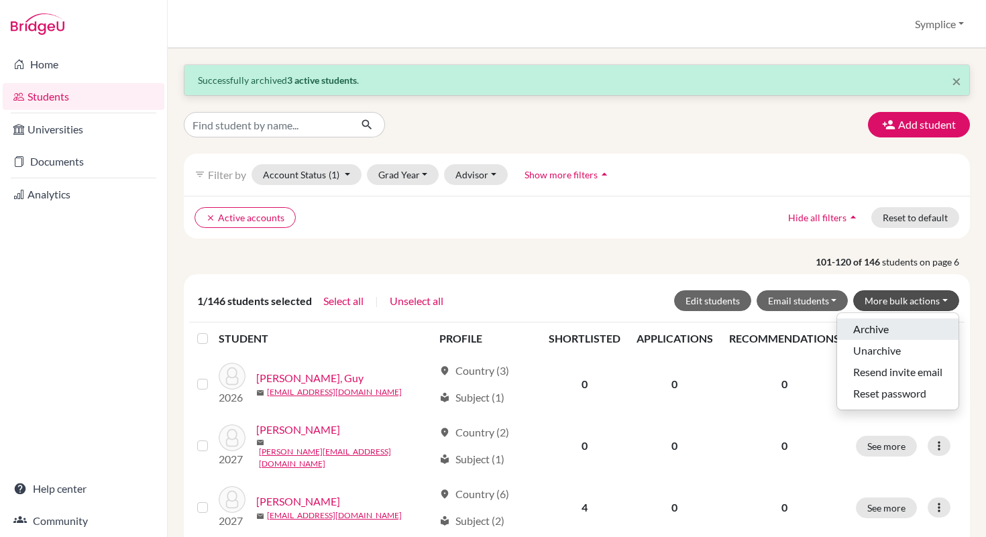
click at [881, 327] on button "Archive" at bounding box center [897, 329] width 121 height 21
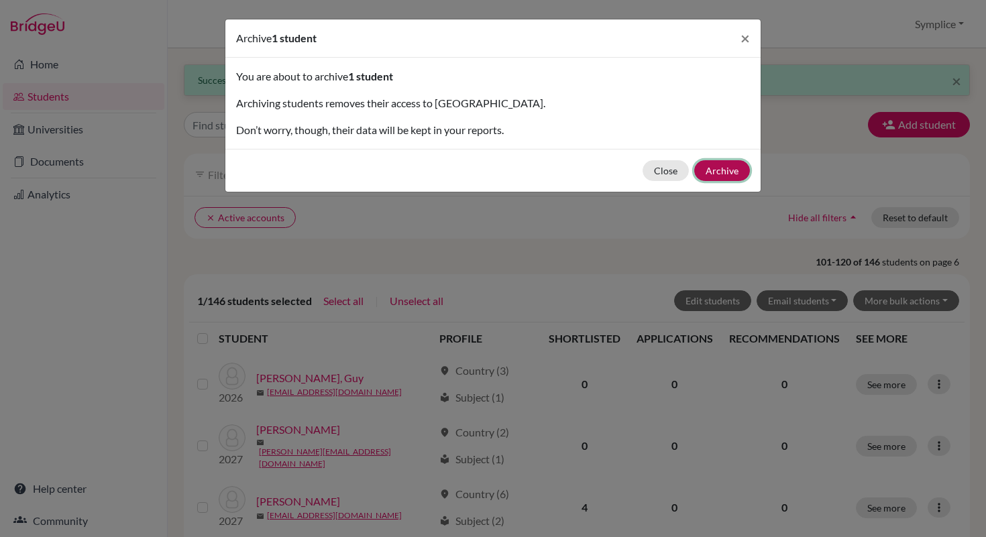
click at [732, 176] on button "Archive" at bounding box center [722, 170] width 56 height 21
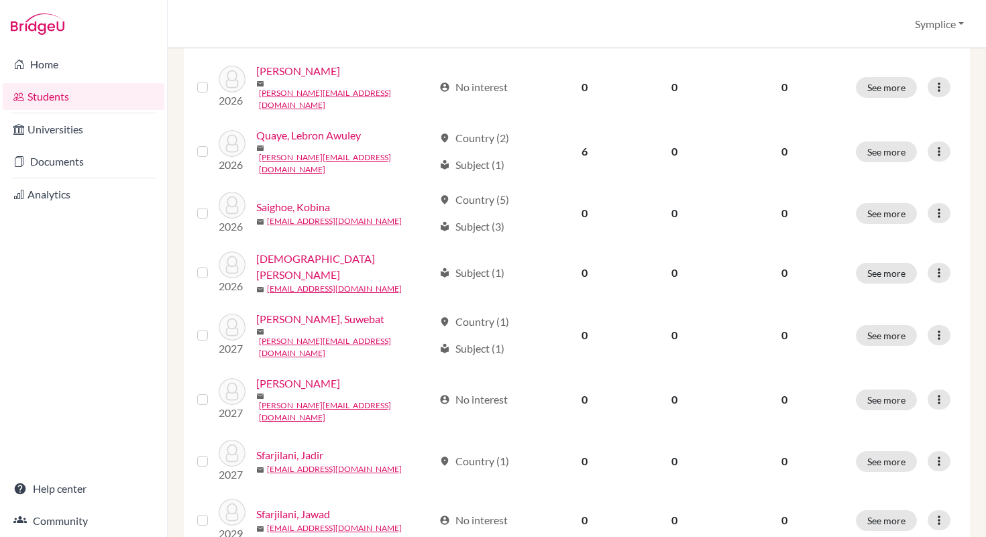
scroll to position [1045, 0]
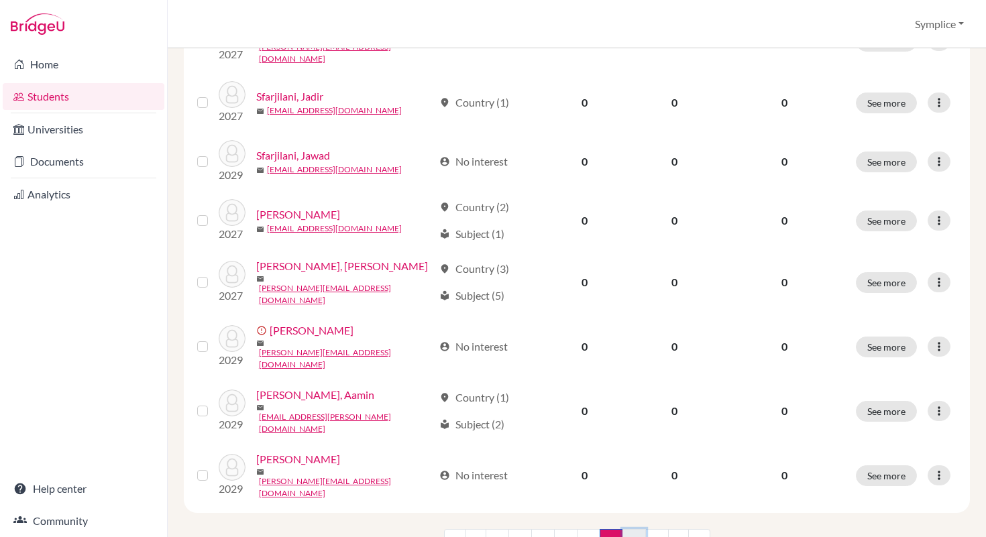
click at [629, 529] on link "7" at bounding box center [633, 541] width 23 height 25
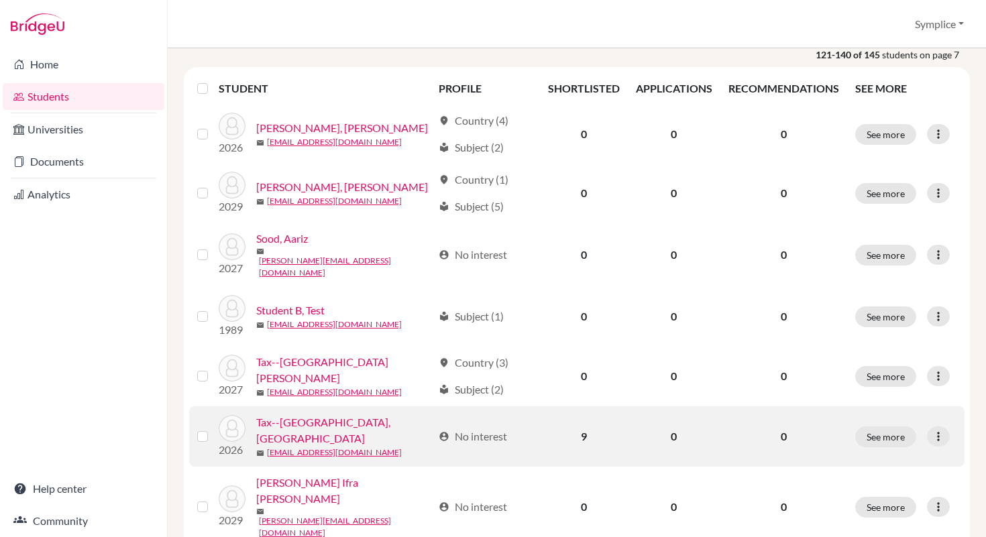
scroll to position [204, 0]
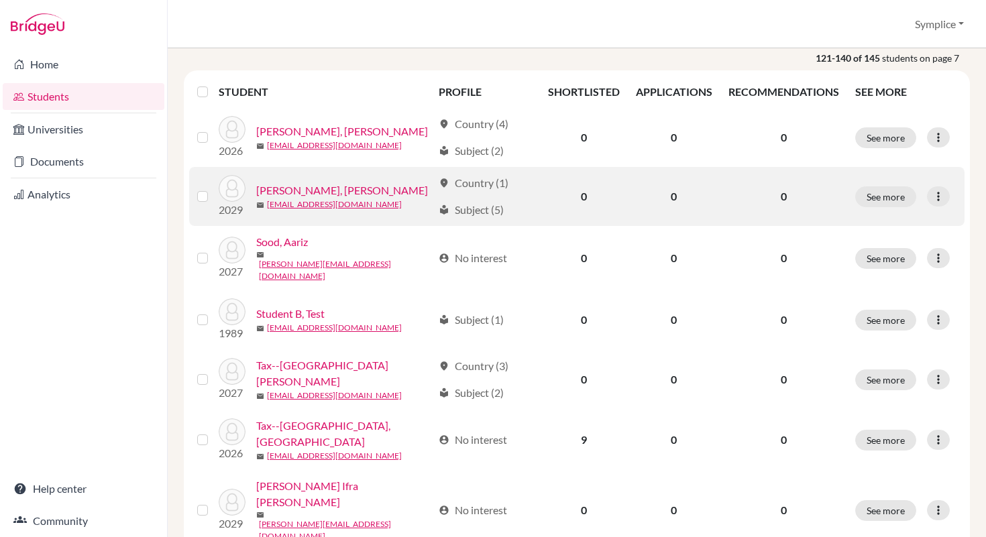
click at [213, 188] on label at bounding box center [213, 188] width 0 height 0
click at [0, 0] on input "checkbox" at bounding box center [0, 0] width 0 height 0
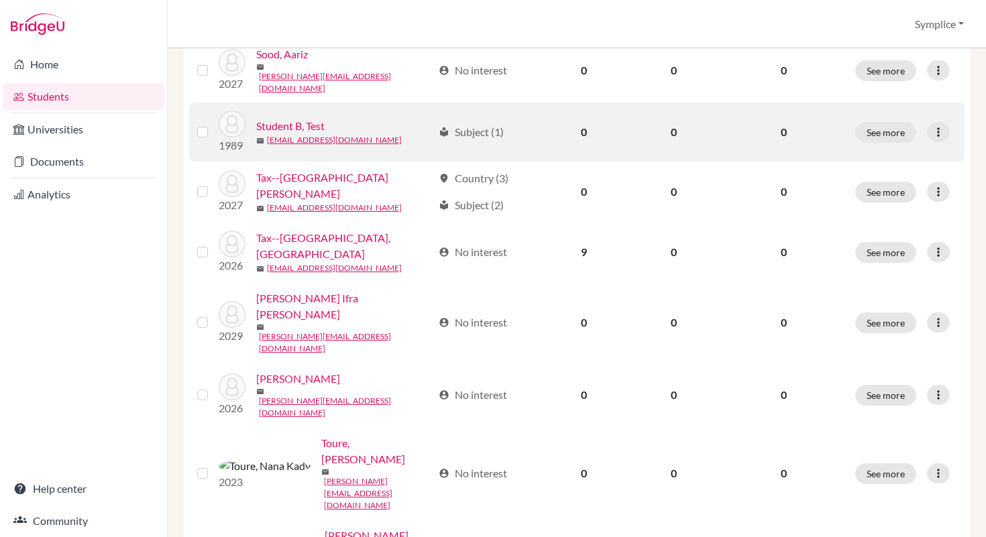
scroll to position [437, 0]
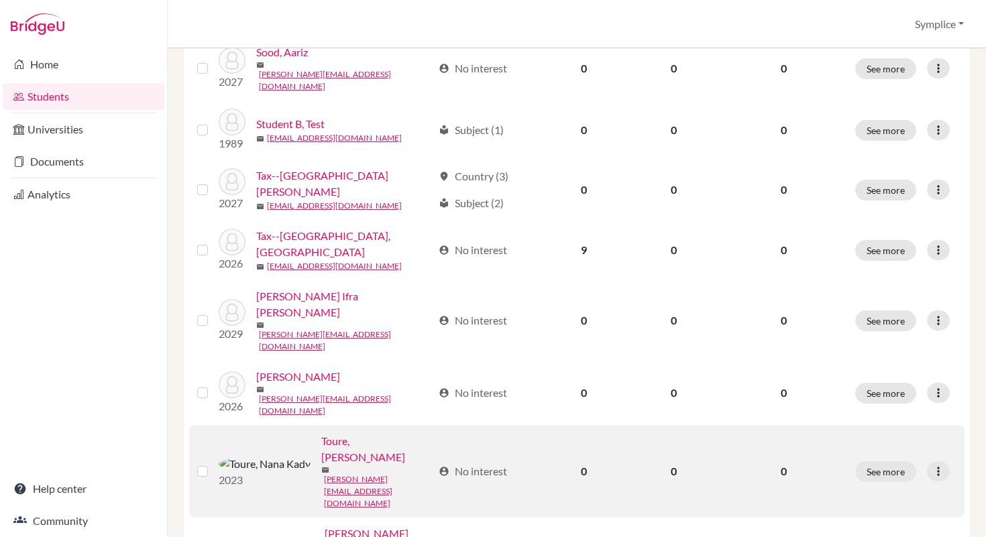
click at [213, 463] on label at bounding box center [213, 463] width 0 height 0
click at [0, 0] on input "checkbox" at bounding box center [0, 0] width 0 height 0
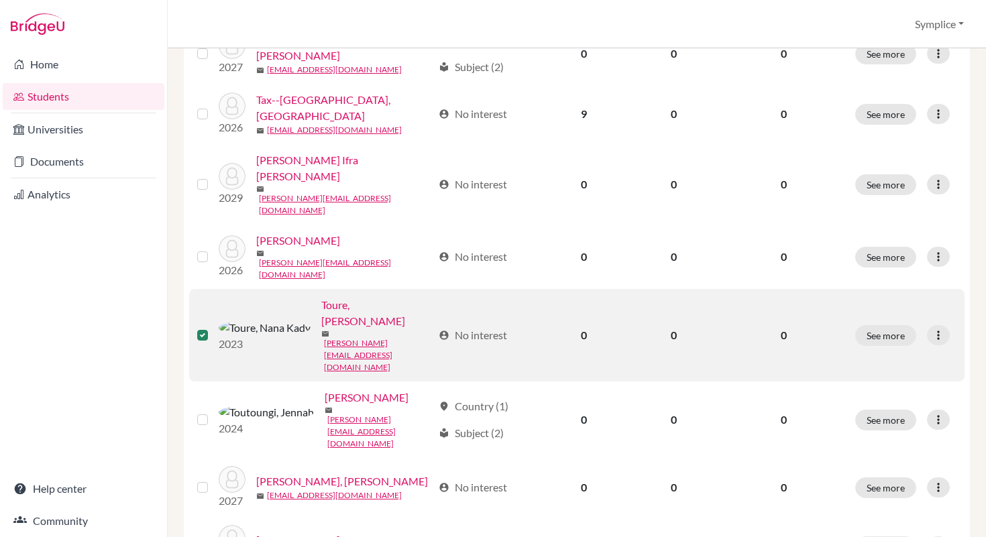
scroll to position [575, 0]
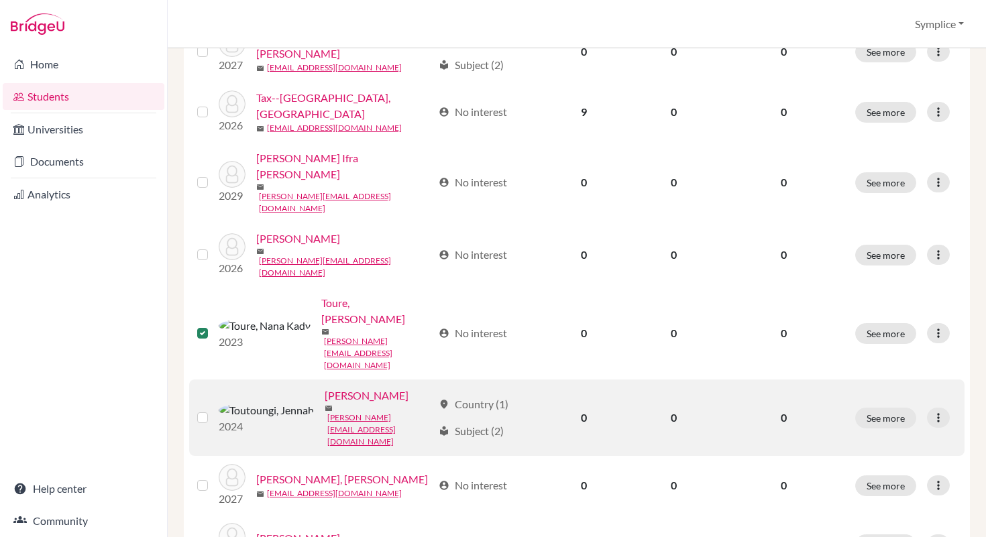
click at [213, 410] on label at bounding box center [213, 410] width 0 height 0
click at [0, 0] on input "checkbox" at bounding box center [0, 0] width 0 height 0
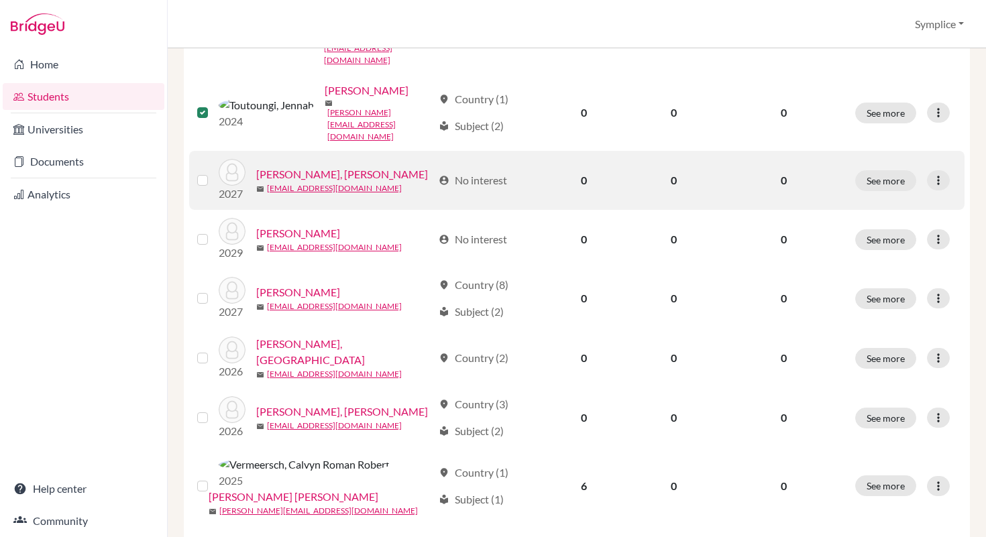
scroll to position [881, 0]
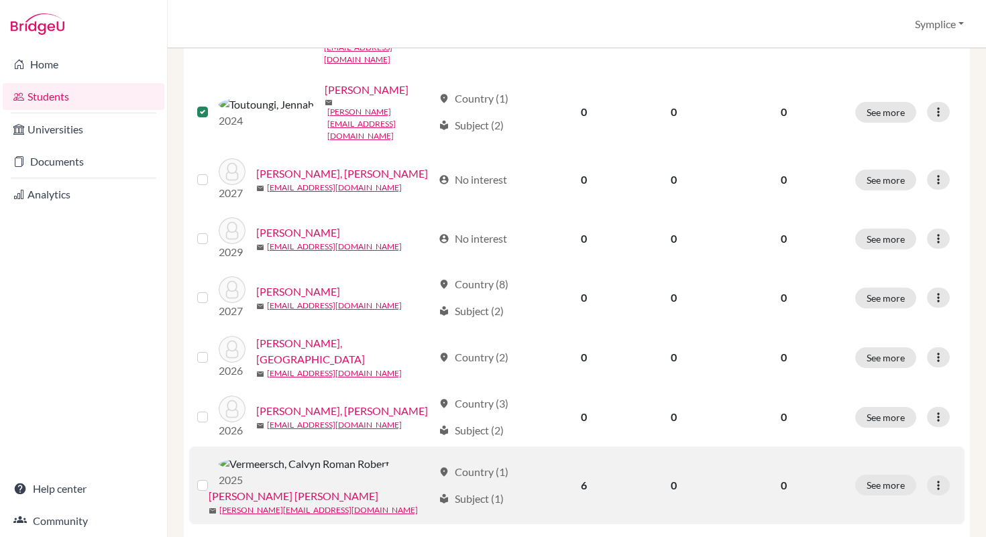
click at [213, 478] on label at bounding box center [213, 478] width 0 height 0
click at [0, 0] on input "checkbox" at bounding box center [0, 0] width 0 height 0
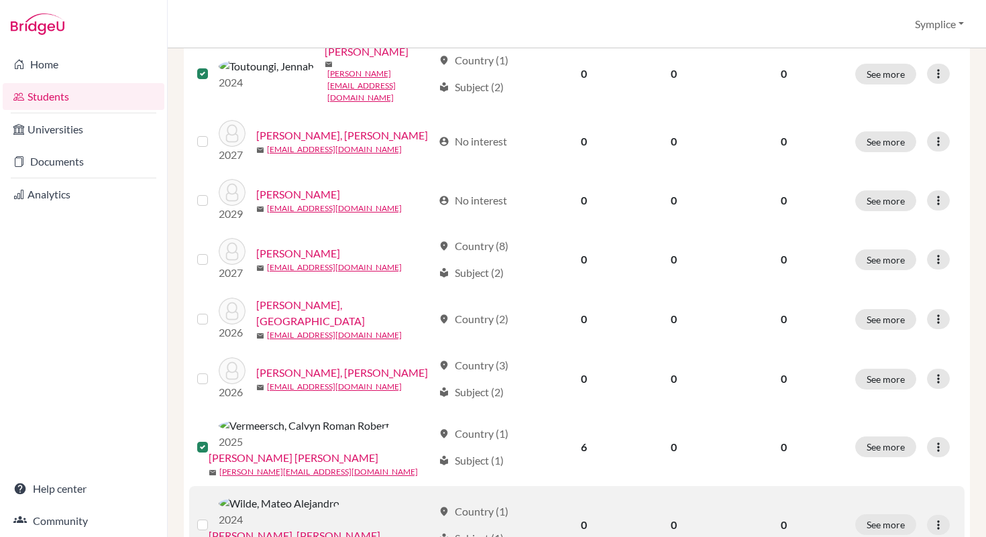
scroll to position [920, 0]
click at [213, 516] on label at bounding box center [213, 516] width 0 height 0
click at [0, 0] on input "checkbox" at bounding box center [0, 0] width 0 height 0
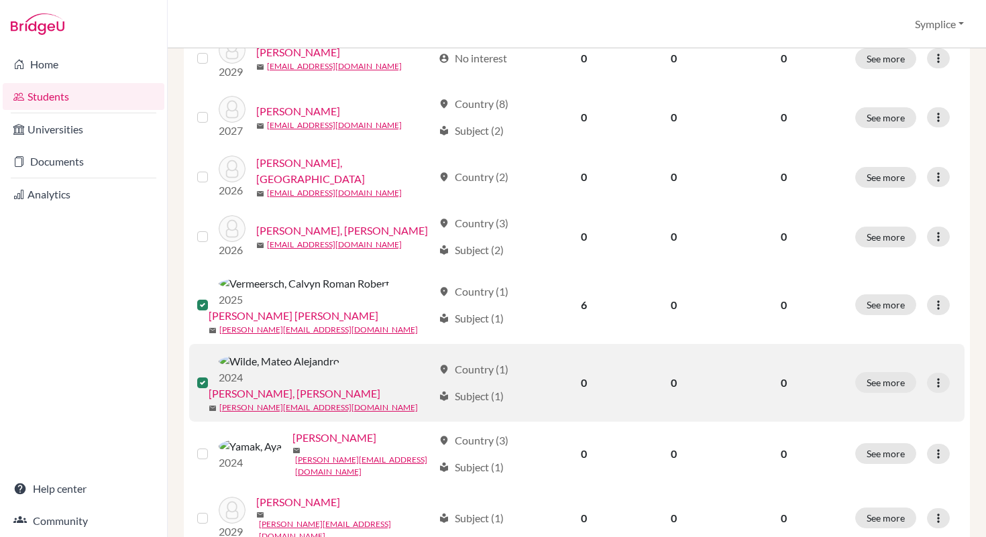
scroll to position [1064, 0]
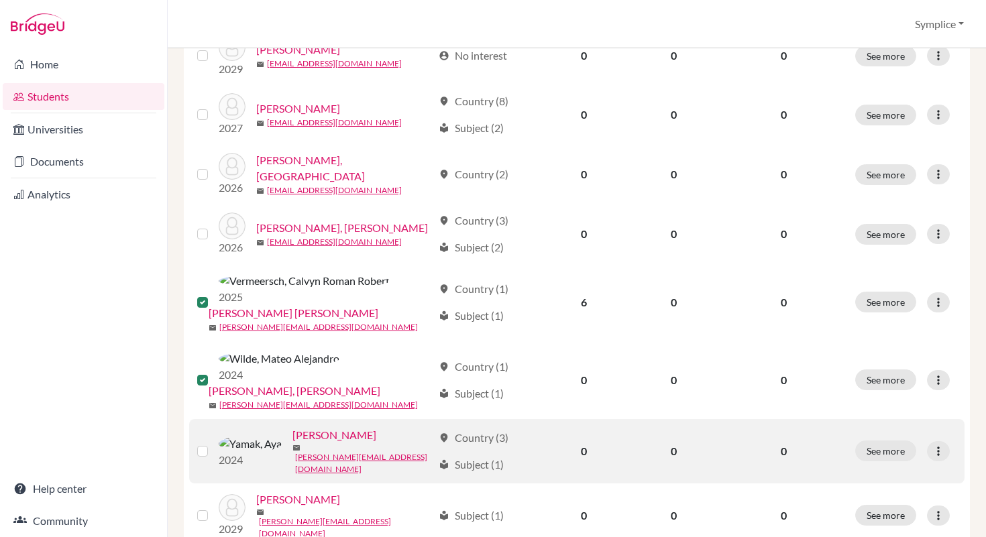
click at [213, 443] on label at bounding box center [213, 443] width 0 height 0
click at [0, 0] on input "checkbox" at bounding box center [0, 0] width 0 height 0
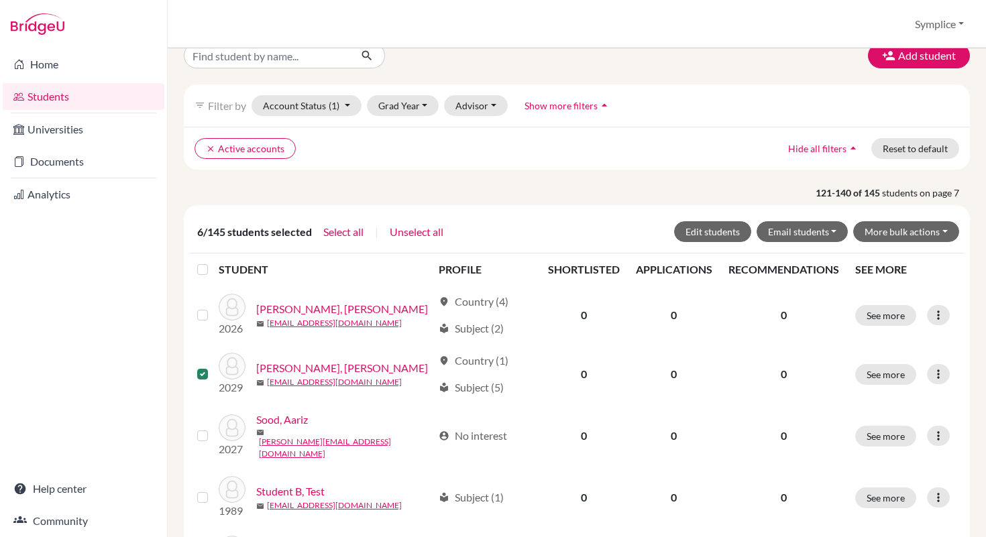
scroll to position [0, 0]
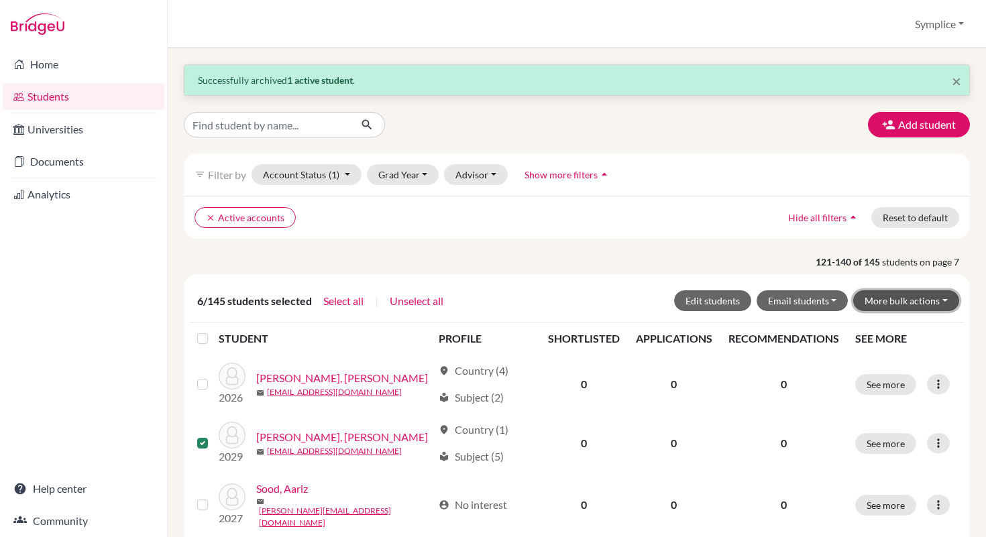
click at [942, 300] on button "More bulk actions" at bounding box center [906, 300] width 106 height 21
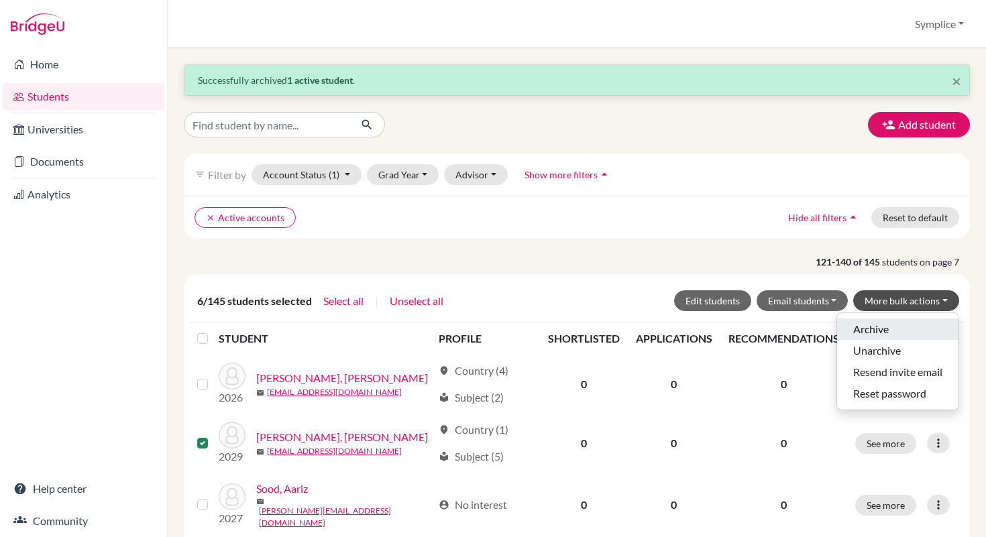
click at [873, 327] on button "Archive" at bounding box center [897, 329] width 121 height 21
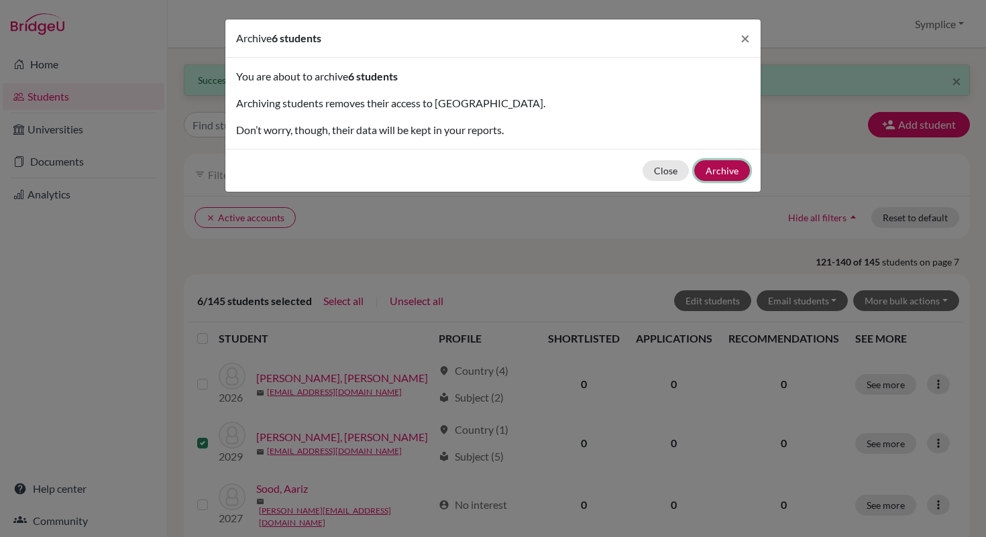
click at [742, 173] on button "Archive" at bounding box center [722, 170] width 56 height 21
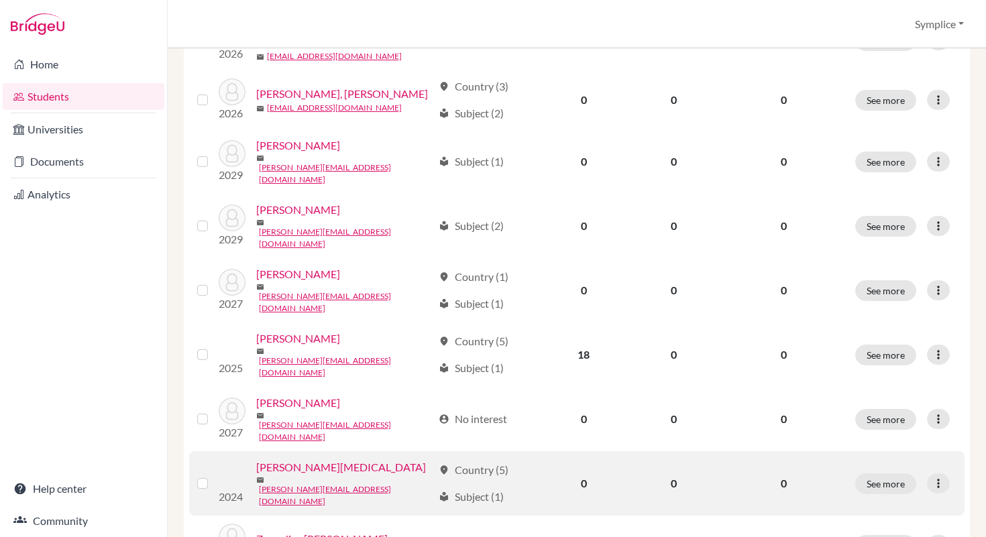
scroll to position [986, 0]
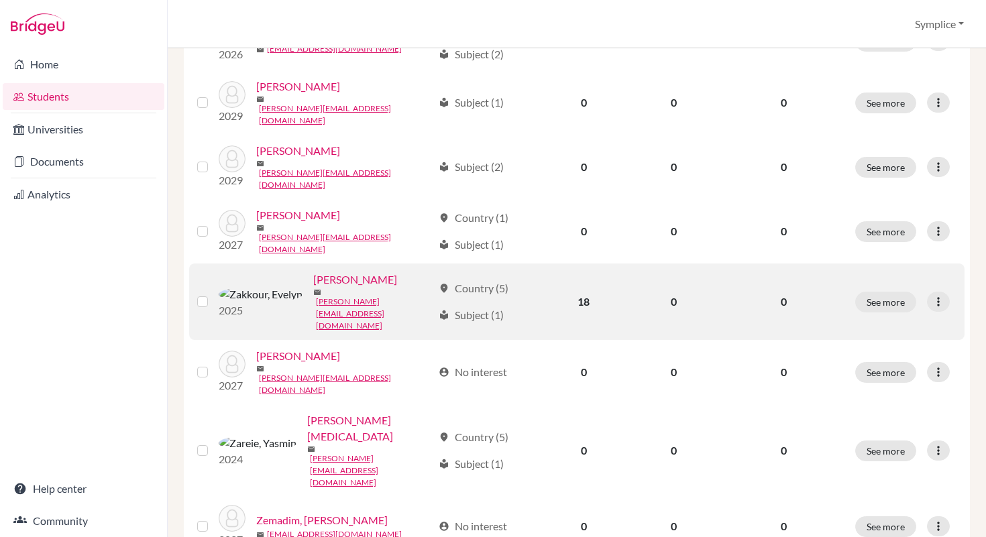
click at [213, 294] on label at bounding box center [213, 294] width 0 height 0
click at [0, 0] on input "checkbox" at bounding box center [0, 0] width 0 height 0
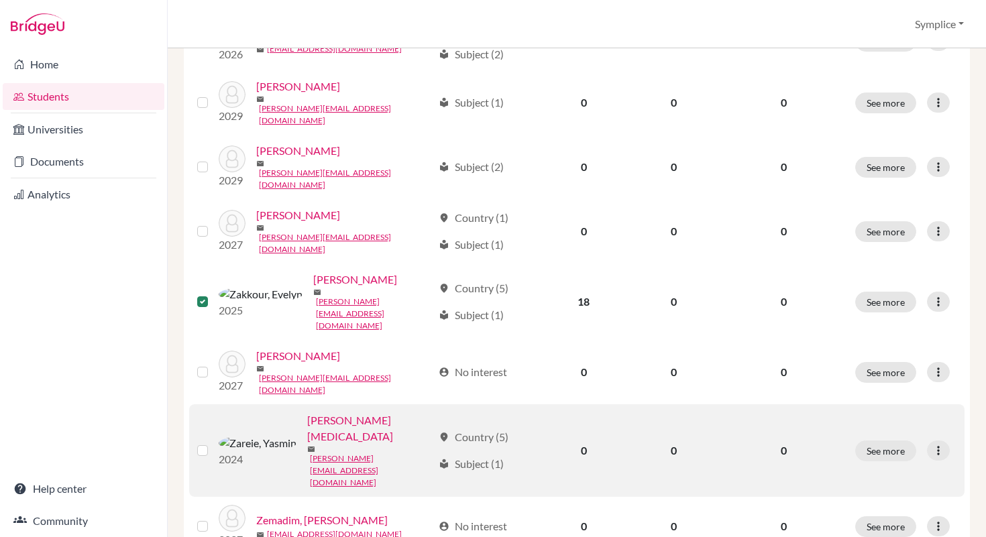
click at [213, 443] on label at bounding box center [213, 443] width 0 height 0
click at [0, 0] on input "checkbox" at bounding box center [0, 0] width 0 height 0
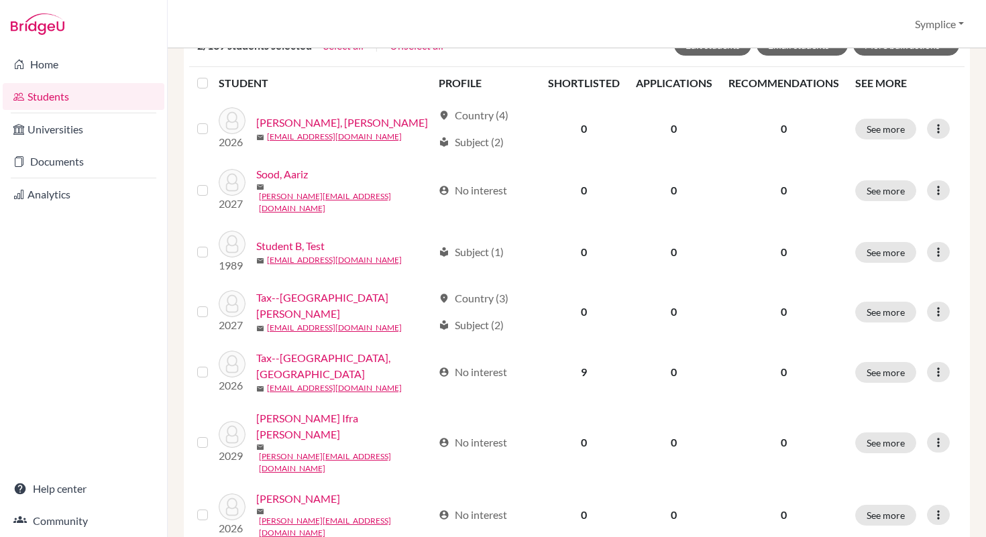
scroll to position [0, 0]
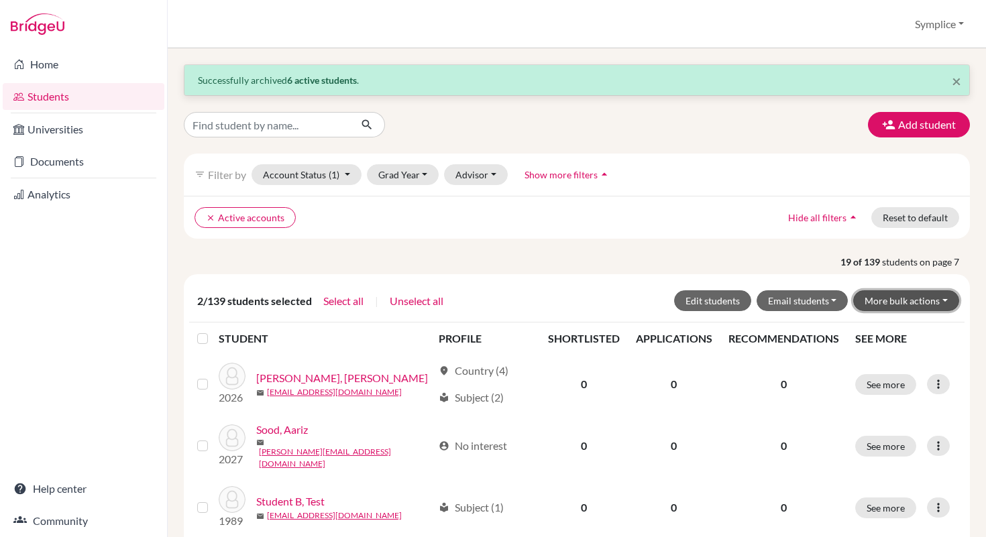
click at [948, 302] on button "More bulk actions" at bounding box center [906, 300] width 106 height 21
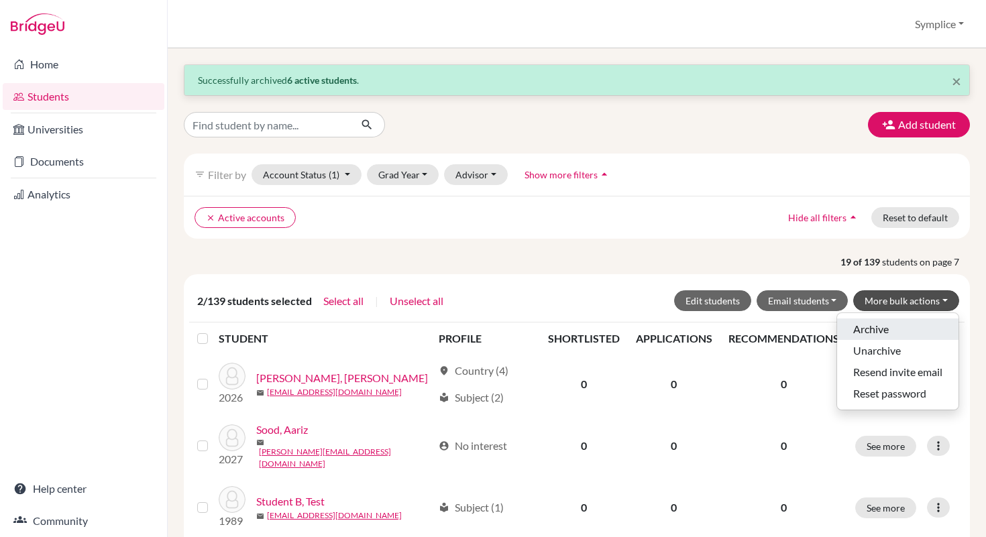
click at [883, 326] on button "Archive" at bounding box center [897, 329] width 121 height 21
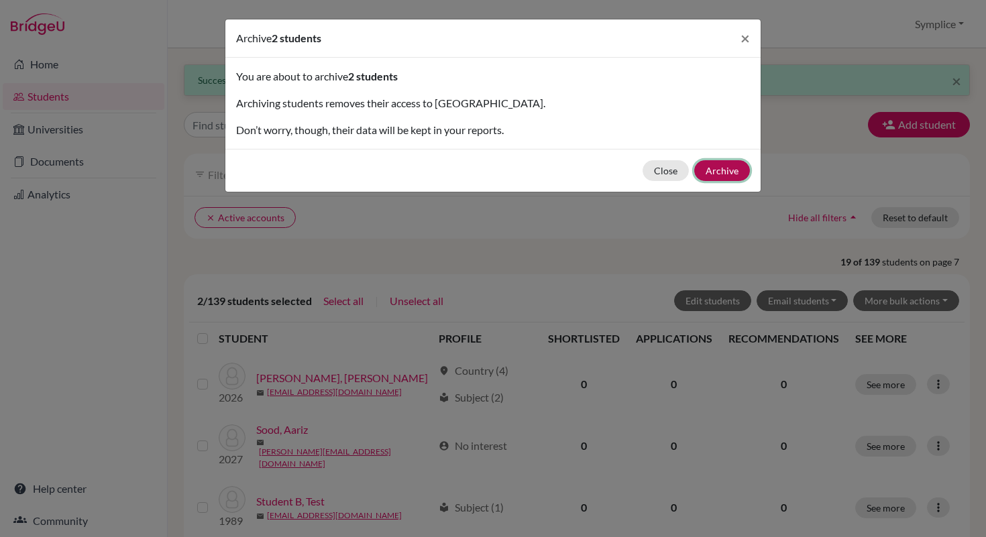
click at [731, 178] on button "Archive" at bounding box center [722, 170] width 56 height 21
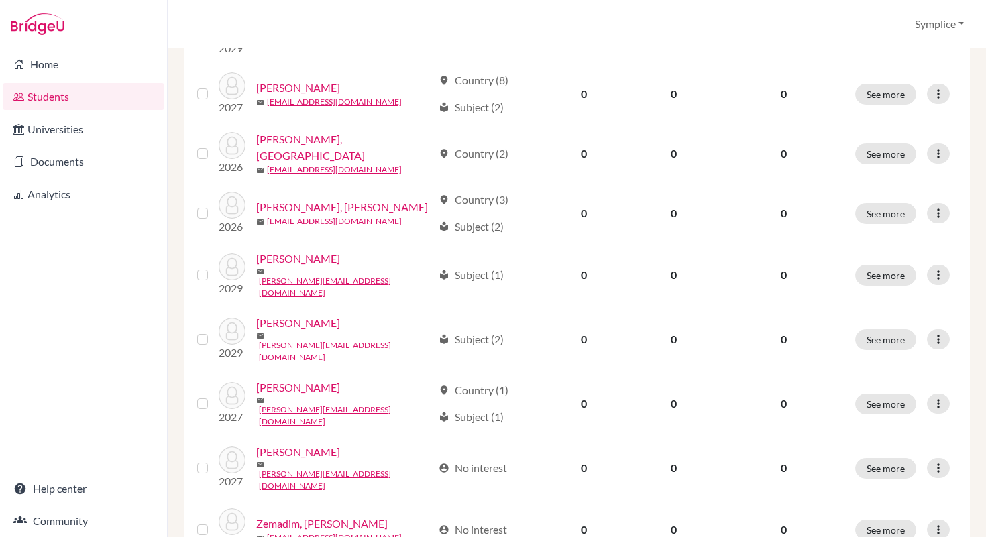
scroll to position [868, 0]
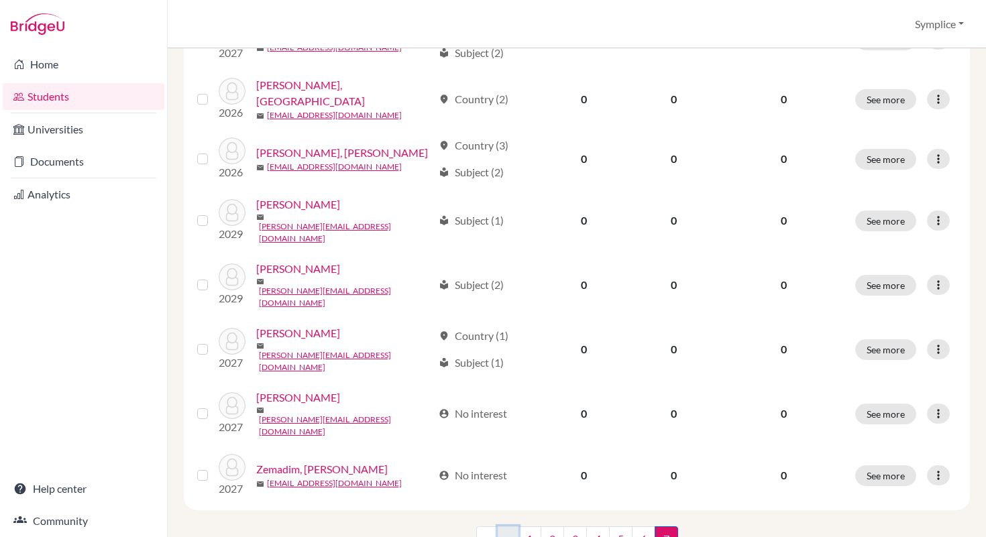
click at [510, 526] on link "‹" at bounding box center [508, 538] width 21 height 25
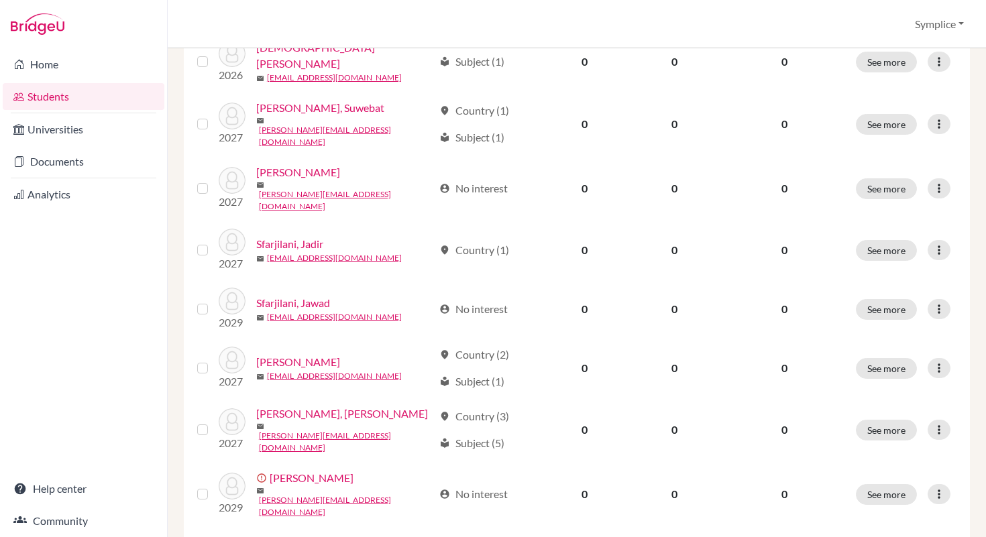
scroll to position [1045, 0]
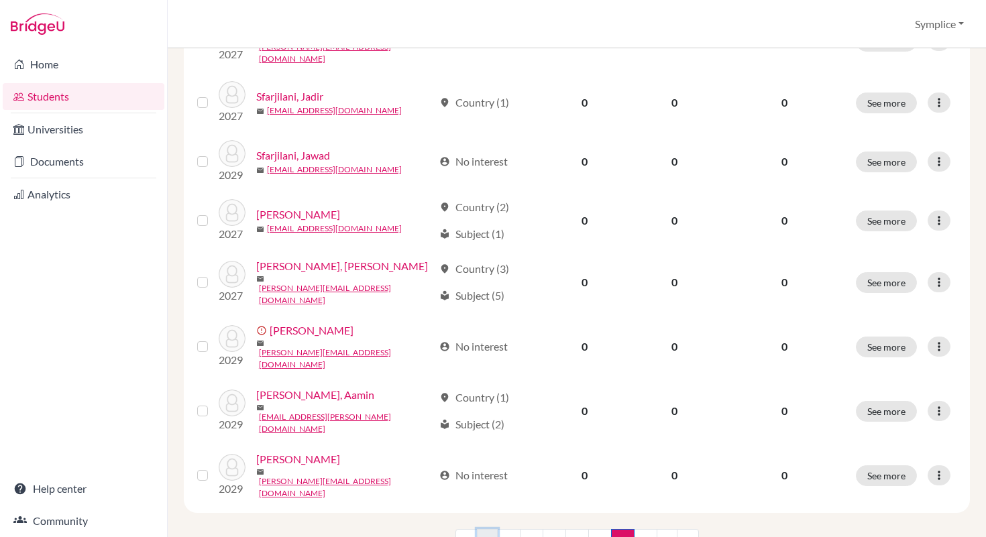
click at [486, 529] on link "‹" at bounding box center [487, 541] width 21 height 25
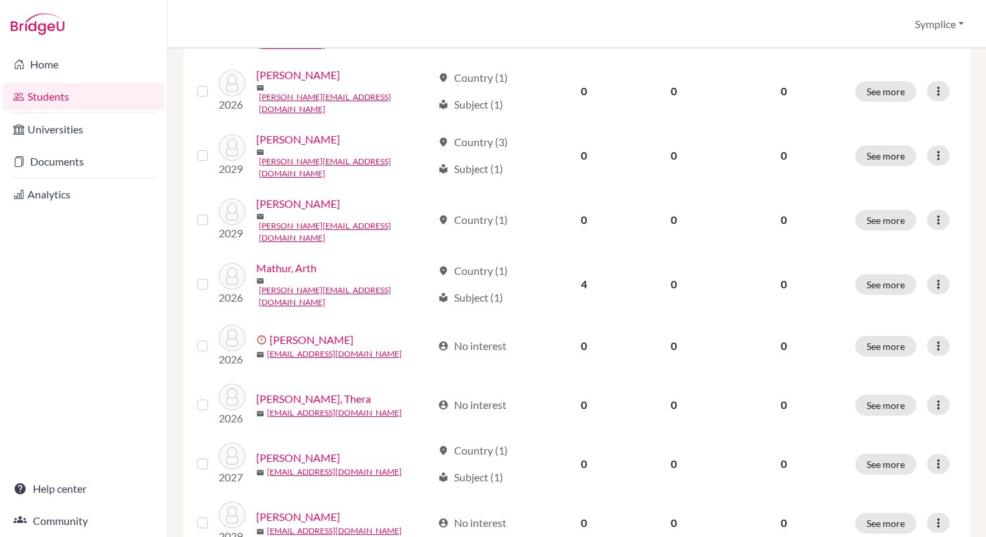
scroll to position [1045, 0]
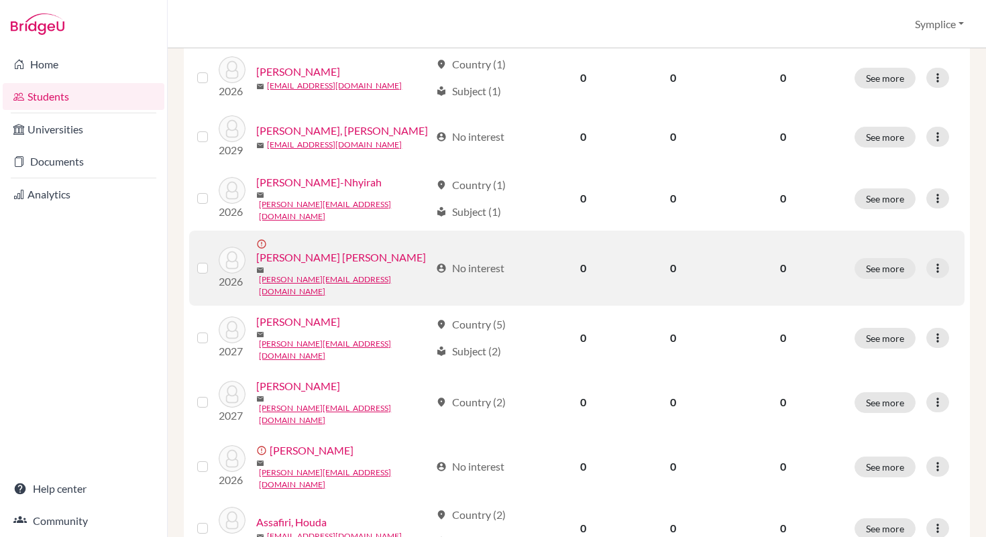
scroll to position [1045, 0]
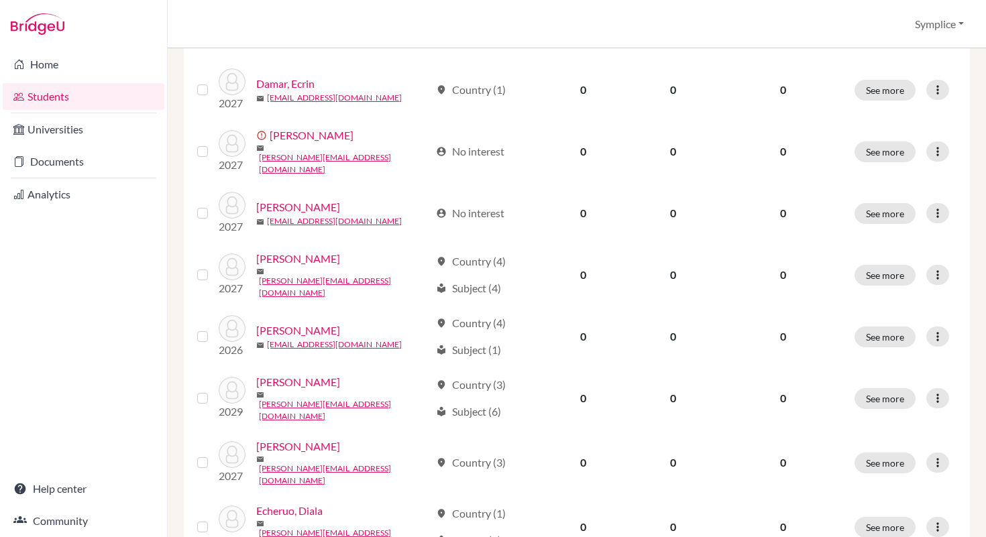
scroll to position [1045, 0]
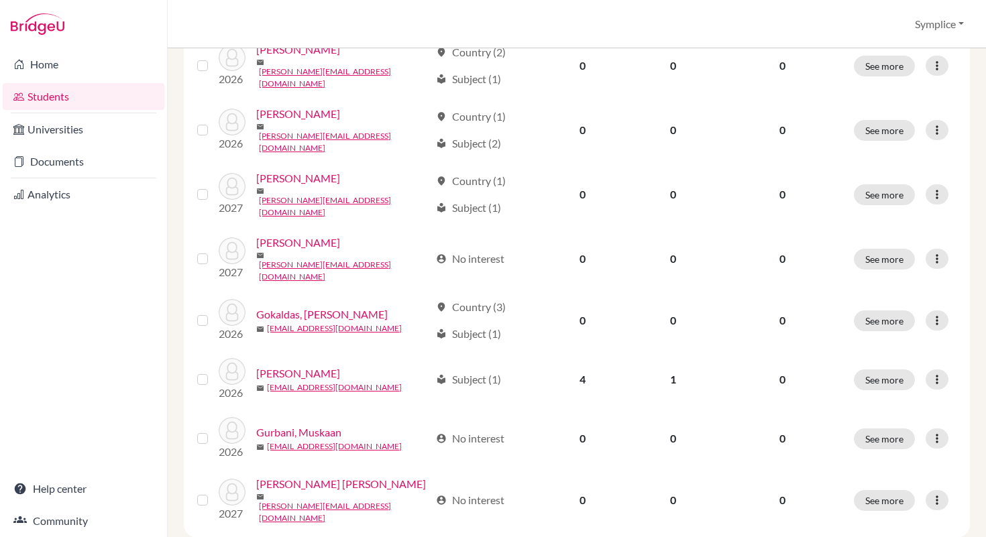
scroll to position [1045, 0]
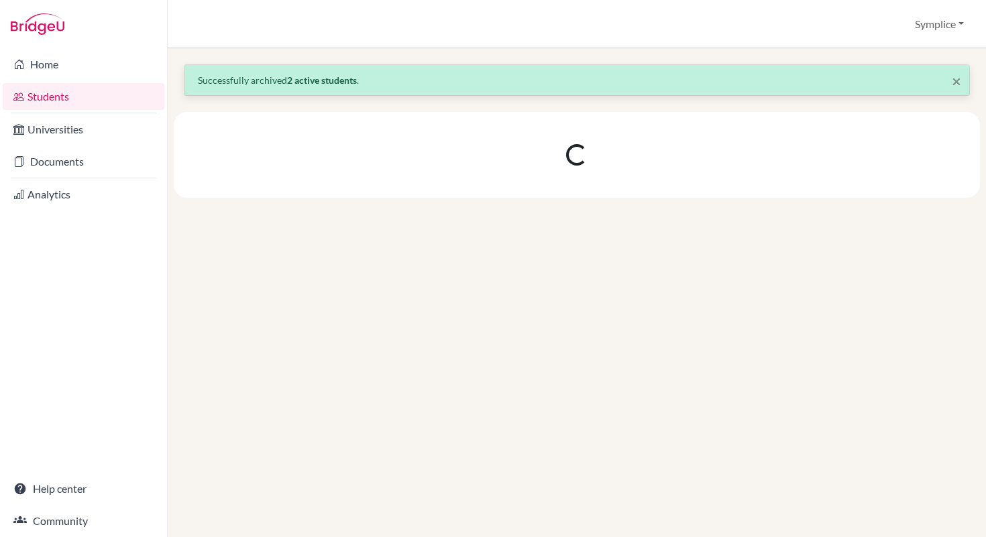
scroll to position [0, 0]
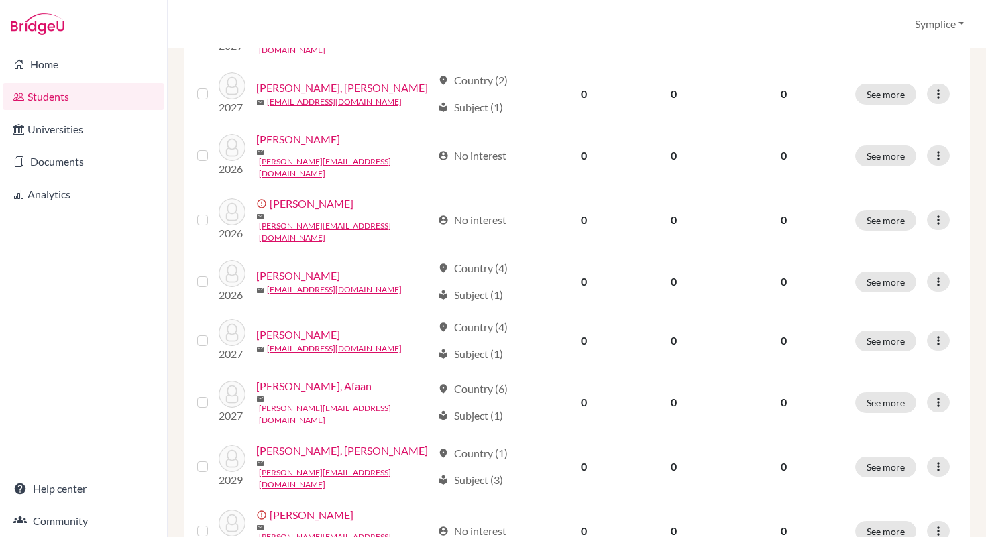
scroll to position [1045, 0]
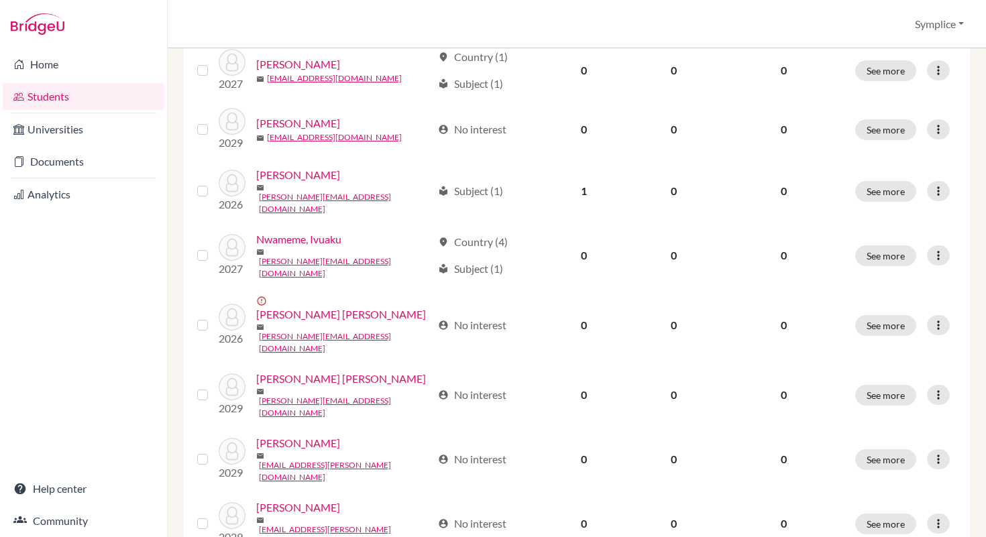
scroll to position [1045, 0]
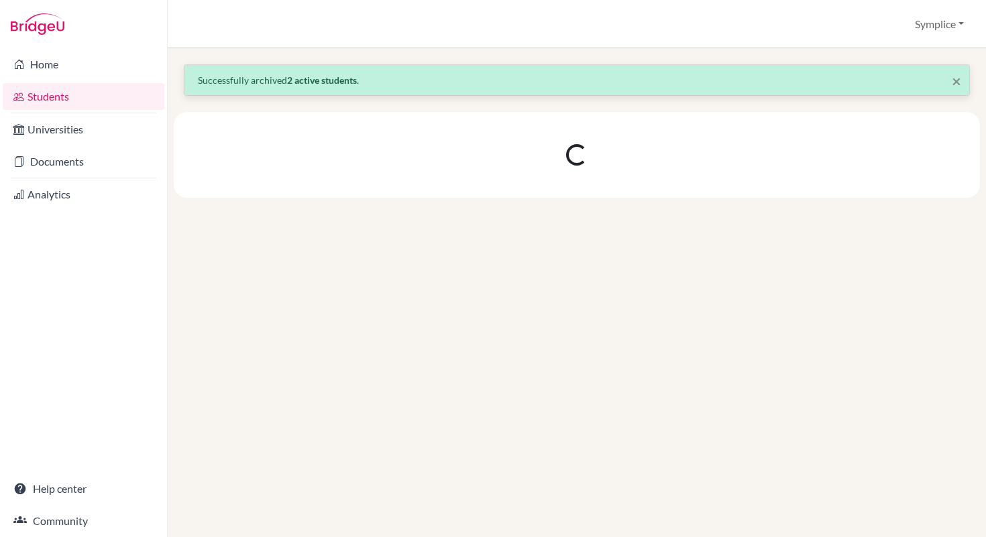
scroll to position [0, 0]
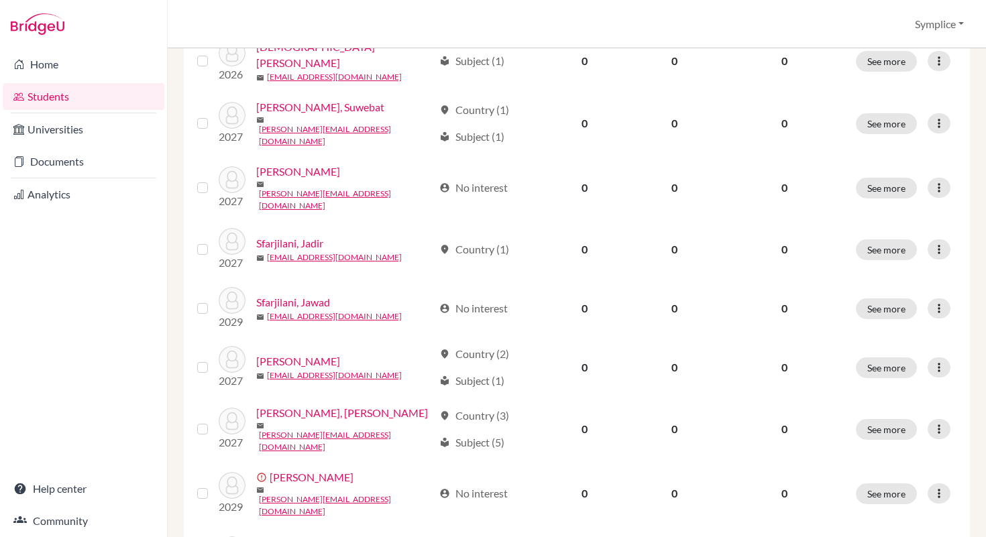
scroll to position [1045, 0]
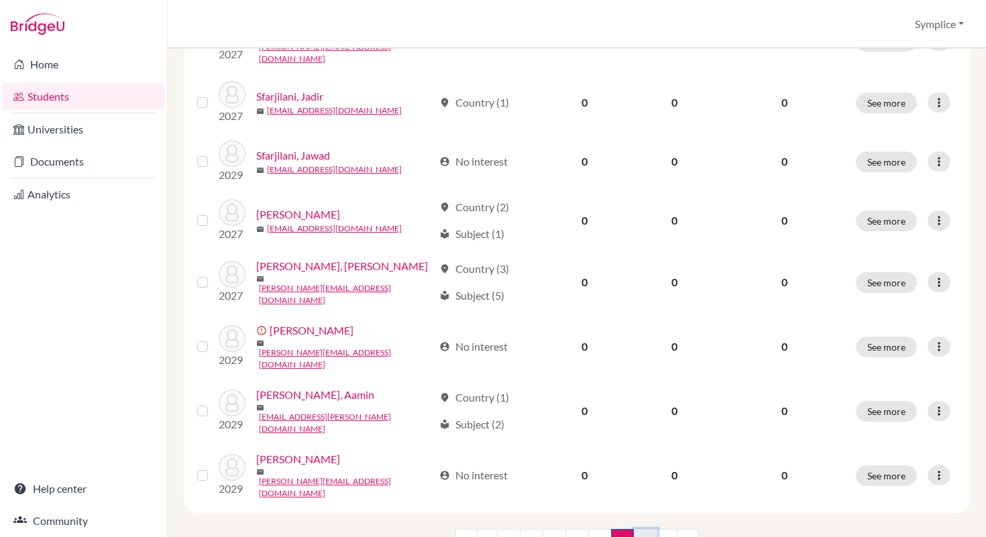
click at [645, 529] on link "7" at bounding box center [645, 541] width 23 height 25
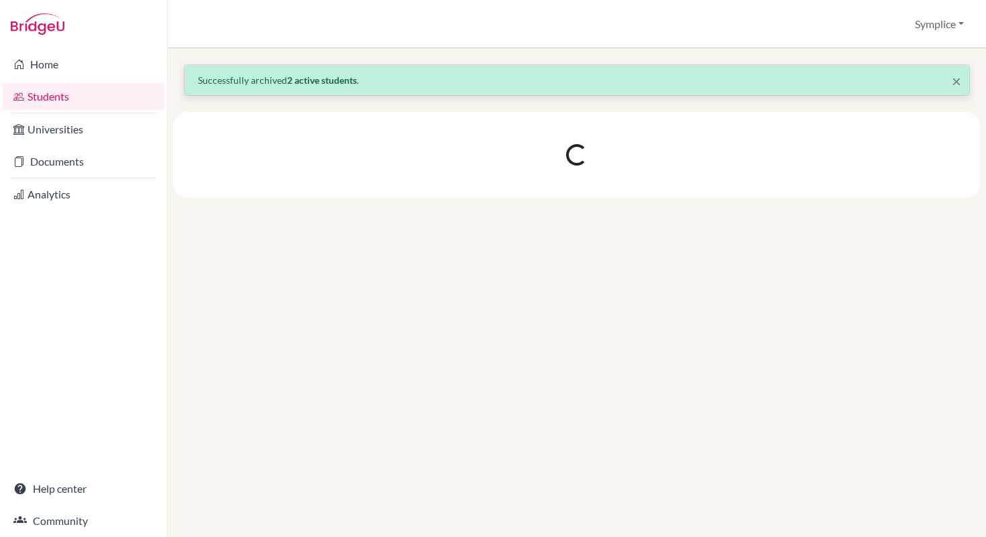
scroll to position [0, 0]
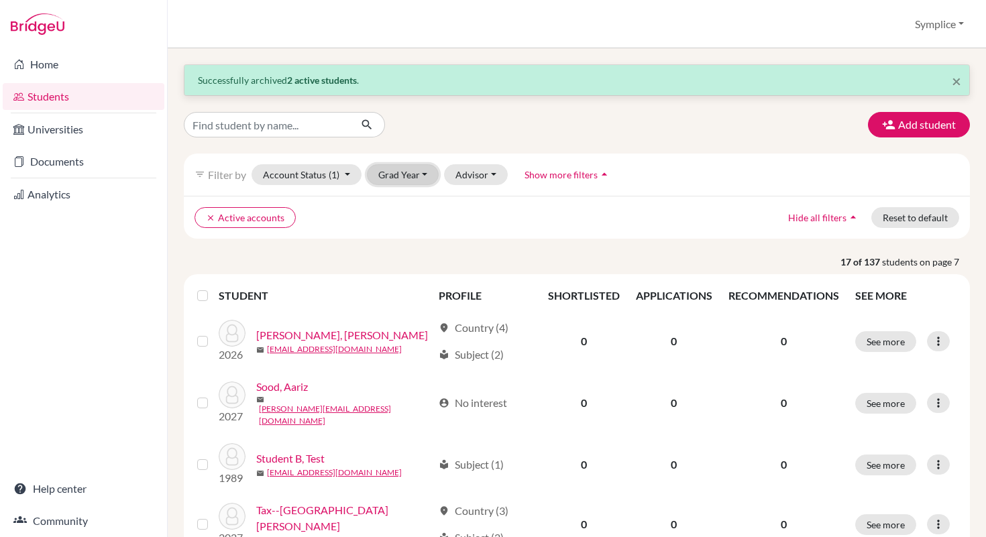
click at [429, 176] on button "Grad Year" at bounding box center [403, 174] width 72 height 21
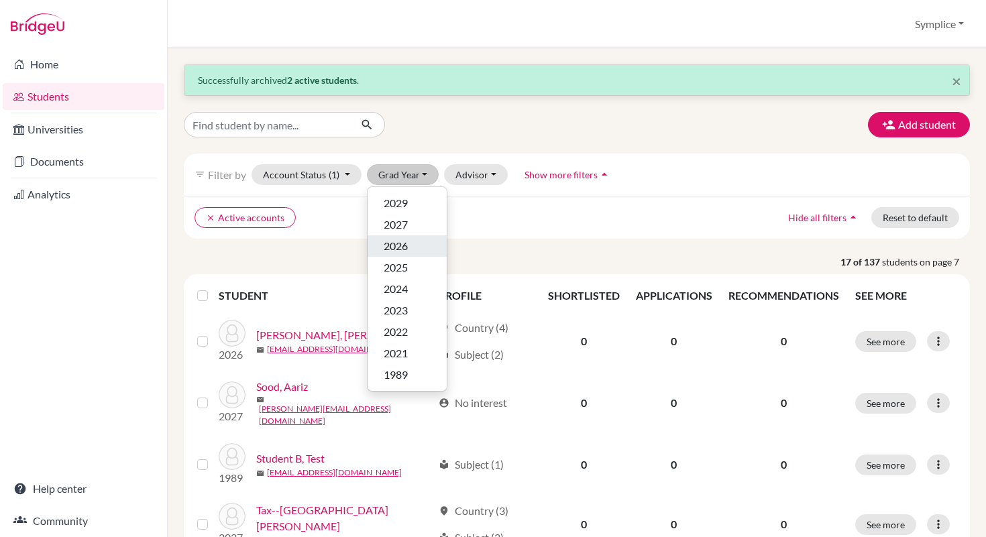
click at [398, 247] on span "2026" at bounding box center [396, 246] width 24 height 16
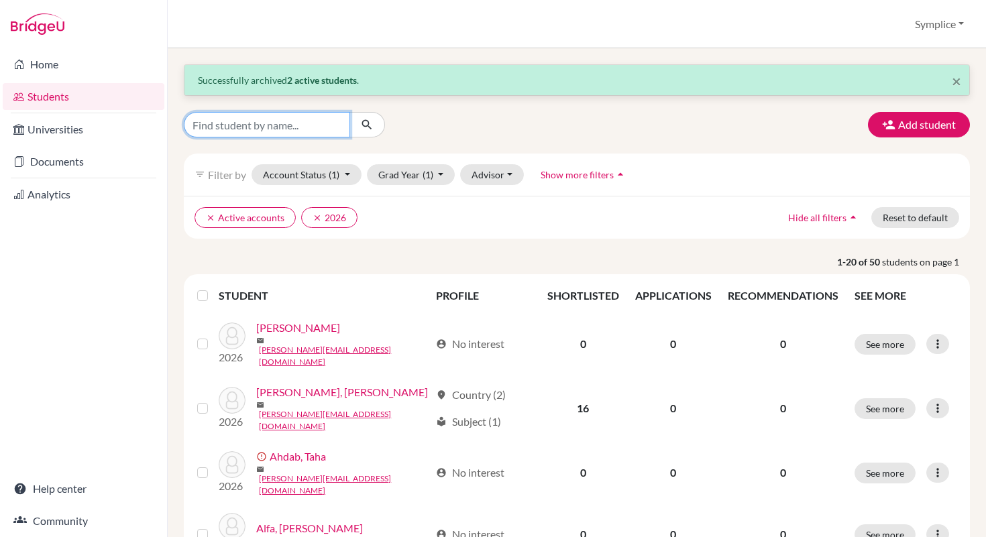
click at [268, 124] on input "Find student by name..." at bounding box center [267, 124] width 166 height 25
type input "gulati"
click at [370, 115] on button "submit" at bounding box center [367, 124] width 36 height 25
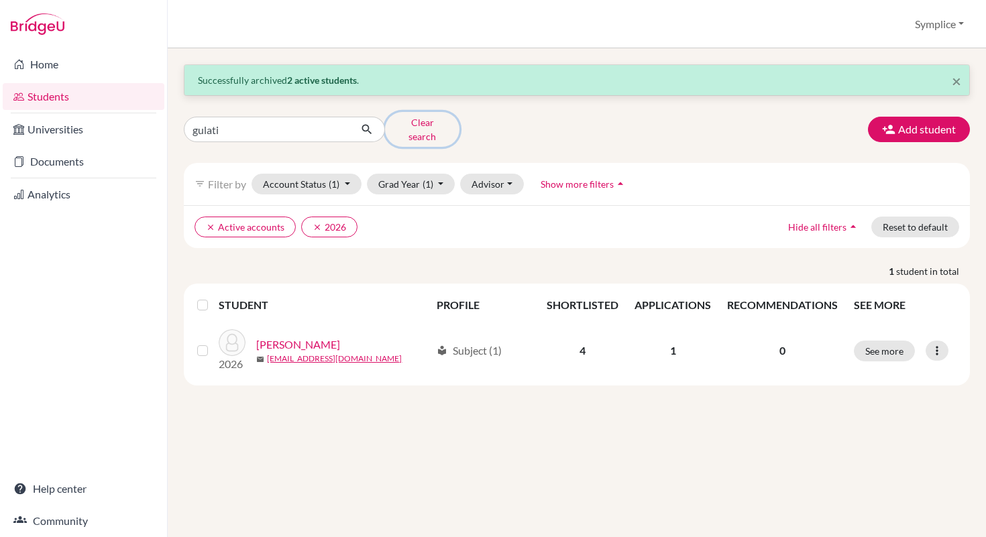
click at [410, 123] on button "Clear search" at bounding box center [422, 129] width 74 height 35
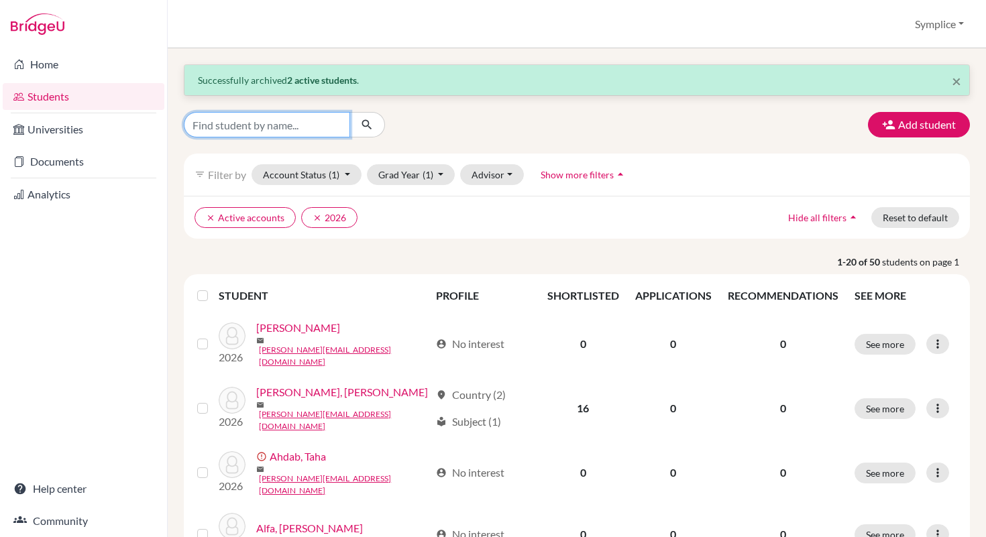
click at [270, 125] on input "Find student by name..." at bounding box center [267, 124] width 166 height 25
type input "huda"
click at [369, 119] on icon "submit" at bounding box center [366, 124] width 13 height 13
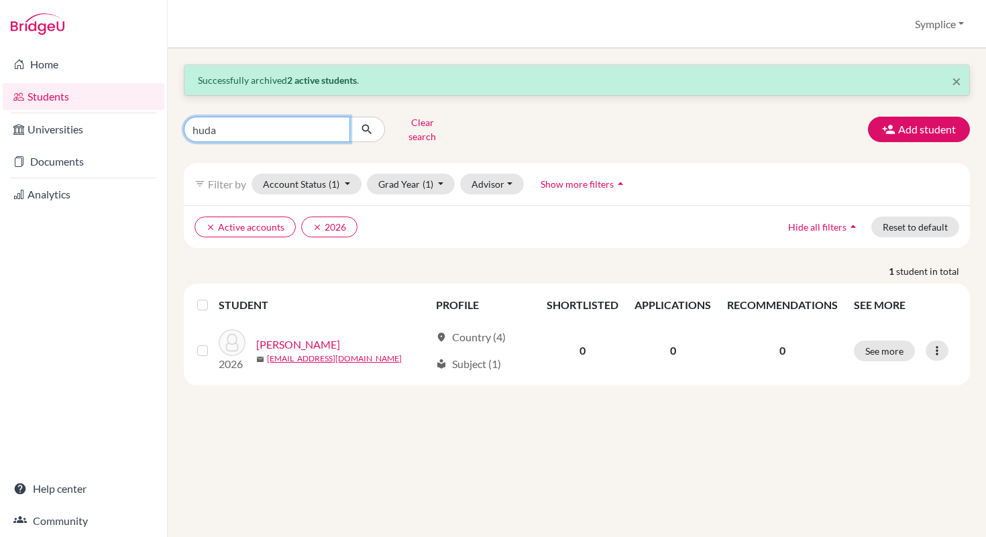
click at [228, 131] on input "huda" at bounding box center [267, 129] width 166 height 25
type input "h"
type input "ankrah"
click at [416, 121] on button "Clear search" at bounding box center [422, 129] width 74 height 35
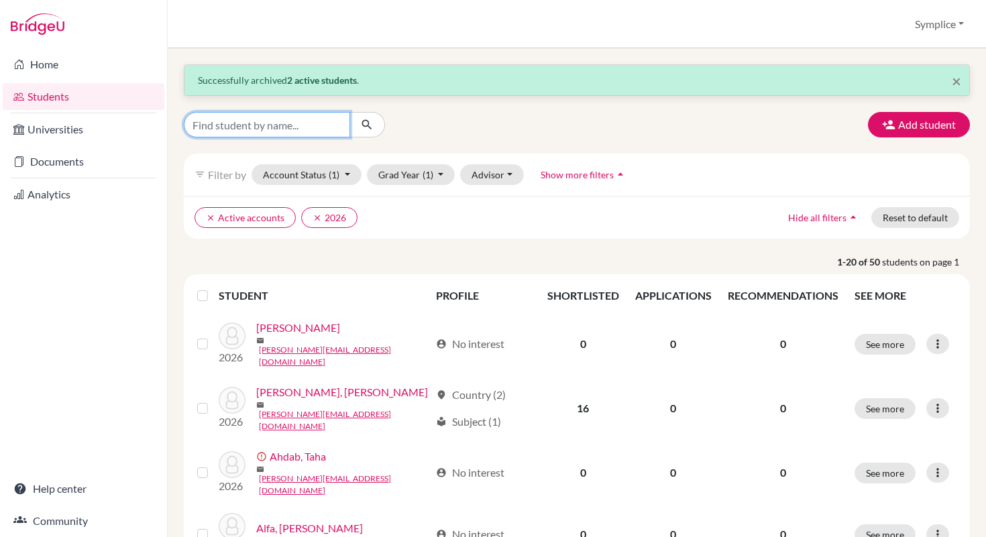
click at [288, 127] on input "Find student by name..." at bounding box center [267, 124] width 166 height 25
type input "alexis"
click at [372, 127] on icon "submit" at bounding box center [366, 124] width 13 height 13
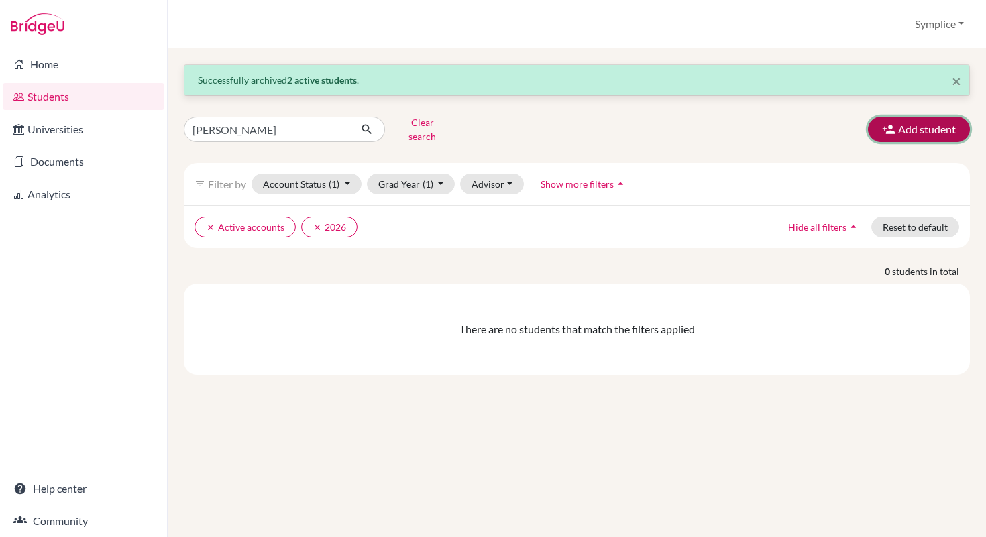
click at [920, 121] on button "Add student" at bounding box center [919, 129] width 102 height 25
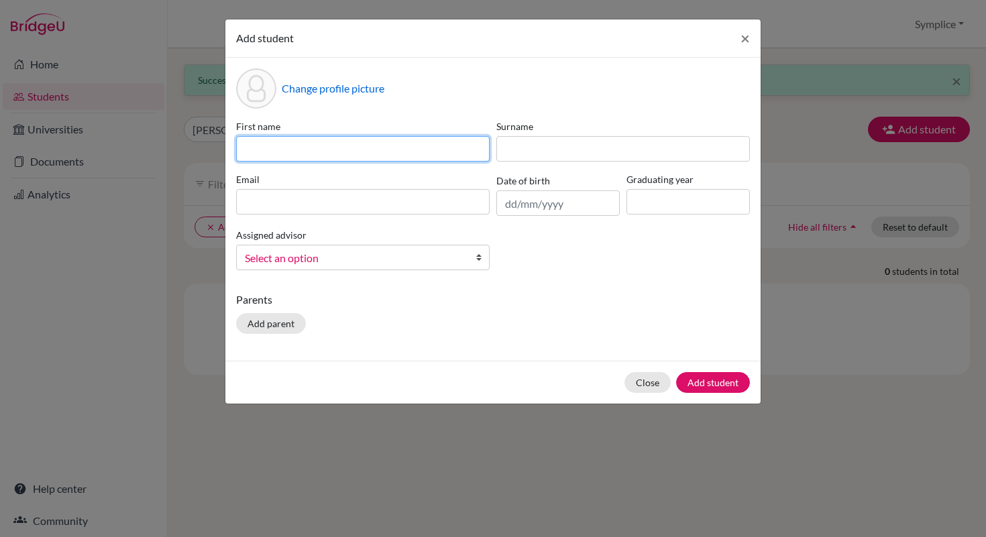
click at [300, 151] on input at bounding box center [363, 148] width 254 height 25
type input "Naa Adjeley"
click at [647, 385] on button "Close" at bounding box center [647, 382] width 46 height 21
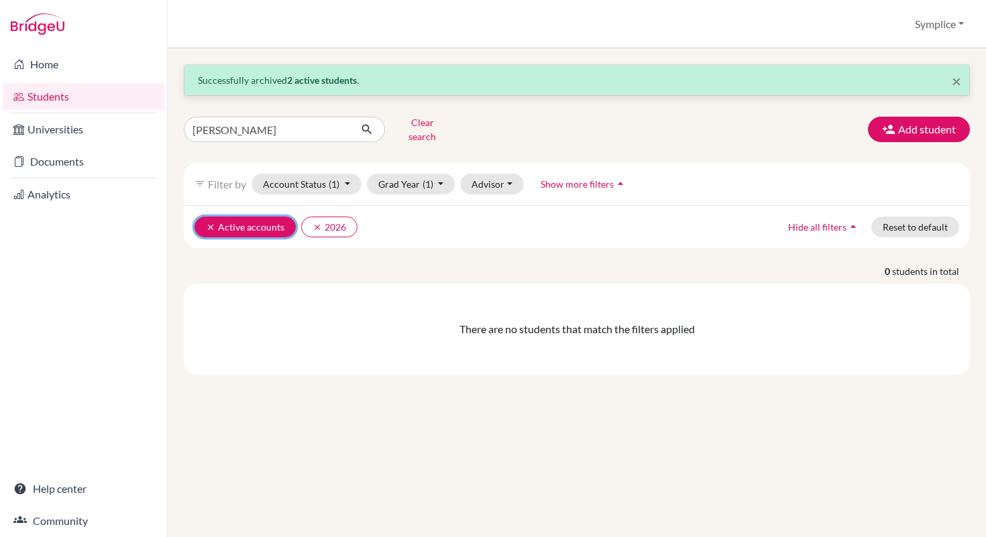
click at [271, 217] on button "clear Active accounts" at bounding box center [244, 227] width 101 height 21
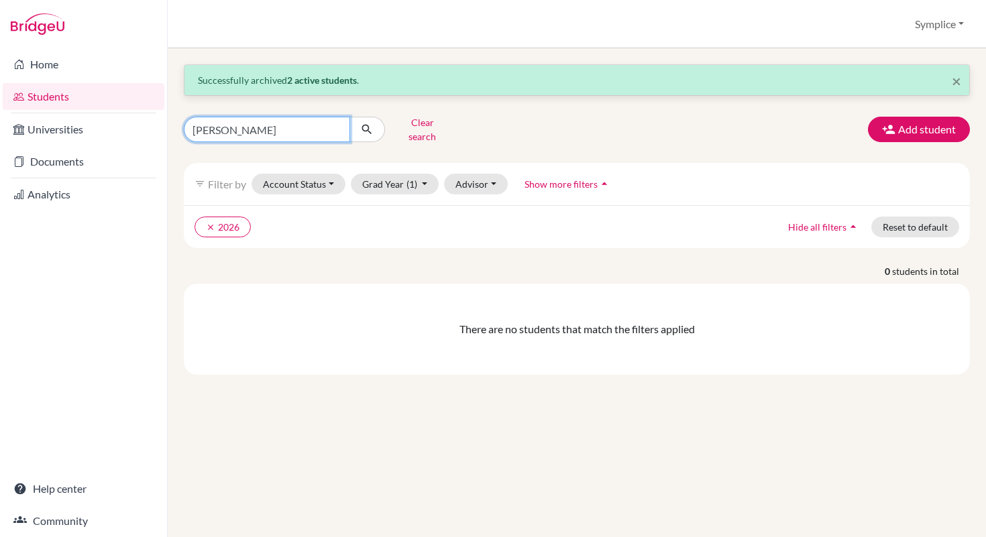
click at [287, 129] on input "alexis" at bounding box center [267, 129] width 166 height 25
type input "a"
click at [233, 219] on button "clear 2026" at bounding box center [222, 227] width 56 height 21
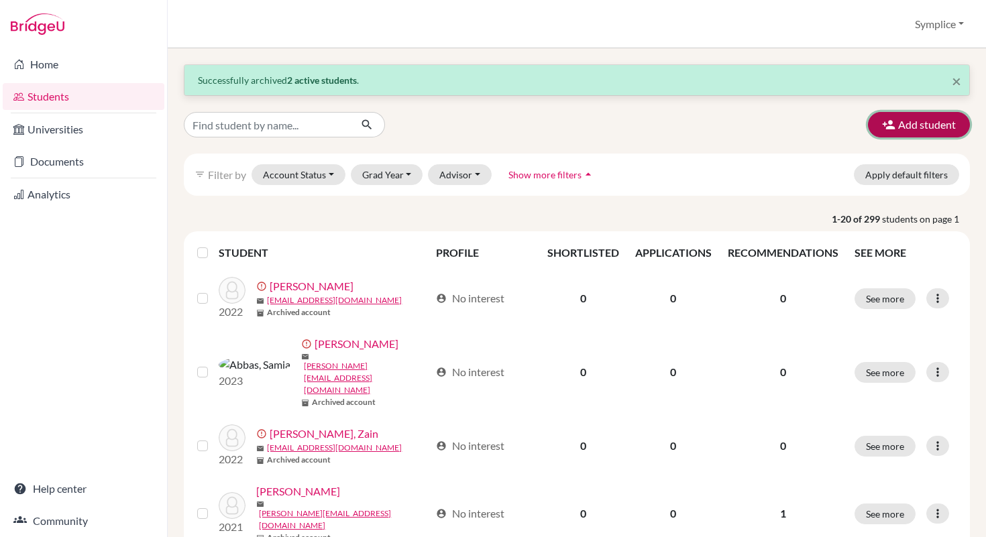
click at [921, 125] on button "Add student" at bounding box center [919, 124] width 102 height 25
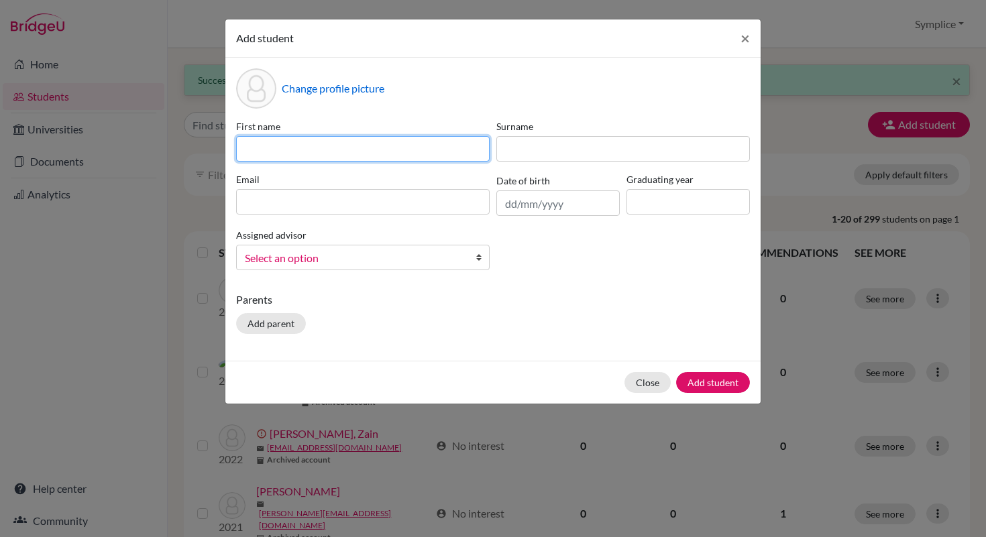
click at [351, 144] on input at bounding box center [363, 148] width 254 height 25
click at [345, 156] on input "Naa Adjeley" at bounding box center [363, 148] width 254 height 25
click at [344, 154] on input "Naa Adjeley" at bounding box center [363, 148] width 254 height 25
type input "Naa Adjeley Afadua"
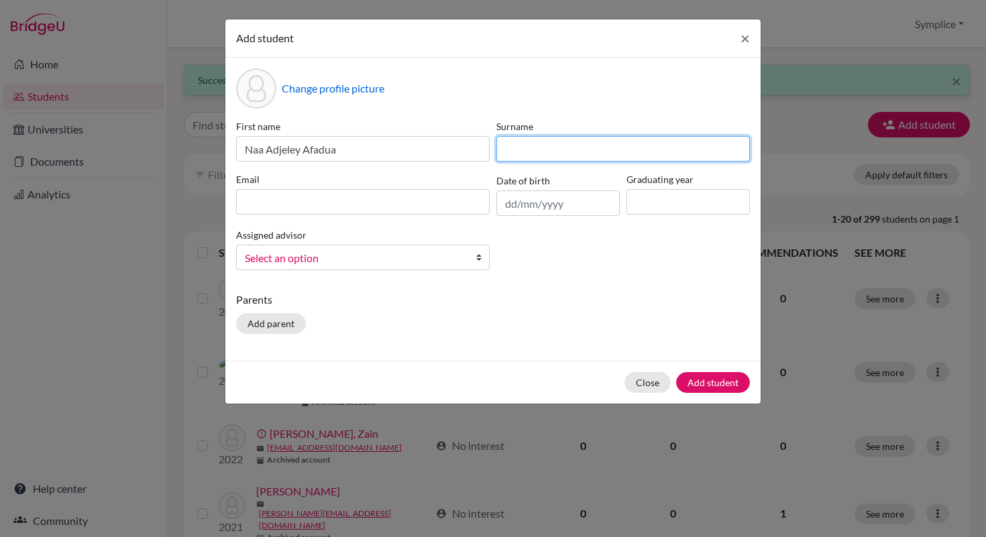
click at [520, 150] on input at bounding box center [623, 148] width 254 height 25
type input "Adjei"
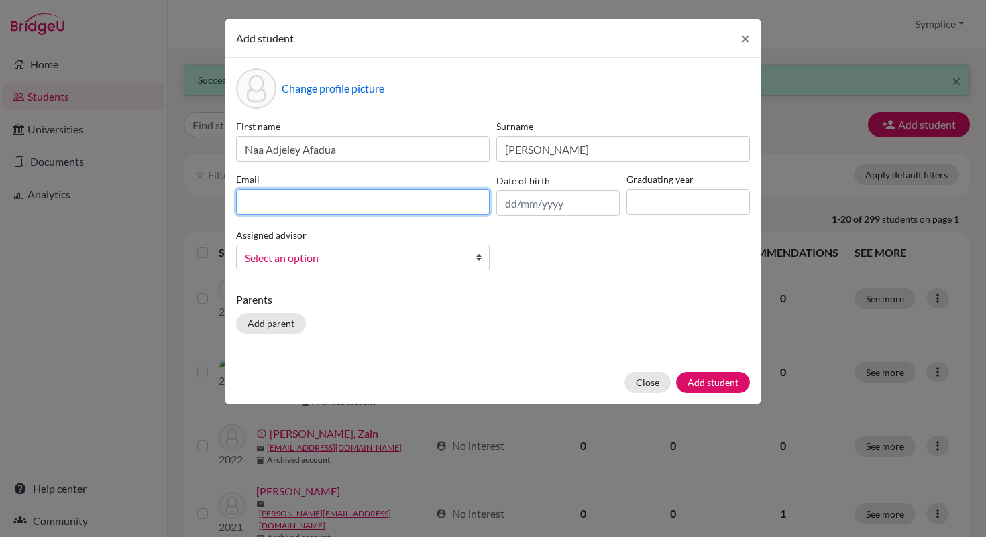
click at [351, 201] on input at bounding box center [363, 201] width 254 height 25
type input "[PERSON_NAME][EMAIL_ADDRESS][DOMAIN_NAME]"
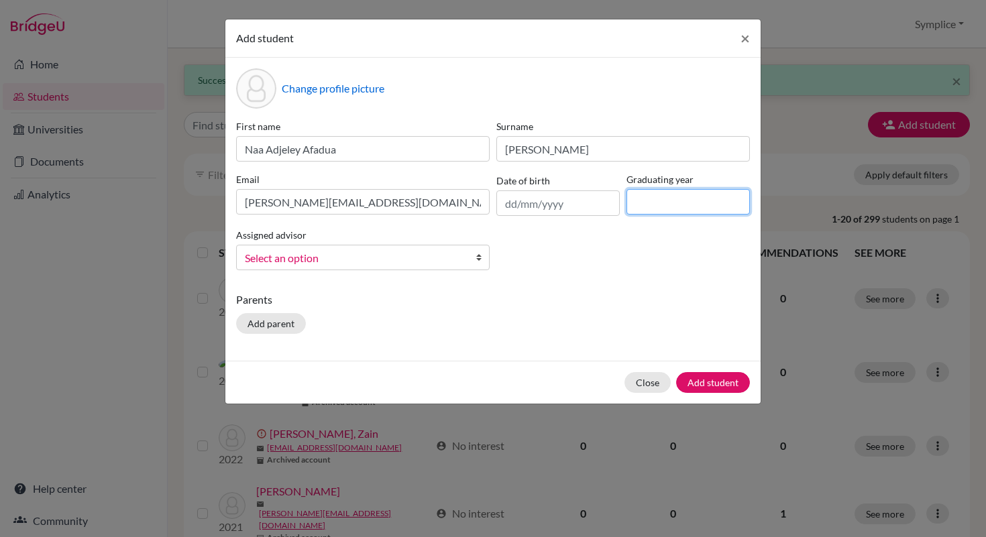
click at [651, 200] on input at bounding box center [687, 201] width 123 height 25
click at [661, 205] on input at bounding box center [687, 201] width 123 height 25
type input "2028"
click at [482, 262] on b at bounding box center [482, 257] width 13 height 24
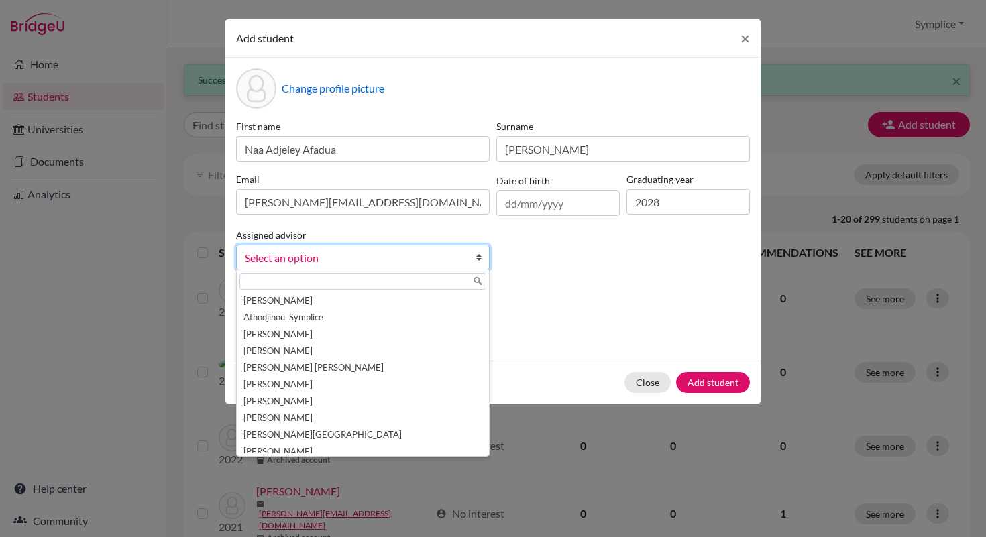
click at [581, 310] on div "Parents Add parent" at bounding box center [493, 316] width 514 height 48
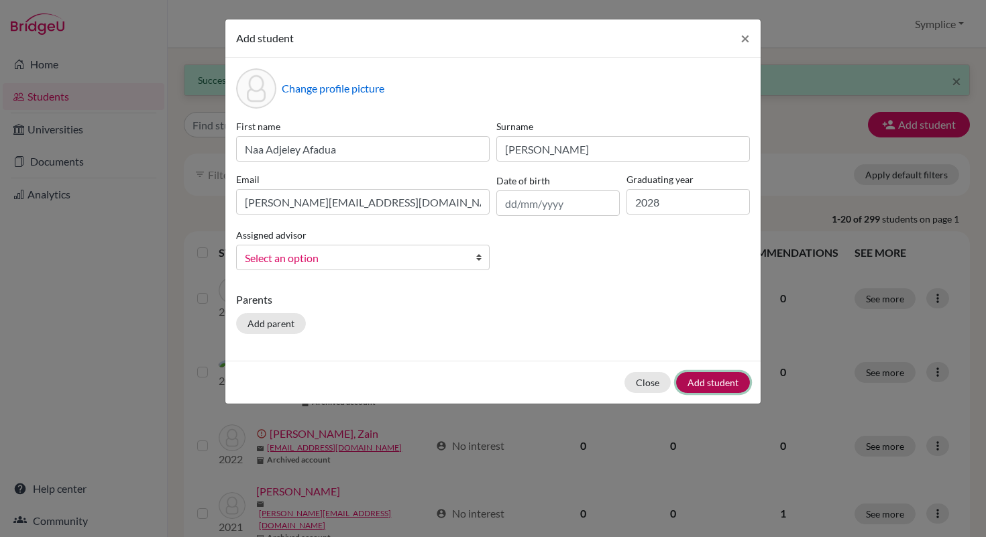
click at [704, 377] on button "Add student" at bounding box center [713, 382] width 74 height 21
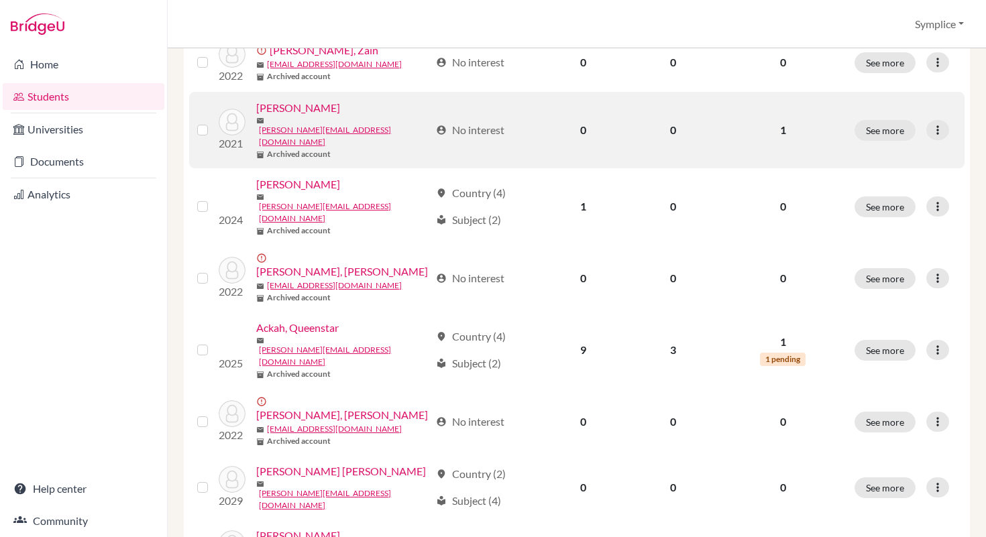
scroll to position [376, 0]
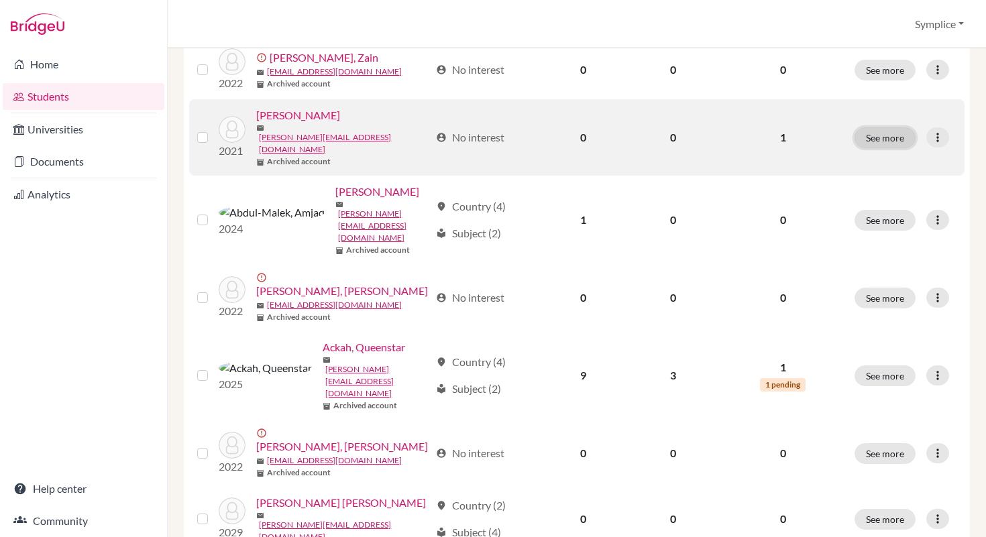
click at [875, 127] on button "See more" at bounding box center [884, 137] width 61 height 21
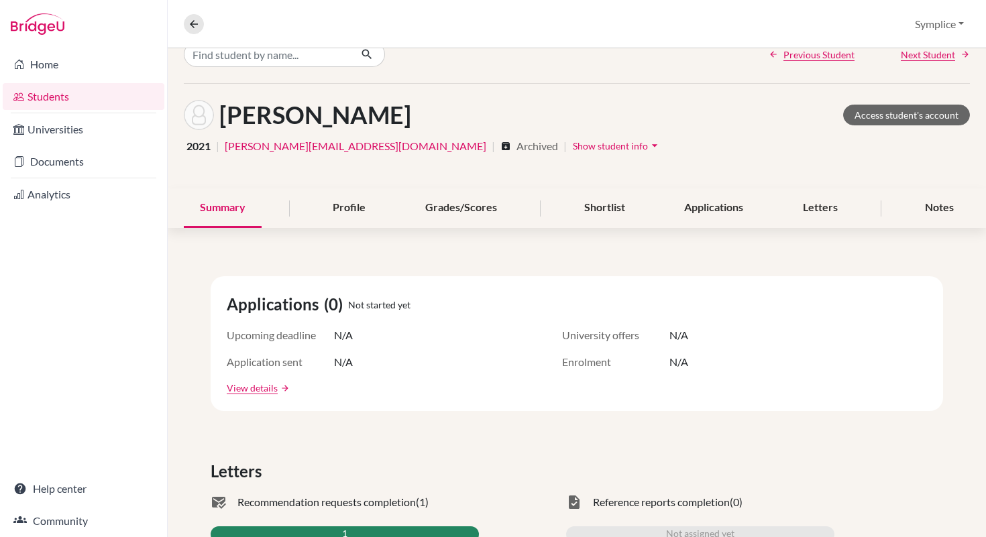
scroll to position [52, 0]
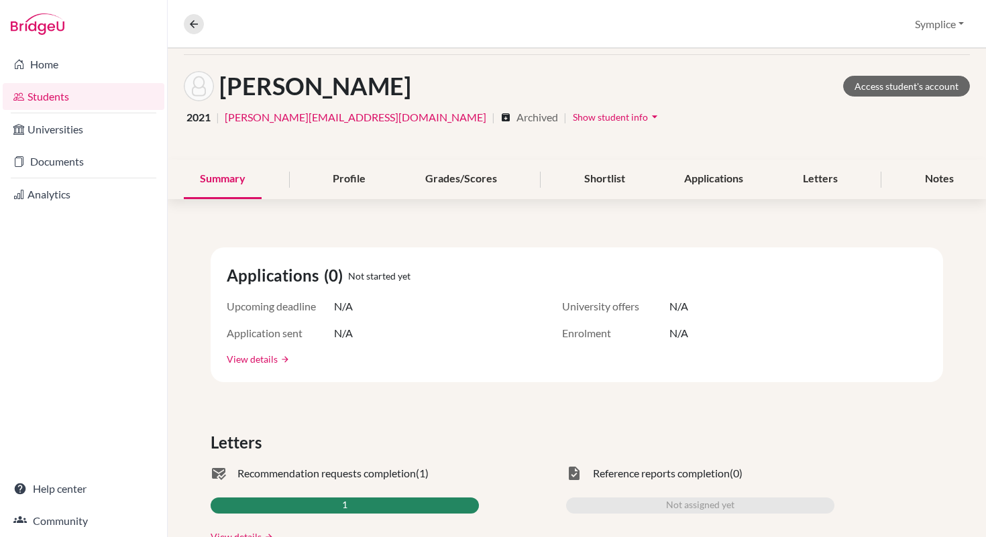
click at [276, 364] on link "View details" at bounding box center [252, 359] width 51 height 14
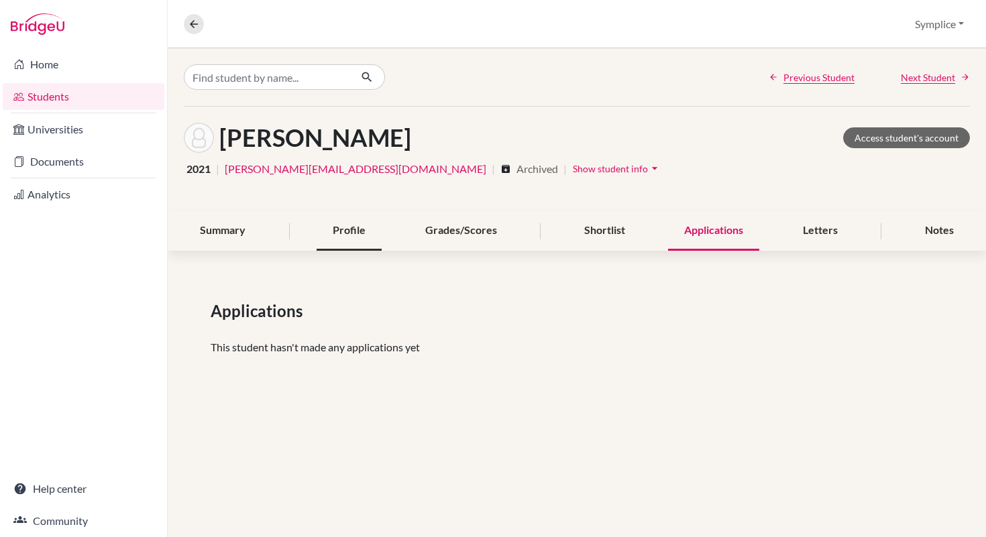
click at [368, 244] on div "Profile" at bounding box center [349, 231] width 65 height 40
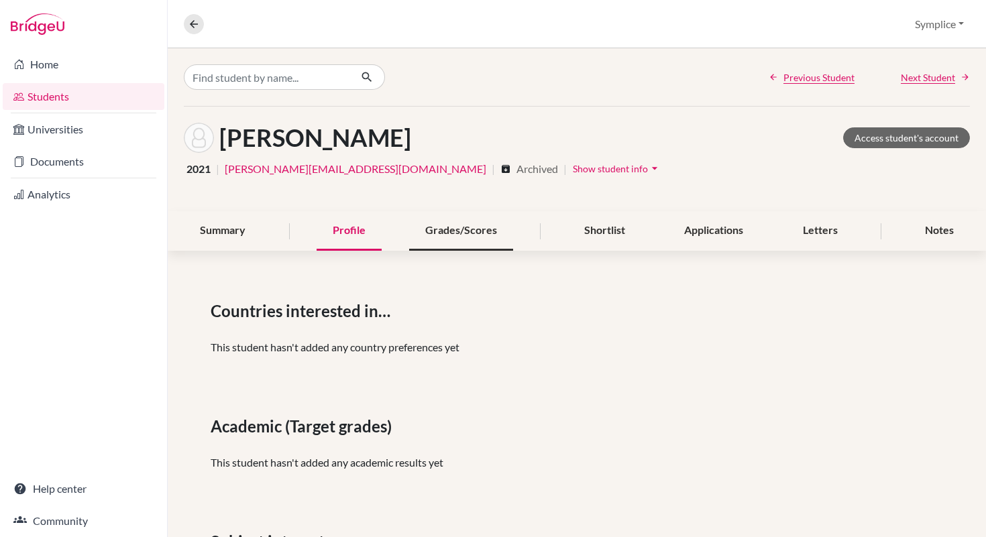
click at [500, 243] on div "Grades/Scores" at bounding box center [461, 231] width 104 height 40
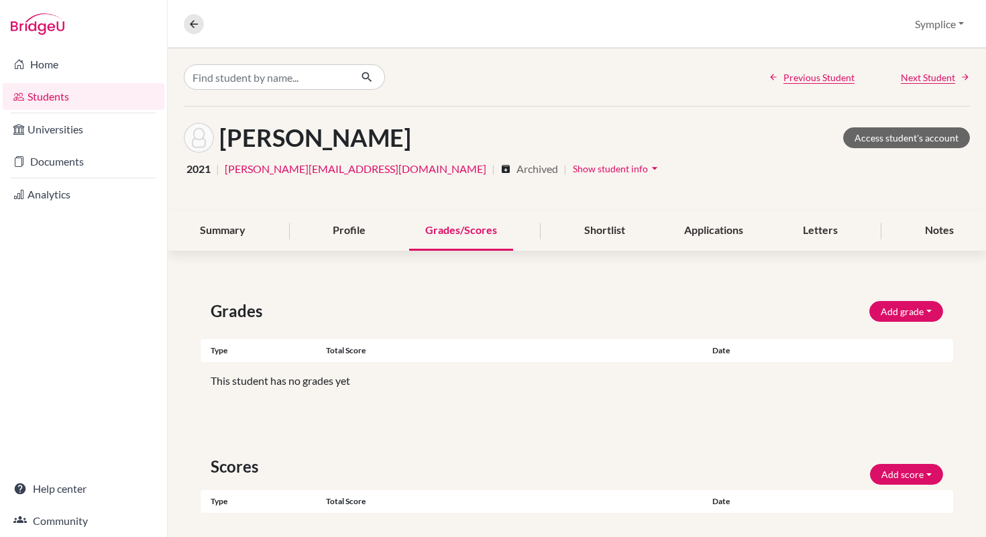
click at [55, 95] on link "Students" at bounding box center [84, 96] width 162 height 27
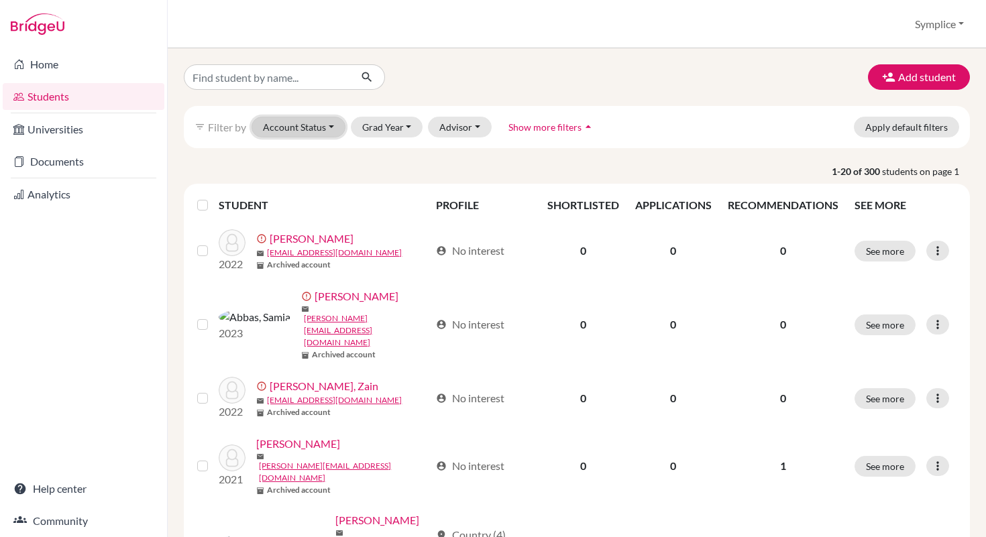
click at [331, 128] on button "Account Status" at bounding box center [299, 127] width 94 height 21
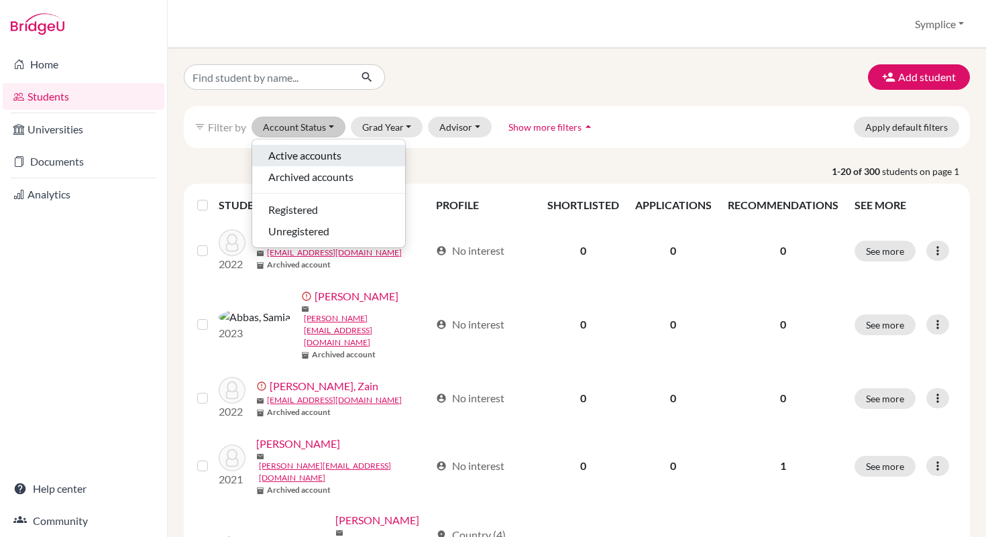
click at [308, 154] on span "Active accounts" at bounding box center [304, 156] width 73 height 16
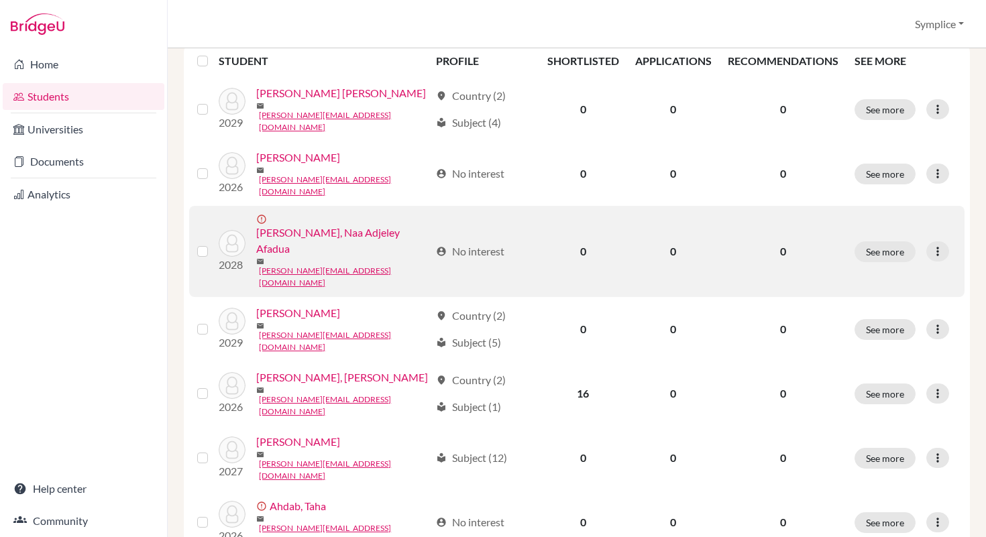
scroll to position [190, 0]
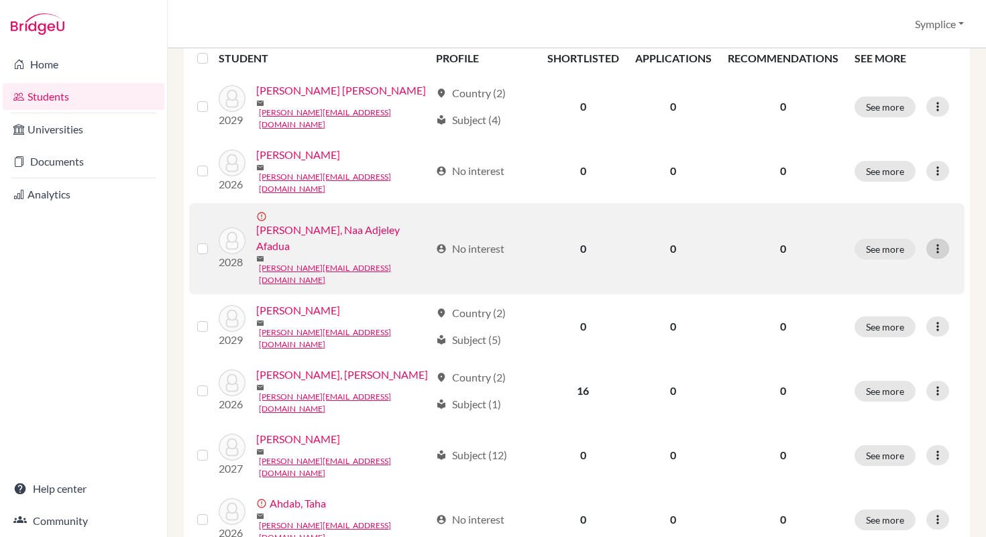
click at [934, 242] on icon at bounding box center [937, 248] width 13 height 13
click at [881, 246] on button "Edit student" at bounding box center [886, 249] width 121 height 21
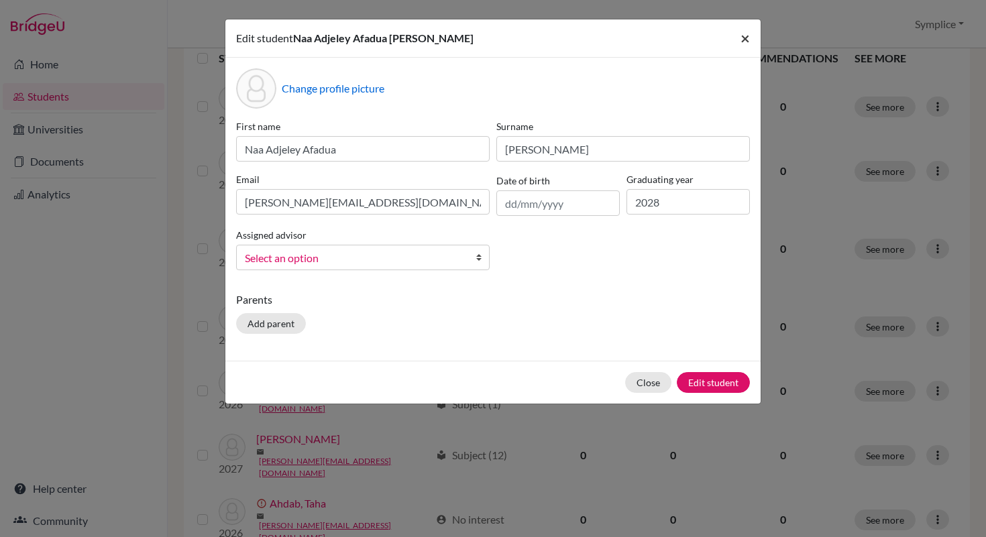
click at [740, 44] on span "×" at bounding box center [744, 37] width 9 height 19
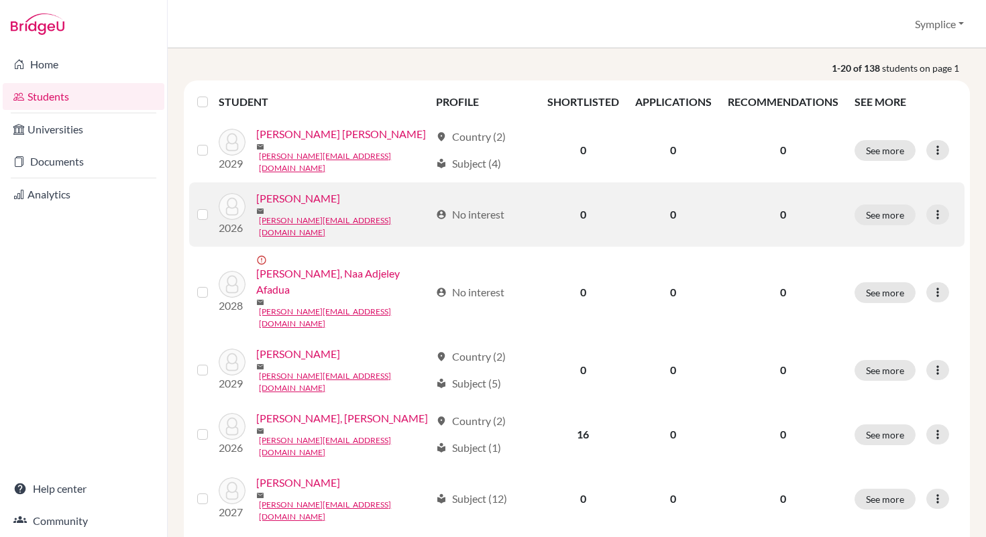
scroll to position [144, 0]
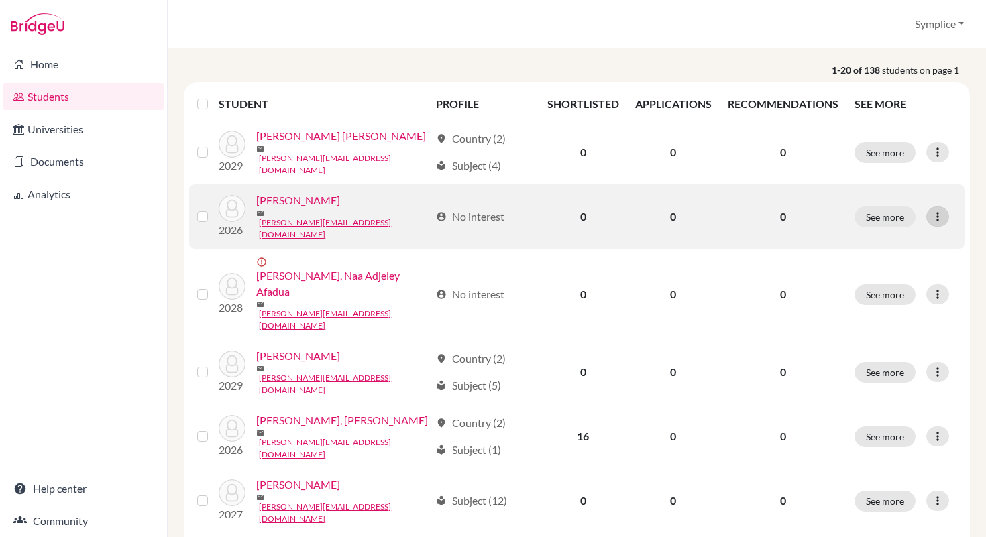
click at [939, 210] on icon at bounding box center [937, 216] width 13 height 13
click at [885, 233] on button "Edit student" at bounding box center [879, 236] width 106 height 21
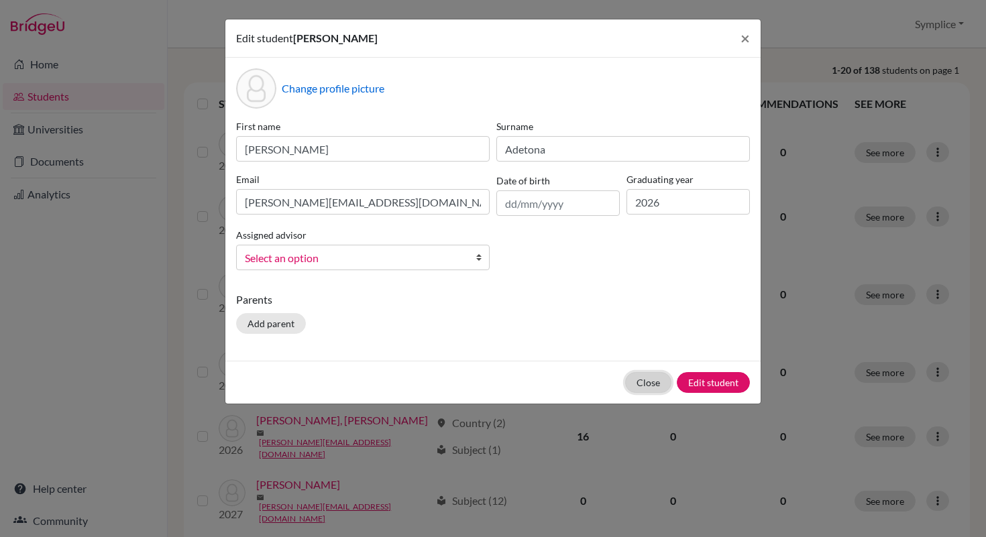
click at [647, 378] on button "Close" at bounding box center [648, 382] width 46 height 21
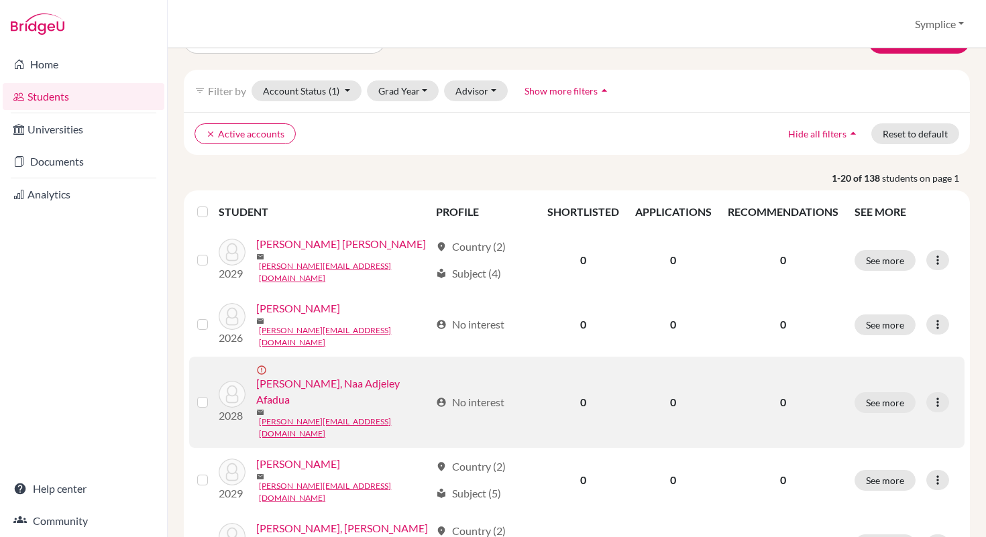
scroll to position [0, 0]
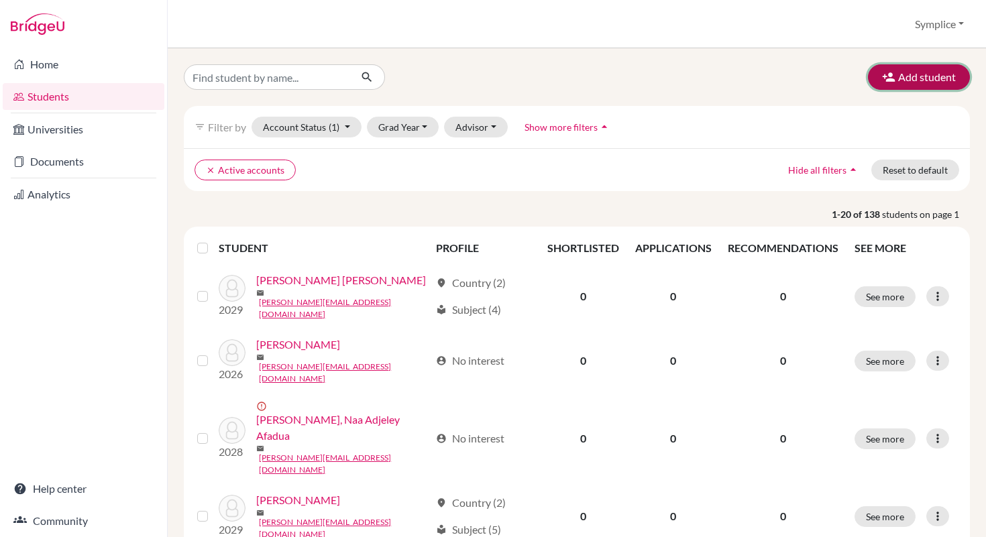
click at [916, 77] on button "Add student" at bounding box center [919, 76] width 102 height 25
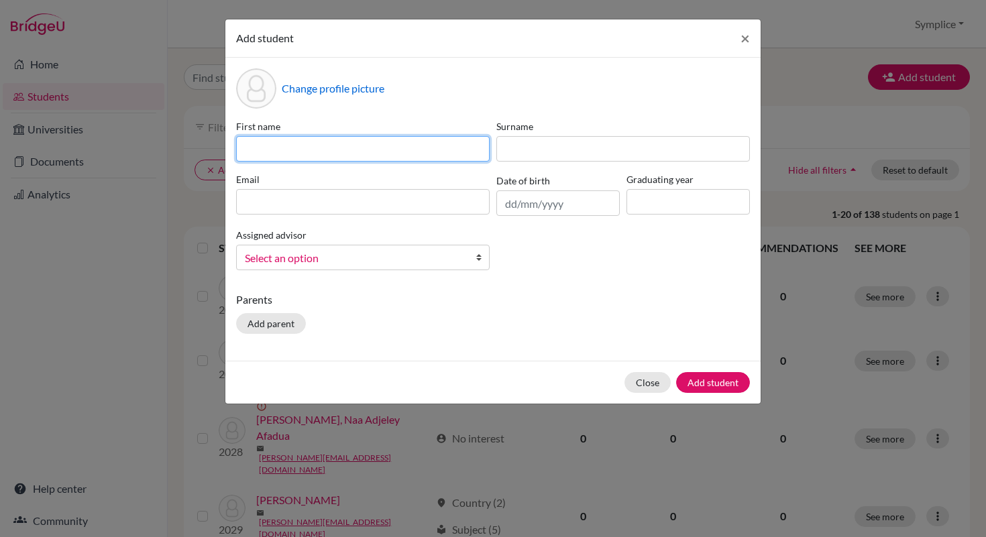
click at [359, 150] on input at bounding box center [363, 148] width 254 height 25
type input "Gizelle Maa [PERSON_NAME]"
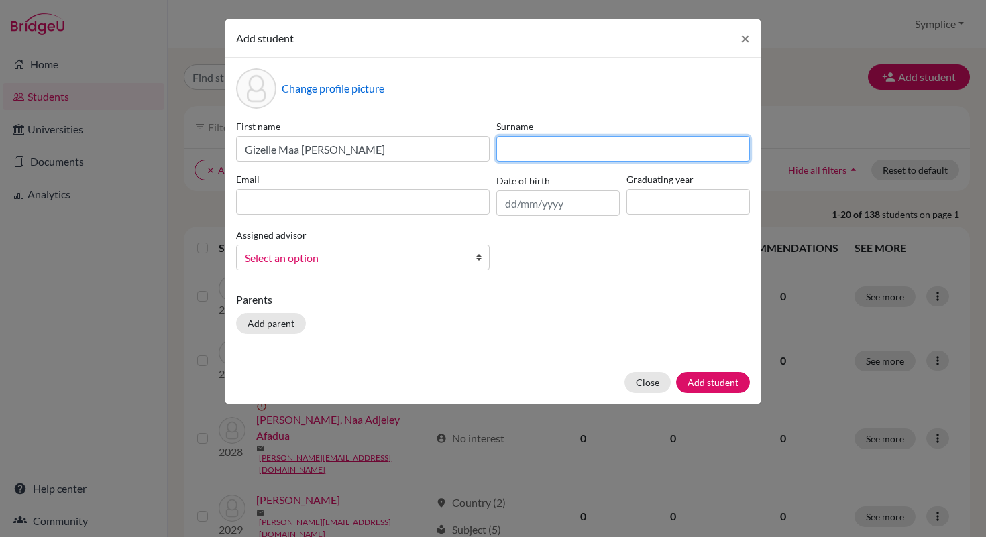
click at [519, 144] on input at bounding box center [623, 148] width 254 height 25
type input "[PERSON_NAME]"
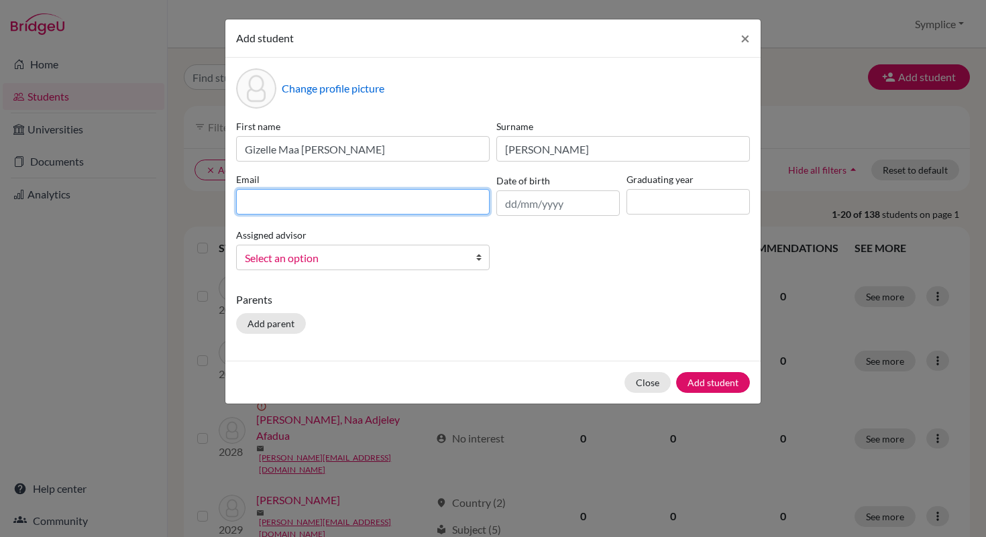
click at [347, 205] on input at bounding box center [363, 201] width 254 height 25
type input "[EMAIL_ADDRESS][DOMAIN_NAME]"
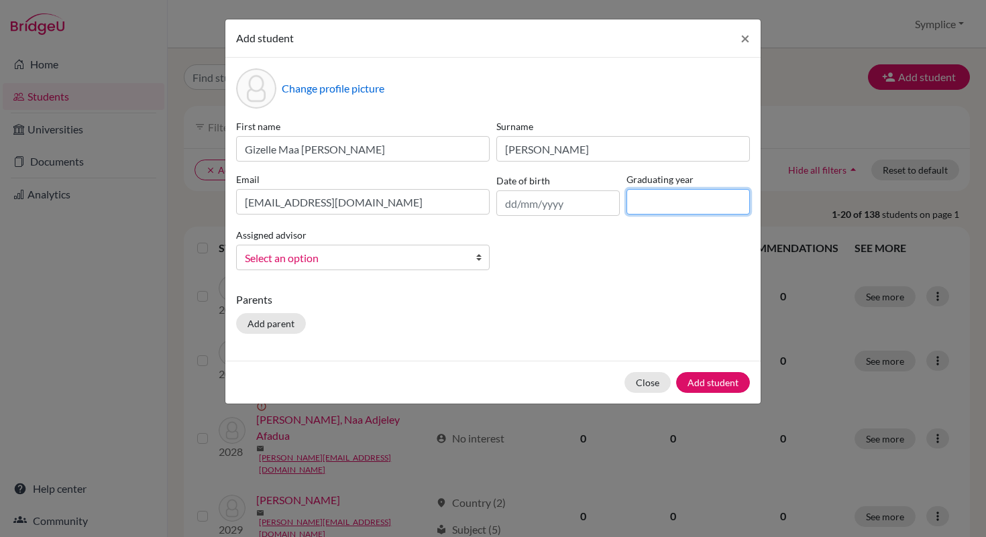
click at [649, 205] on input at bounding box center [687, 201] width 123 height 25
type input "2028"
click at [720, 380] on button "Add student" at bounding box center [713, 382] width 74 height 21
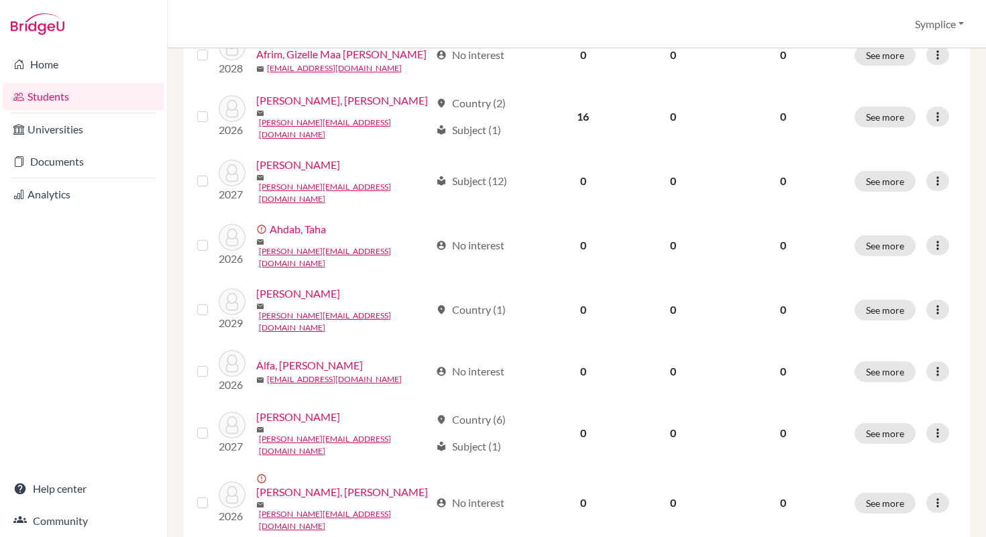
scroll to position [573, 0]
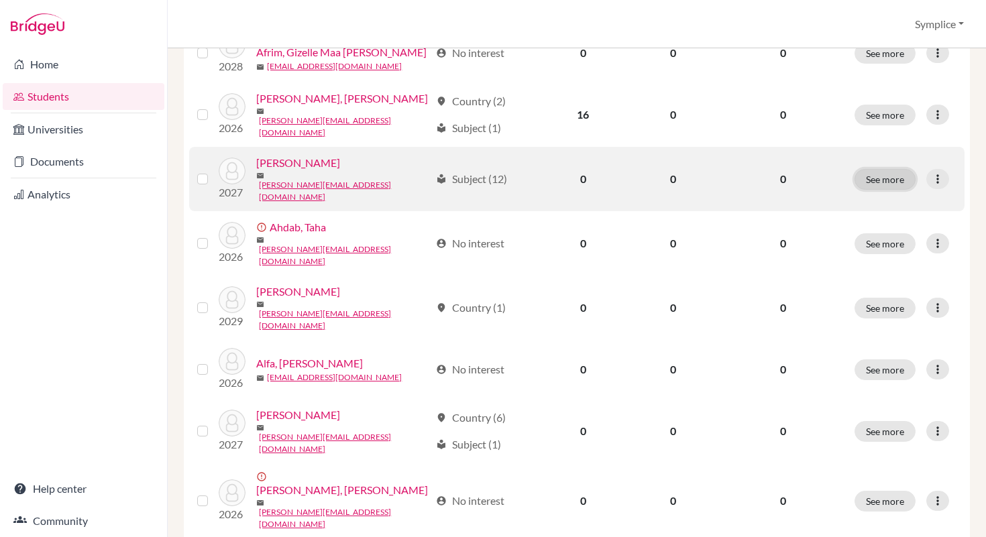
click at [885, 169] on button "See more" at bounding box center [884, 179] width 61 height 21
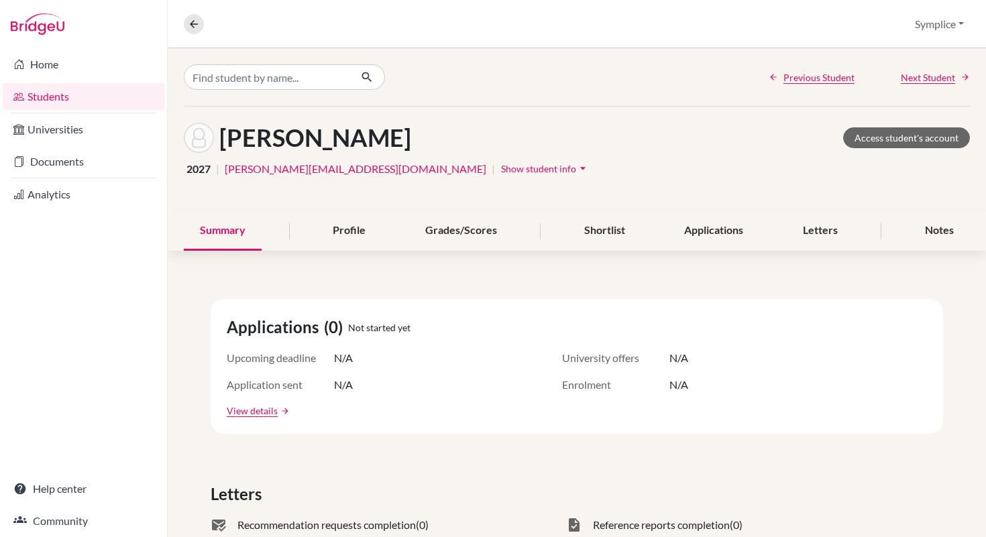
click at [576, 168] on icon "arrow_drop_down" at bounding box center [582, 168] width 13 height 13
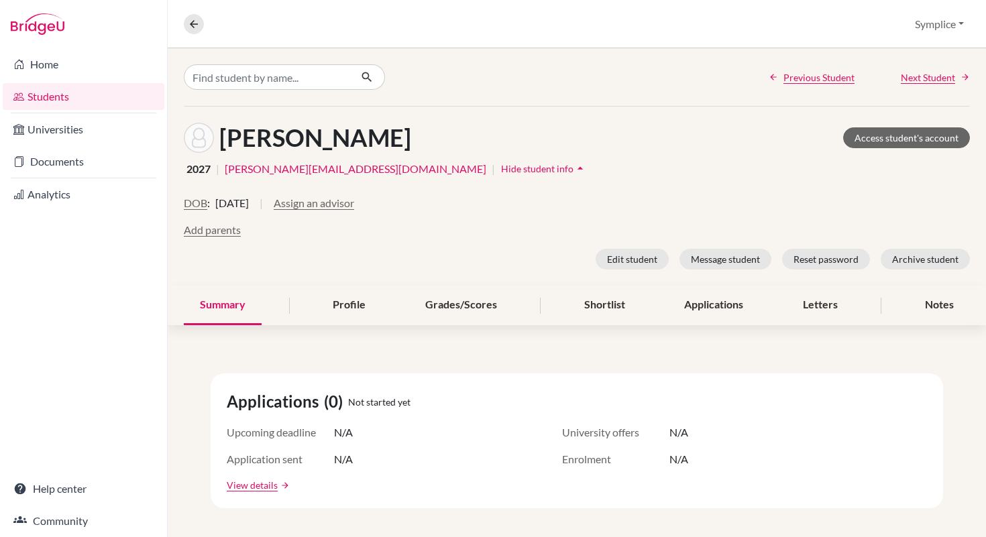
click at [50, 92] on link "Students" at bounding box center [84, 96] width 162 height 27
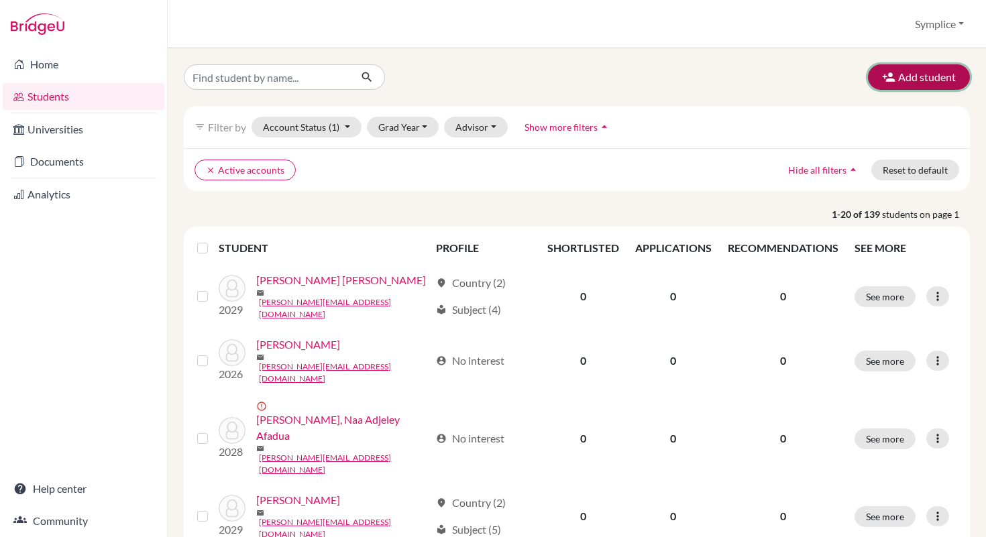
click at [918, 68] on button "Add student" at bounding box center [919, 76] width 102 height 25
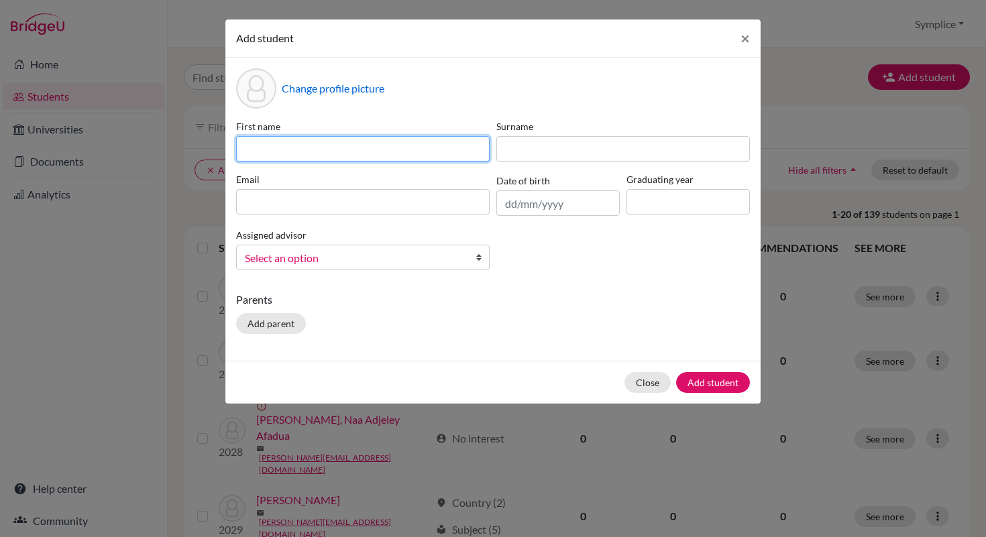
click at [460, 150] on input at bounding box center [363, 148] width 254 height 25
type input "[PERSON_NAME]"
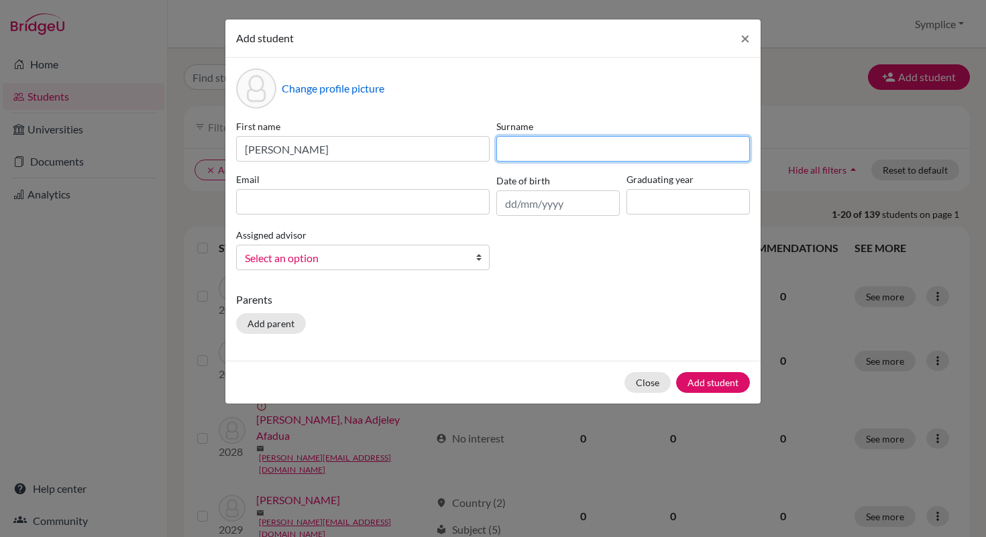
click at [541, 148] on input at bounding box center [623, 148] width 254 height 25
type input "[PERSON_NAME]"
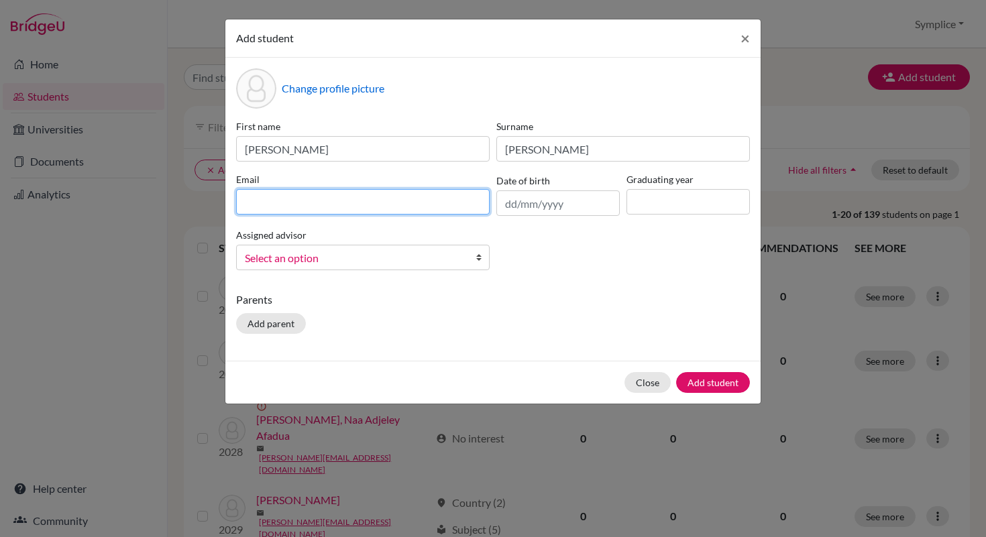
click at [384, 209] on input at bounding box center [363, 201] width 254 height 25
type input "[PERSON_NAME][EMAIL_ADDRESS][DOMAIN_NAME]"
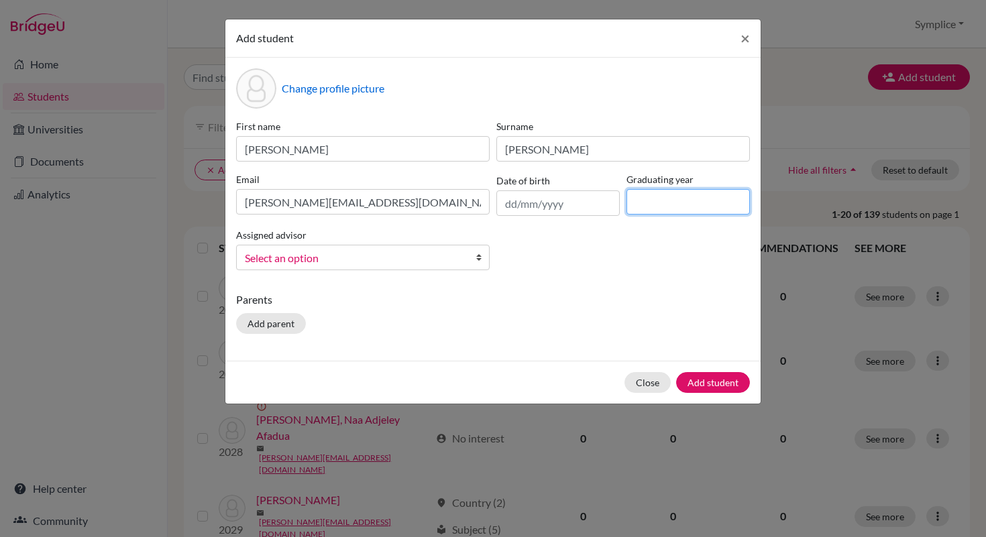
click at [657, 209] on input at bounding box center [687, 201] width 123 height 25
type input "2028"
click at [715, 380] on button "Add student" at bounding box center [713, 382] width 74 height 21
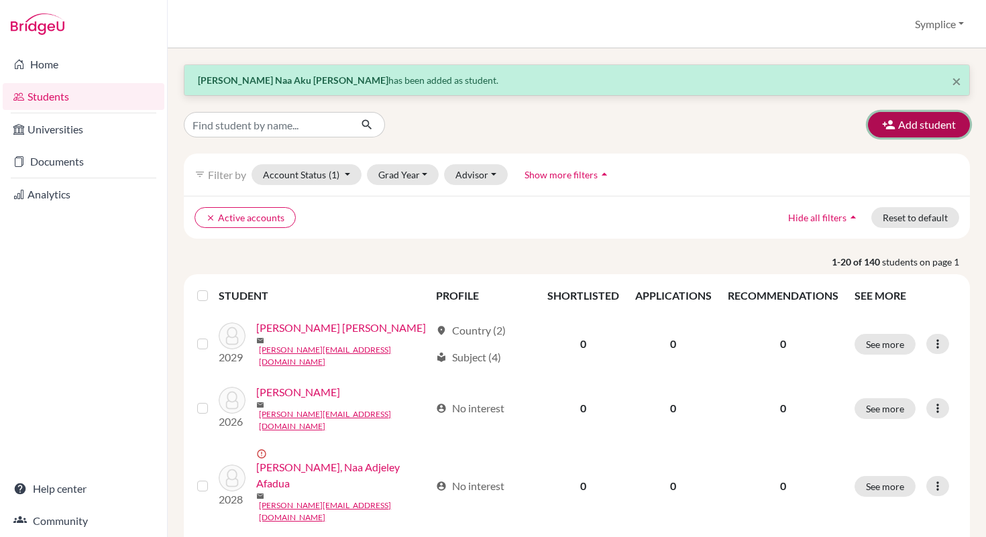
click at [926, 123] on button "Add student" at bounding box center [919, 124] width 102 height 25
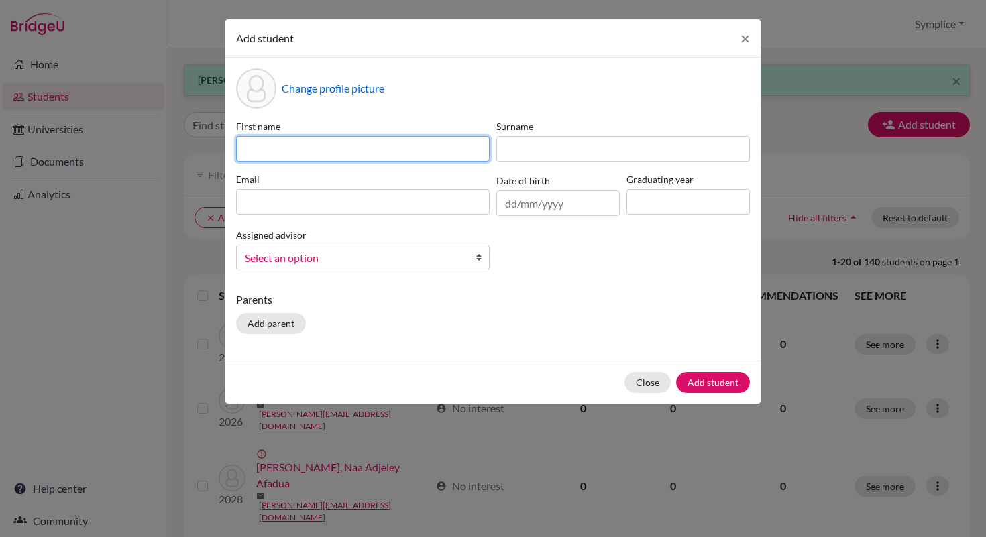
click at [394, 155] on input at bounding box center [363, 148] width 254 height 25
type input "[PERSON_NAME]"
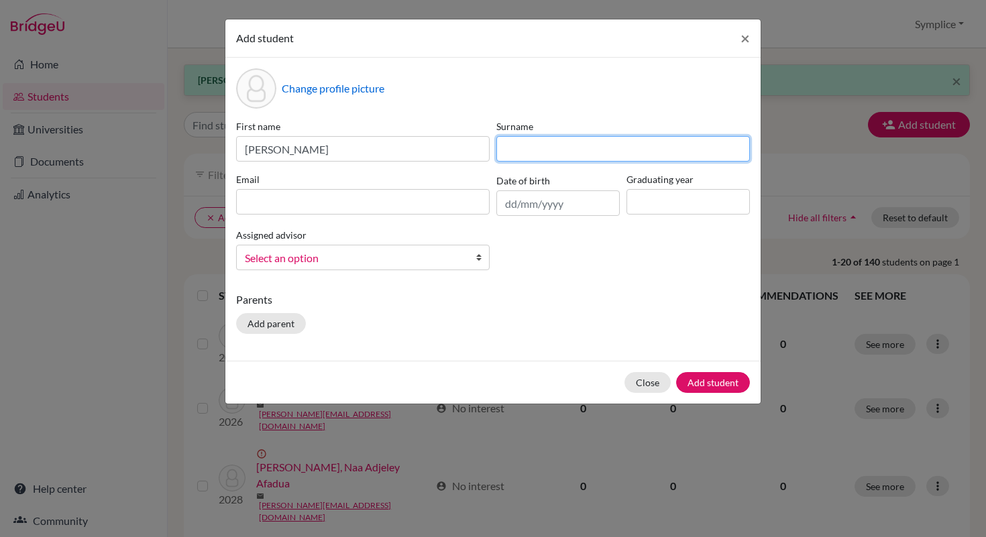
click at [529, 152] on input at bounding box center [623, 148] width 254 height 25
type input "Apraku"
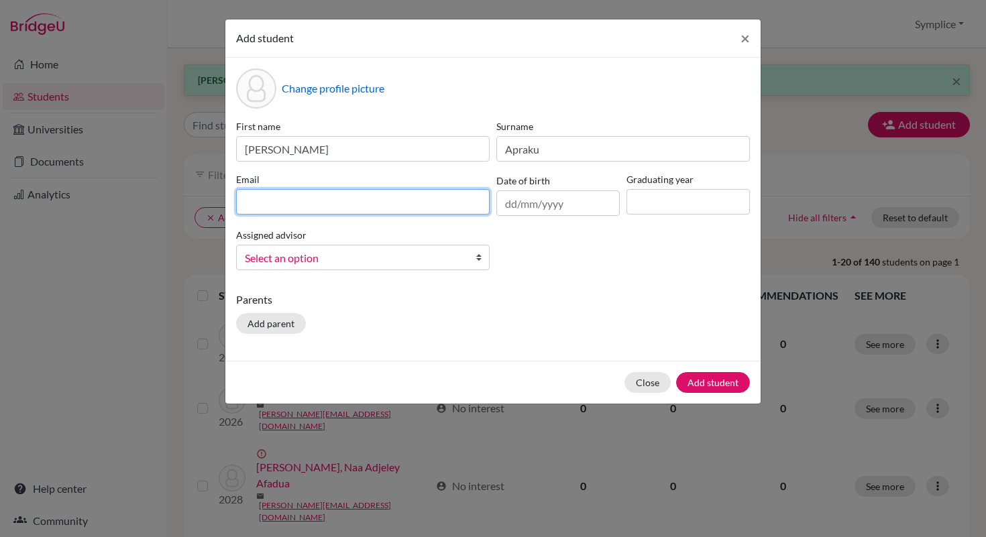
click at [356, 203] on input at bounding box center [363, 201] width 254 height 25
type input "[PERSON_NAME][EMAIL_ADDRESS][DOMAIN_NAME]"
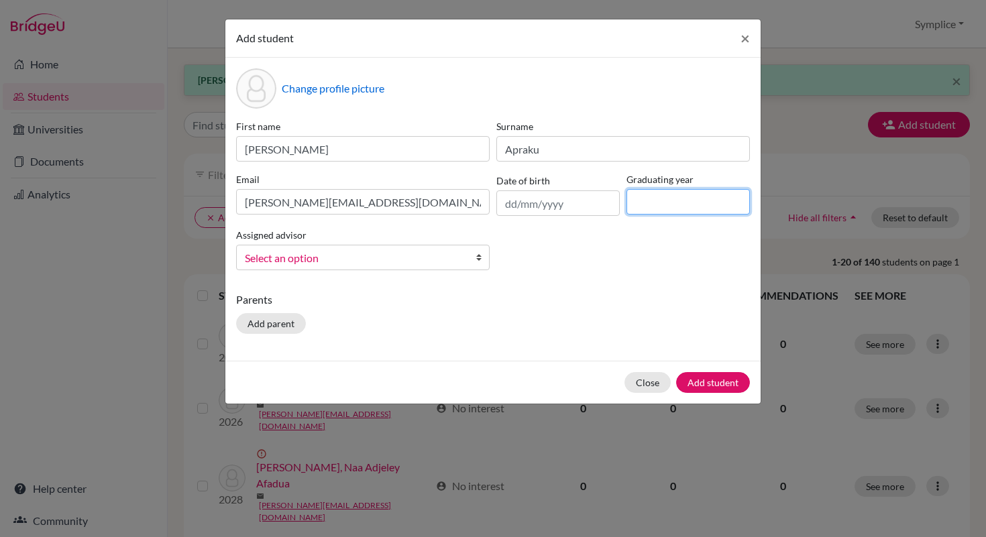
click at [671, 207] on input at bounding box center [687, 201] width 123 height 25
type input "2028"
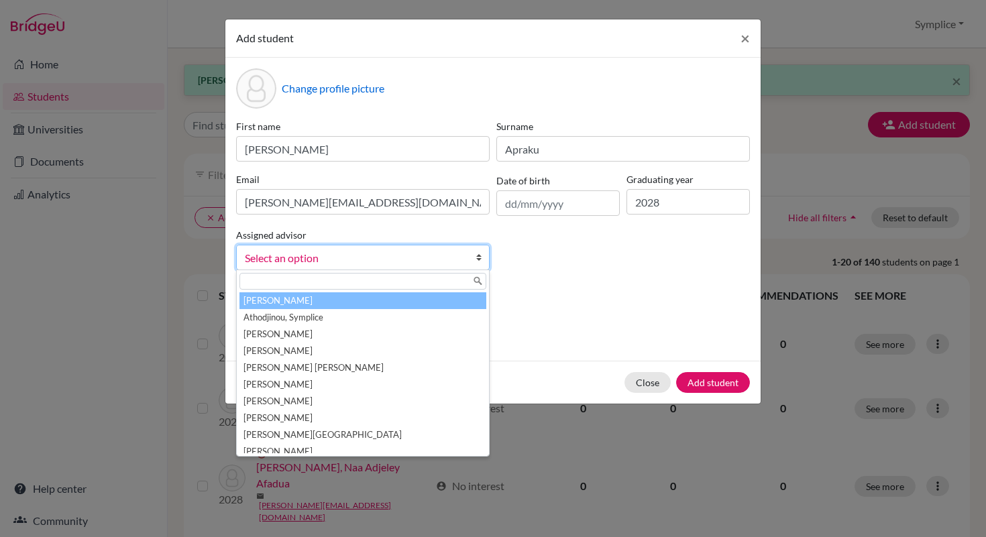
click at [482, 260] on b at bounding box center [482, 257] width 13 height 24
click at [592, 276] on div "First name [PERSON_NAME] Surname [PERSON_NAME] Email [PERSON_NAME][EMAIL_ADDRES…" at bounding box center [493, 200] width 520 height 162
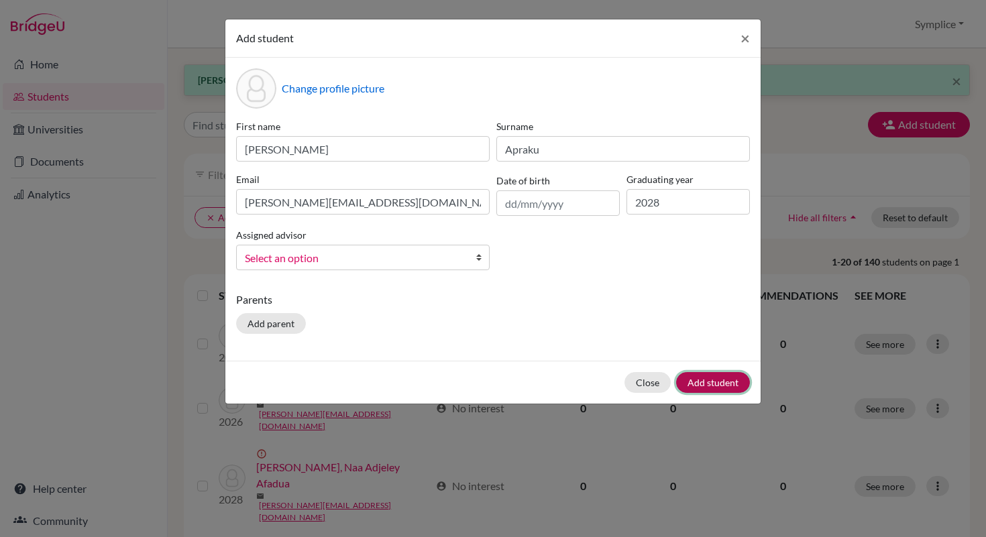
click at [706, 382] on button "Add student" at bounding box center [713, 382] width 74 height 21
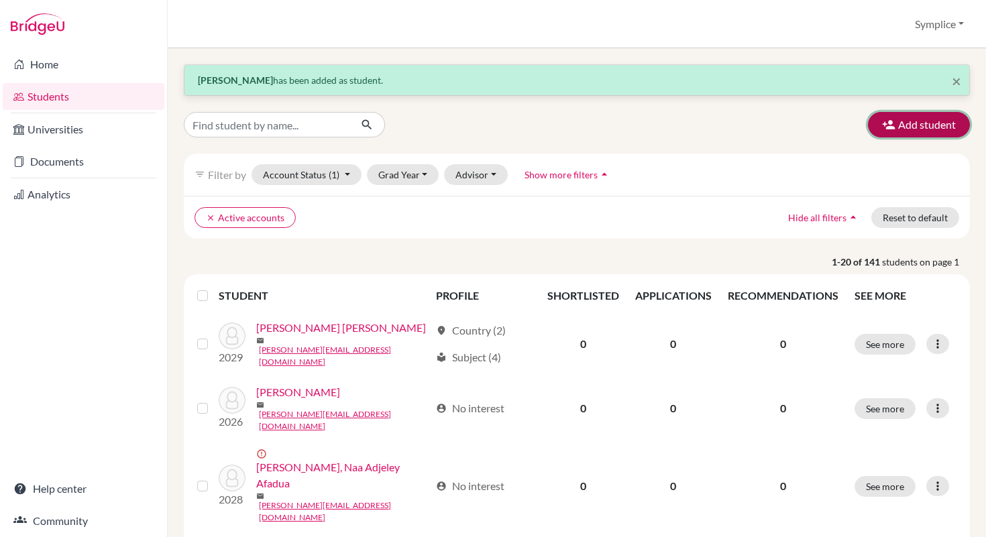
click at [926, 124] on button "Add student" at bounding box center [919, 124] width 102 height 25
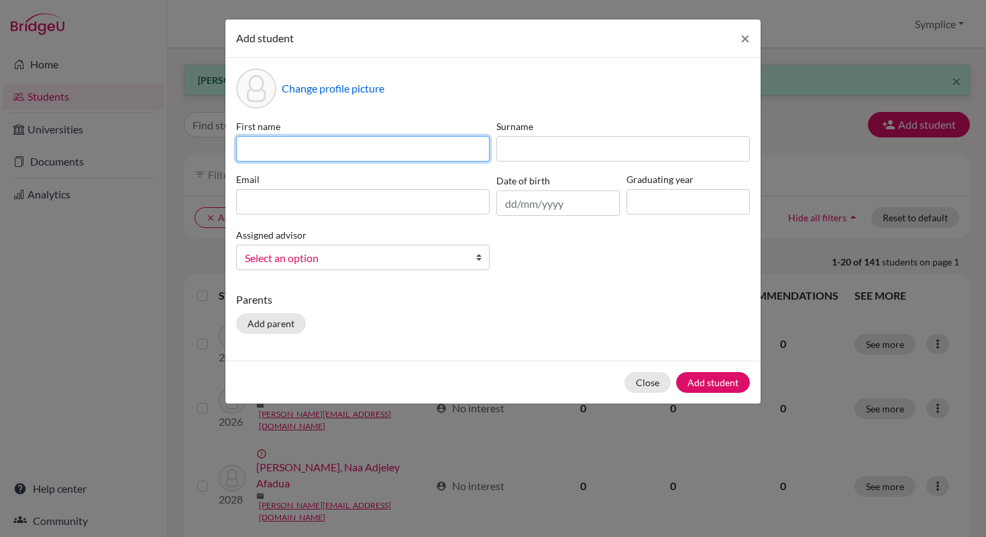
click at [372, 149] on input at bounding box center [363, 148] width 254 height 25
type input "[DEMOGRAPHIC_DATA]"
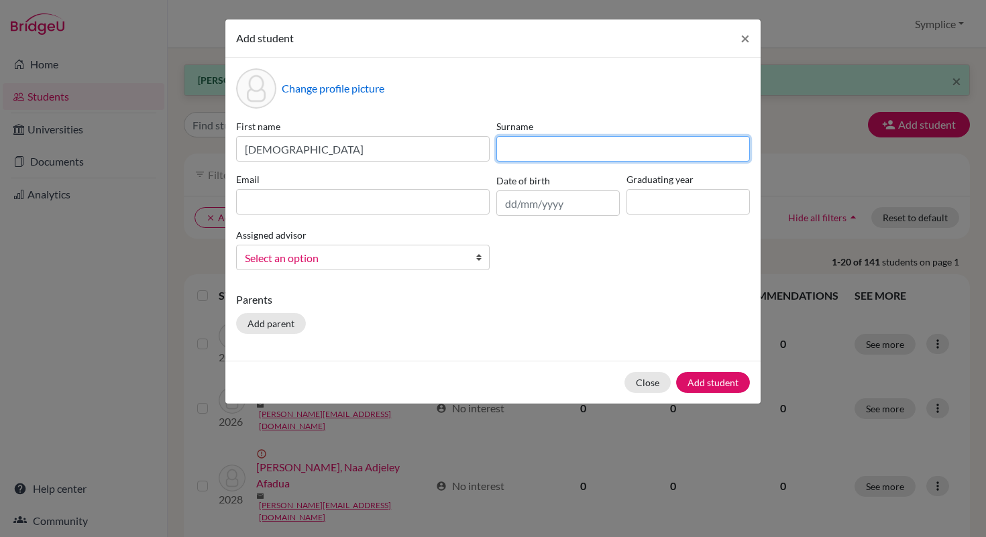
click at [522, 144] on input at bounding box center [623, 148] width 254 height 25
type input "Bally"
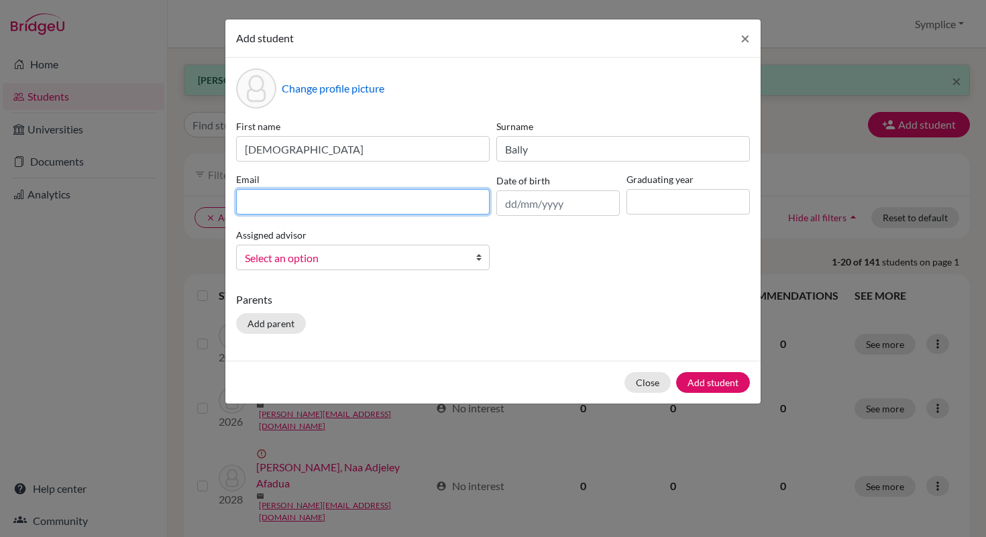
click at [343, 201] on input at bounding box center [363, 201] width 254 height 25
type input "[EMAIL_ADDRESS][DOMAIN_NAME]"
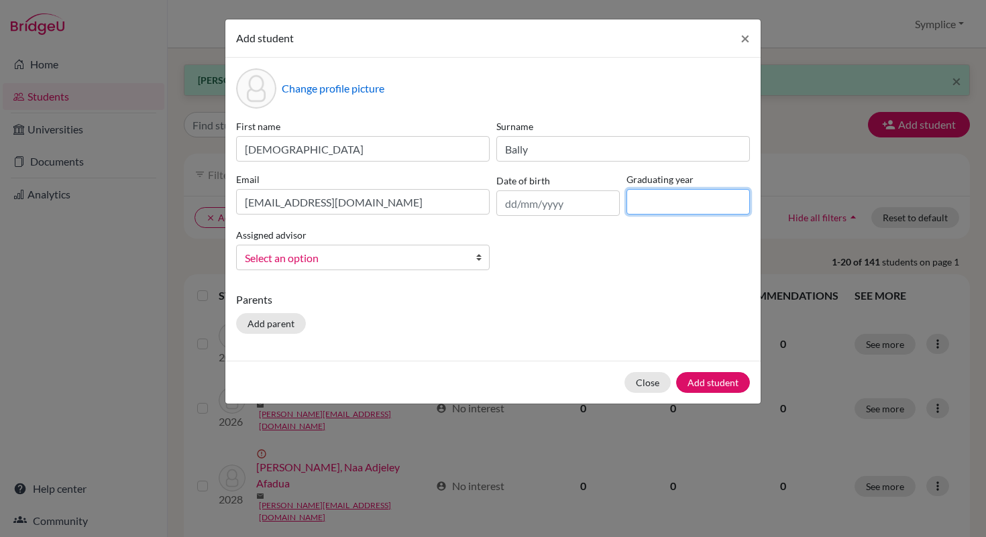
click at [644, 209] on input at bounding box center [687, 201] width 123 height 25
type input "2028"
click at [710, 379] on button "Add student" at bounding box center [713, 382] width 74 height 21
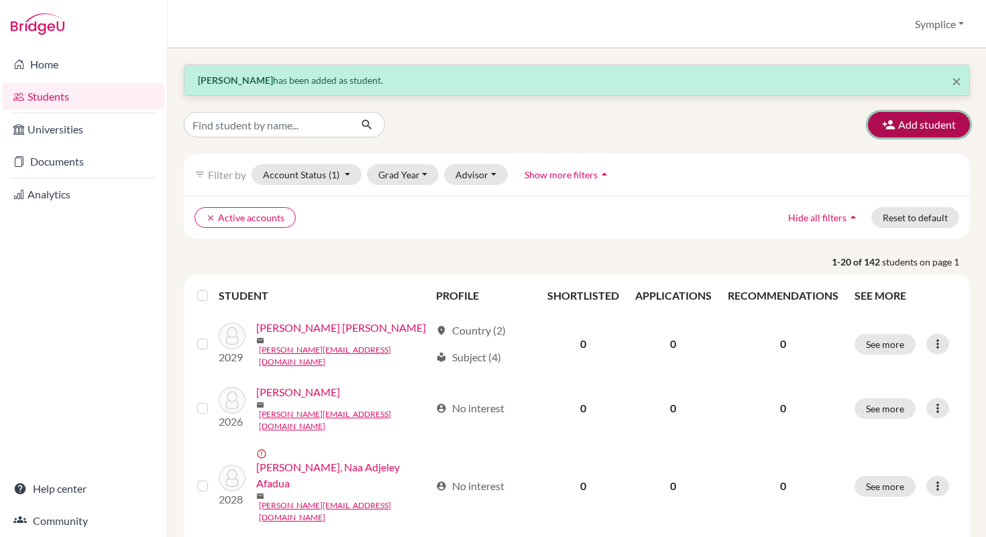
click at [920, 127] on button "Add student" at bounding box center [919, 124] width 102 height 25
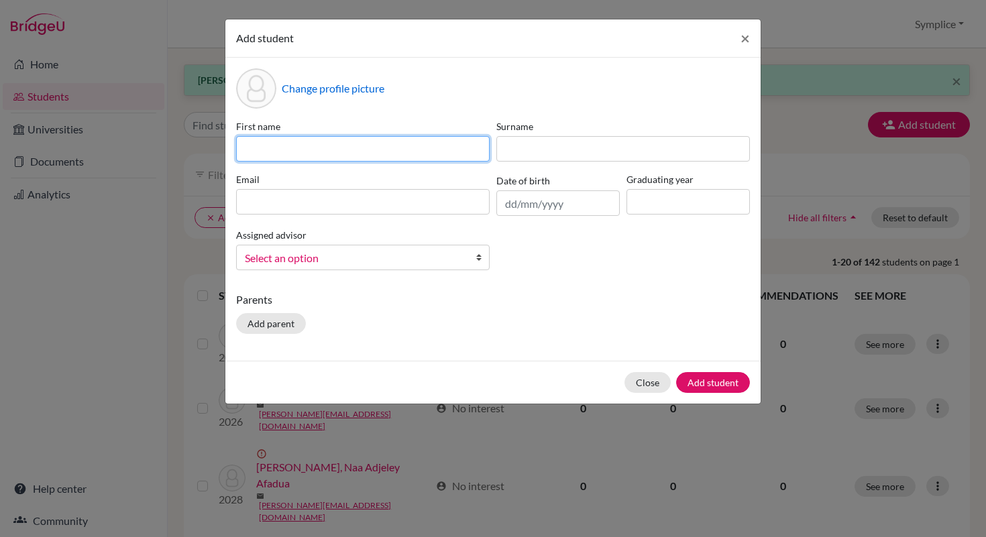
click at [414, 145] on input at bounding box center [363, 148] width 254 height 25
type input "[PERSON_NAME]"
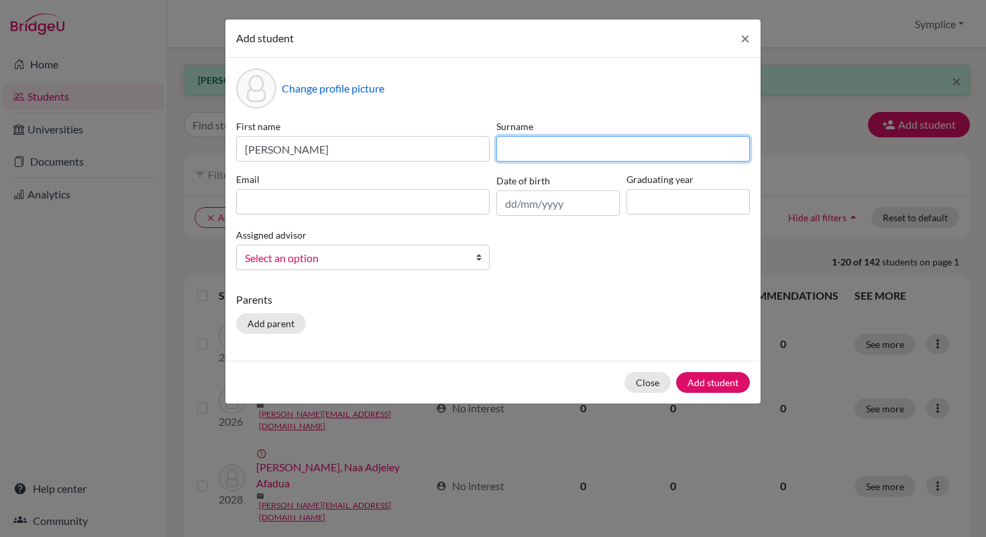
click at [513, 149] on input at bounding box center [623, 148] width 254 height 25
type input "Egbeobawaye"
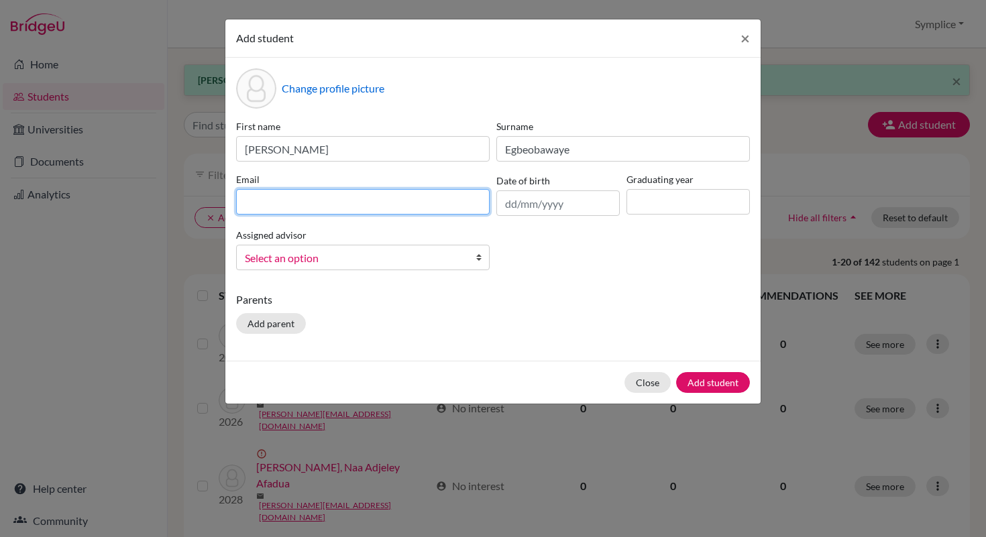
click at [372, 200] on input at bounding box center [363, 201] width 254 height 25
click at [347, 205] on input at bounding box center [363, 201] width 254 height 25
type input "[EMAIL_ADDRESS][DOMAIN_NAME]"
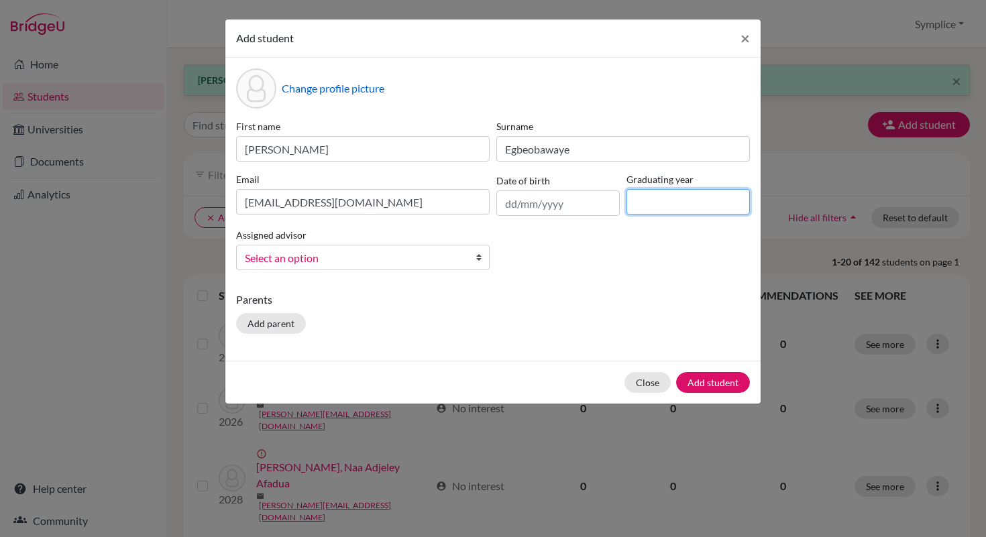
click at [678, 203] on input at bounding box center [687, 201] width 123 height 25
type input "2028"
click at [700, 385] on button "Add student" at bounding box center [713, 382] width 74 height 21
